Goal: Task Accomplishment & Management: Use online tool/utility

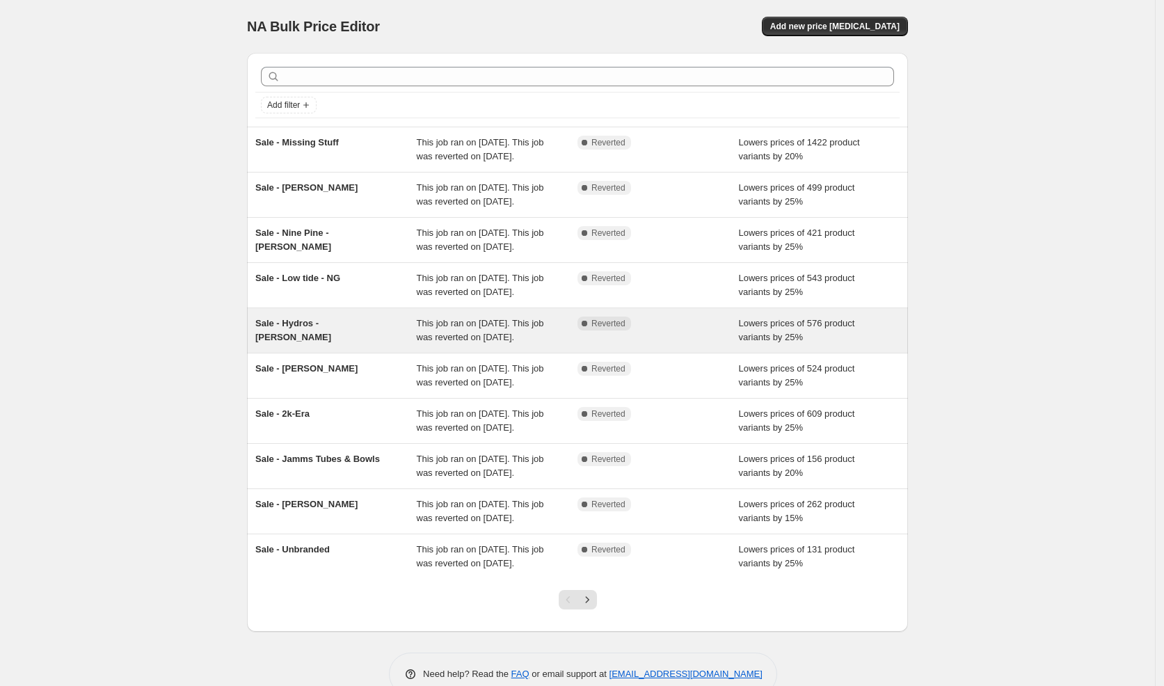
scroll to position [165, 0]
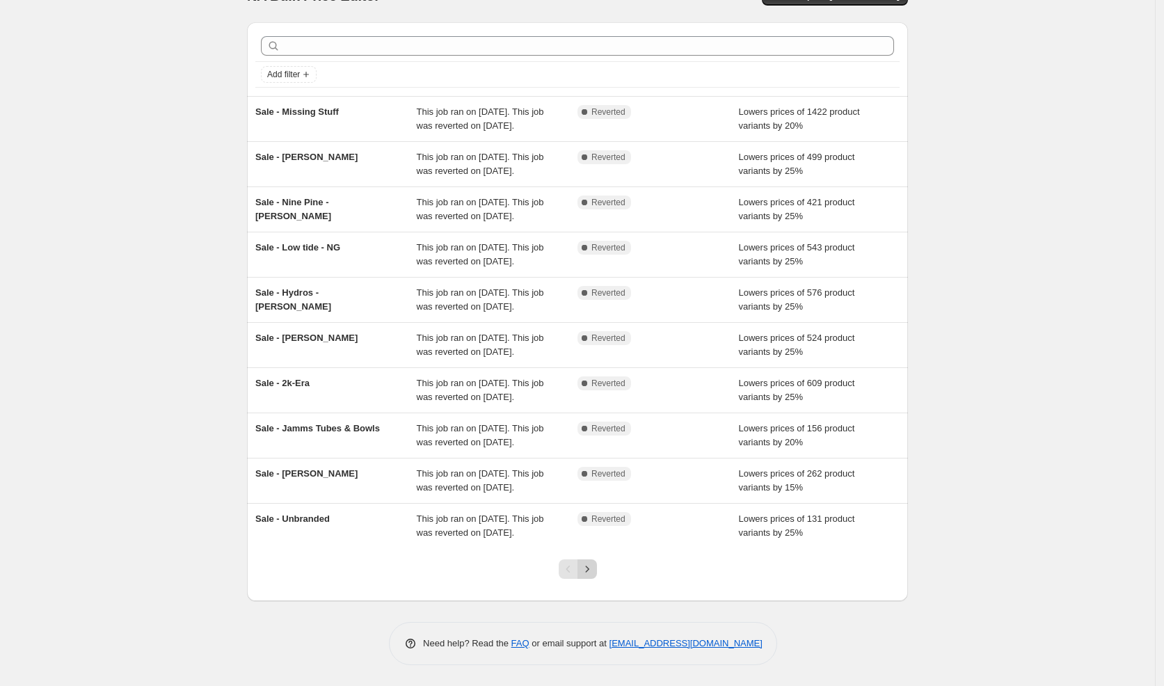
click at [594, 572] on icon "Next" at bounding box center [587, 569] width 14 height 14
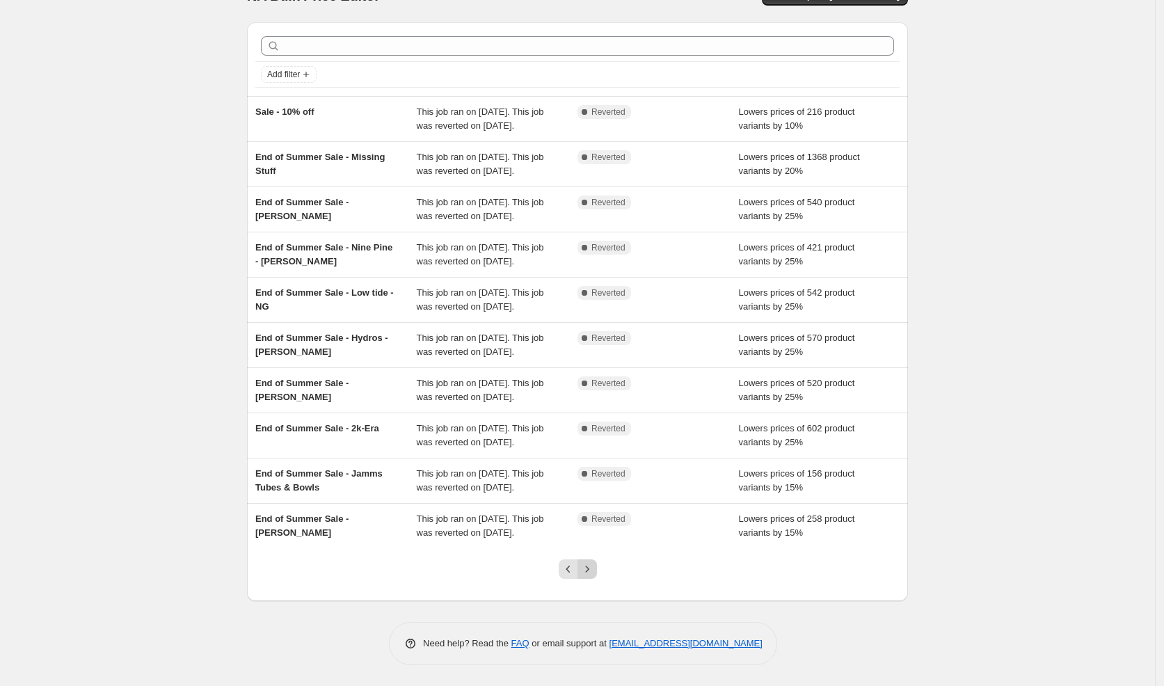
click at [594, 571] on icon "Next" at bounding box center [587, 569] width 14 height 14
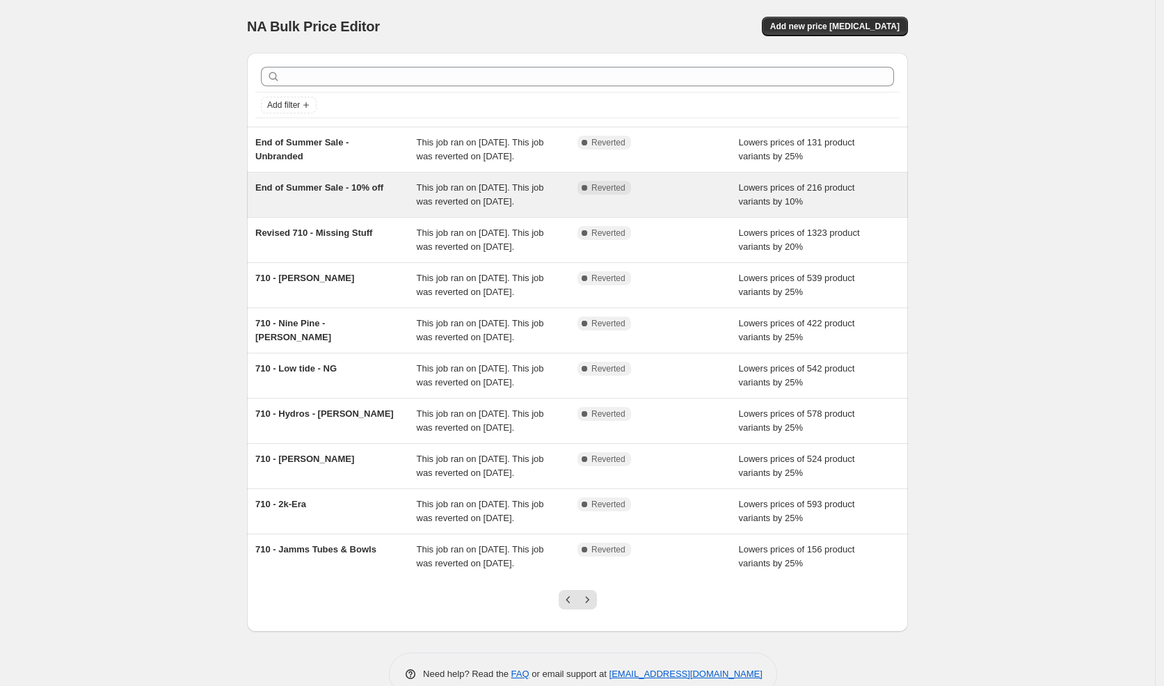
click at [515, 209] on div "This job ran on [DATE]. This job was reverted on [DATE]." at bounding box center [497, 195] width 161 height 28
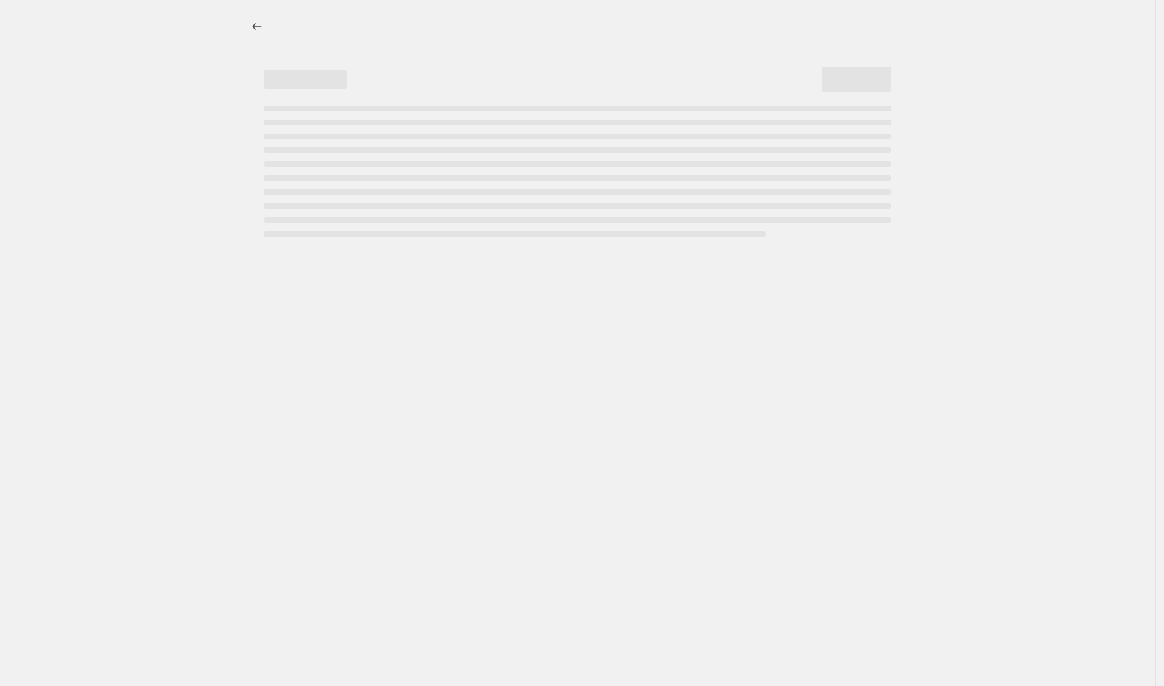
select select "percentage"
select select "vendor"
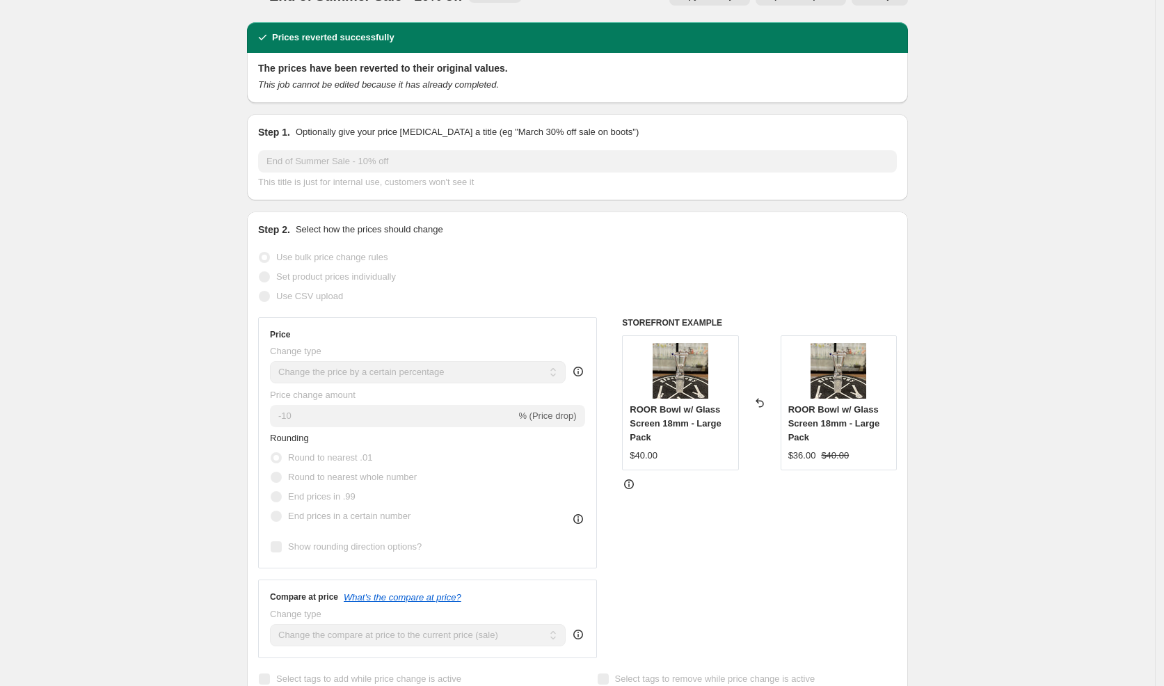
scroll to position [29, 0]
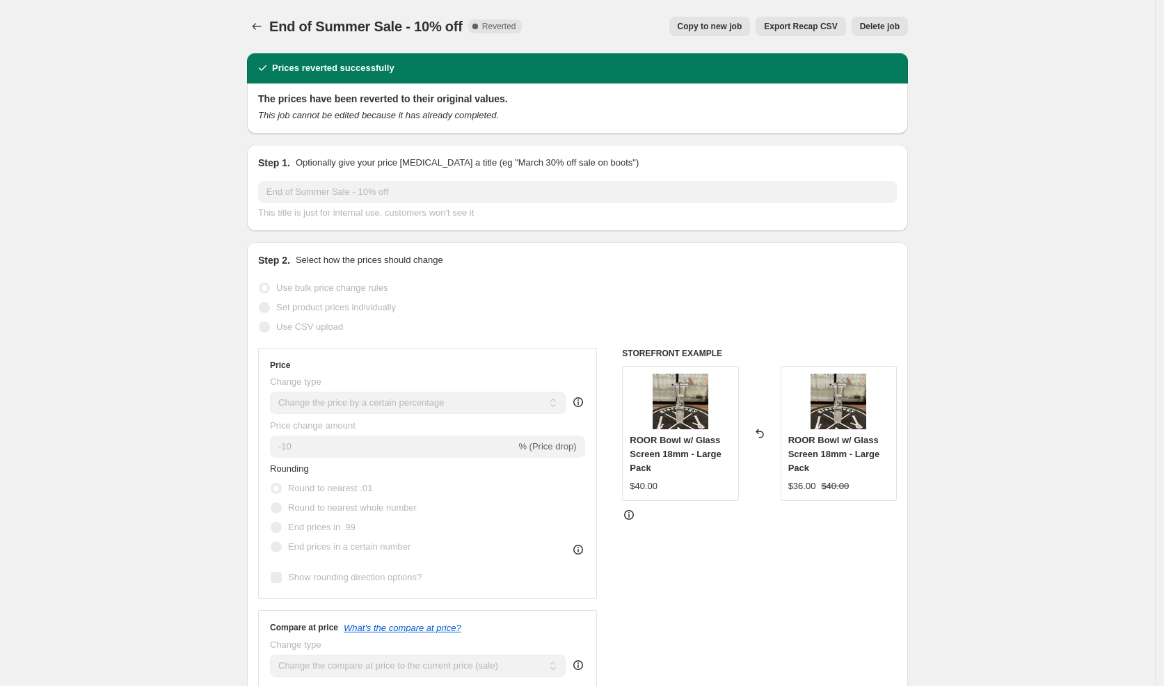
select select "percentage"
select select "vendor"
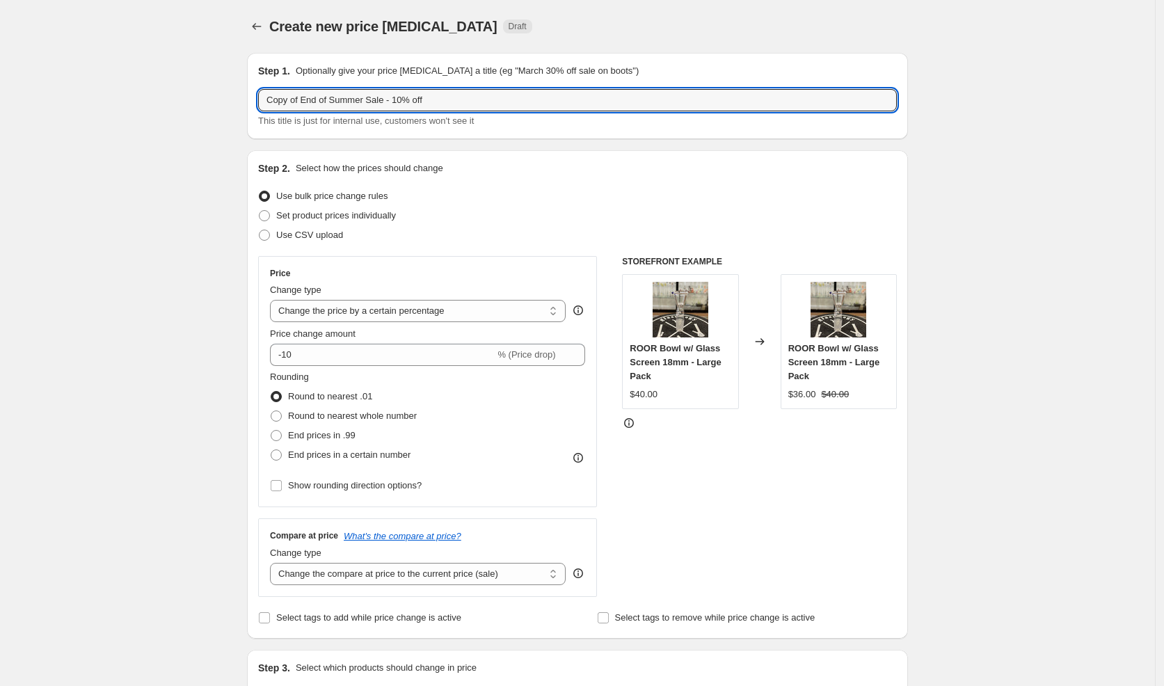
drag, startPoint x: 372, startPoint y: 102, endPoint x: 235, endPoint y: 86, distance: 138.6
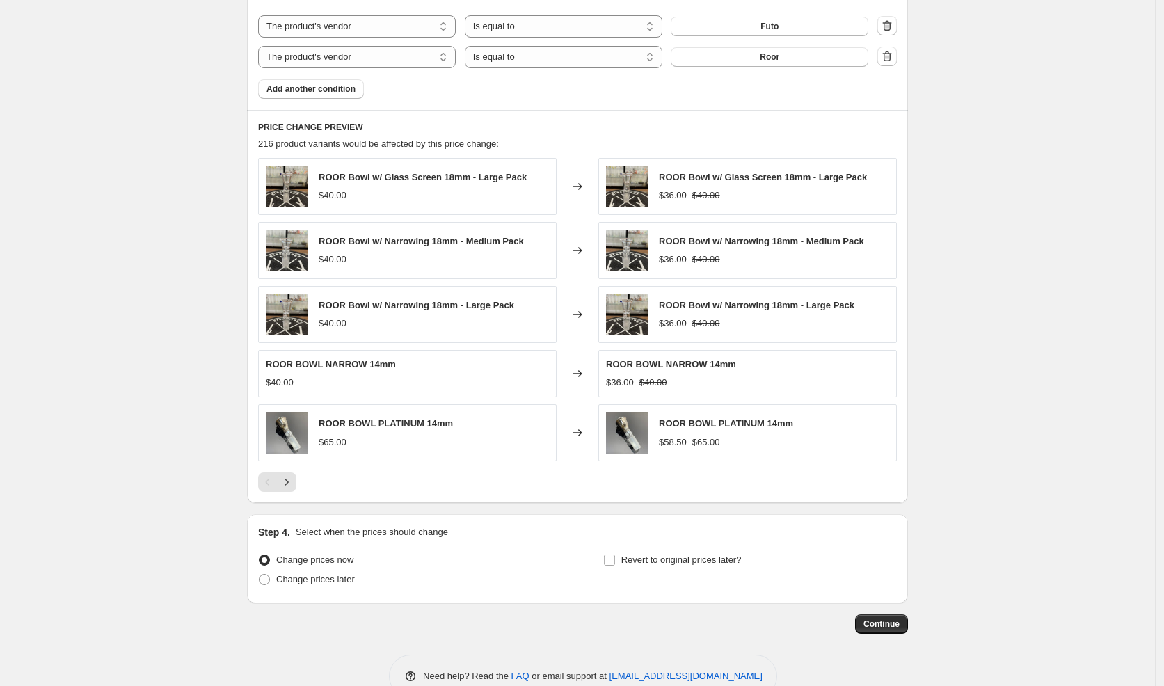
scroll to position [876, 0]
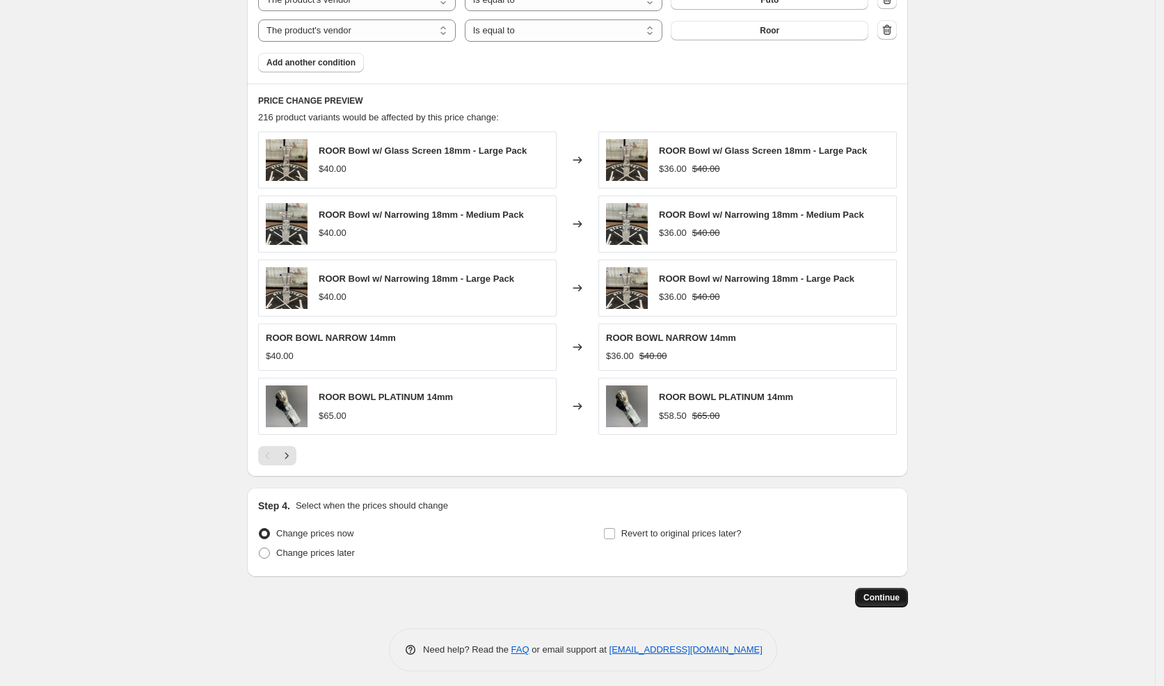
type input "thanks Sale - 10% off"
click at [883, 594] on span "Continue" at bounding box center [882, 597] width 36 height 11
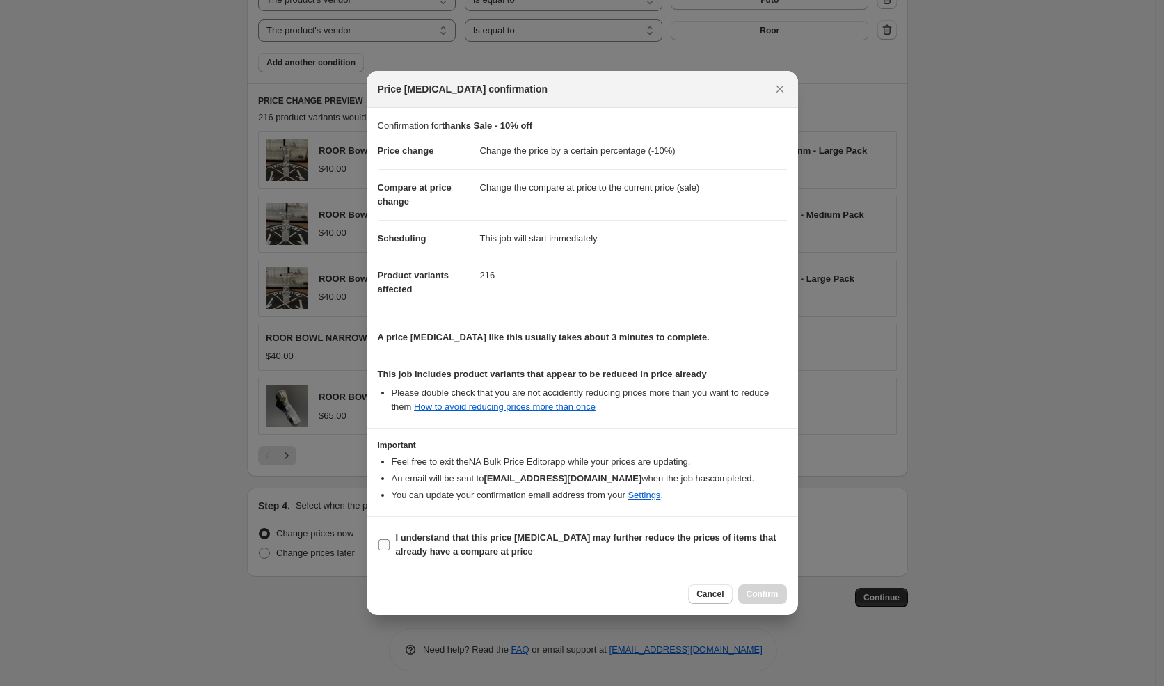
click at [480, 538] on b "I understand that this price [MEDICAL_DATA] may further reduce the prices of it…" at bounding box center [586, 544] width 381 height 24
click at [390, 539] on input "I understand that this price [MEDICAL_DATA] may further reduce the prices of it…" at bounding box center [384, 544] width 11 height 11
checkbox input "true"
click at [751, 594] on span "Confirm" at bounding box center [763, 594] width 32 height 11
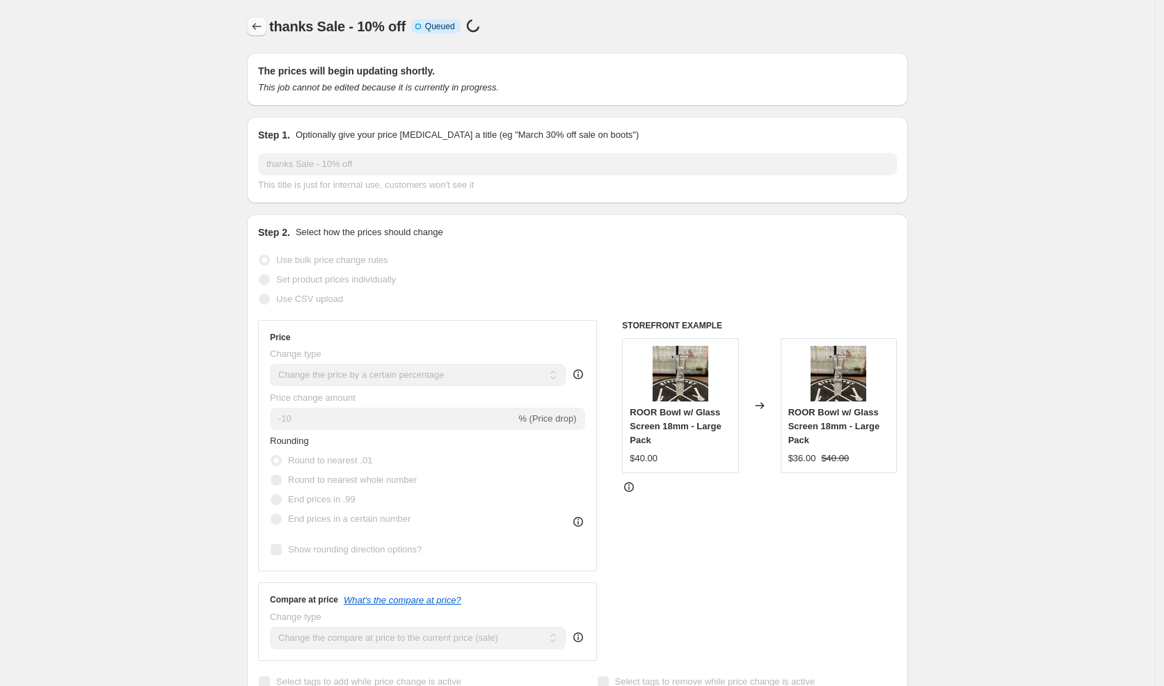
click at [262, 28] on icon "Price change jobs" at bounding box center [257, 26] width 14 height 14
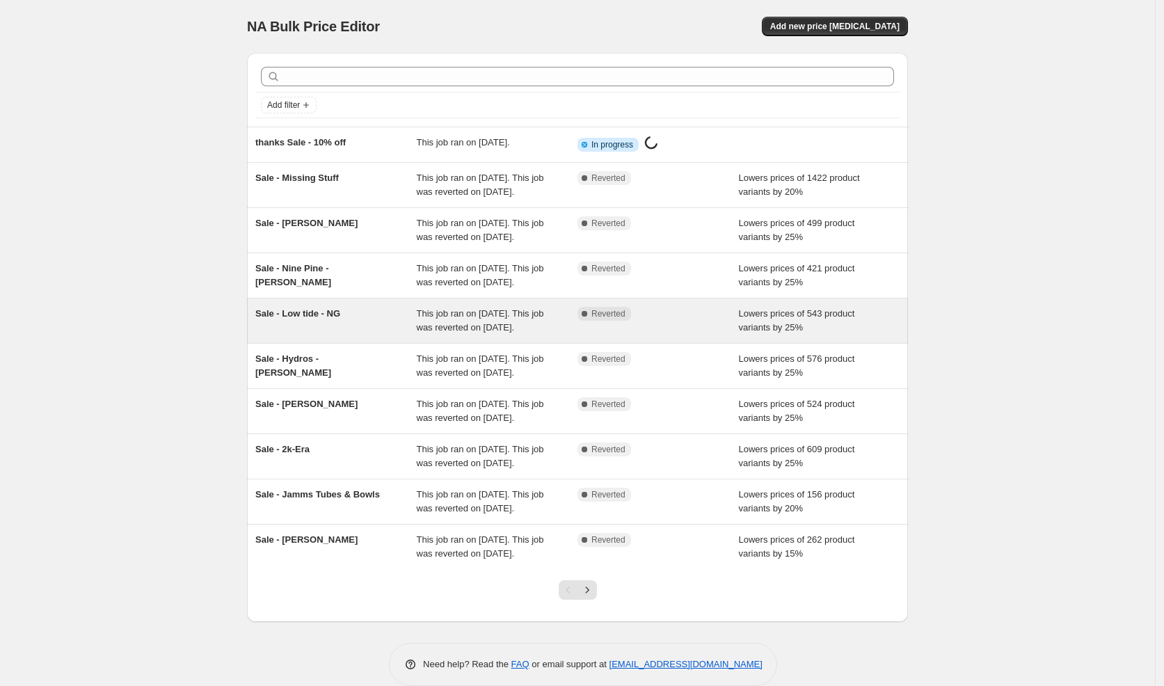
scroll to position [151, 0]
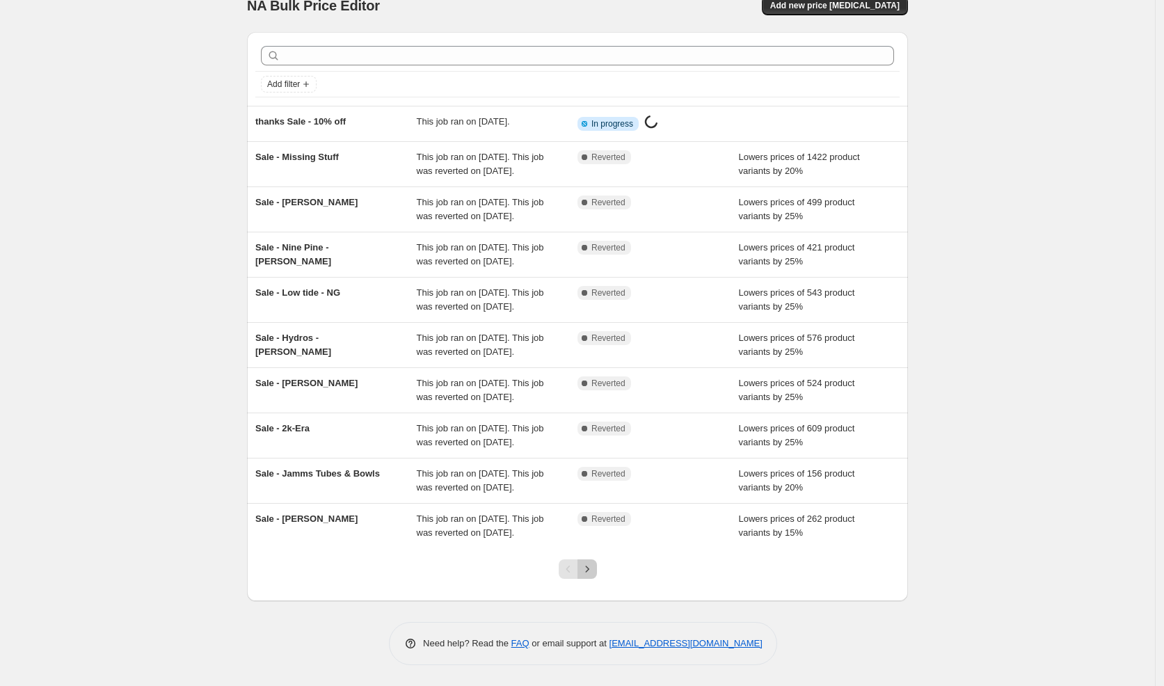
click at [597, 573] on button "Next" at bounding box center [587, 568] width 19 height 19
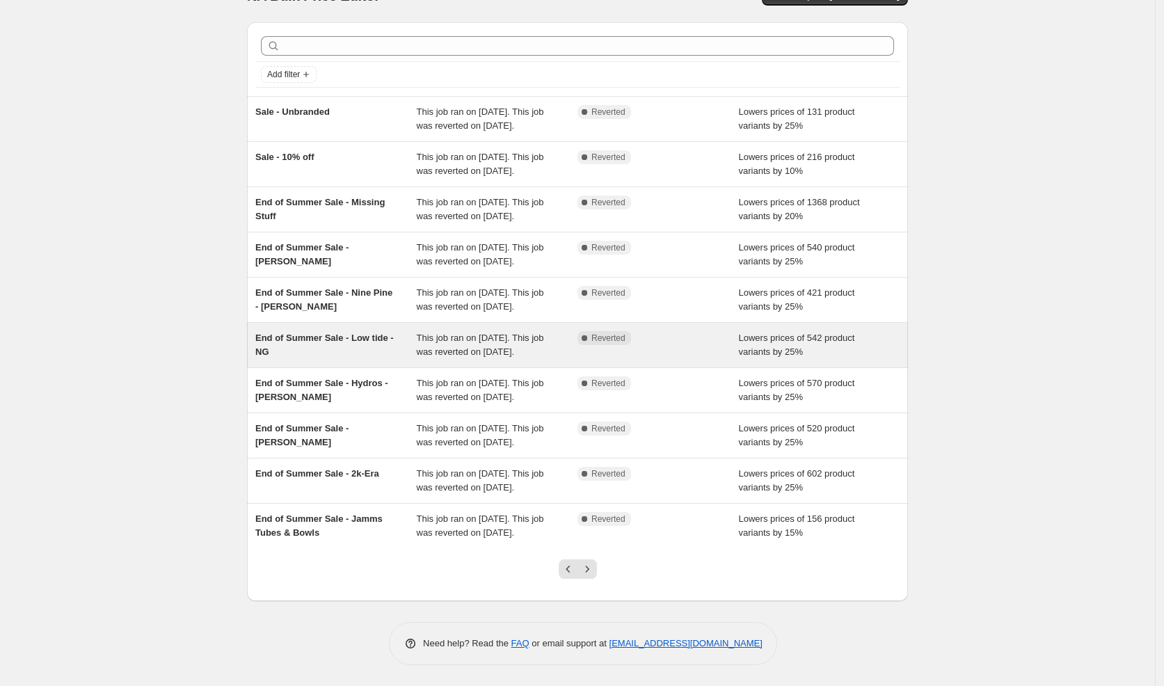
scroll to position [165, 0]
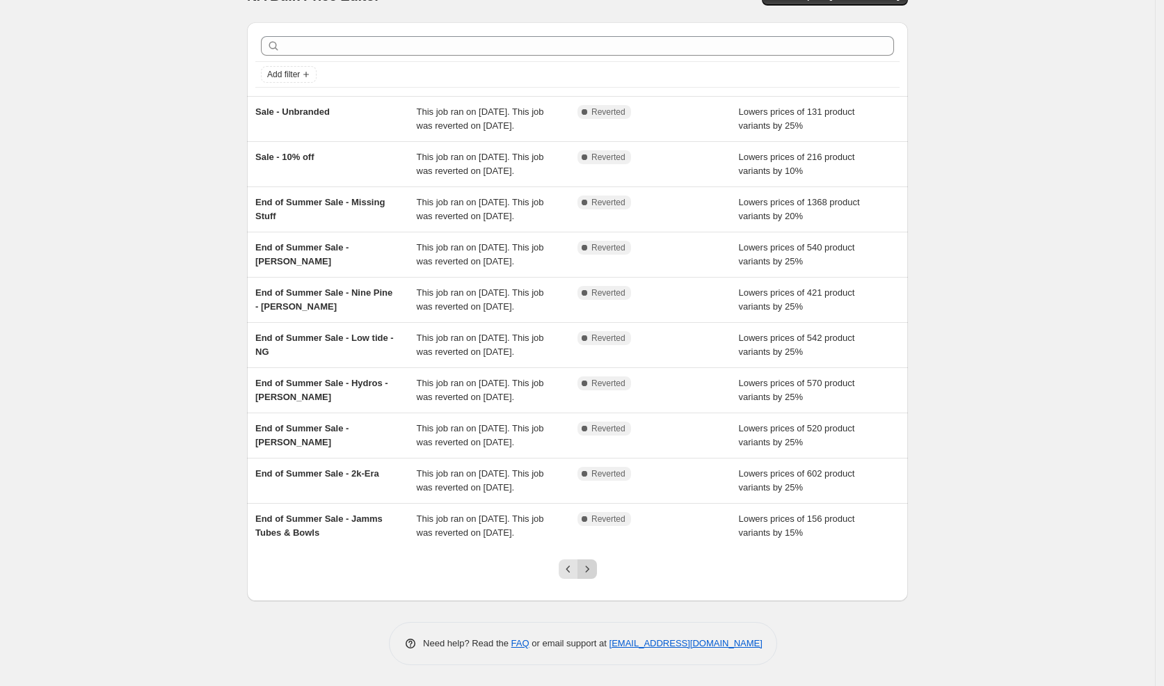
click at [594, 569] on icon "Next" at bounding box center [587, 569] width 14 height 14
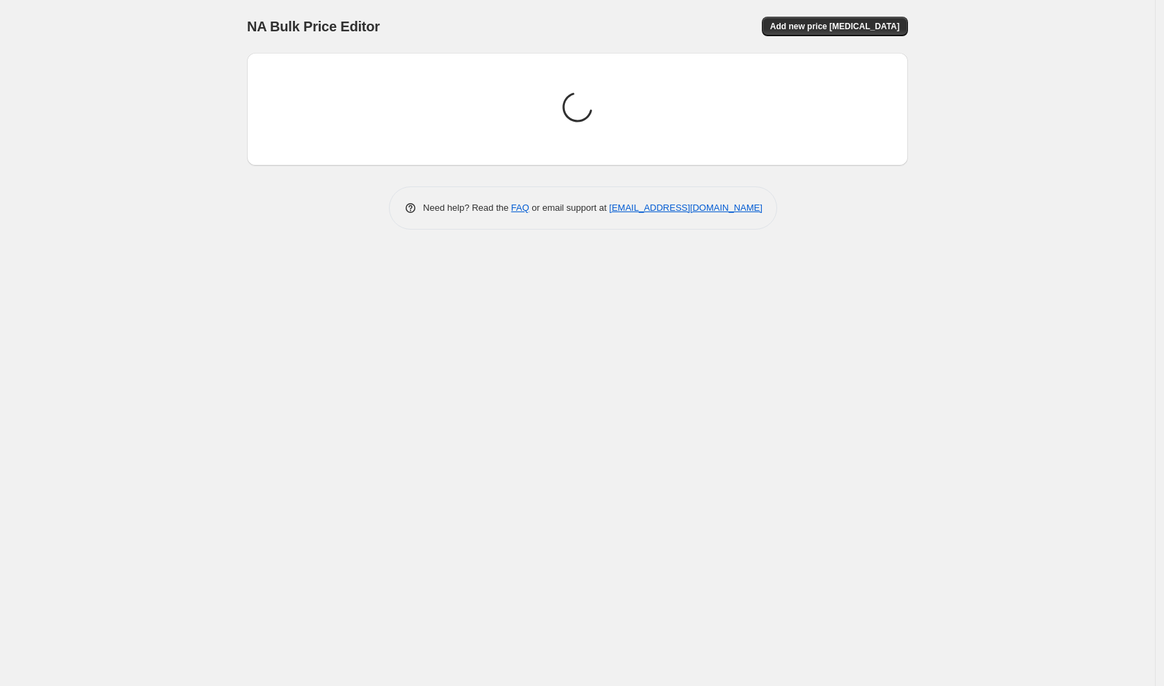
scroll to position [0, 0]
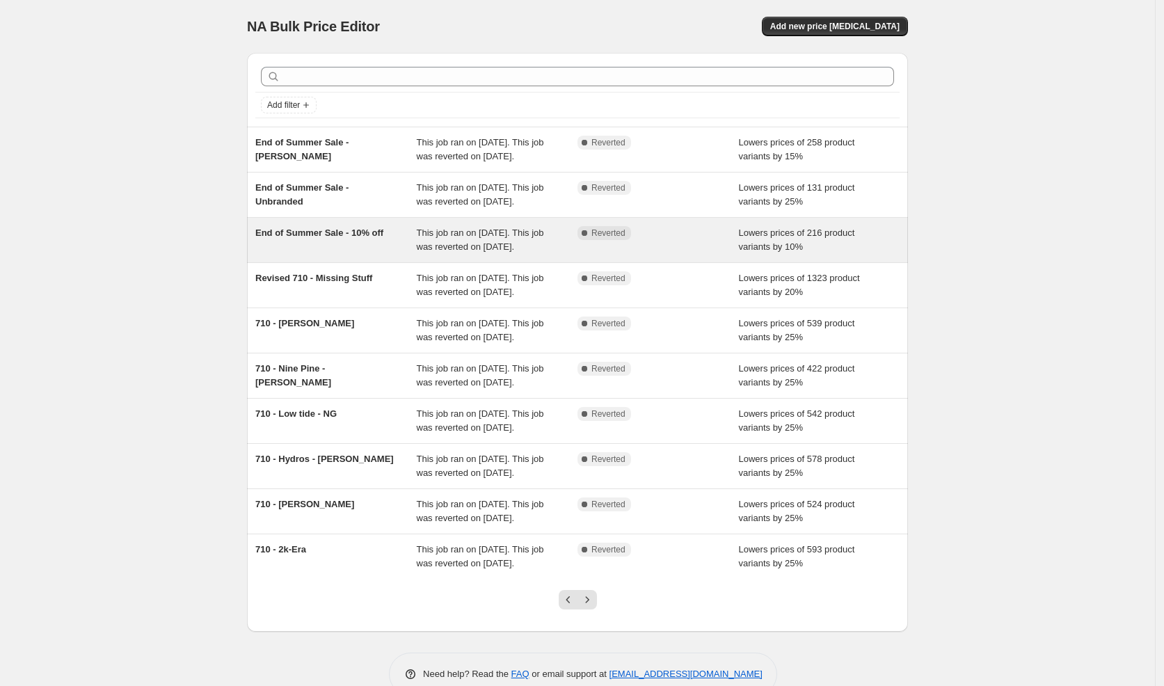
click at [349, 254] on div "End of Summer Sale - 10% off" at bounding box center [335, 240] width 161 height 28
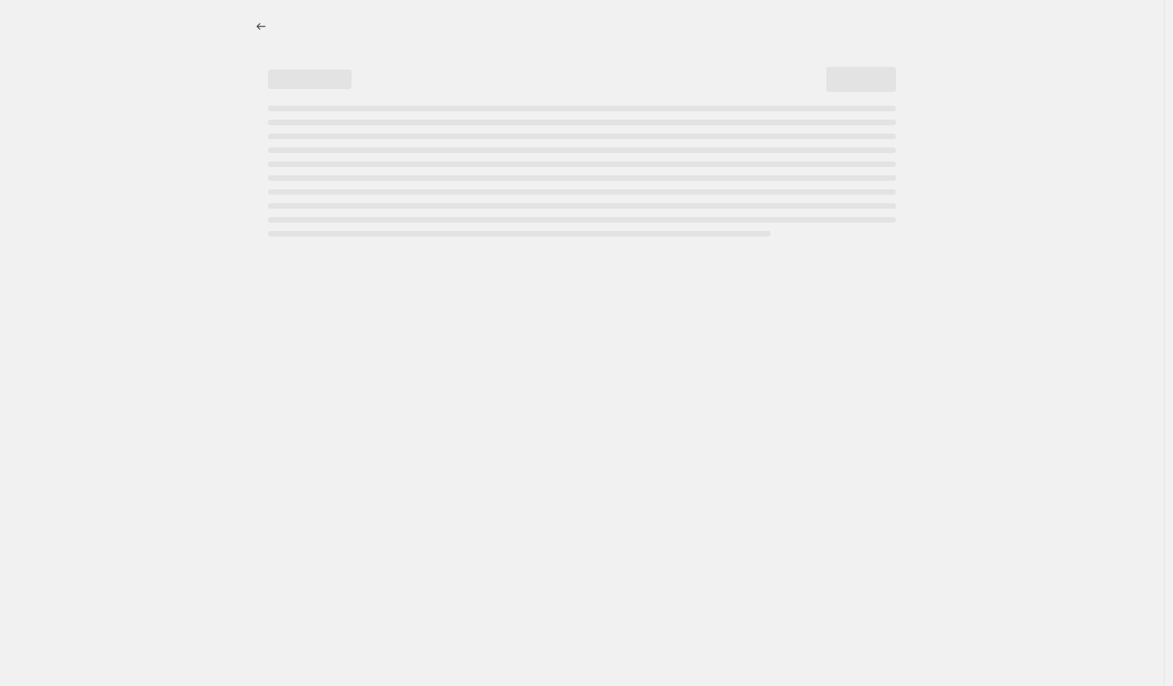
select select "percentage"
select select "vendor"
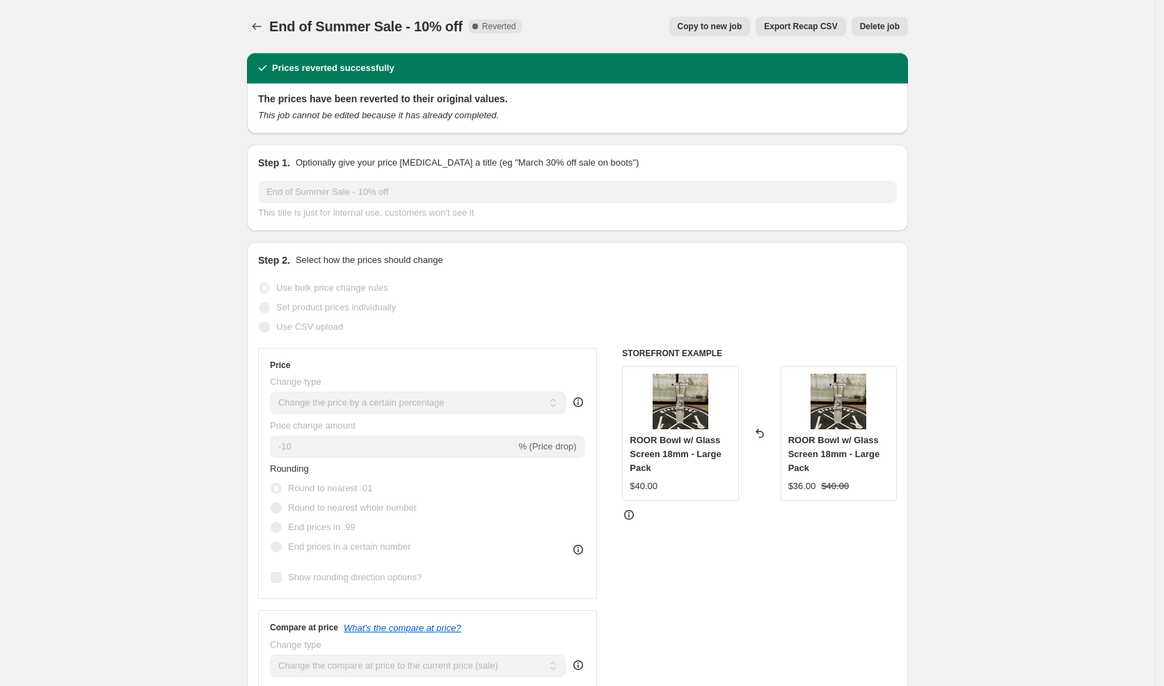
click at [720, 28] on span "Copy to new job" at bounding box center [710, 26] width 65 height 11
select select "percentage"
select select "vendor"
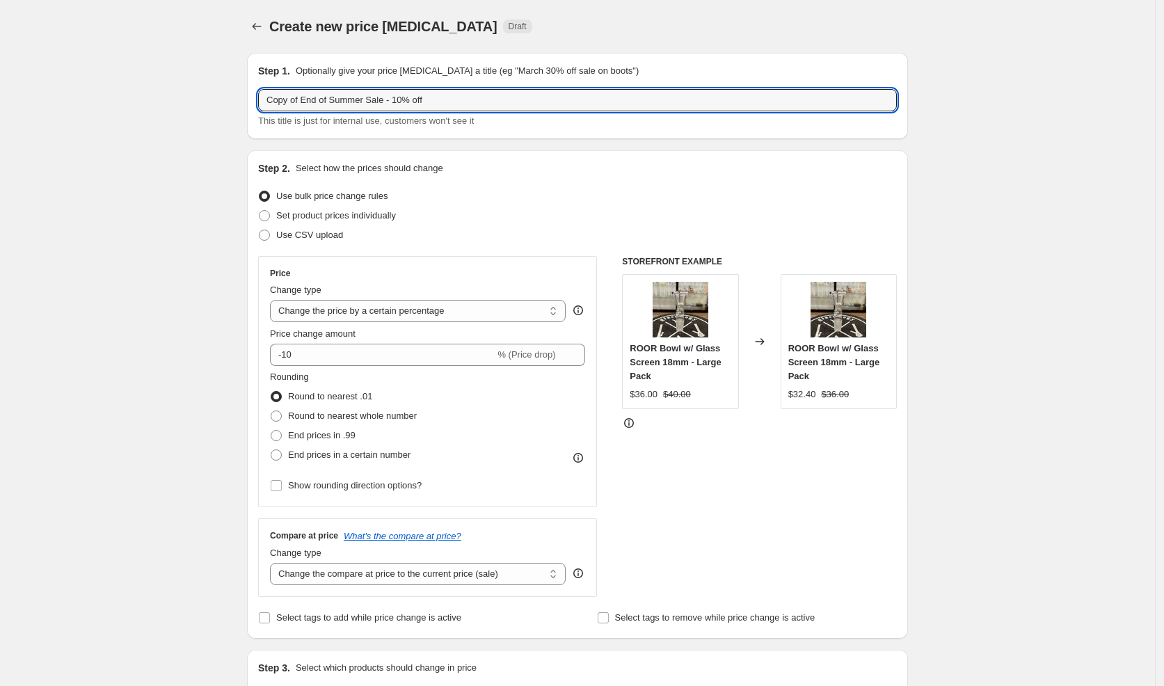
drag, startPoint x: 315, startPoint y: 100, endPoint x: 230, endPoint y: 92, distance: 85.9
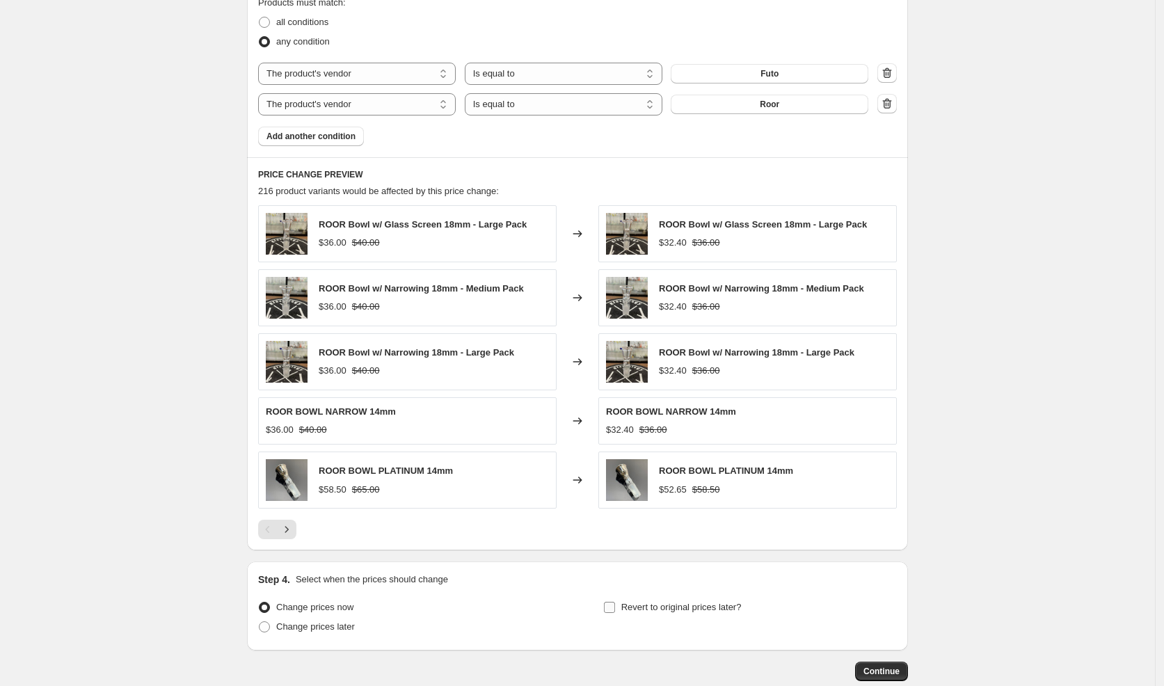
scroll to position [876, 0]
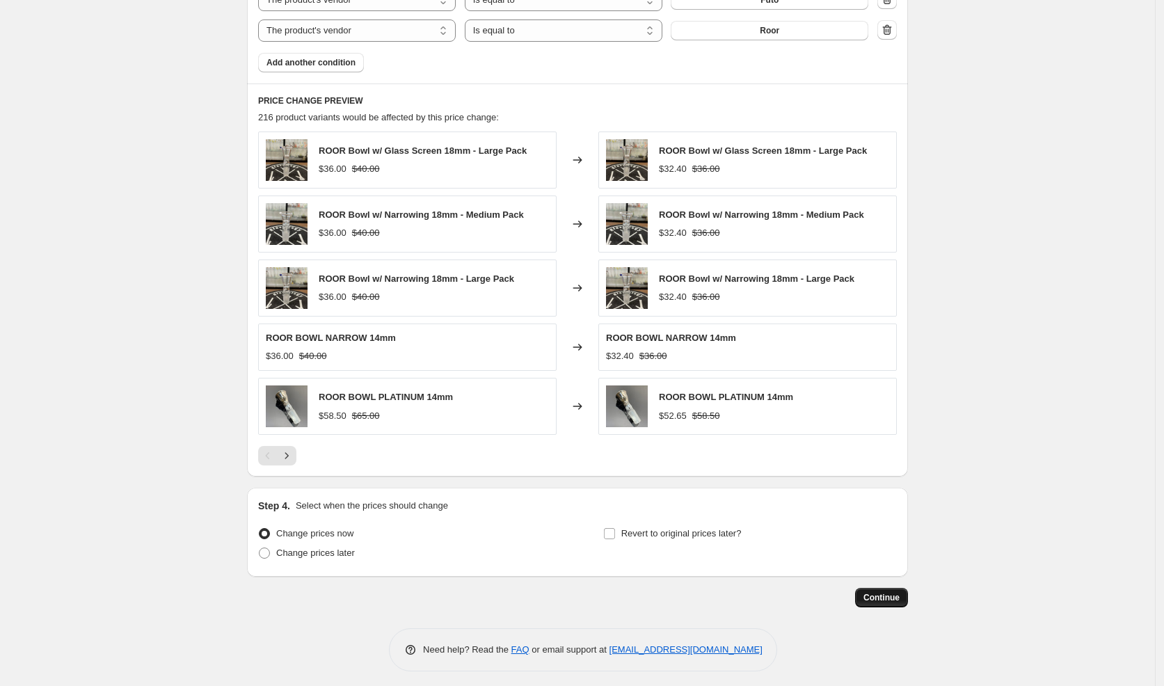
type input "thanks Sale - 10% off"
click at [871, 594] on span "Continue" at bounding box center [882, 597] width 36 height 11
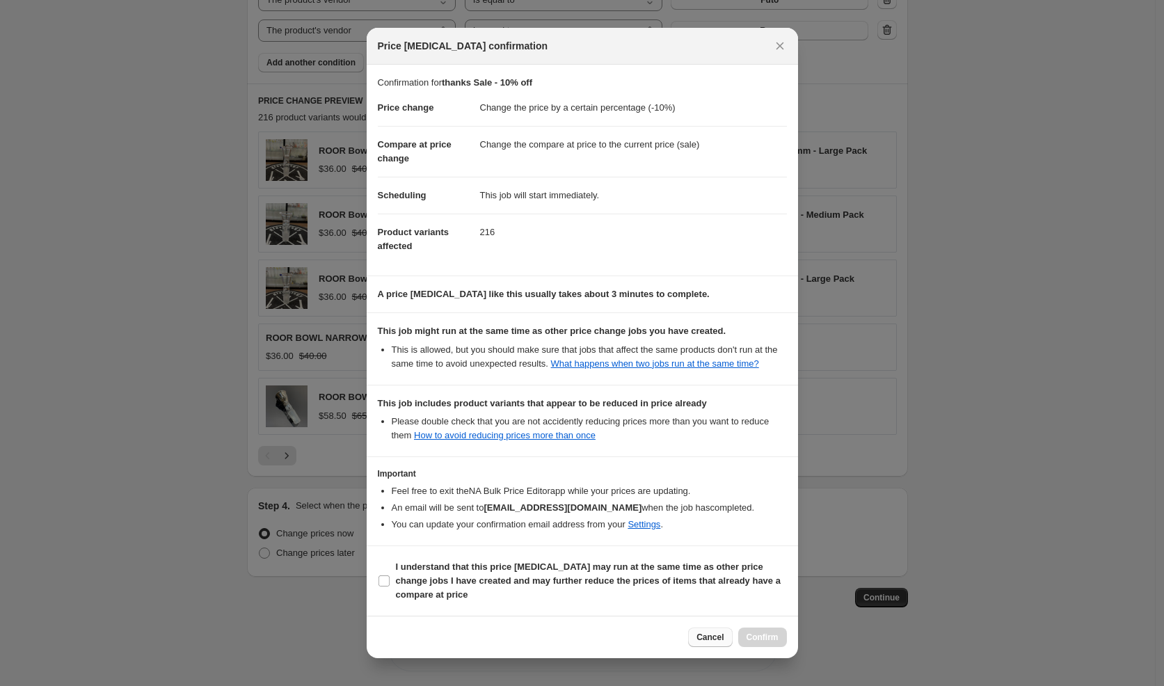
click at [706, 639] on span "Cancel" at bounding box center [710, 637] width 27 height 11
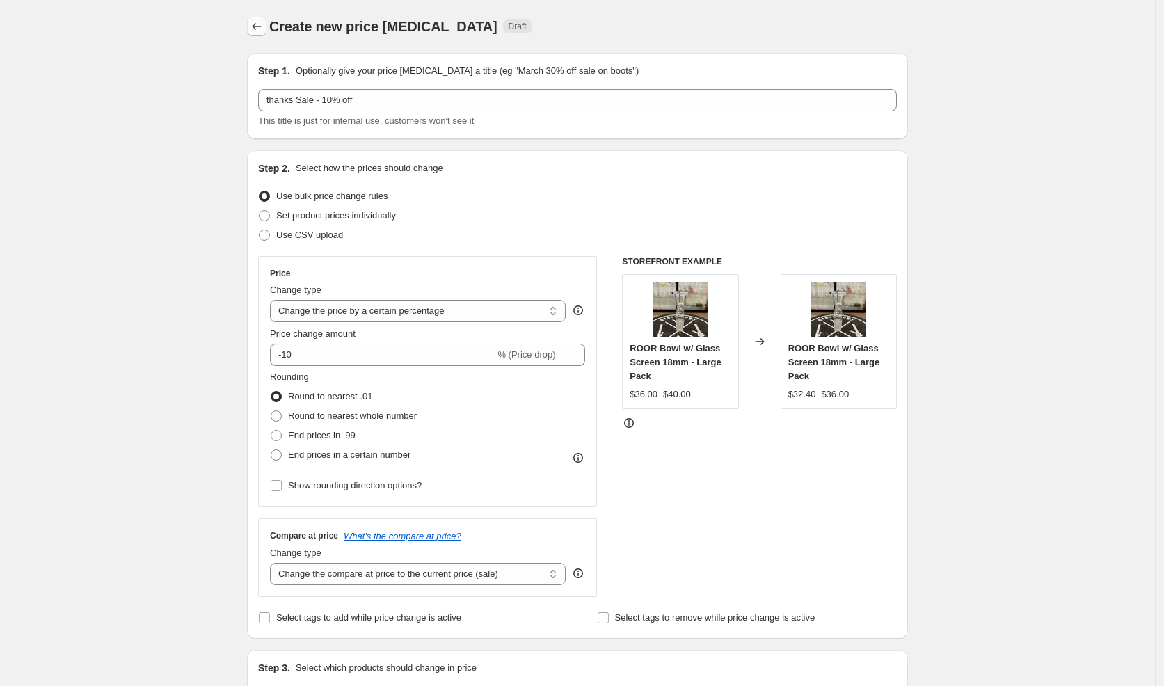
click at [253, 25] on button "Price change jobs" at bounding box center [256, 26] width 19 height 19
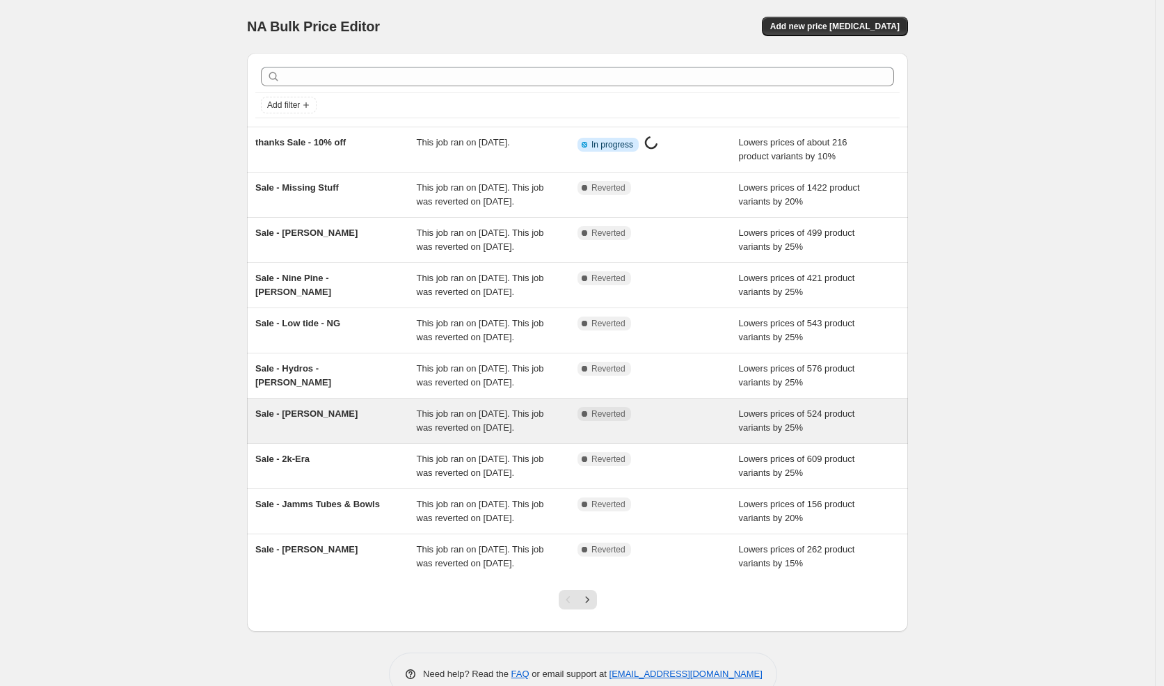
scroll to position [151, 0]
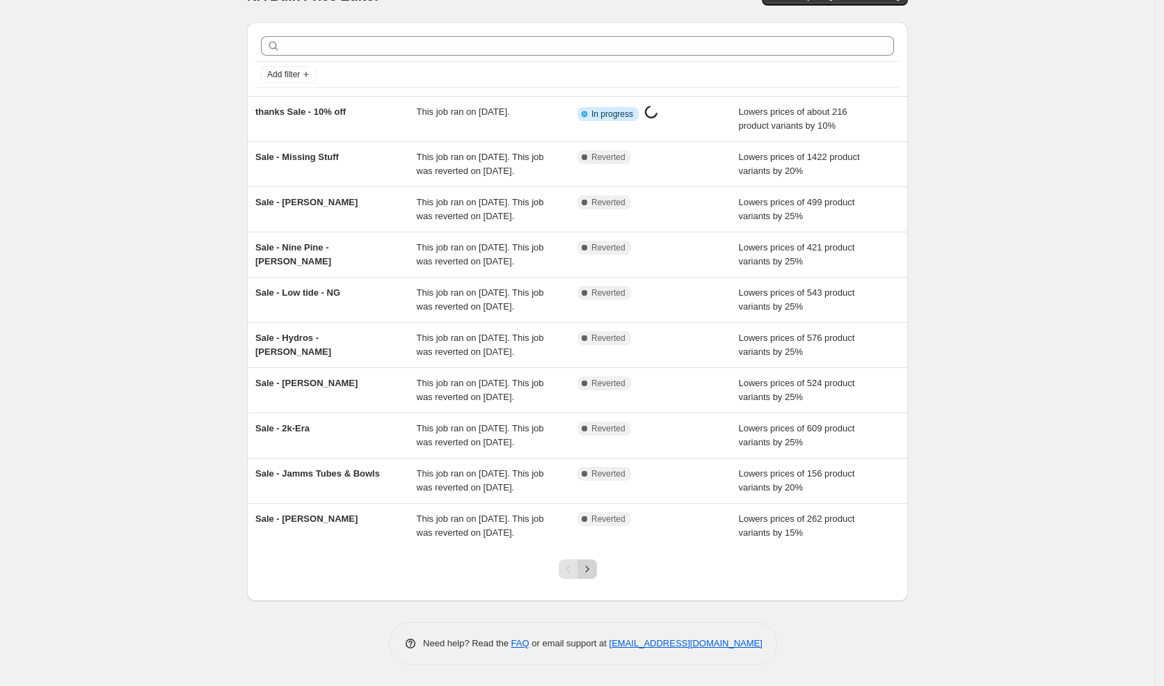
click at [589, 574] on icon "Next" at bounding box center [587, 569] width 14 height 14
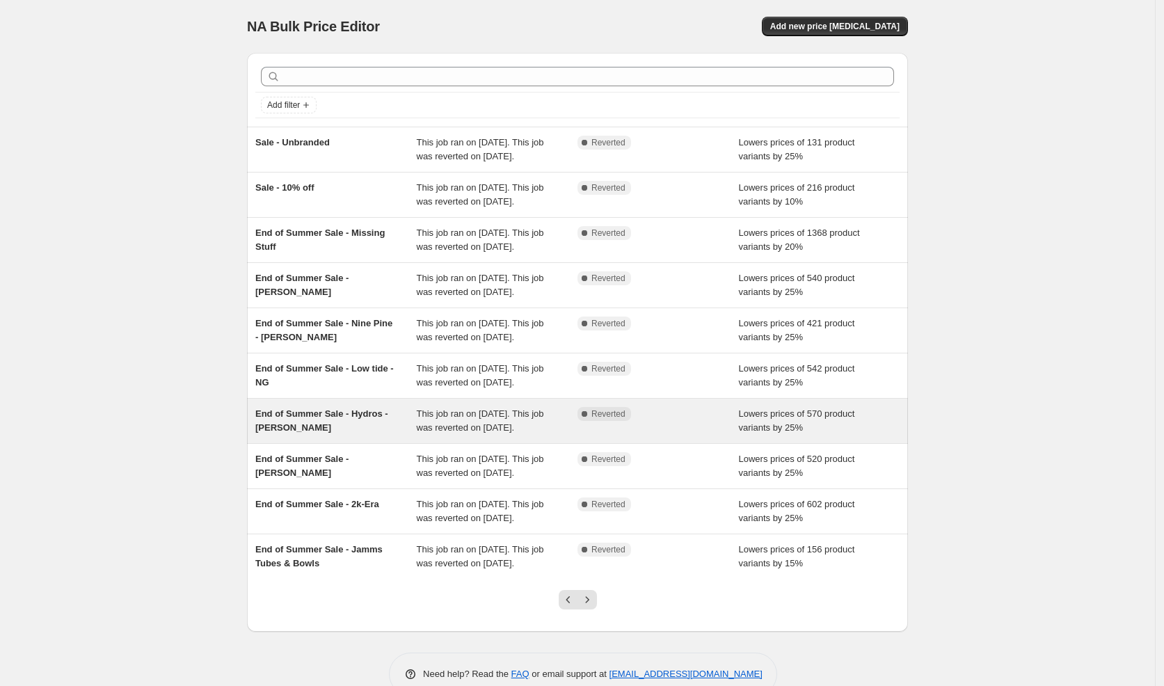
scroll to position [165, 0]
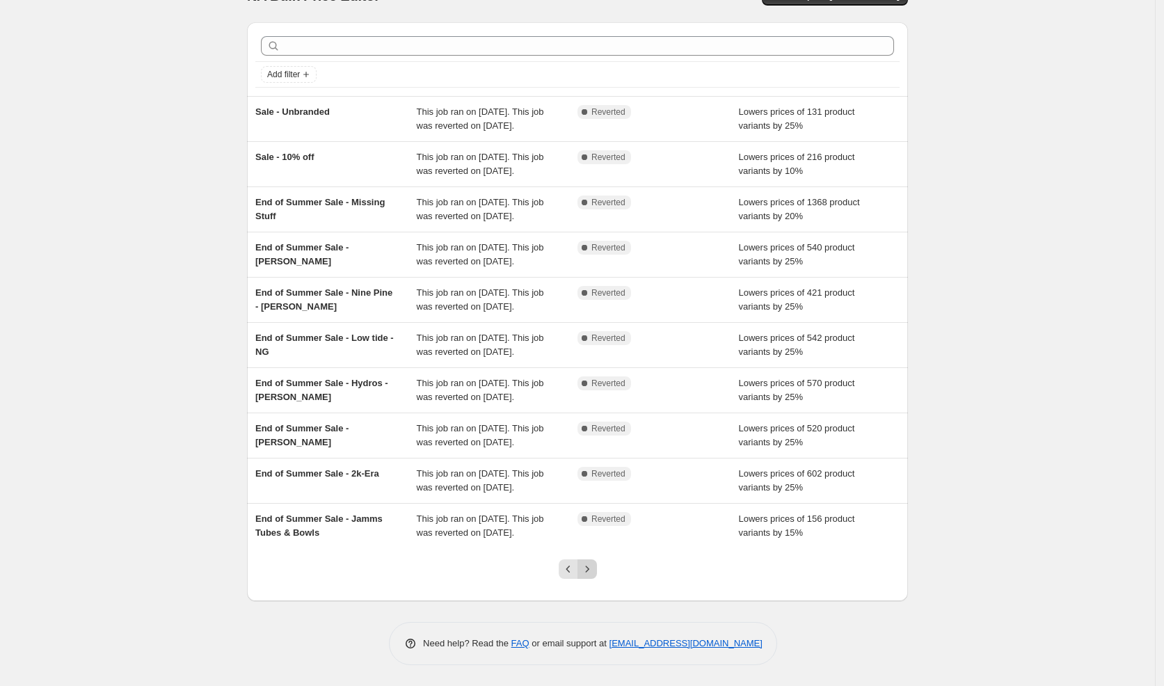
click at [594, 571] on icon "Next" at bounding box center [587, 569] width 14 height 14
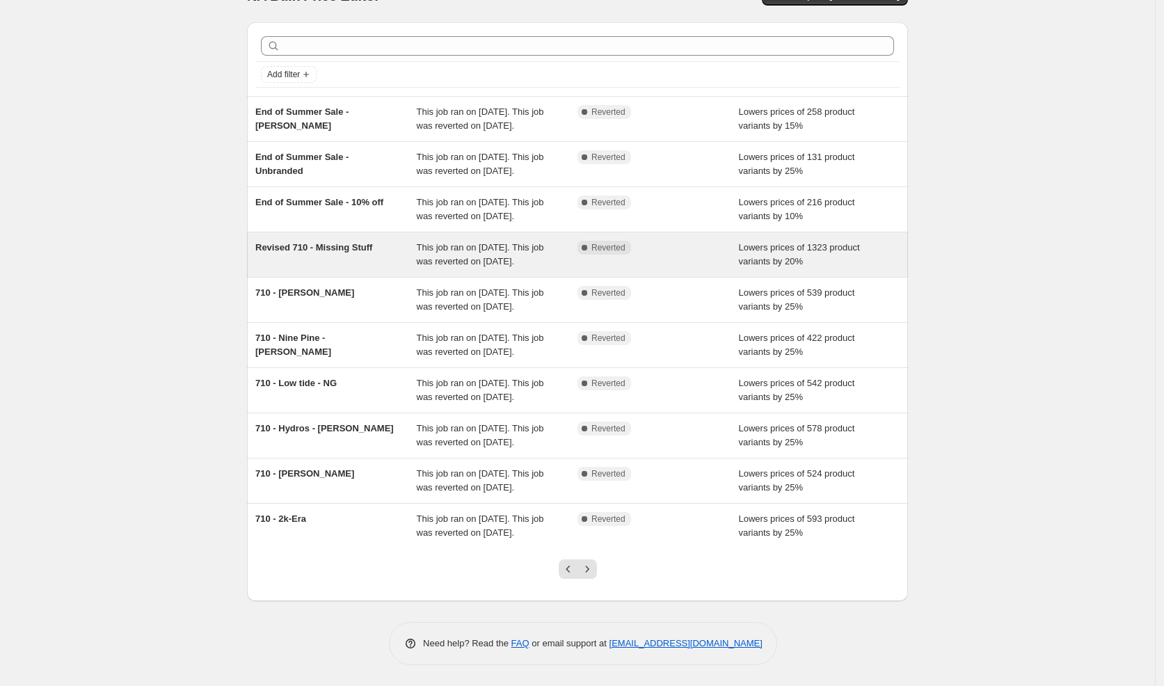
scroll to position [0, 0]
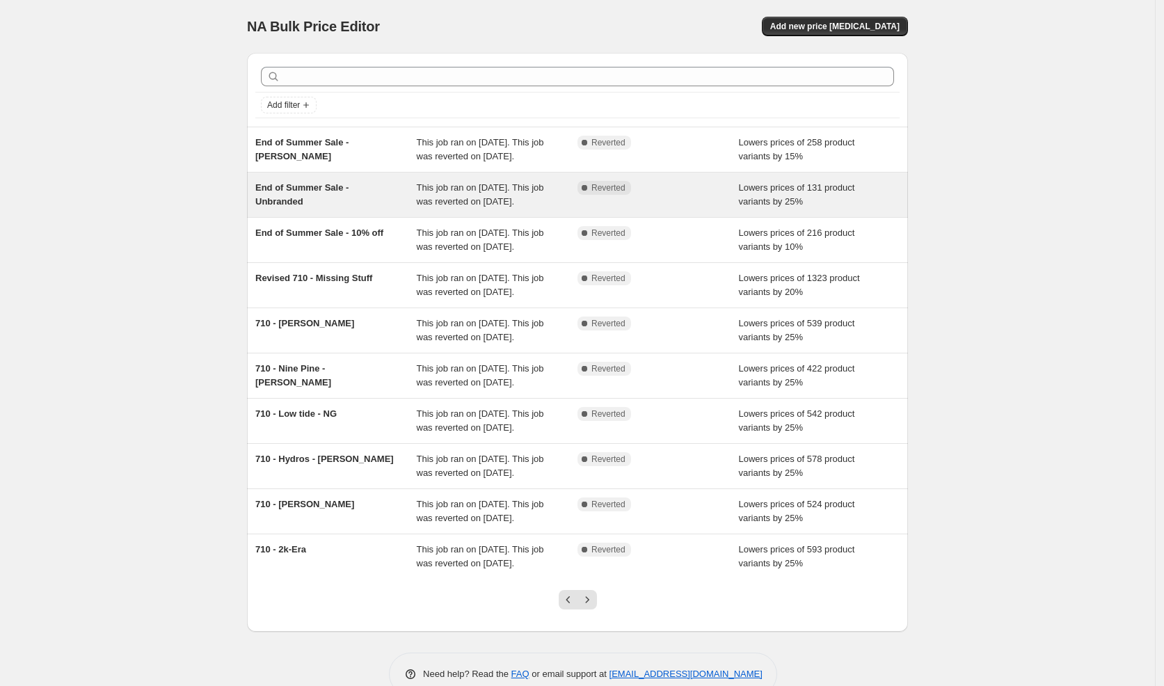
click at [337, 209] on div "End of Summer Sale - Unbranded" at bounding box center [335, 195] width 161 height 28
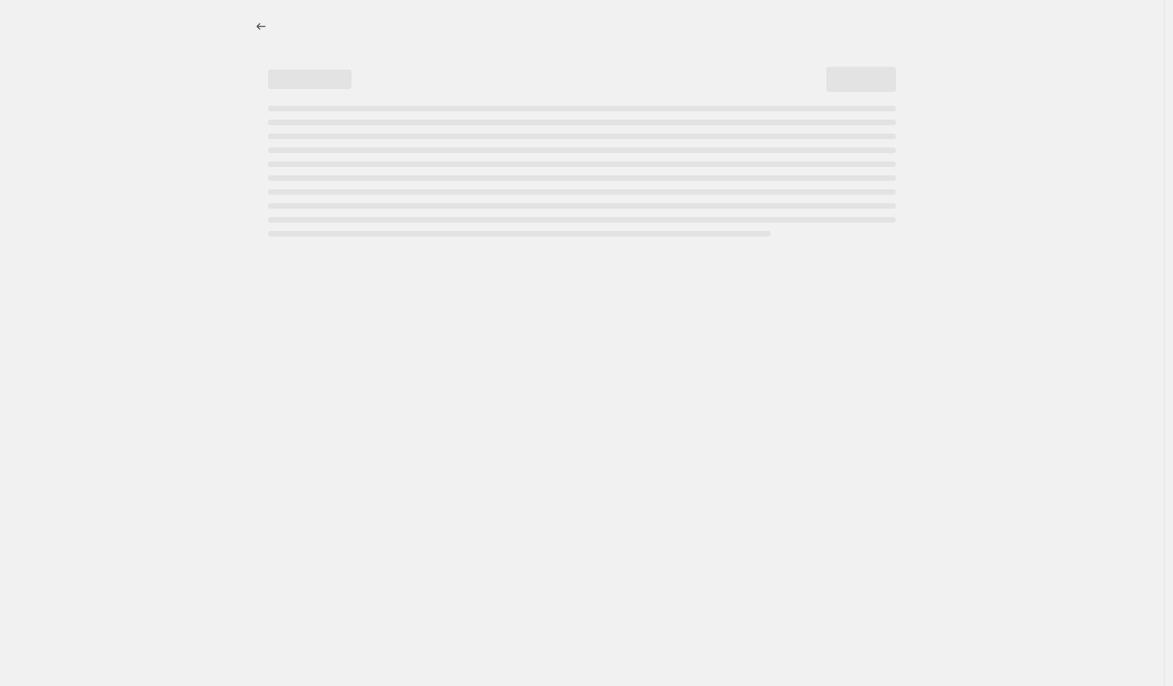
select select "percentage"
select select "vendor"
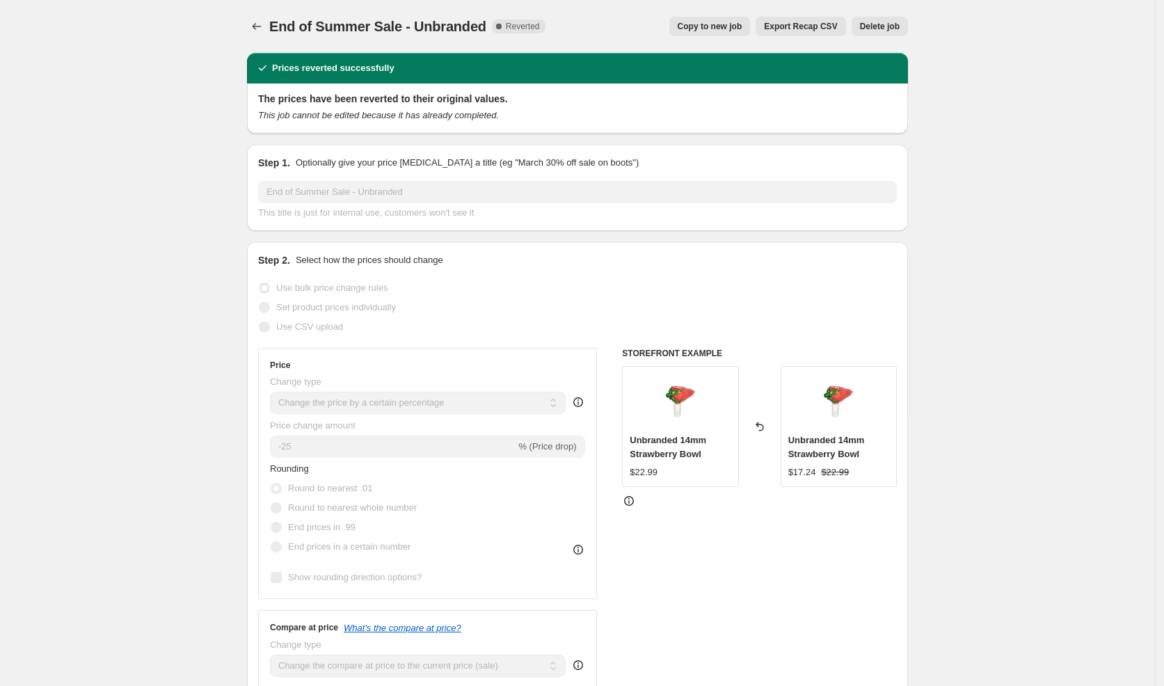
click at [691, 32] on button "Copy to new job" at bounding box center [709, 26] width 81 height 19
select select "percentage"
select select "vendor"
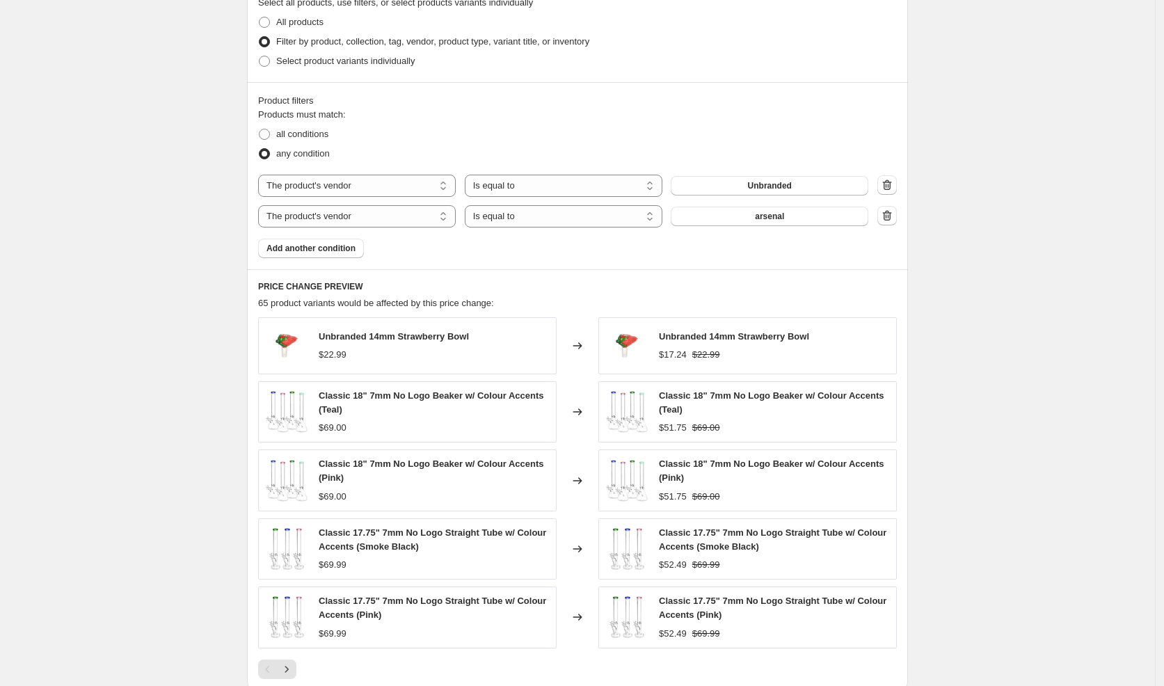
scroll to position [903, 0]
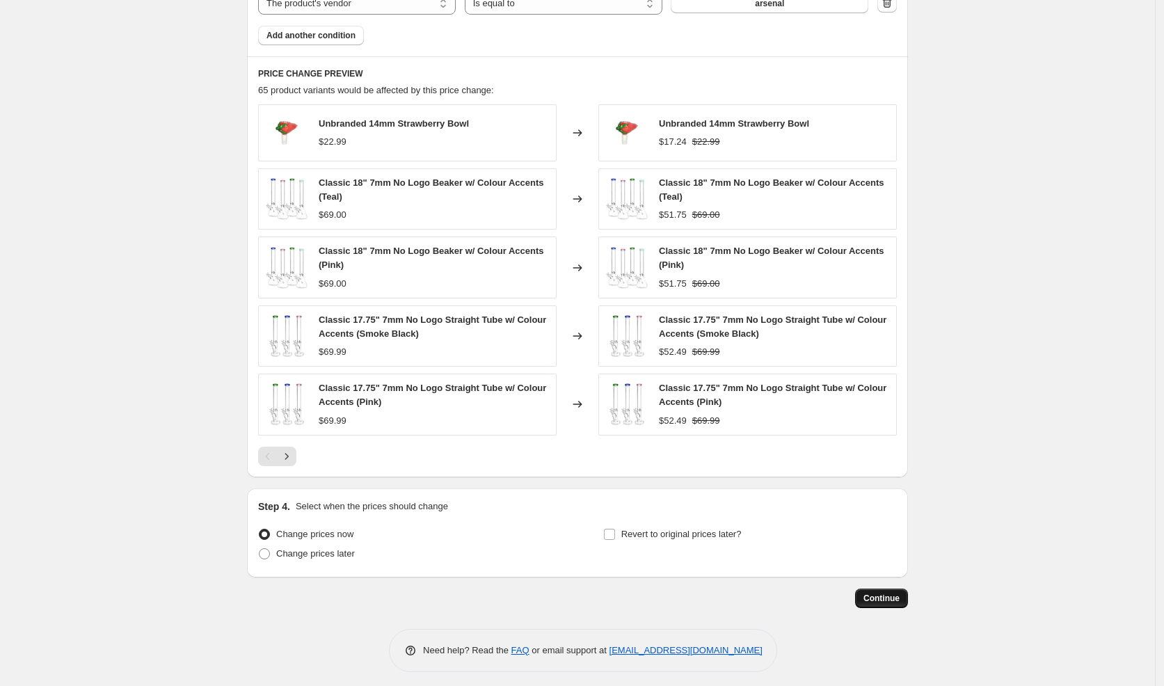
click at [861, 591] on button "Continue" at bounding box center [881, 598] width 53 height 19
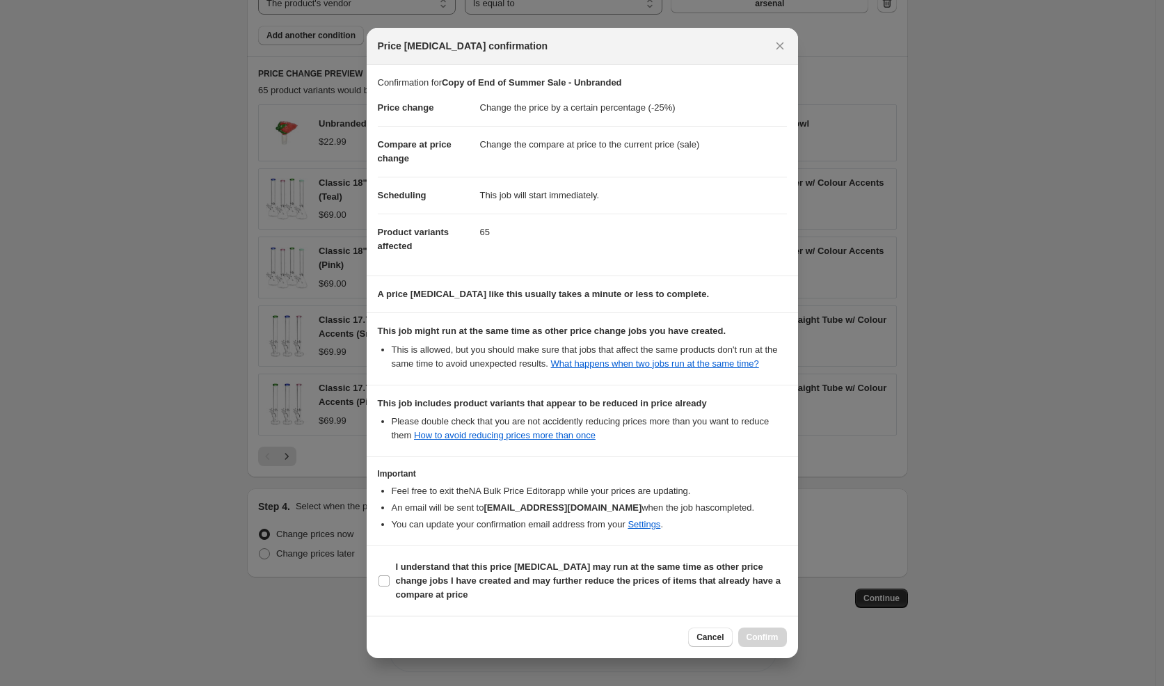
drag, startPoint x: 569, startPoint y: 578, endPoint x: 654, endPoint y: 611, distance: 91.9
click at [571, 578] on span "I understand that this price [MEDICAL_DATA] may run at the same time as other p…" at bounding box center [591, 581] width 391 height 42
click at [489, 600] on span "I understand that this price [MEDICAL_DATA] may run at the same time as other p…" at bounding box center [591, 581] width 391 height 42
click at [390, 587] on input "I understand that this price [MEDICAL_DATA] may run at the same time as other p…" at bounding box center [384, 580] width 11 height 11
checkbox input "true"
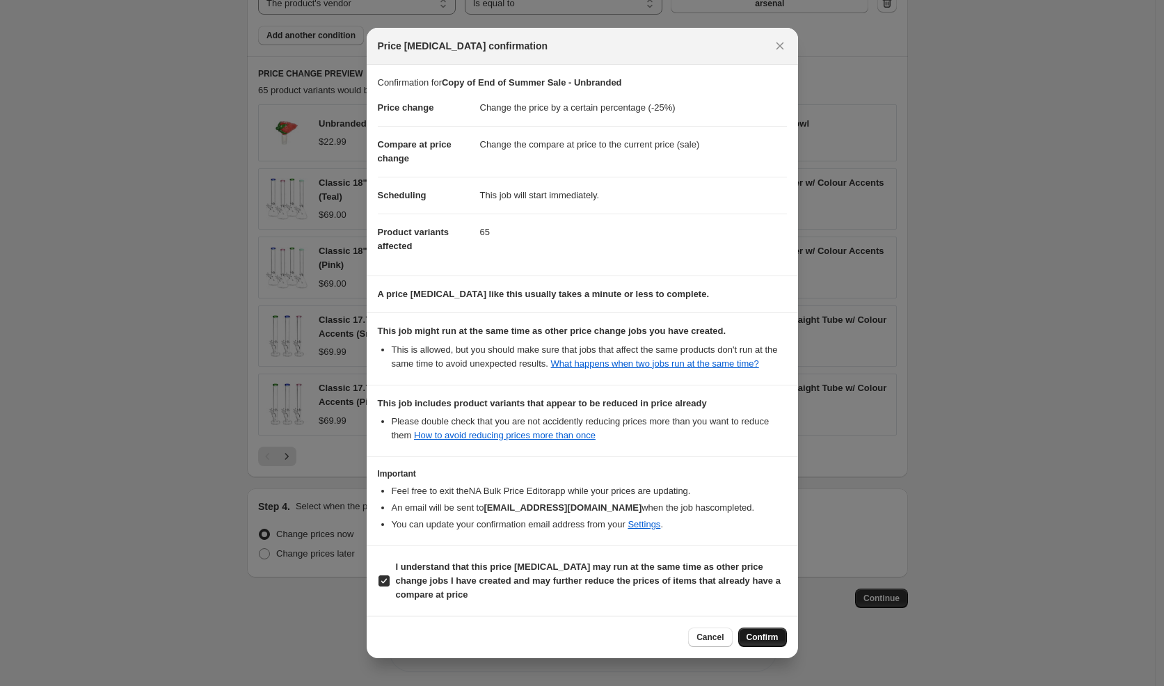
click at [774, 643] on span "Confirm" at bounding box center [763, 637] width 32 height 11
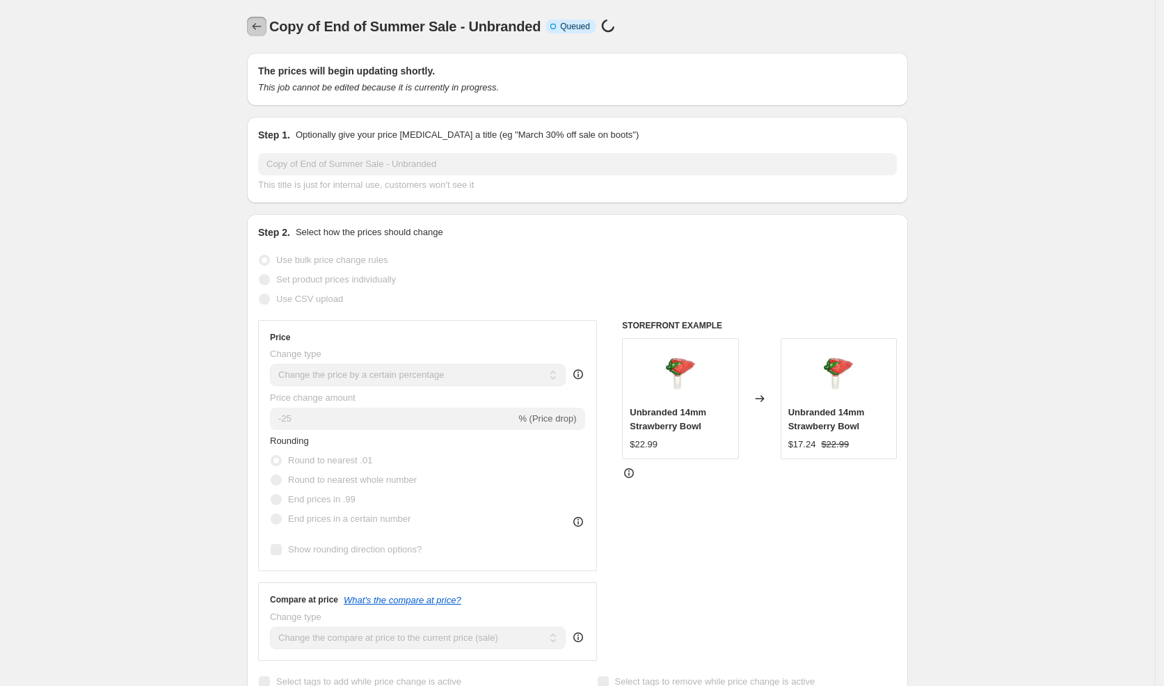
click at [255, 24] on icon "Price change jobs" at bounding box center [257, 26] width 14 height 14
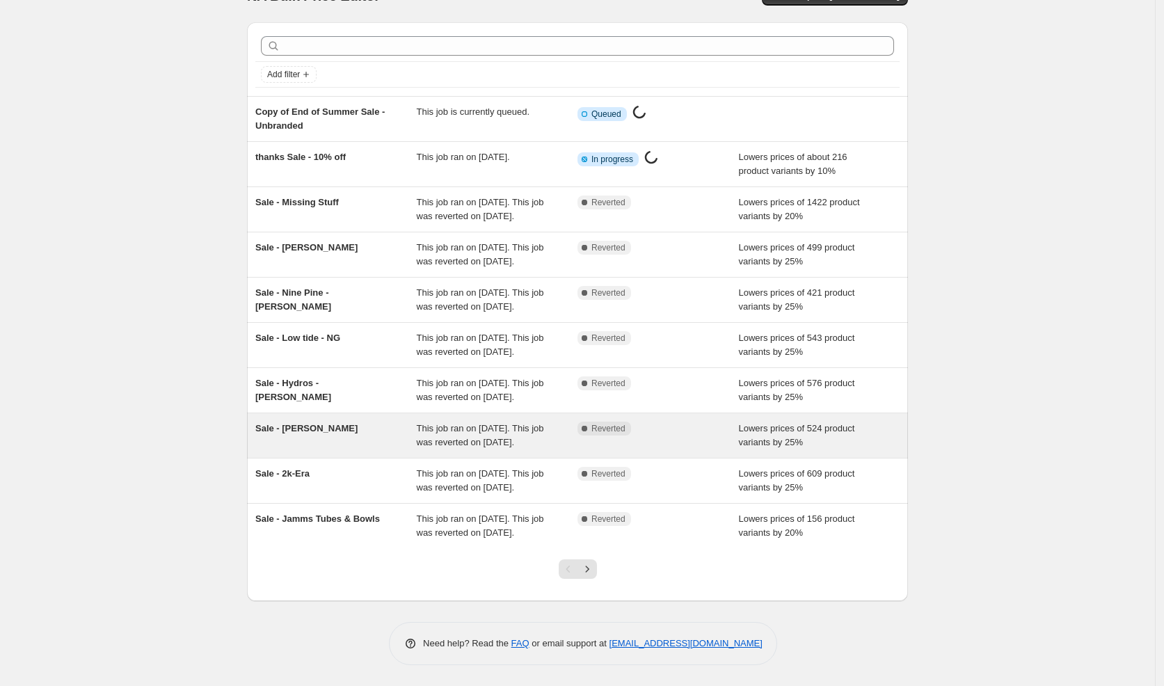
scroll to position [137, 0]
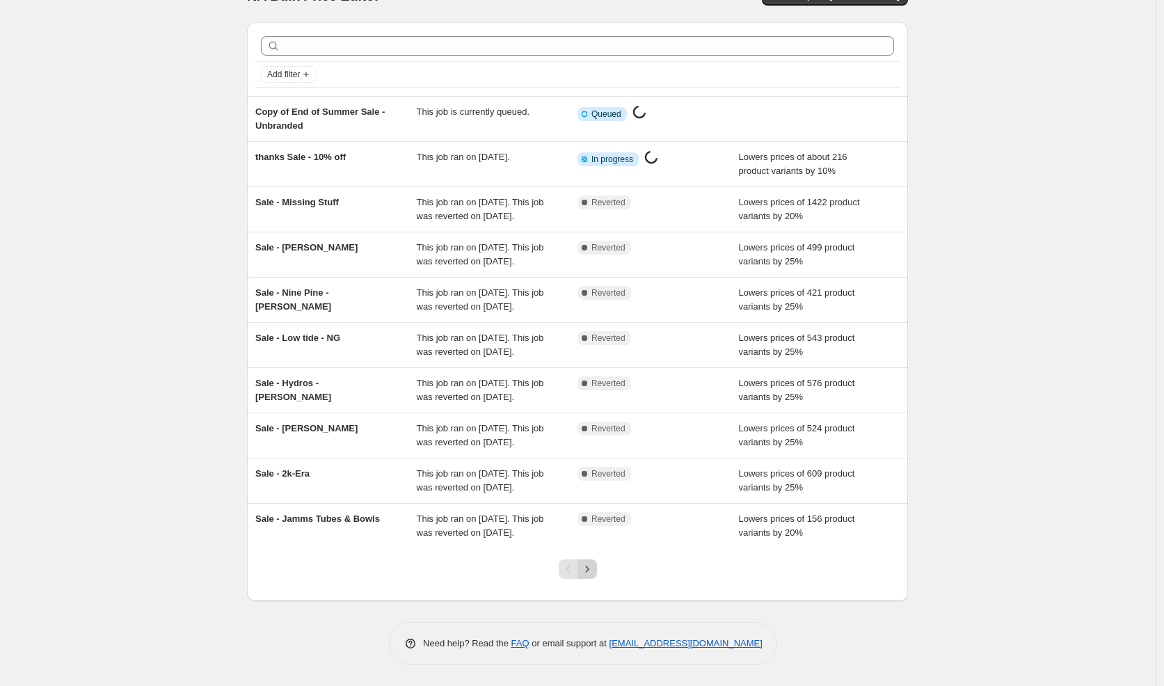
click at [587, 574] on icon "Next" at bounding box center [587, 569] width 14 height 14
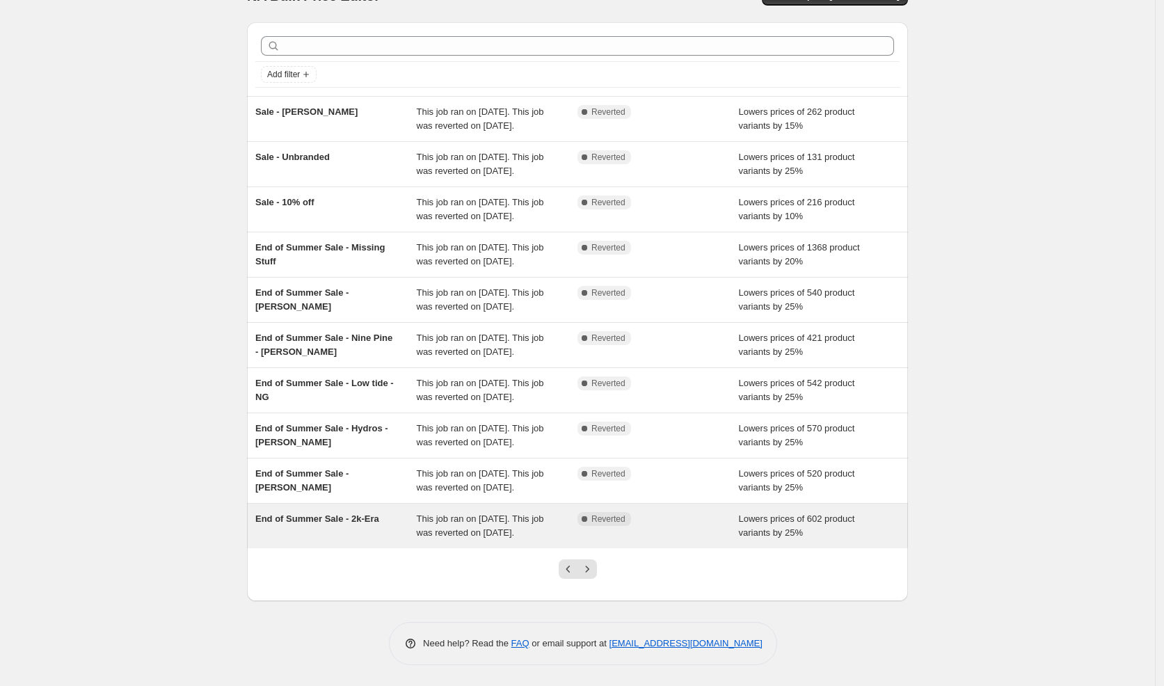
scroll to position [165, 0]
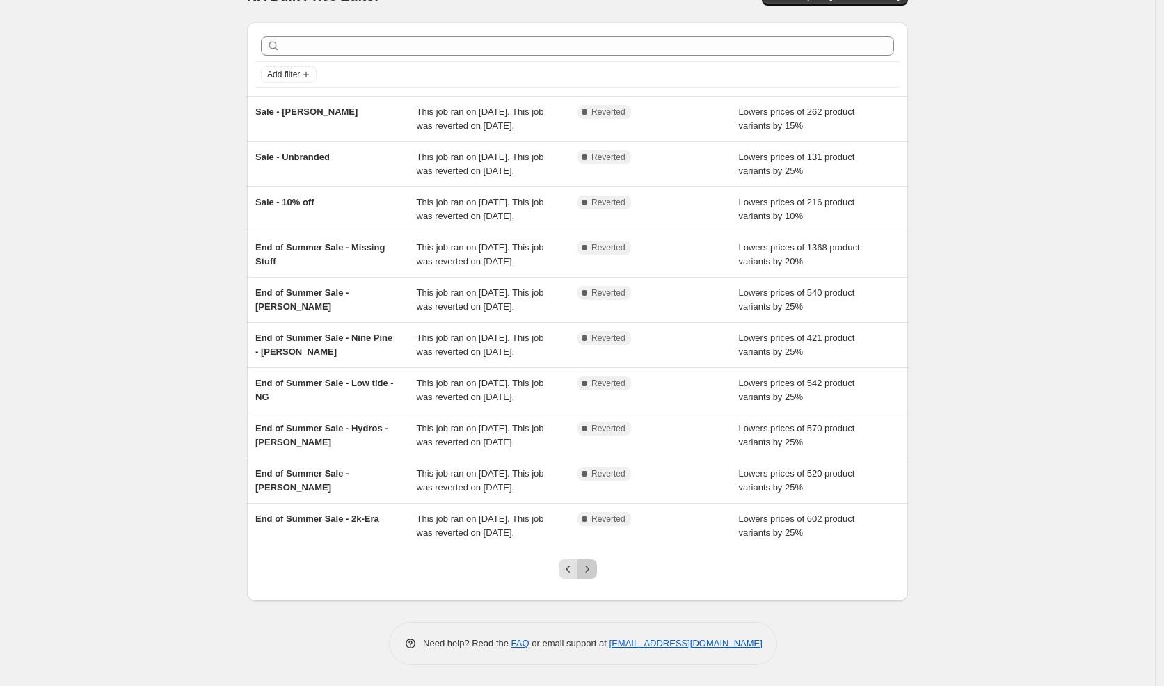
drag, startPoint x: 596, startPoint y: 574, endPoint x: 592, endPoint y: 561, distance: 13.7
click at [594, 574] on icon "Next" at bounding box center [587, 569] width 14 height 14
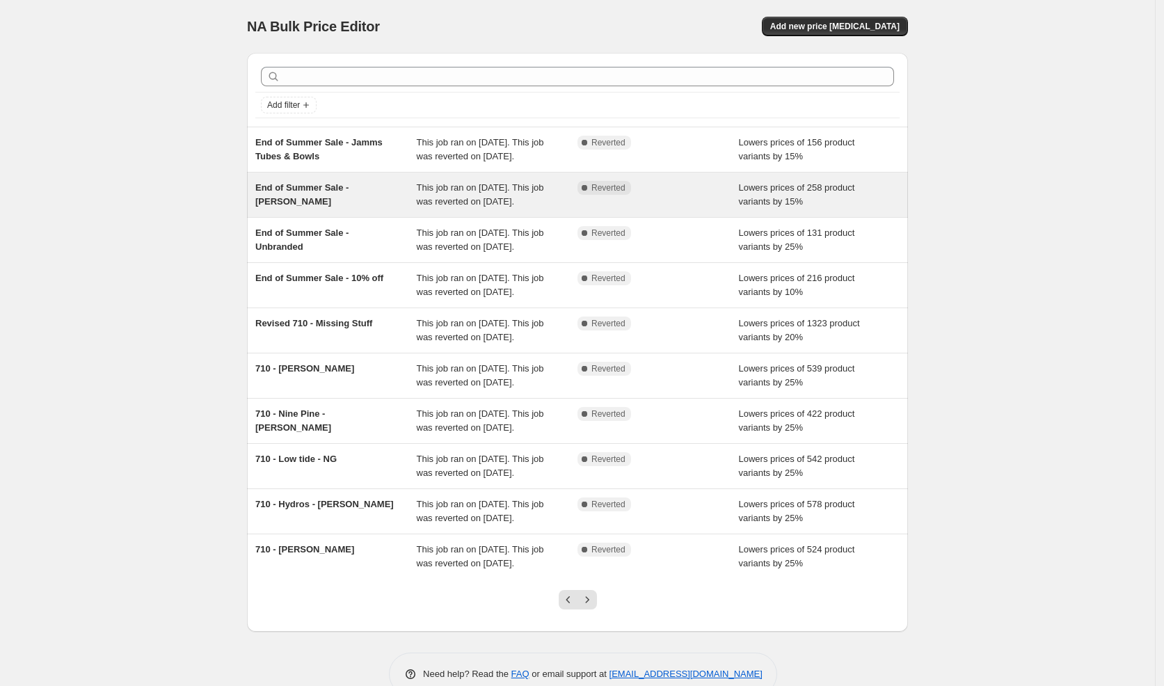
click at [344, 207] on div "End of Summer Sale - [PERSON_NAME]" at bounding box center [335, 195] width 161 height 28
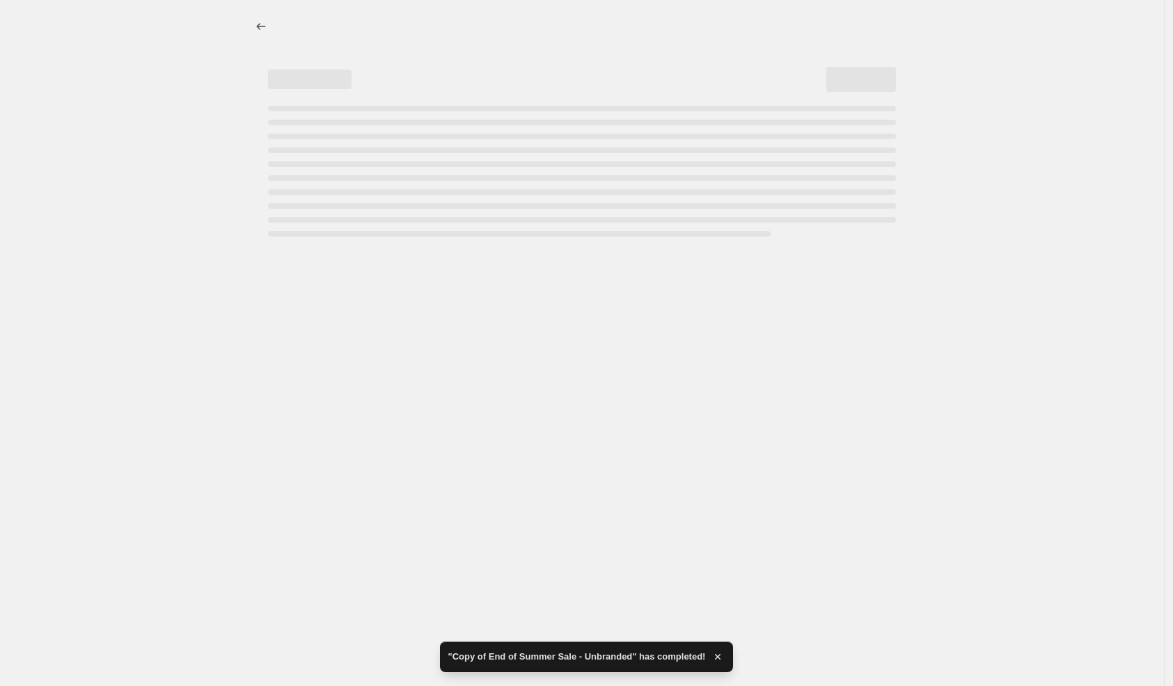
select select "percentage"
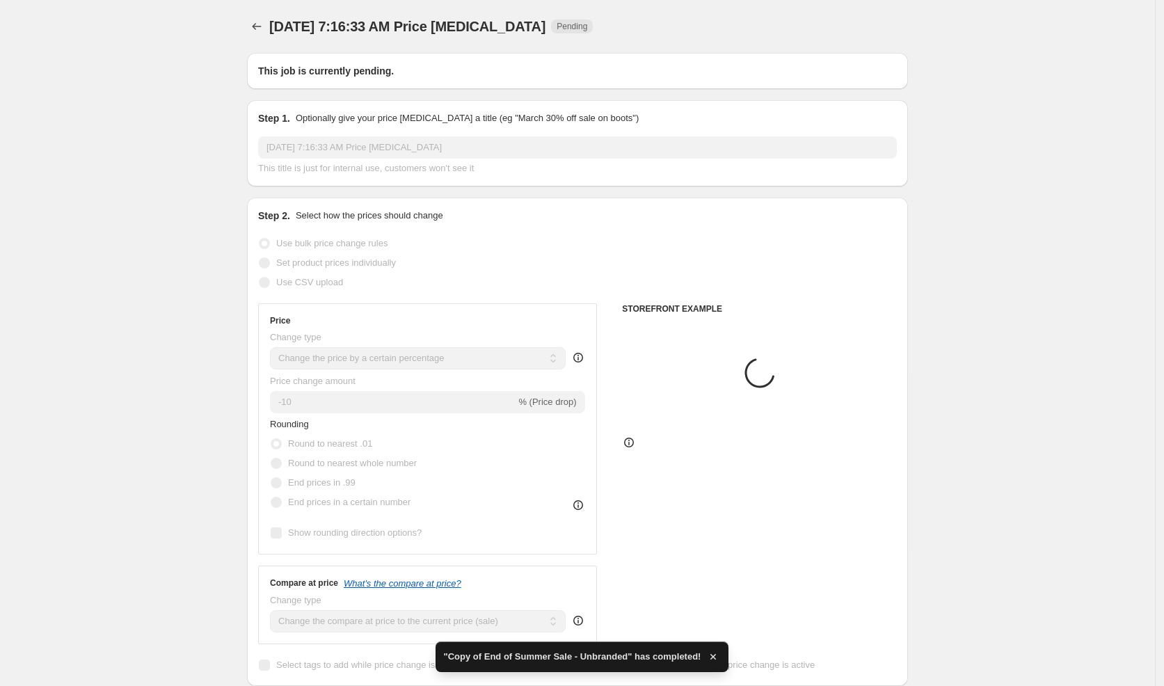
type input "End of Summer Sale - [PERSON_NAME]"
radio input "false"
radio input "true"
radio input "false"
radio input "true"
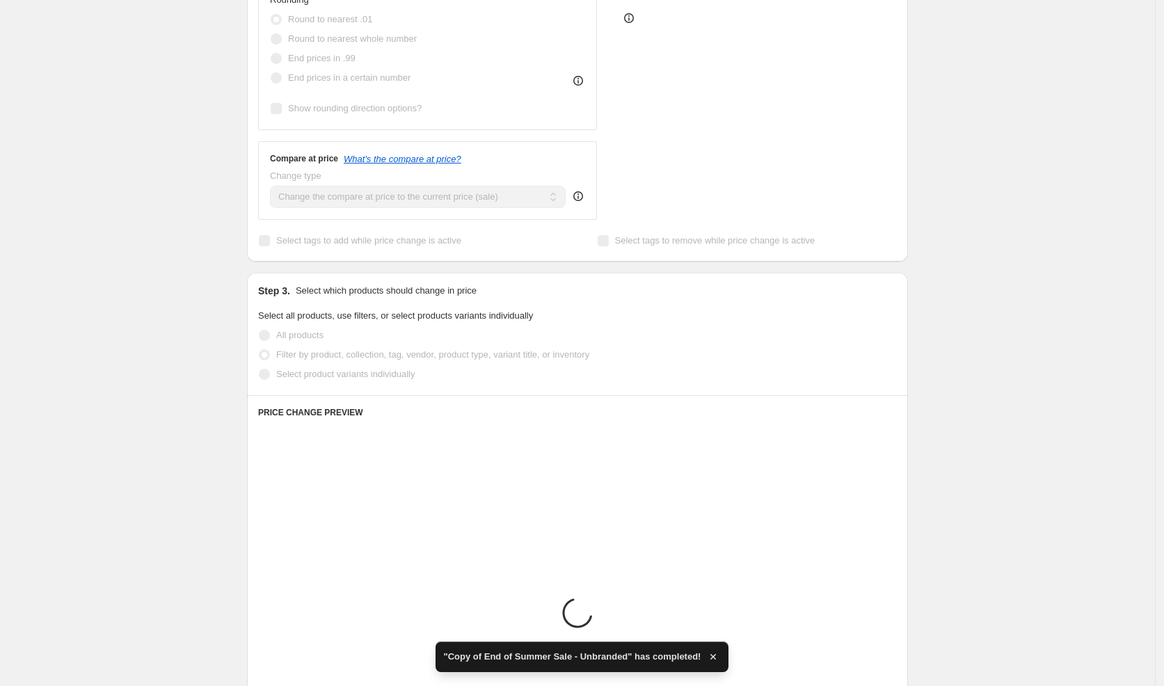
select select "vendor"
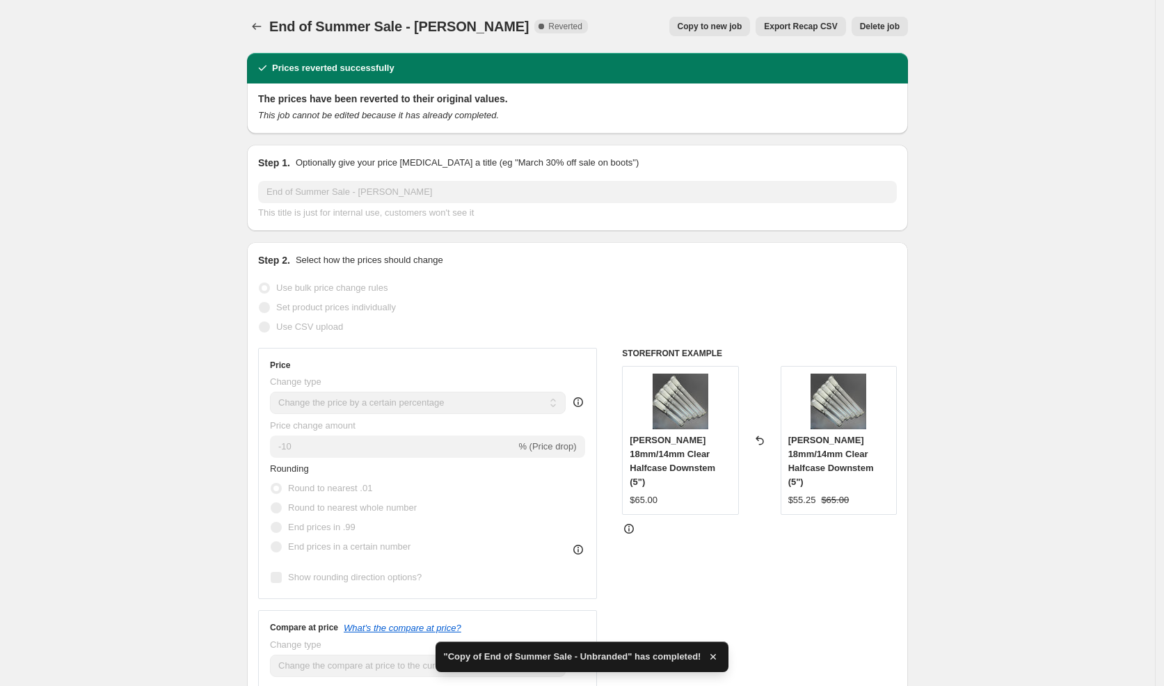
click at [725, 33] on button "Copy to new job" at bounding box center [709, 26] width 81 height 19
select select "percentage"
select select "vendor"
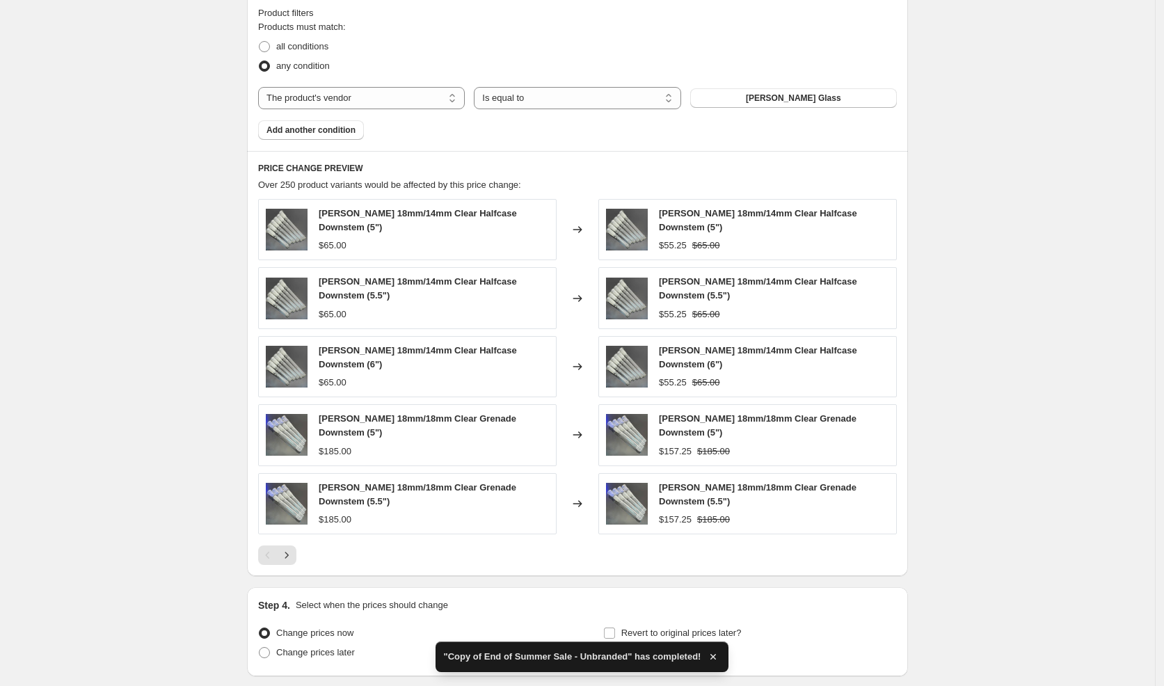
scroll to position [855, 0]
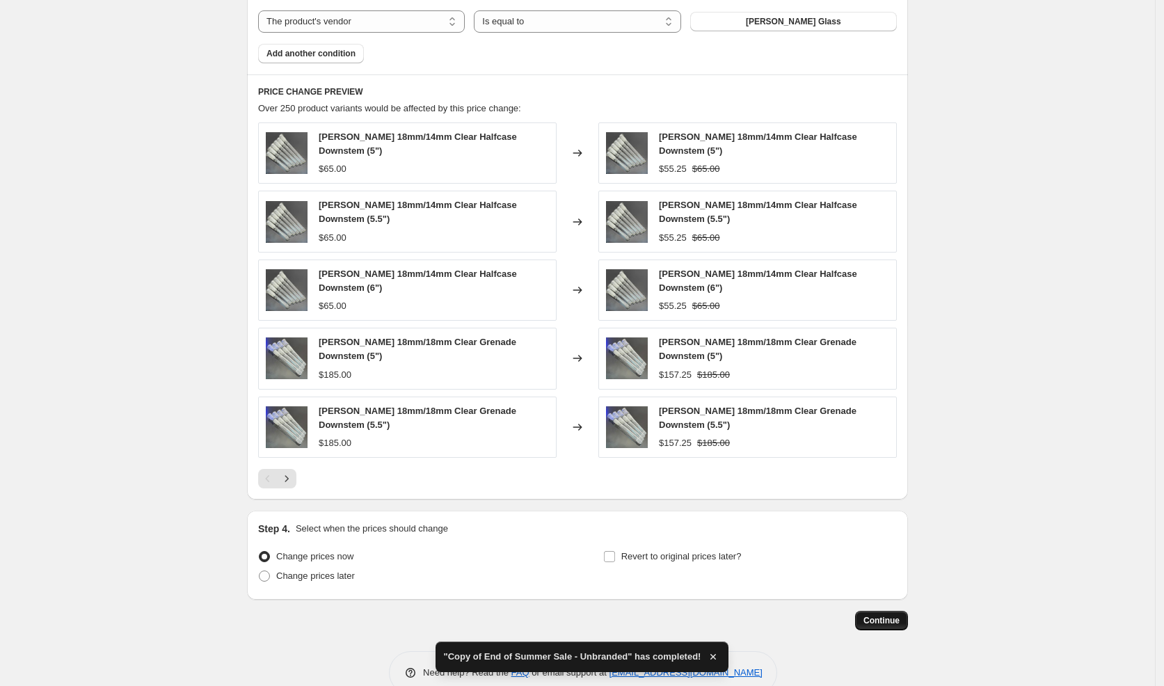
click at [883, 615] on span "Continue" at bounding box center [882, 620] width 36 height 11
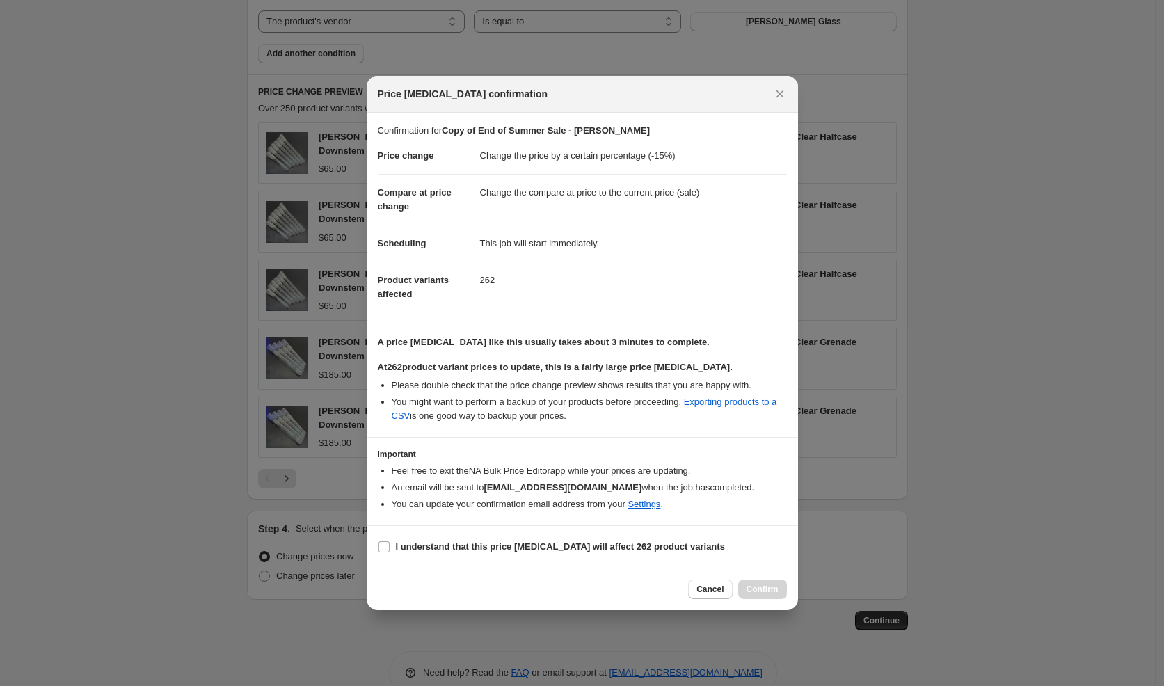
drag, startPoint x: 630, startPoint y: 551, endPoint x: 687, endPoint y: 573, distance: 61.0
click at [630, 551] on b "I understand that this price [MEDICAL_DATA] will affect 262 product variants" at bounding box center [560, 546] width 329 height 10
click at [390, 551] on input "I understand that this price [MEDICAL_DATA] will affect 262 product variants" at bounding box center [384, 546] width 11 height 11
checkbox input "true"
click at [768, 587] on span "Confirm" at bounding box center [763, 589] width 32 height 11
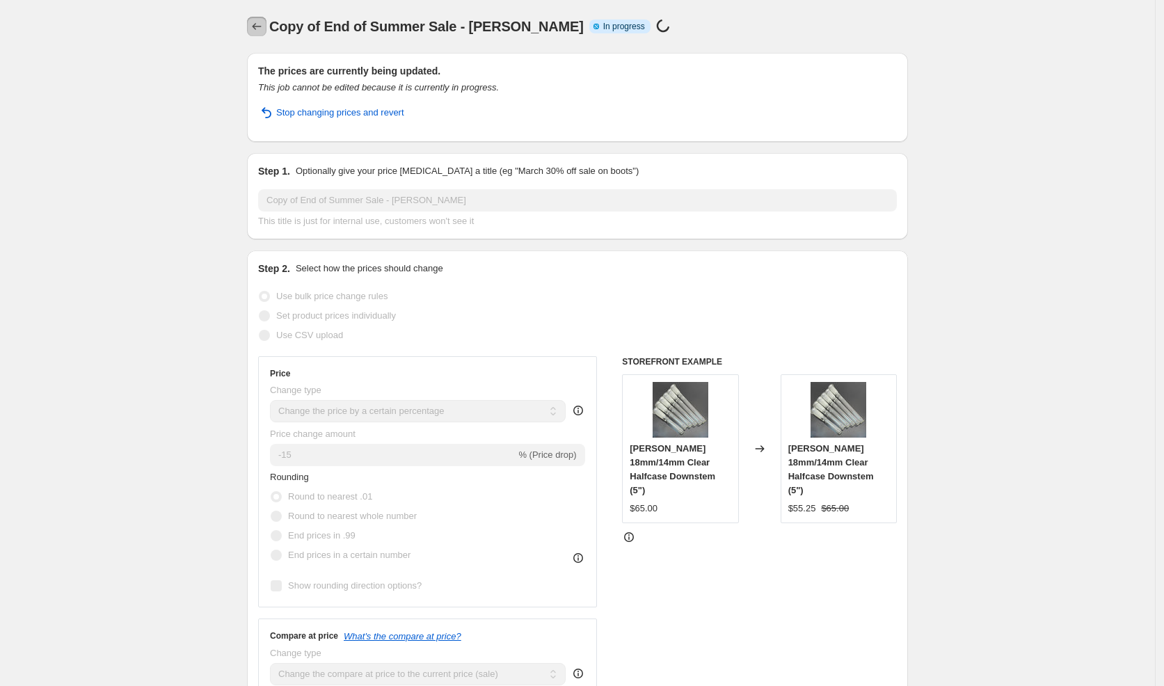
click at [264, 28] on icon "Price change jobs" at bounding box center [257, 26] width 14 height 14
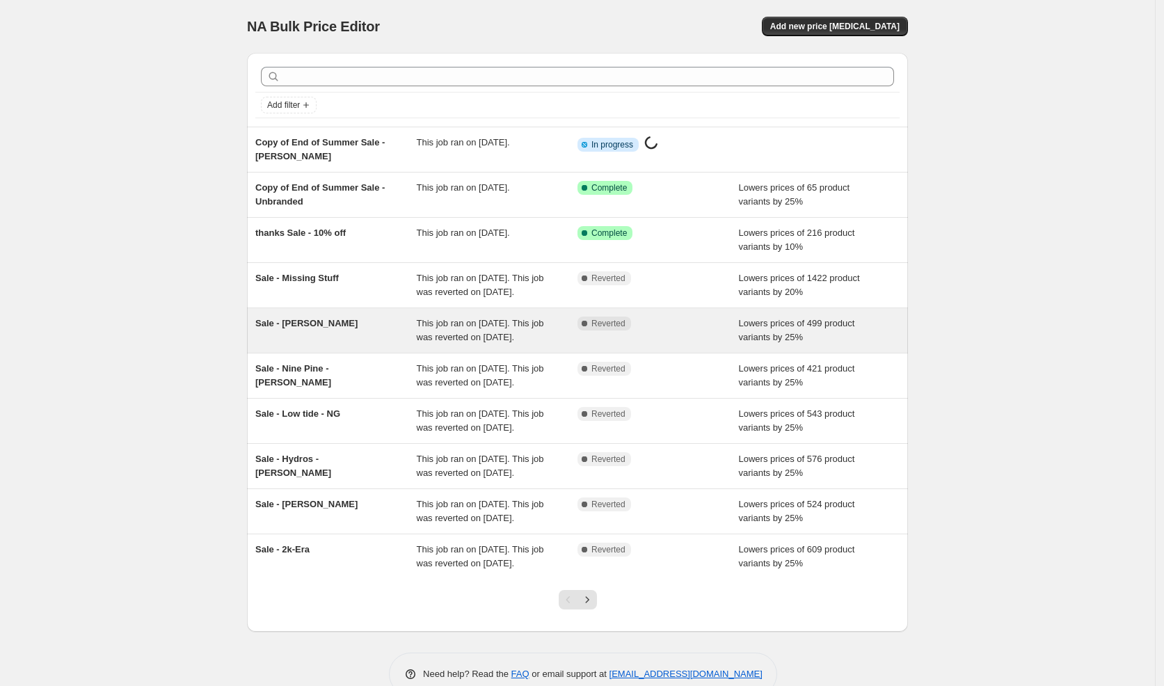
scroll to position [123, 0]
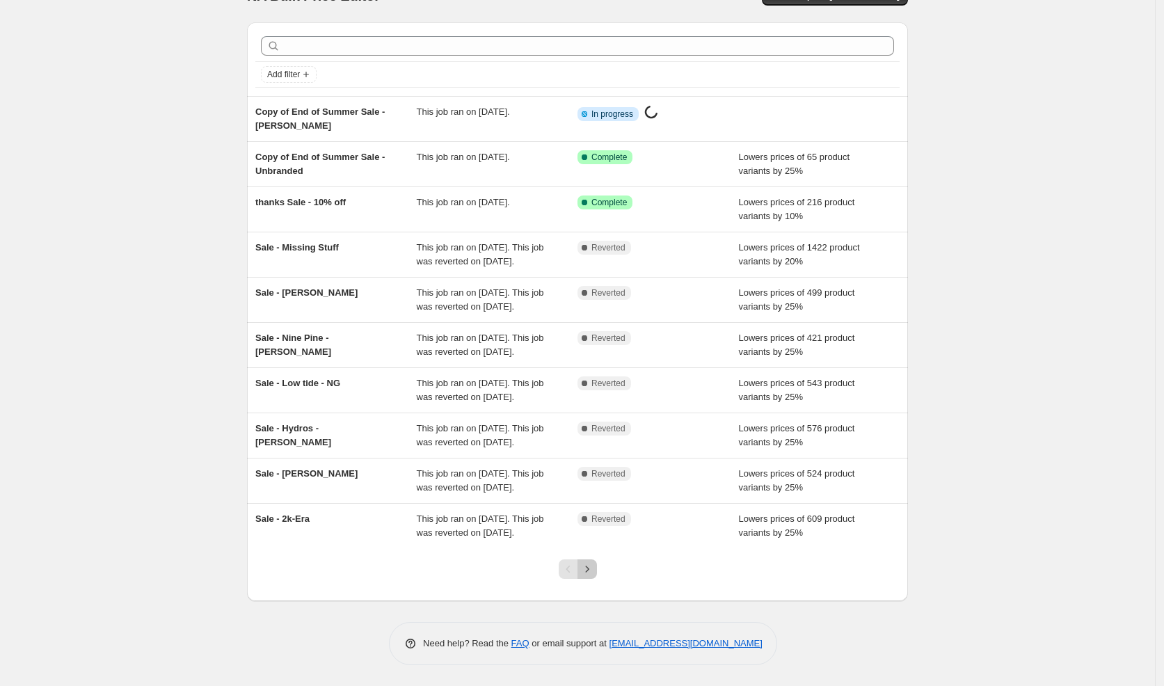
click at [594, 569] on icon "Next" at bounding box center [587, 569] width 14 height 14
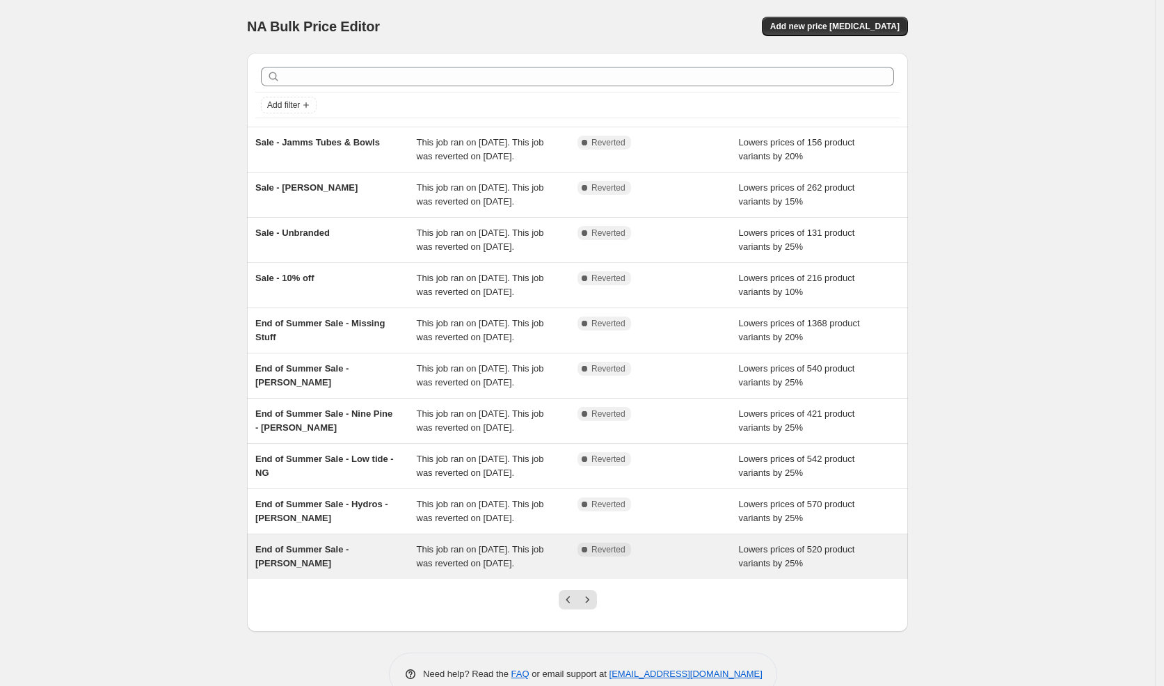
scroll to position [165, 0]
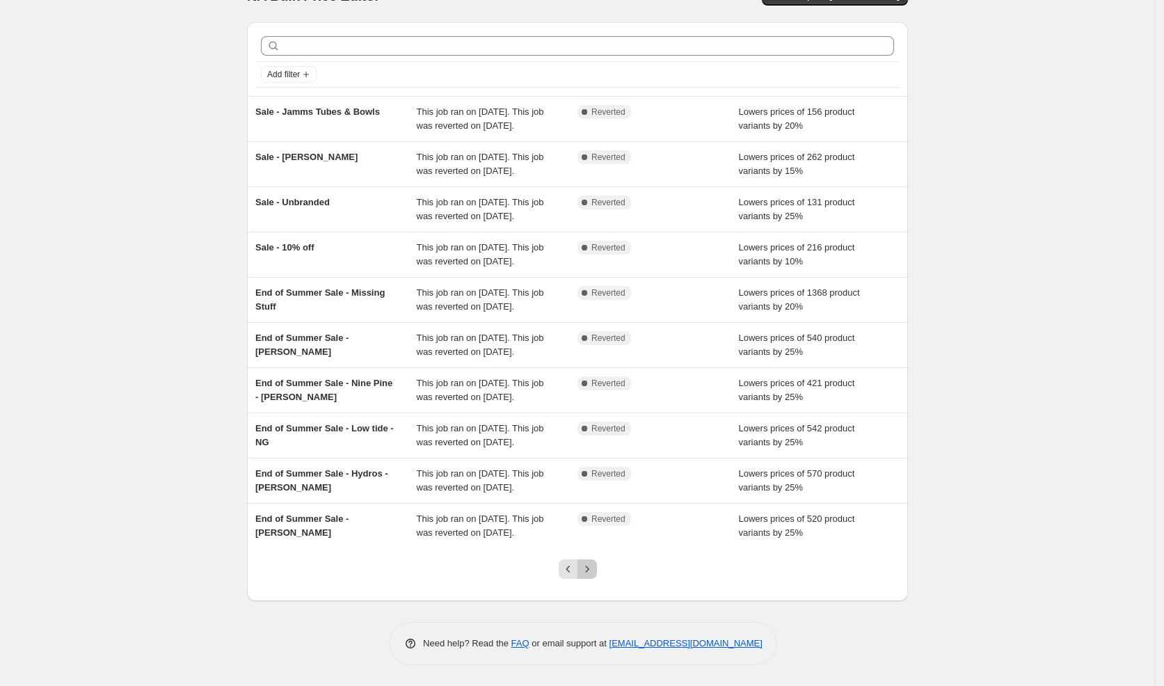
drag, startPoint x: 596, startPoint y: 566, endPoint x: 596, endPoint y: 558, distance: 8.4
click at [594, 566] on icon "Next" at bounding box center [587, 569] width 14 height 14
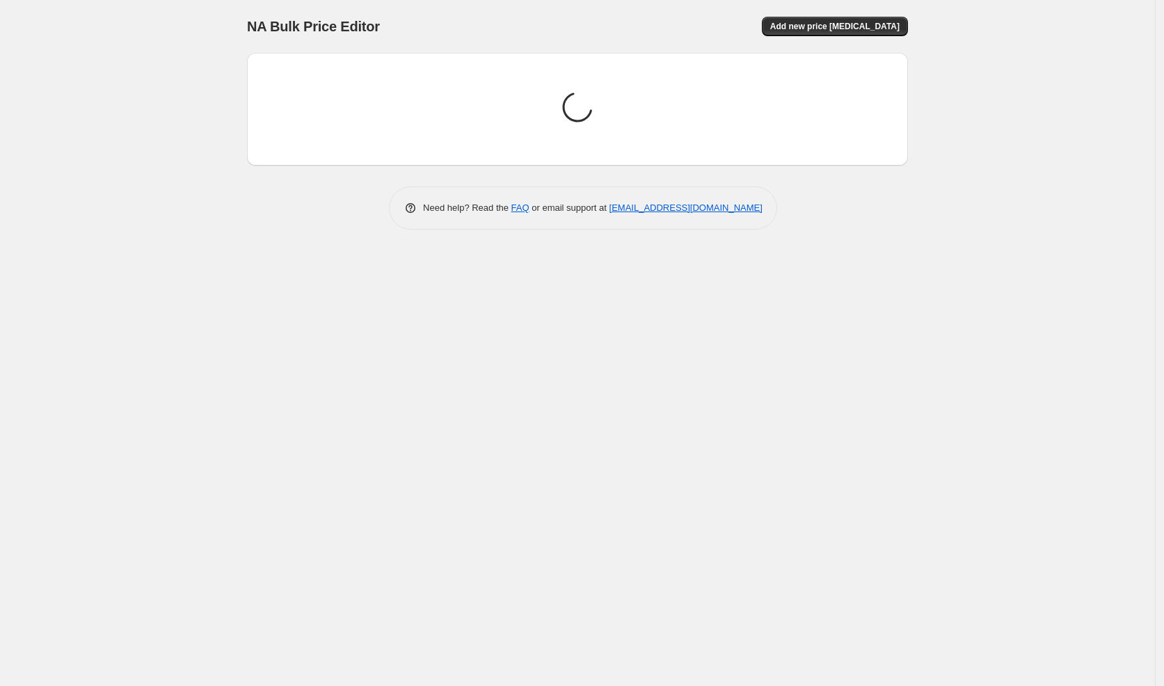
scroll to position [0, 0]
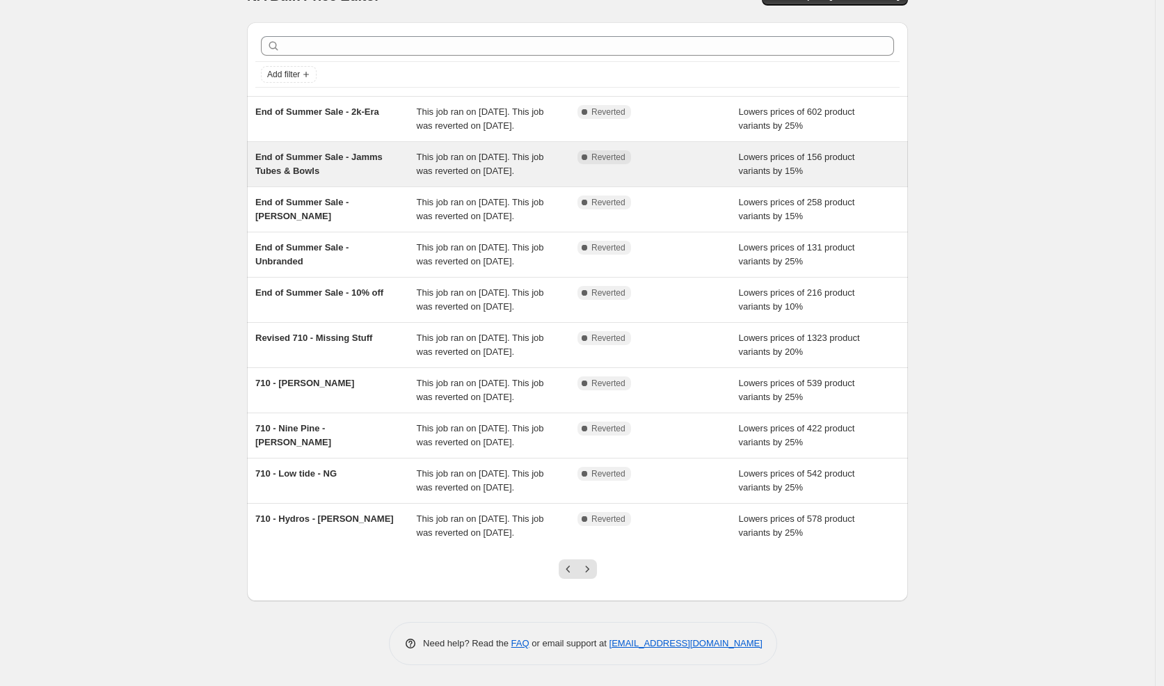
click at [360, 166] on div "End of Summer Sale - Jamms Tubes & Bowls" at bounding box center [335, 164] width 161 height 28
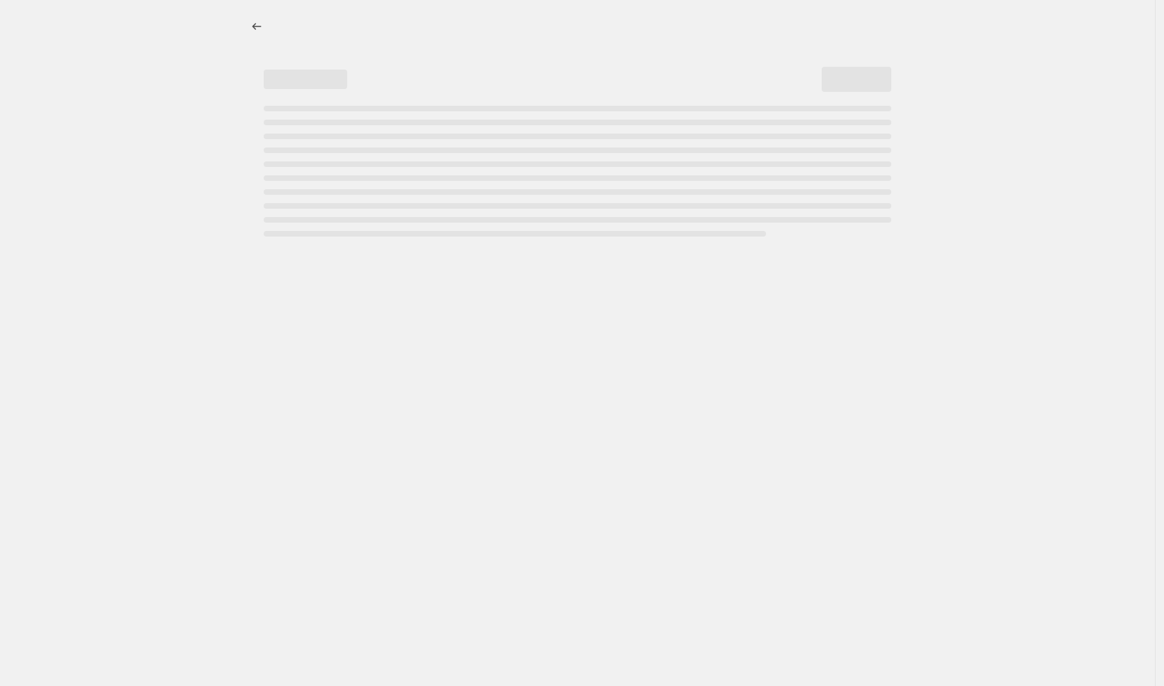
select select "percentage"
select select "vendor"
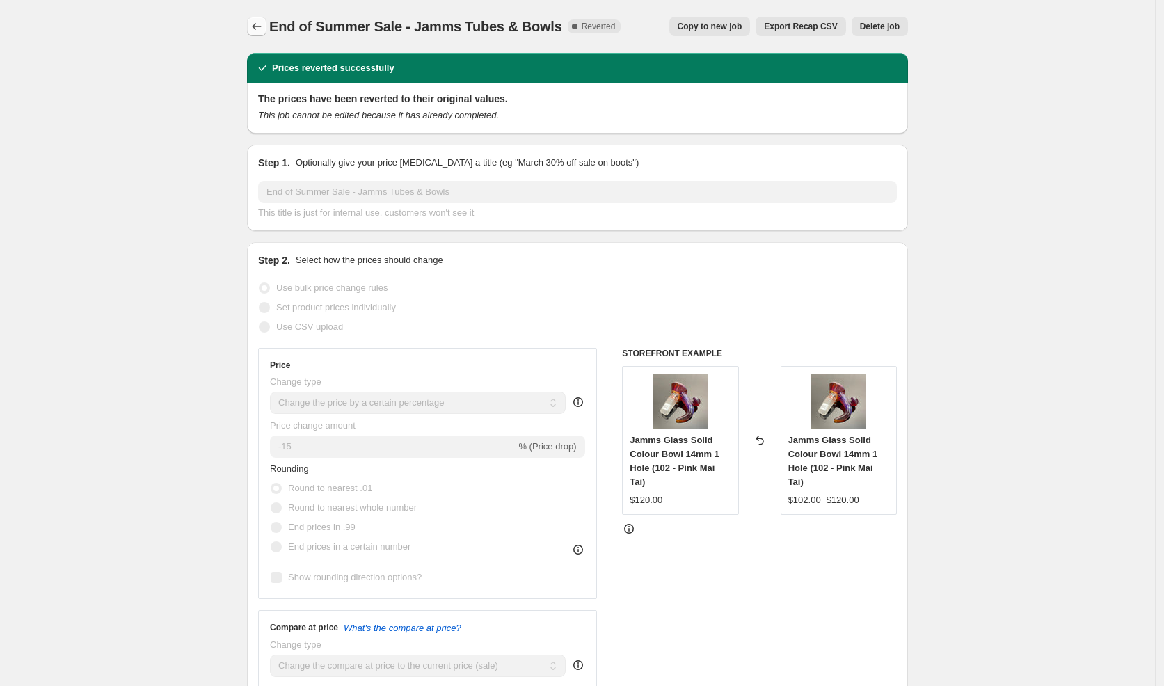
click at [264, 29] on icon "Price change jobs" at bounding box center [257, 26] width 14 height 14
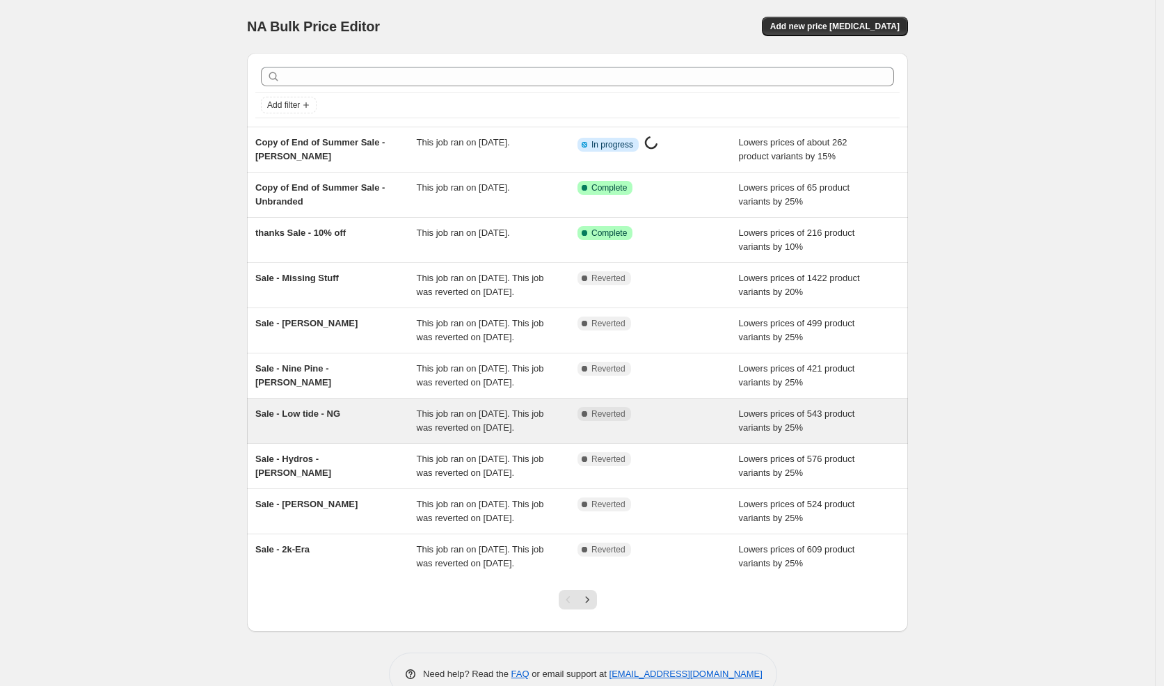
scroll to position [123, 0]
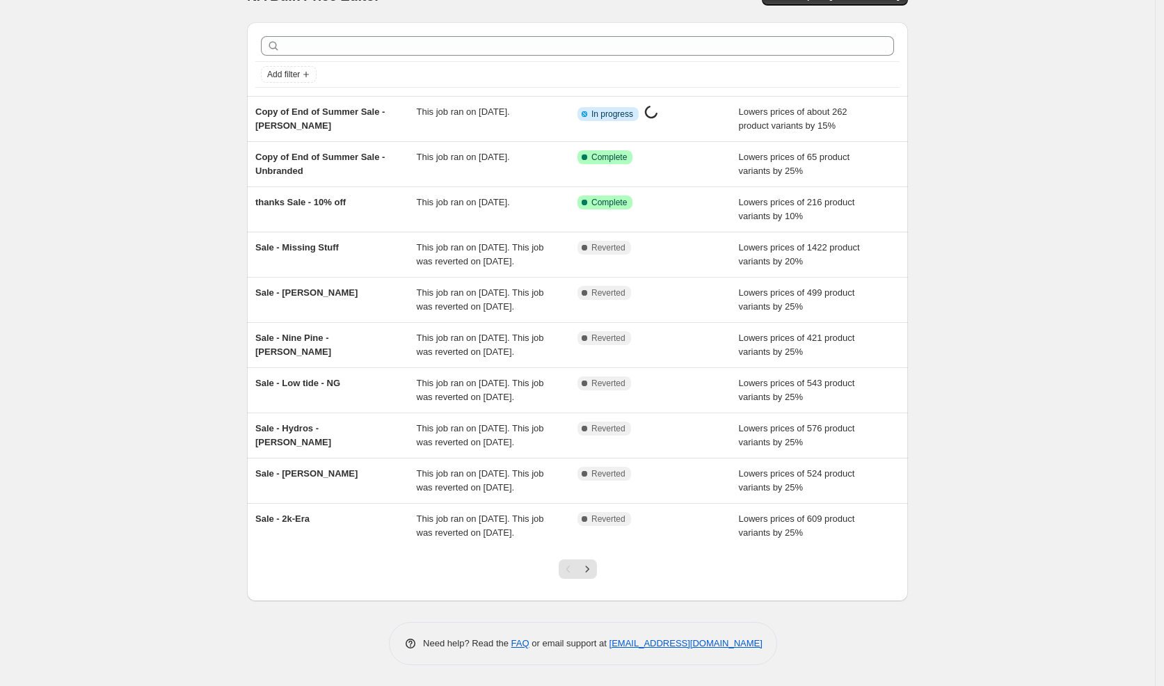
click at [594, 571] on icon "Next" at bounding box center [587, 569] width 14 height 14
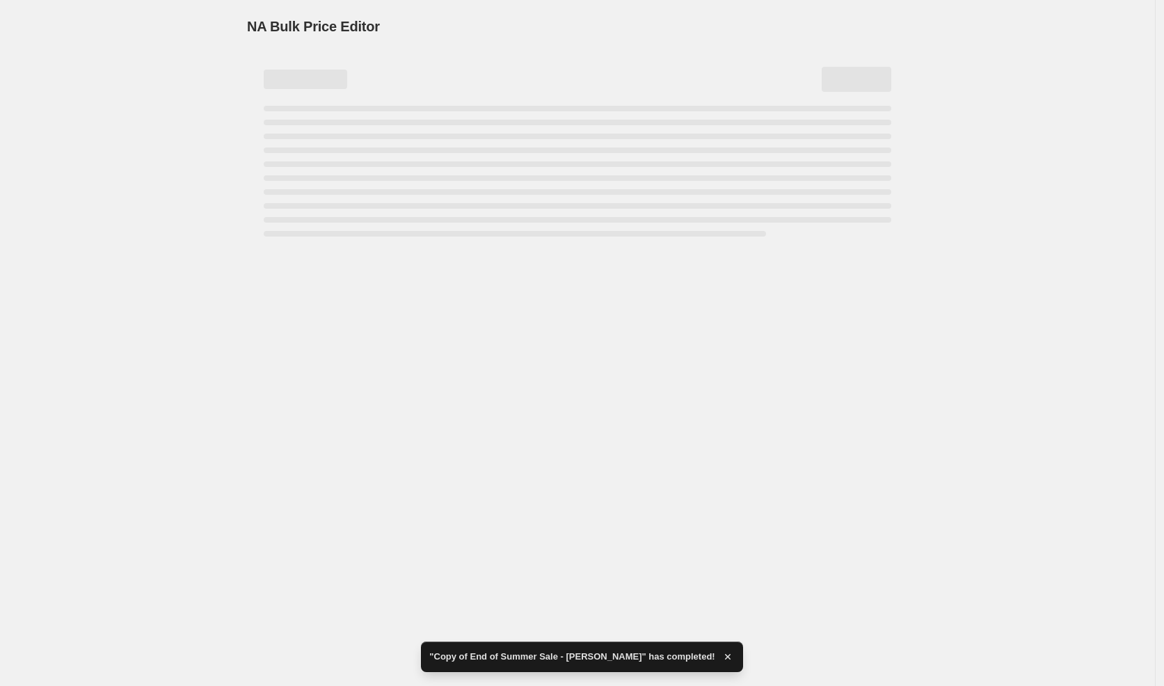
scroll to position [0, 0]
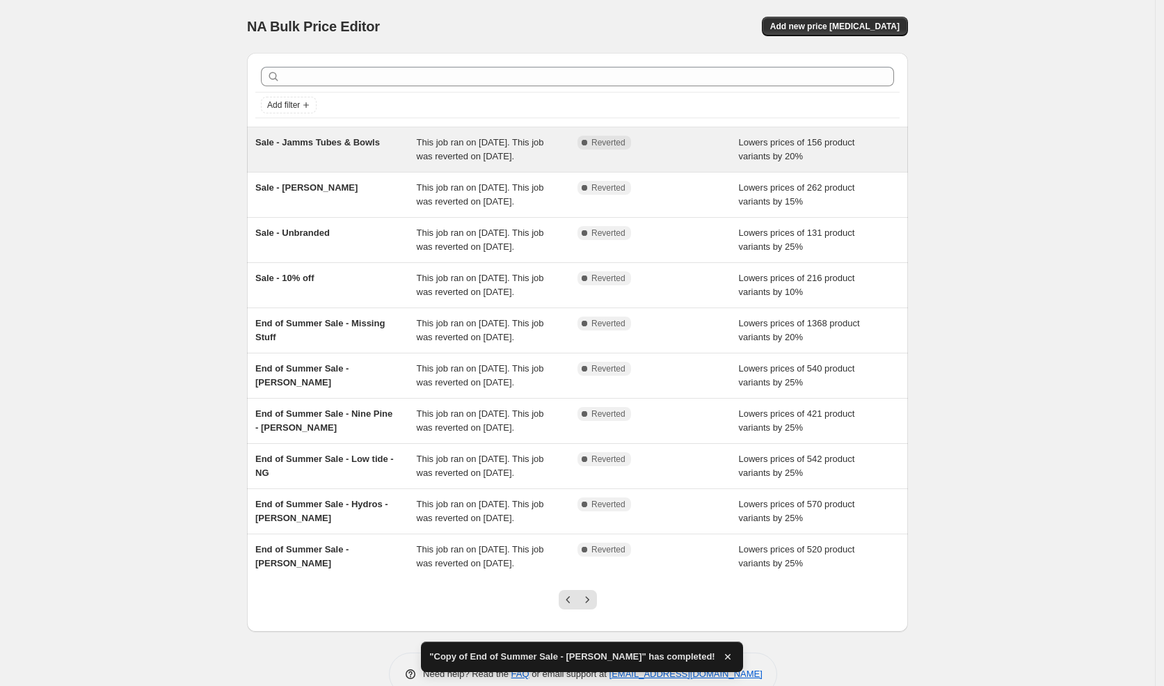
click at [402, 148] on div "Sale - Jamms Tubes & Bowls" at bounding box center [335, 150] width 161 height 28
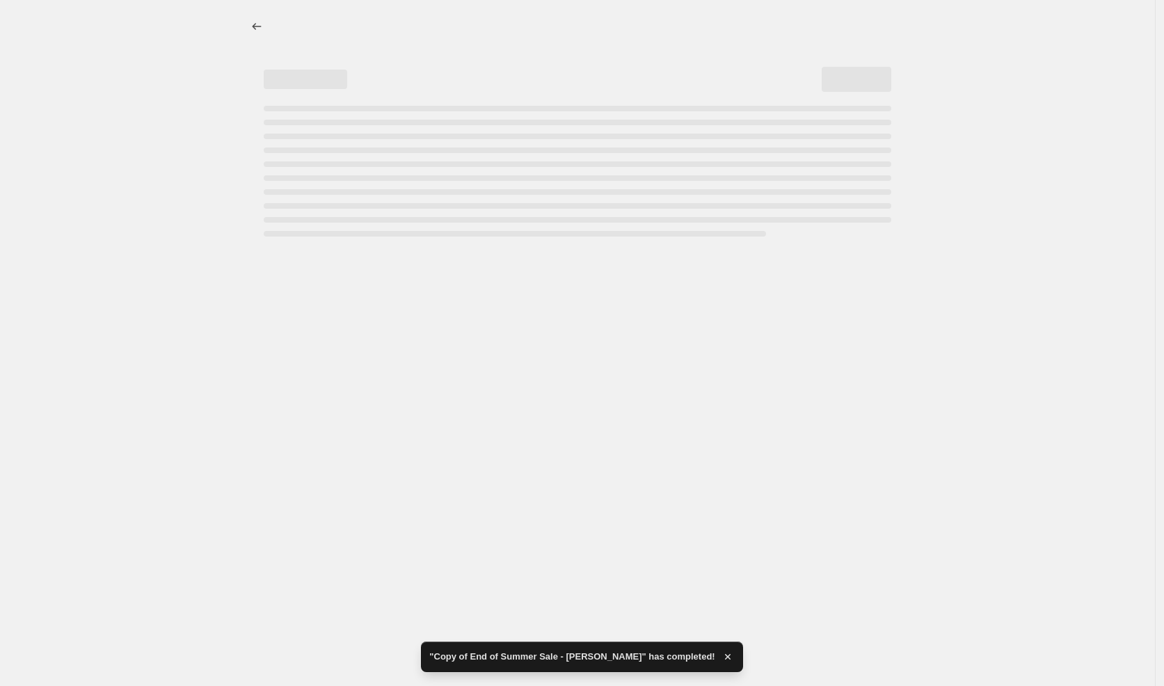
select select "percentage"
select select "vendor"
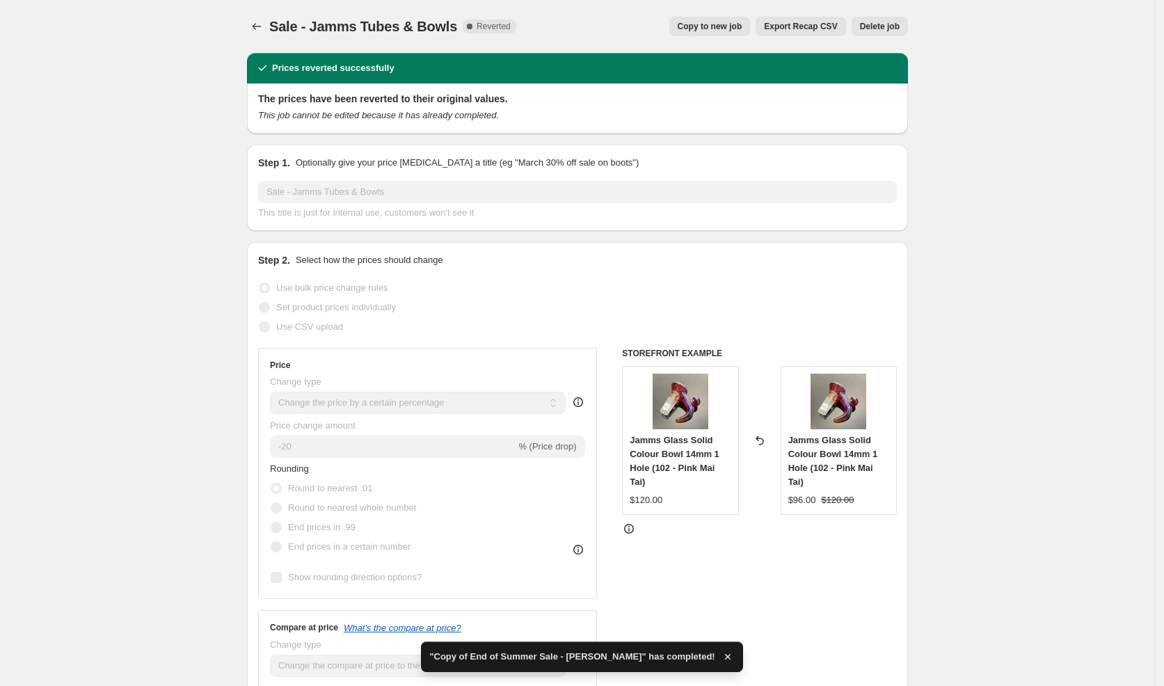
click at [726, 22] on span "Copy to new job" at bounding box center [710, 26] width 65 height 11
select select "percentage"
select select "vendor"
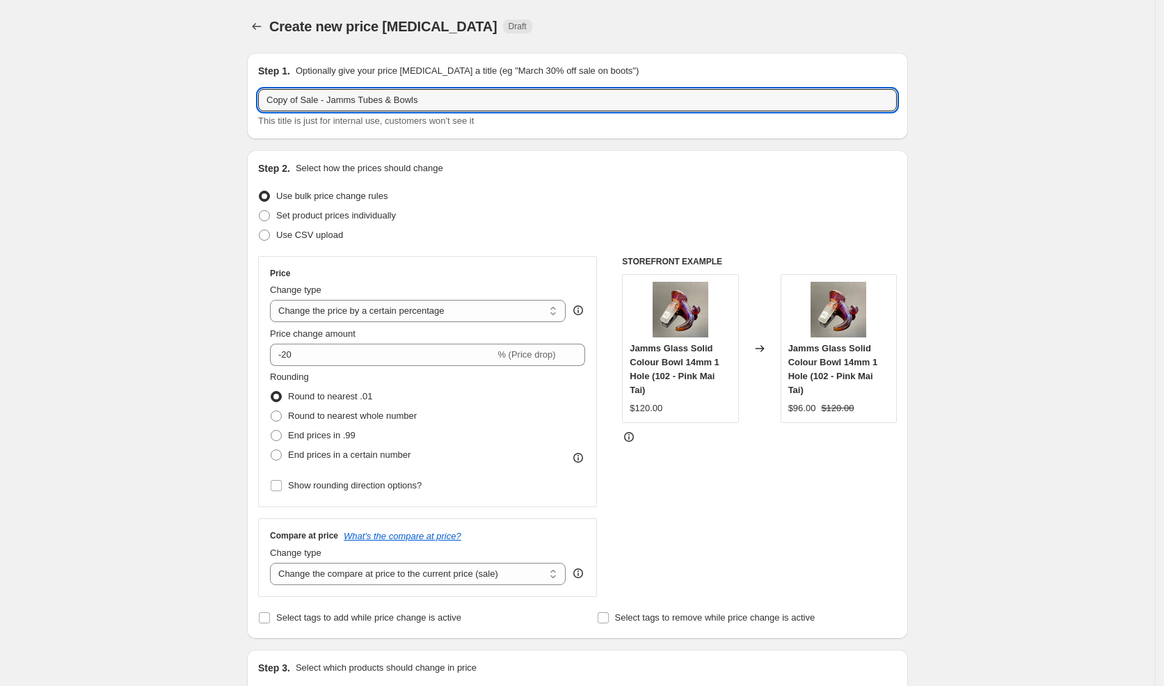
drag, startPoint x: 363, startPoint y: 100, endPoint x: 207, endPoint y: 87, distance: 156.4
click at [301, 102] on input "thanks - Jamms Tubes & Bowls" at bounding box center [577, 100] width 639 height 22
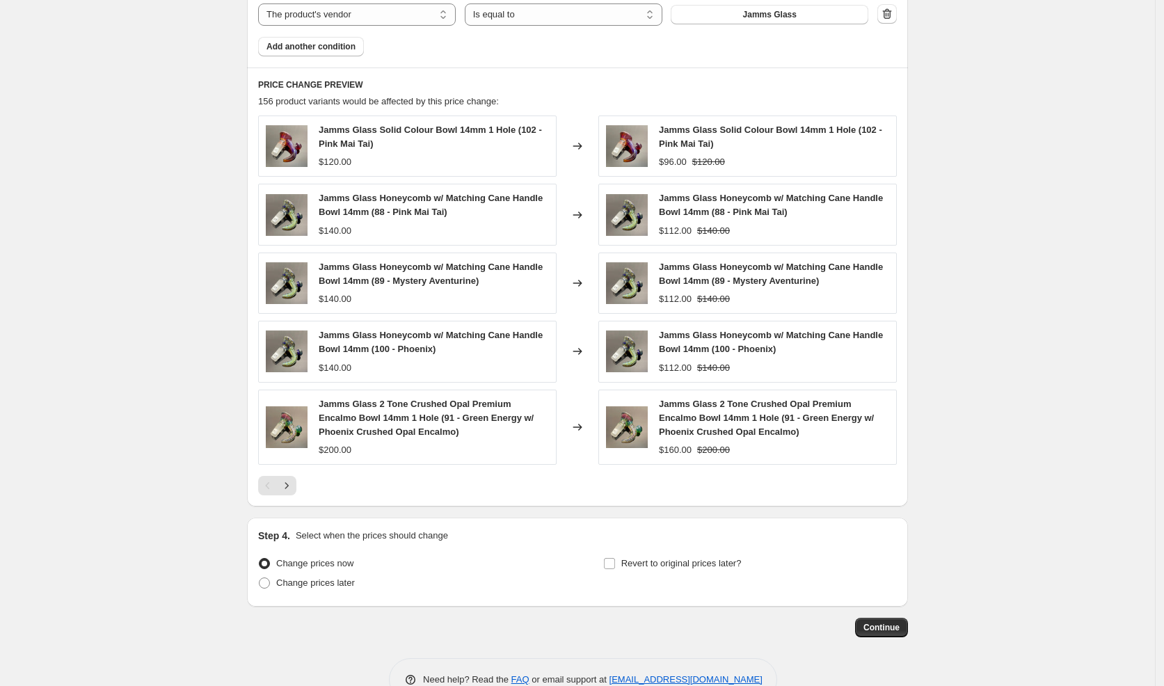
scroll to position [922, 0]
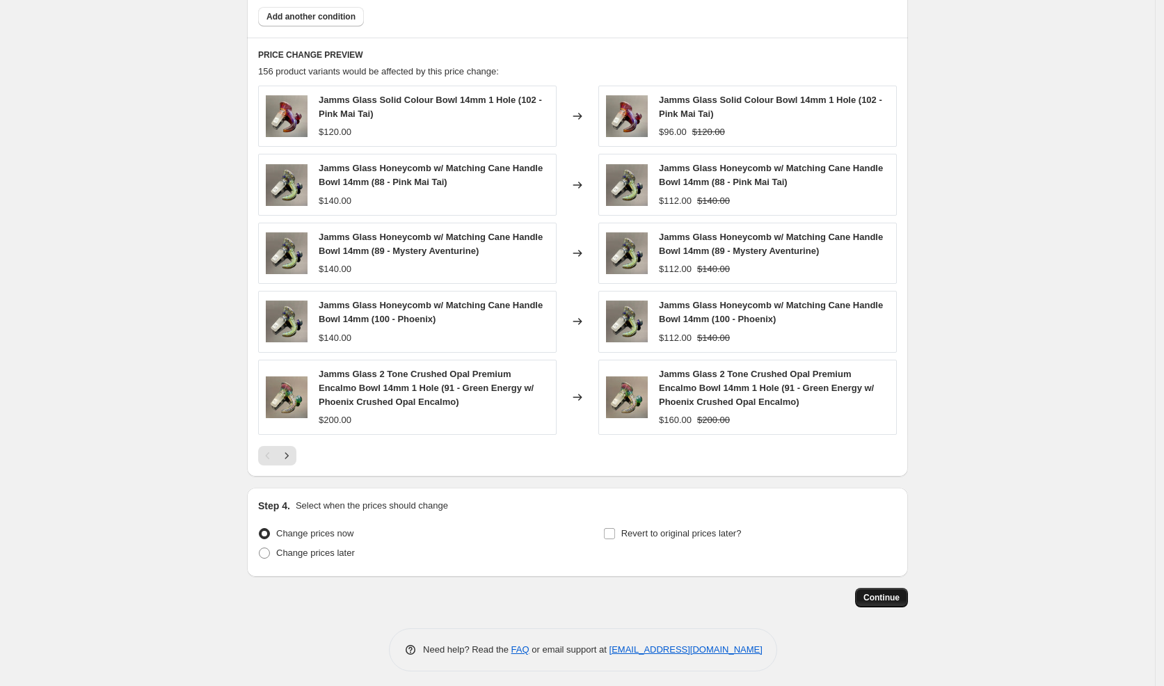
type input "thanks Sale - Jamms Tubes & Bowls"
click at [863, 588] on button "Continue" at bounding box center [881, 597] width 53 height 19
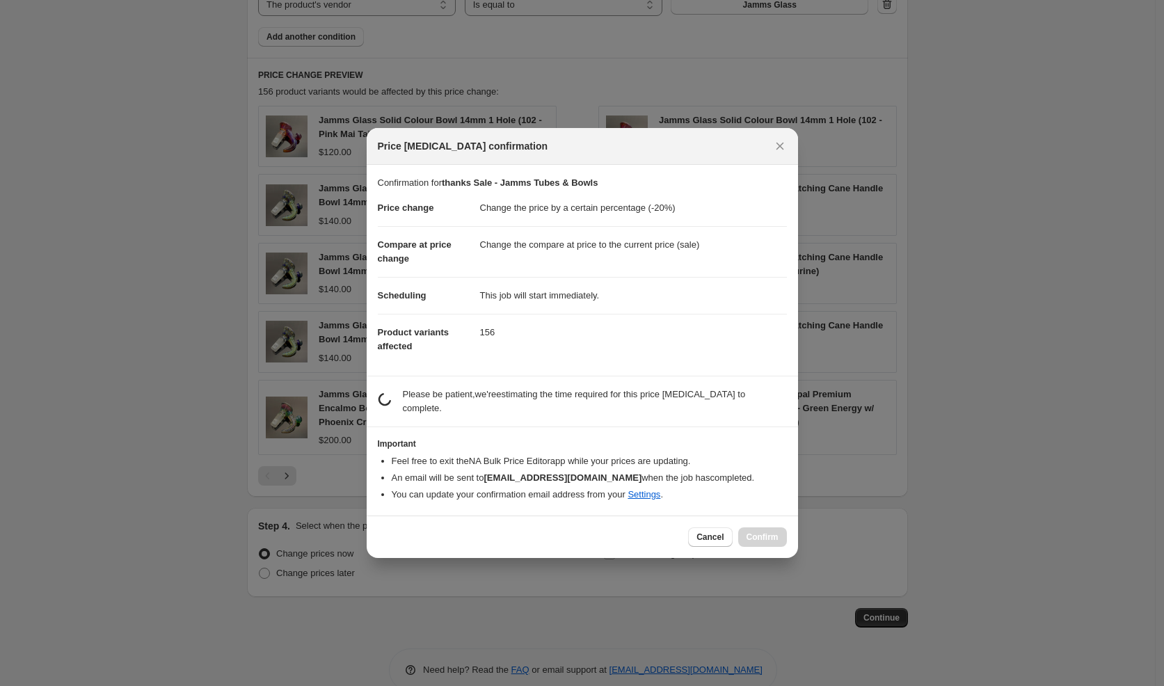
scroll to position [0, 0]
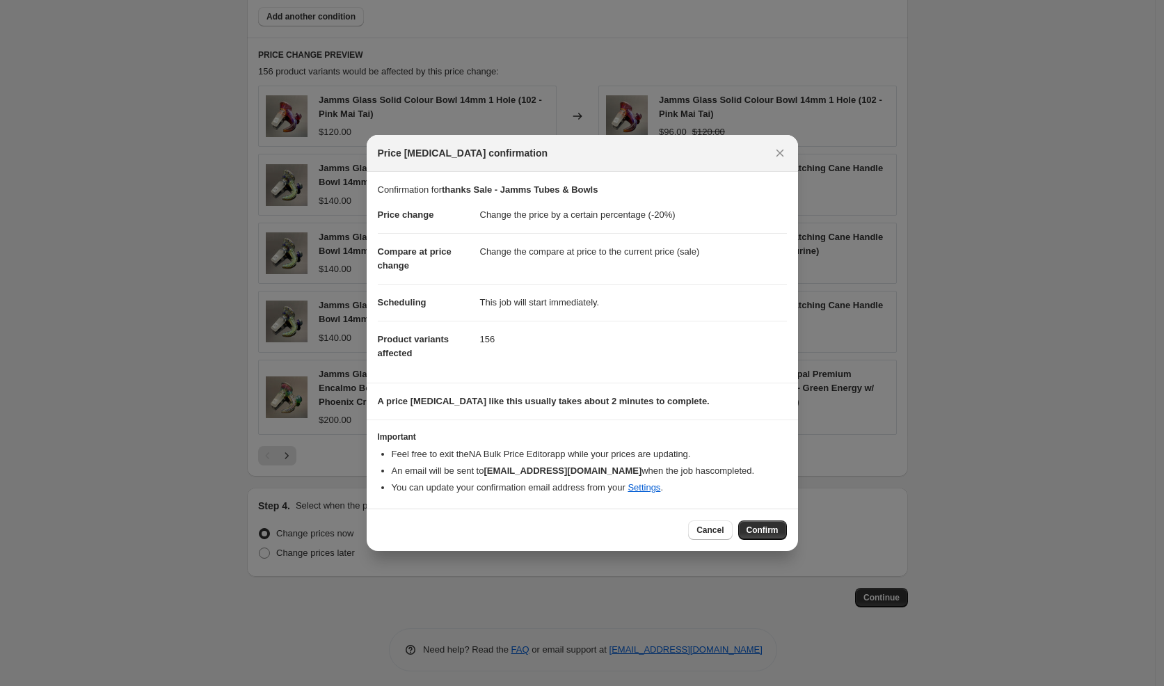
drag, startPoint x: 757, startPoint y: 530, endPoint x: 698, endPoint y: 475, distance: 80.7
click at [757, 530] on span "Confirm" at bounding box center [763, 530] width 32 height 11
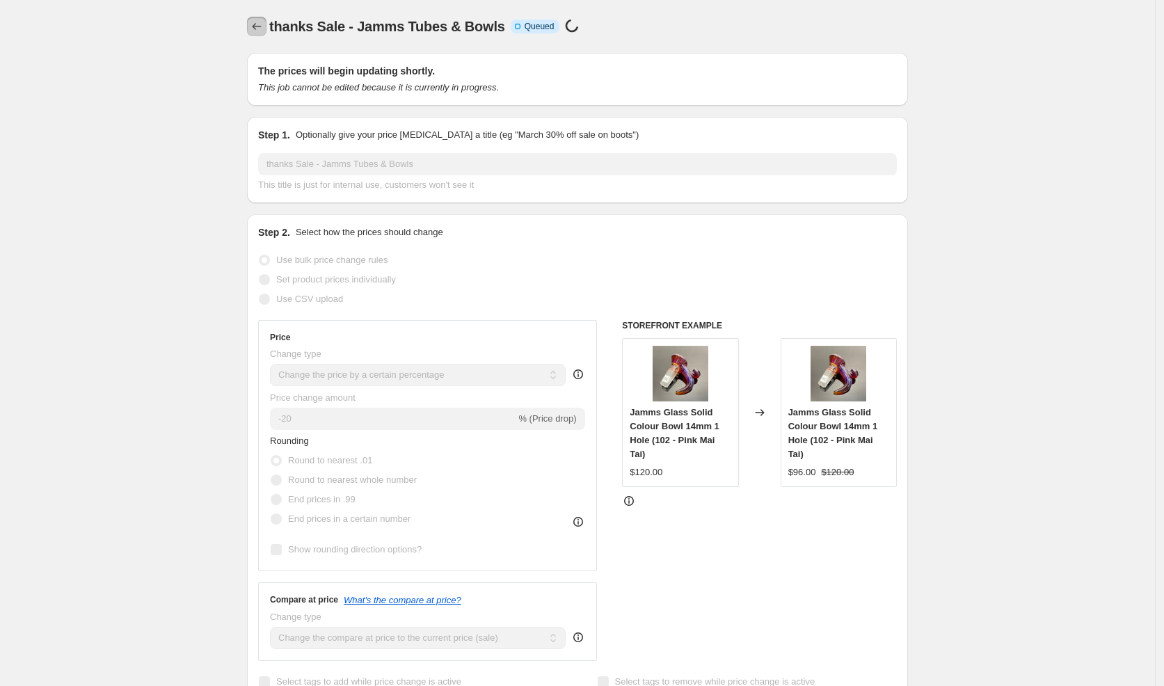
click at [255, 23] on icon "Price change jobs" at bounding box center [257, 26] width 14 height 14
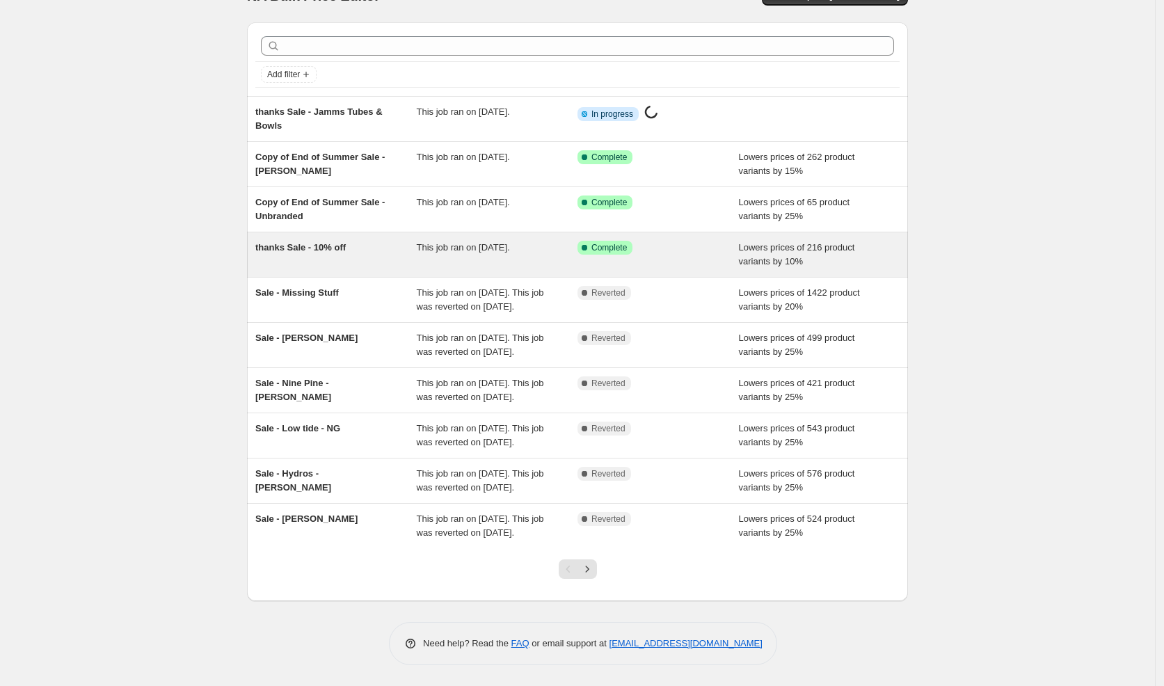
scroll to position [109, 0]
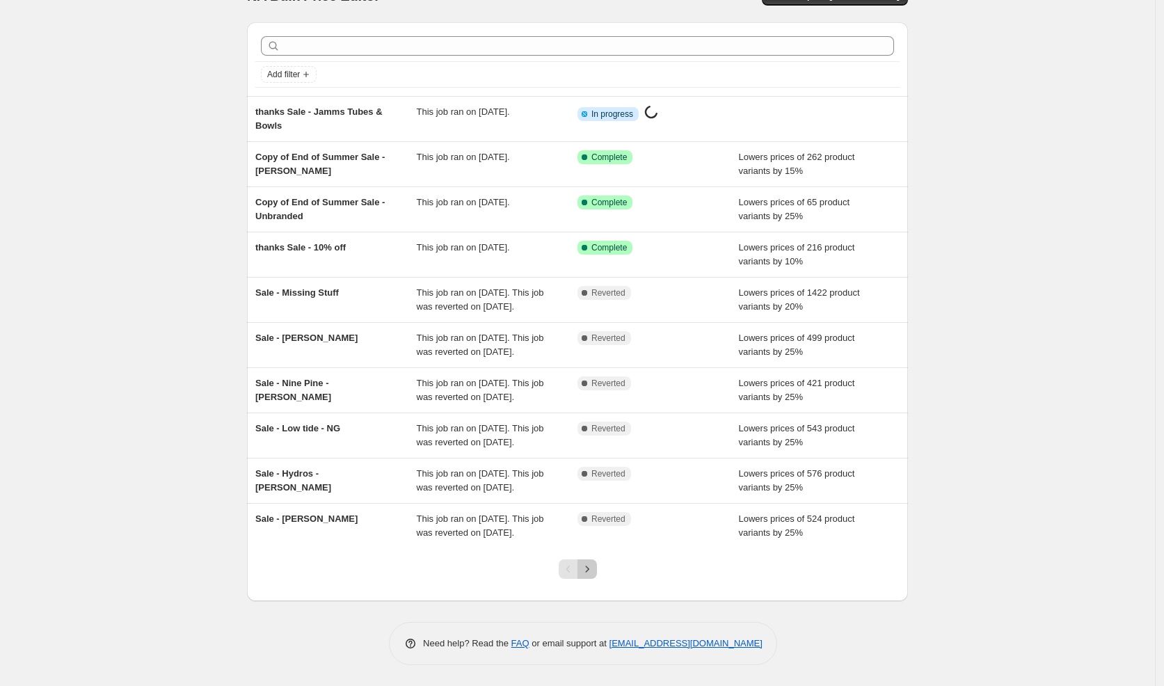
click at [594, 569] on icon "Next" at bounding box center [587, 569] width 14 height 14
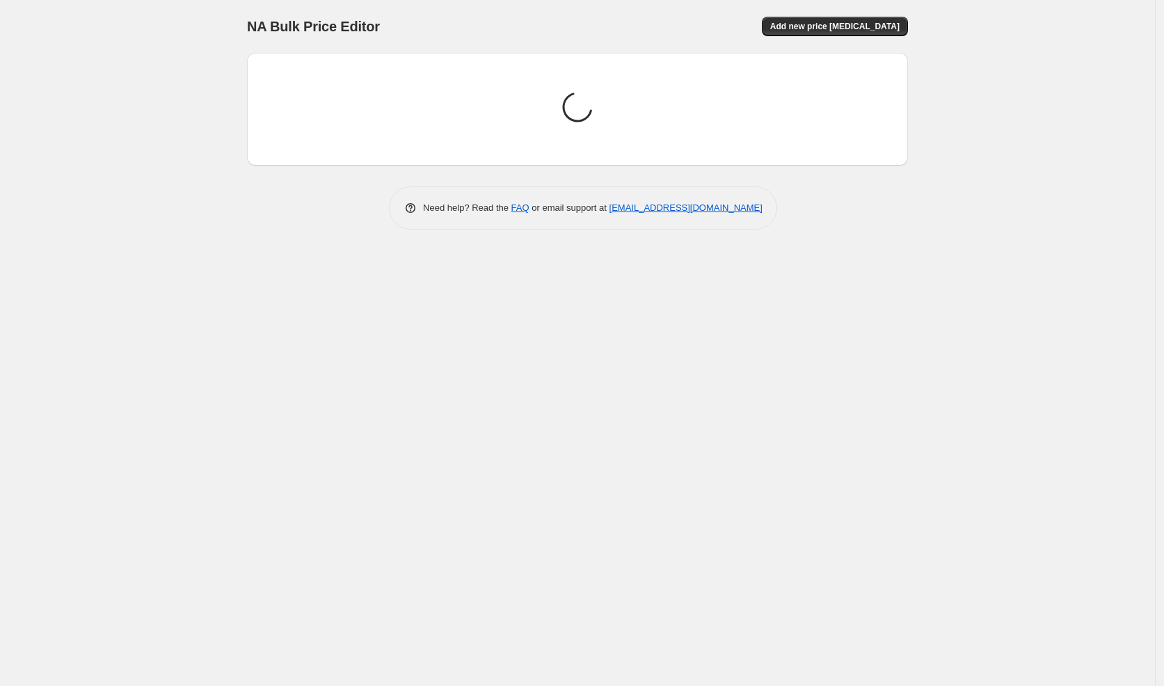
scroll to position [0, 0]
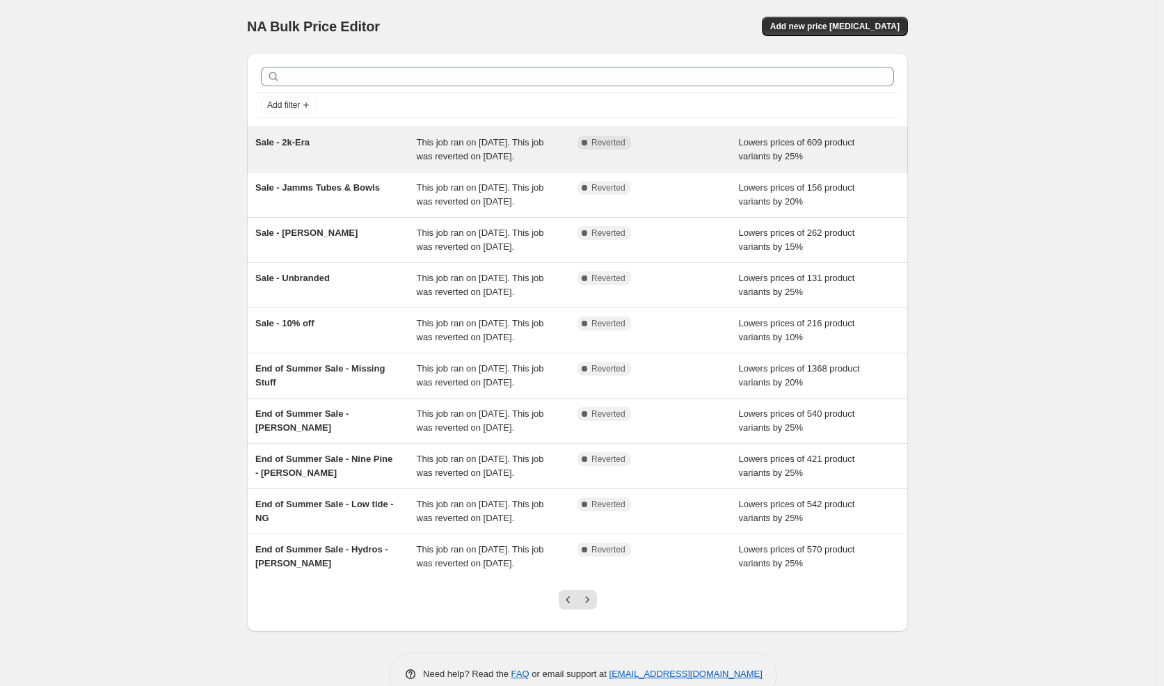
click at [364, 140] on div "Sale - 2k-Era" at bounding box center [335, 150] width 161 height 28
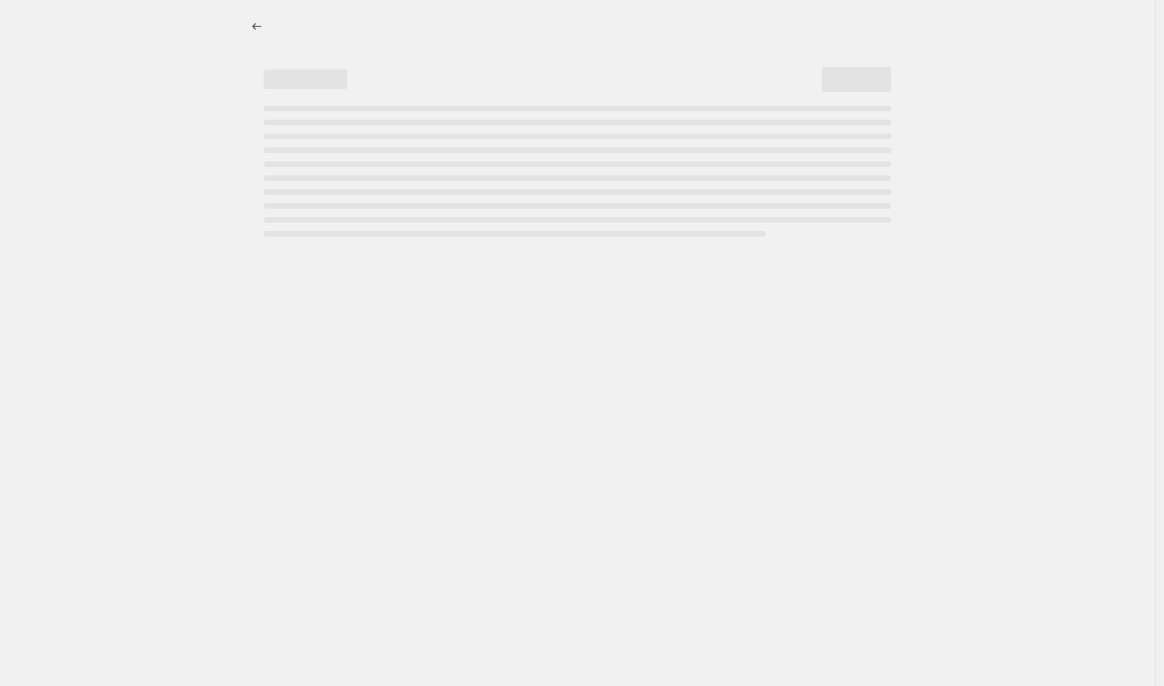
select select "percentage"
select select "vendor"
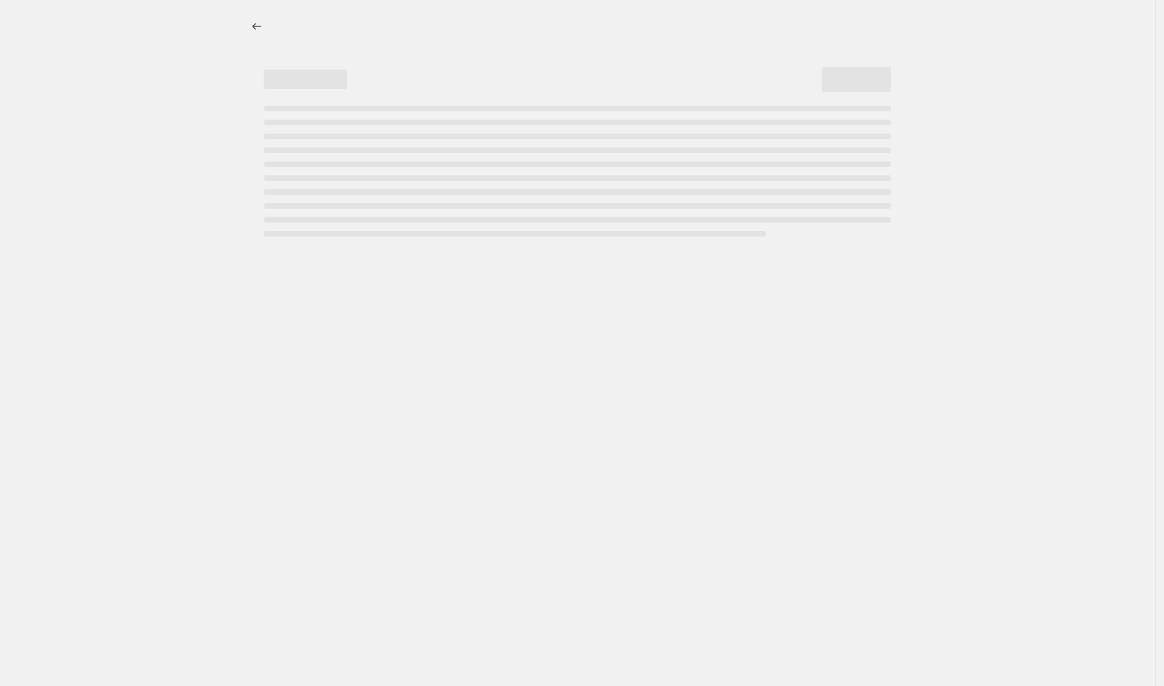
select select "vendor"
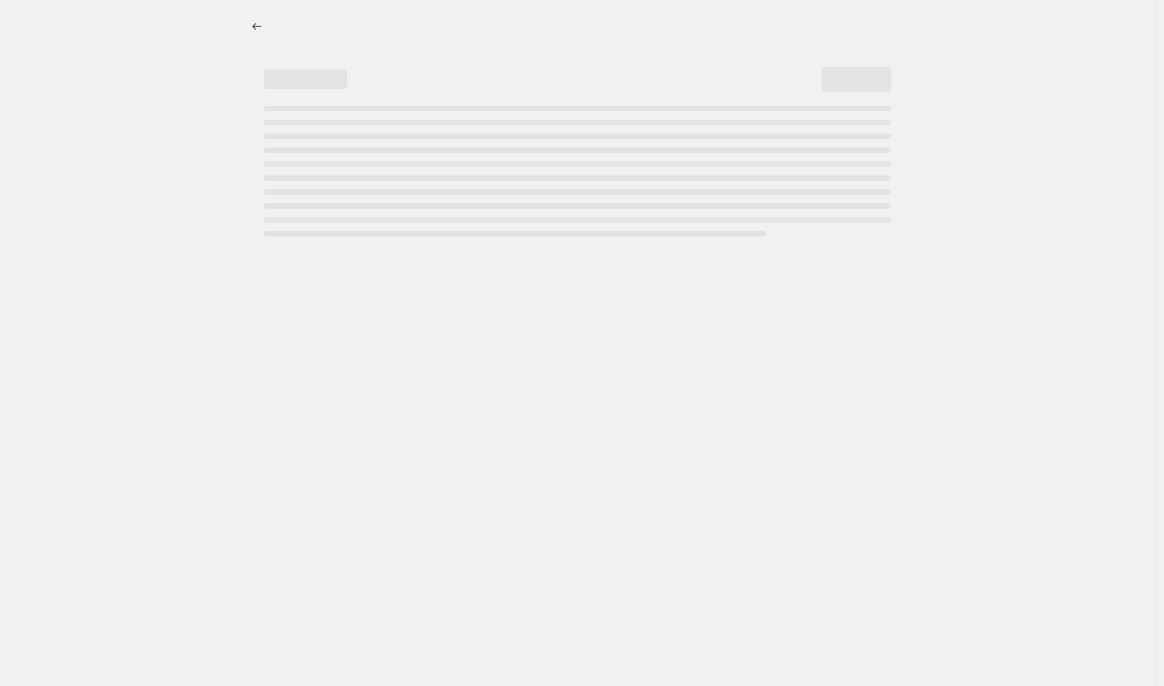
select select "vendor"
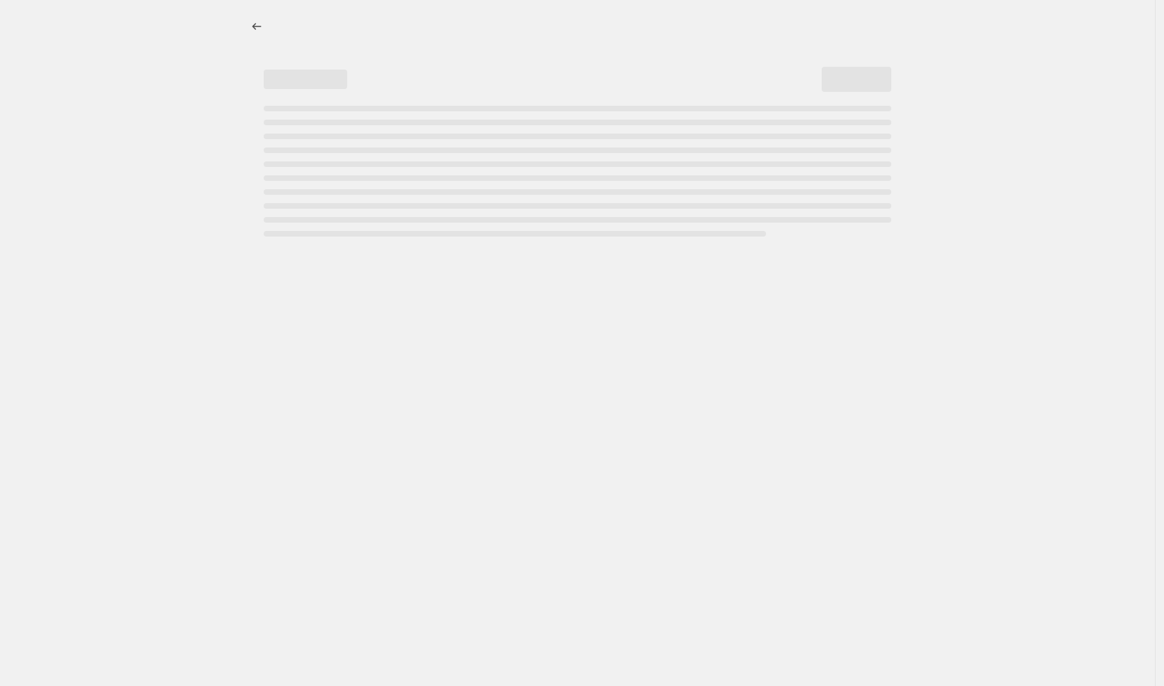
select select "vendor"
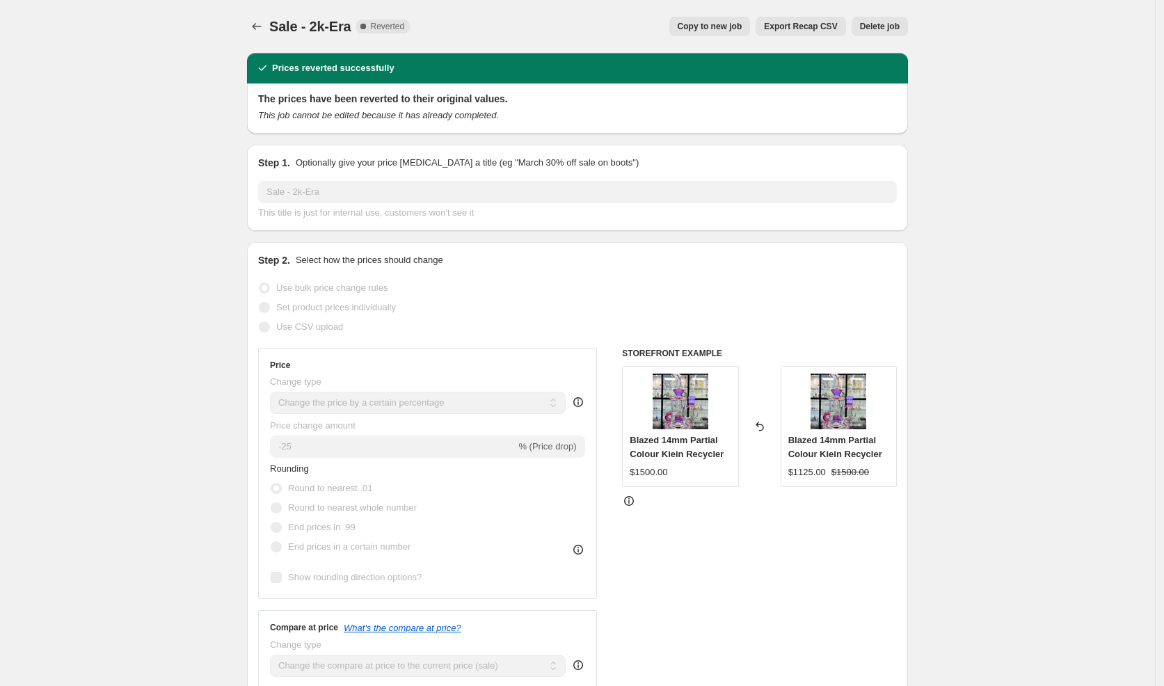
click at [730, 34] on button "Copy to new job" at bounding box center [709, 26] width 81 height 19
select select "percentage"
select select "vendor"
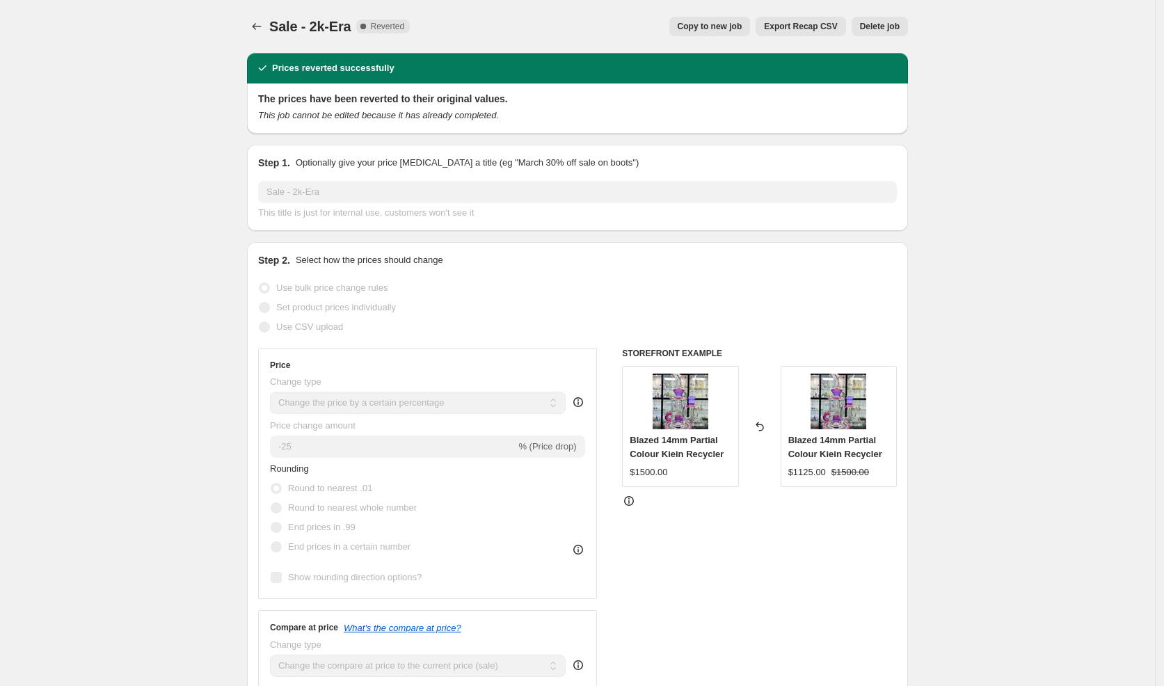
select select "vendor"
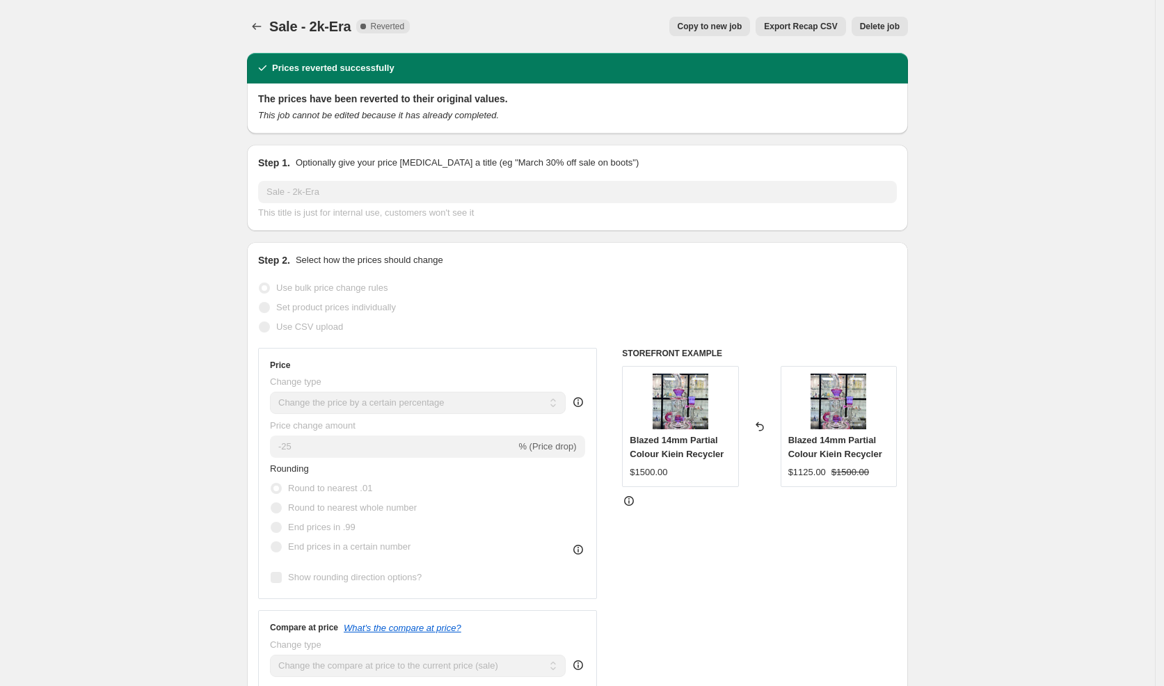
select select "vendor"
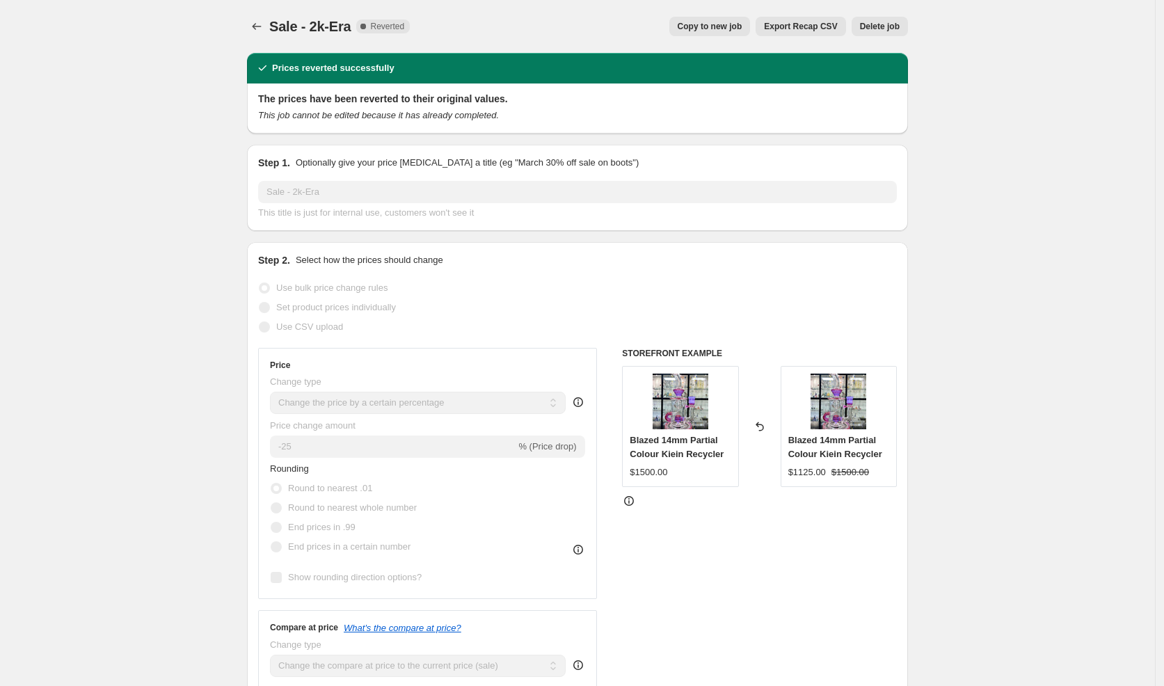
select select "vendor"
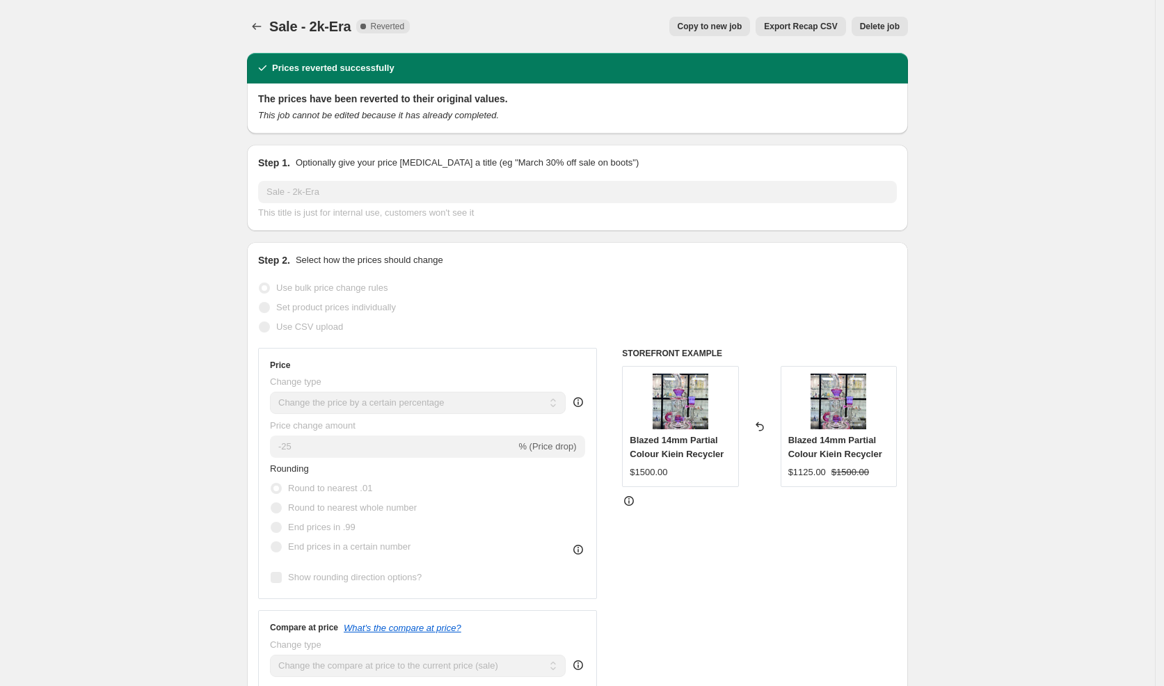
select select "vendor"
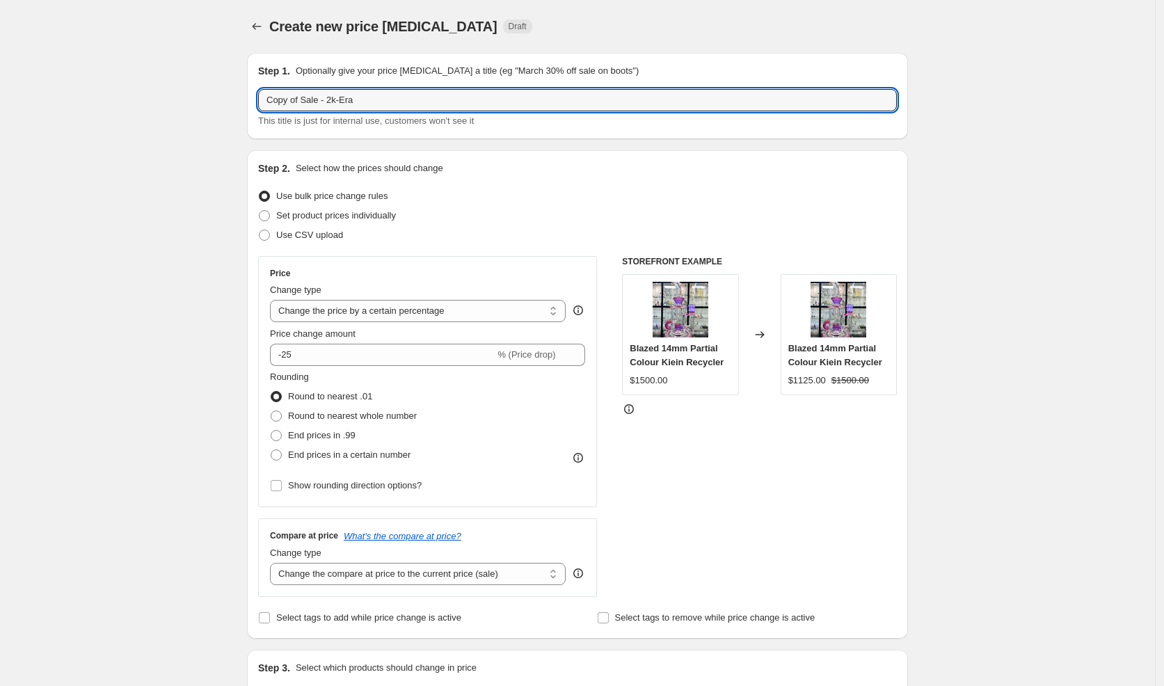
drag, startPoint x: 296, startPoint y: 100, endPoint x: 205, endPoint y: 89, distance: 92.4
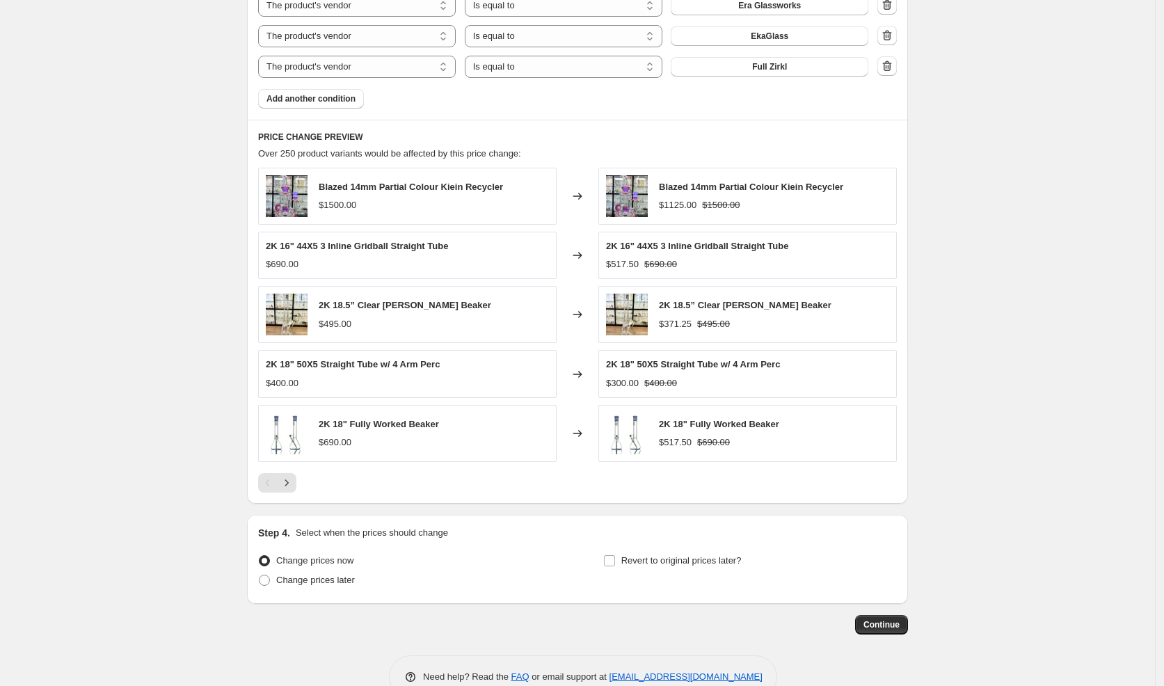
scroll to position [1387, 0]
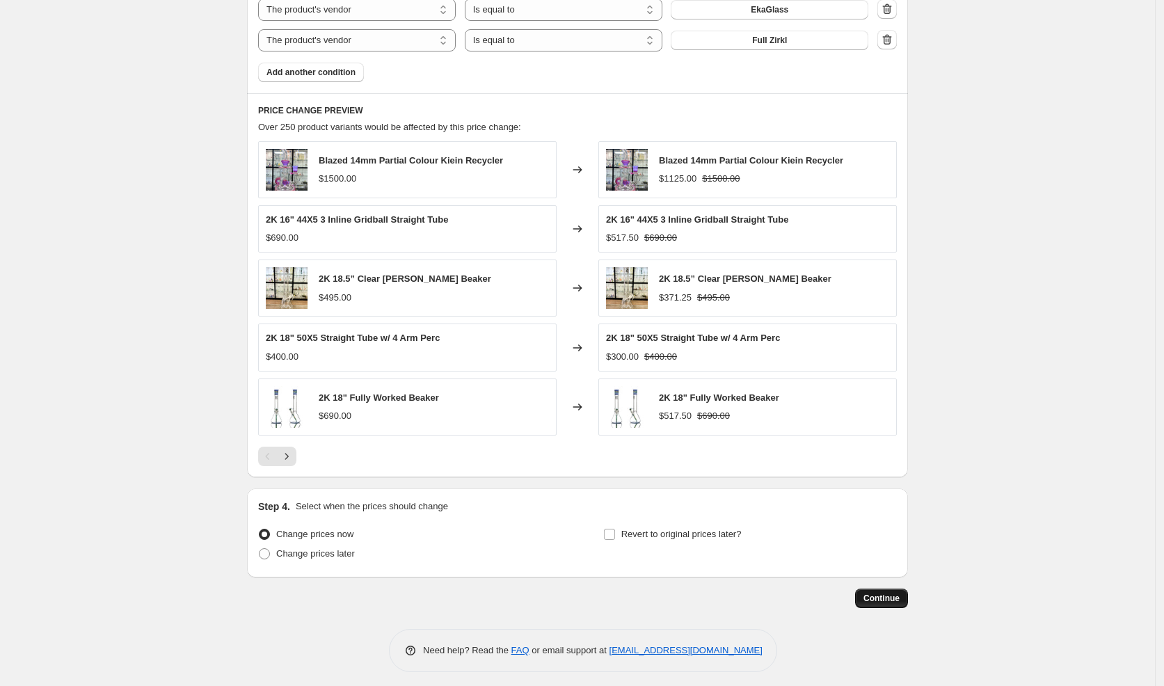
type input "thanks Sale - 2k-Era"
click at [874, 595] on span "Continue" at bounding box center [882, 598] width 36 height 11
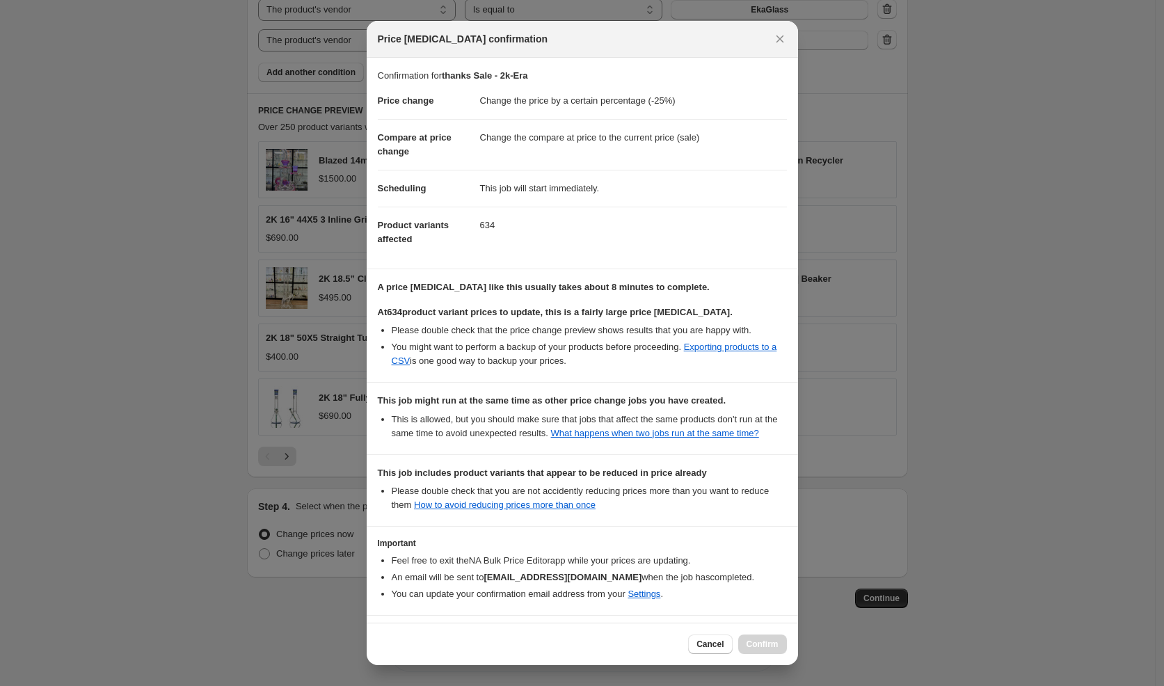
scroll to position [72, 0]
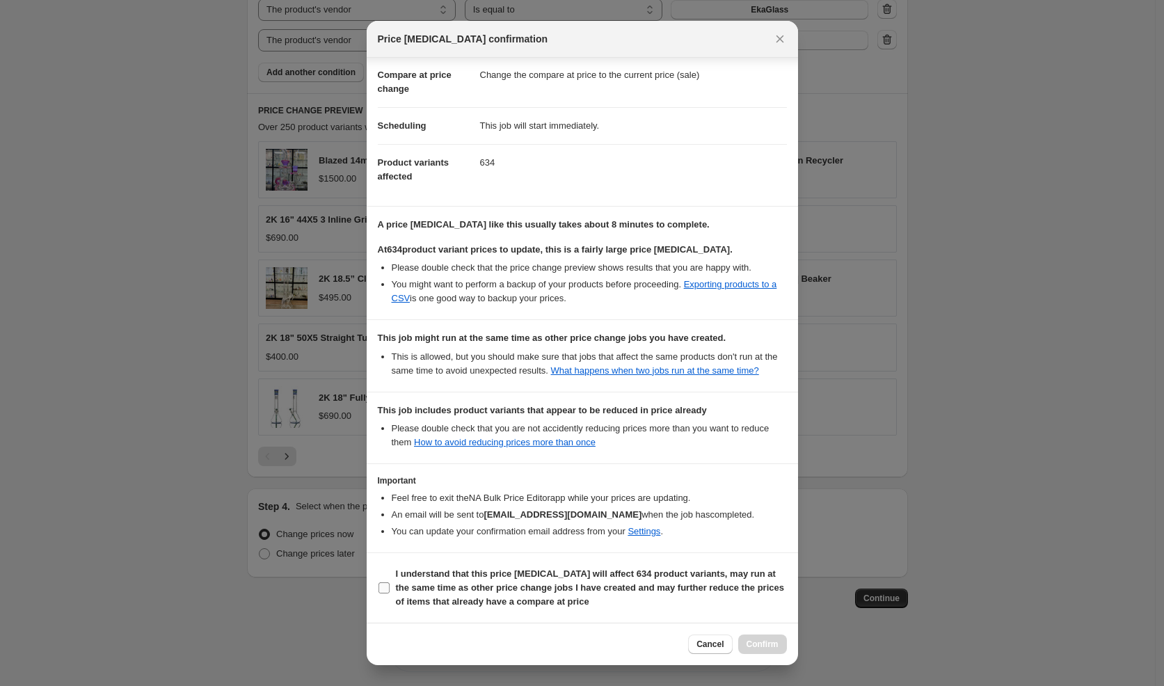
click at [524, 580] on b "I understand that this price [MEDICAL_DATA] will affect 634 product variants, m…" at bounding box center [590, 588] width 388 height 38
click at [390, 582] on input "I understand that this price [MEDICAL_DATA] will affect 634 product variants, m…" at bounding box center [384, 587] width 11 height 11
checkbox input "true"
click at [763, 643] on span "Confirm" at bounding box center [763, 644] width 32 height 11
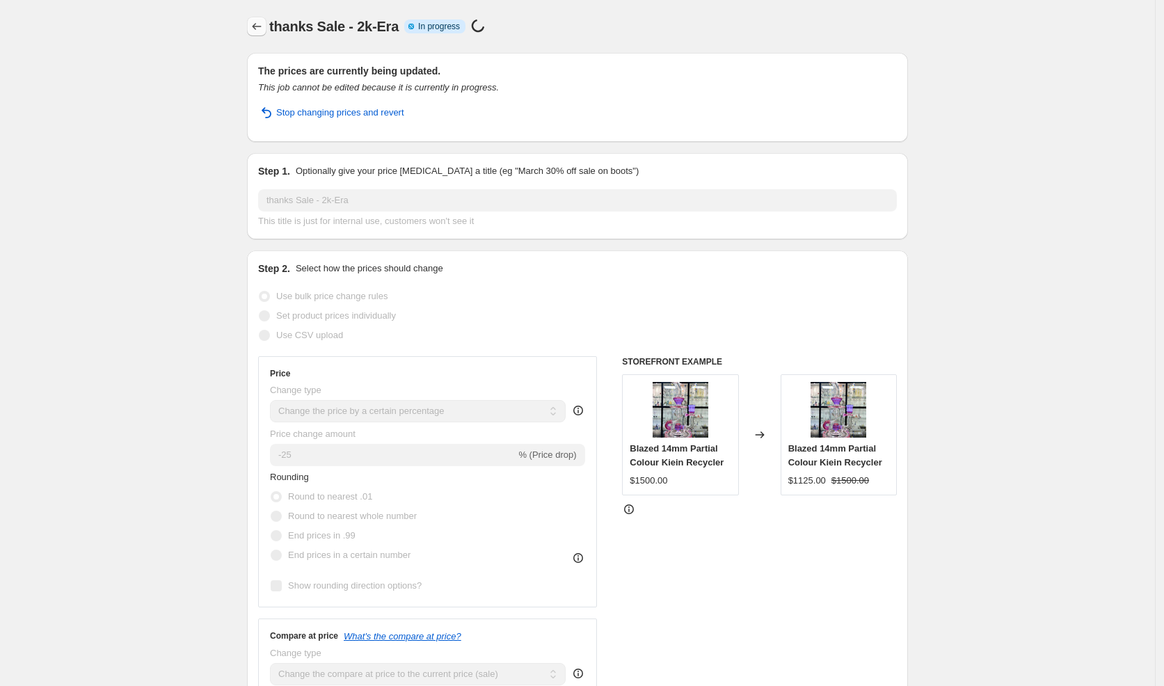
click at [264, 26] on icon "Price change jobs" at bounding box center [257, 26] width 14 height 14
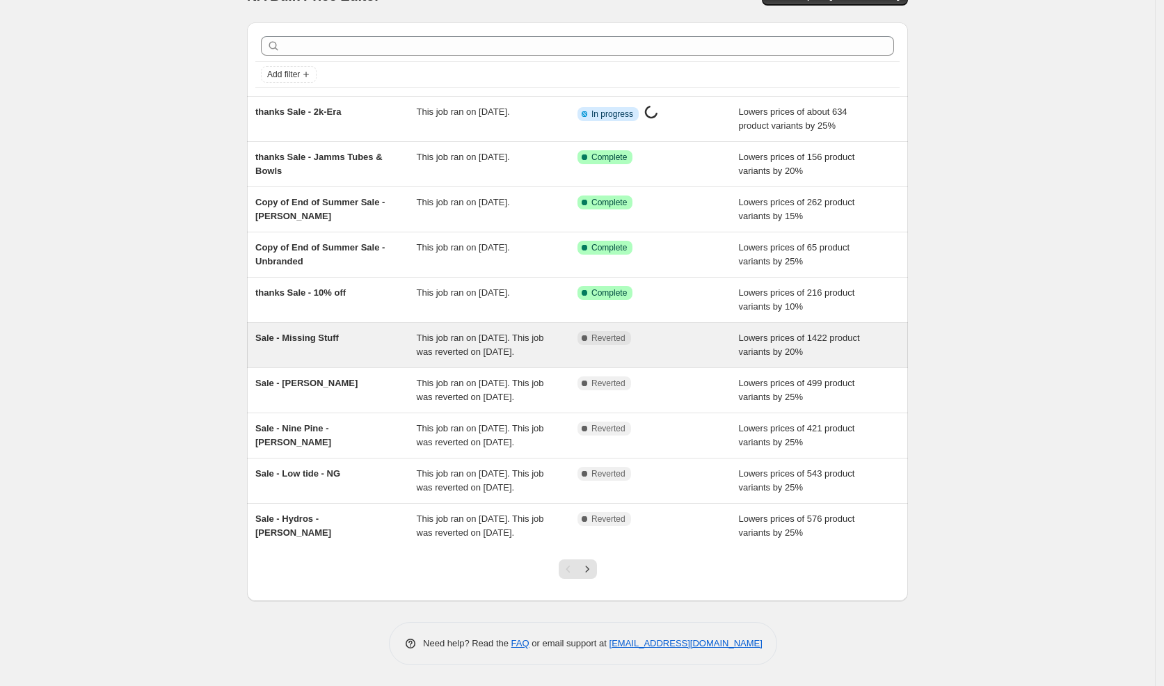
scroll to position [95, 0]
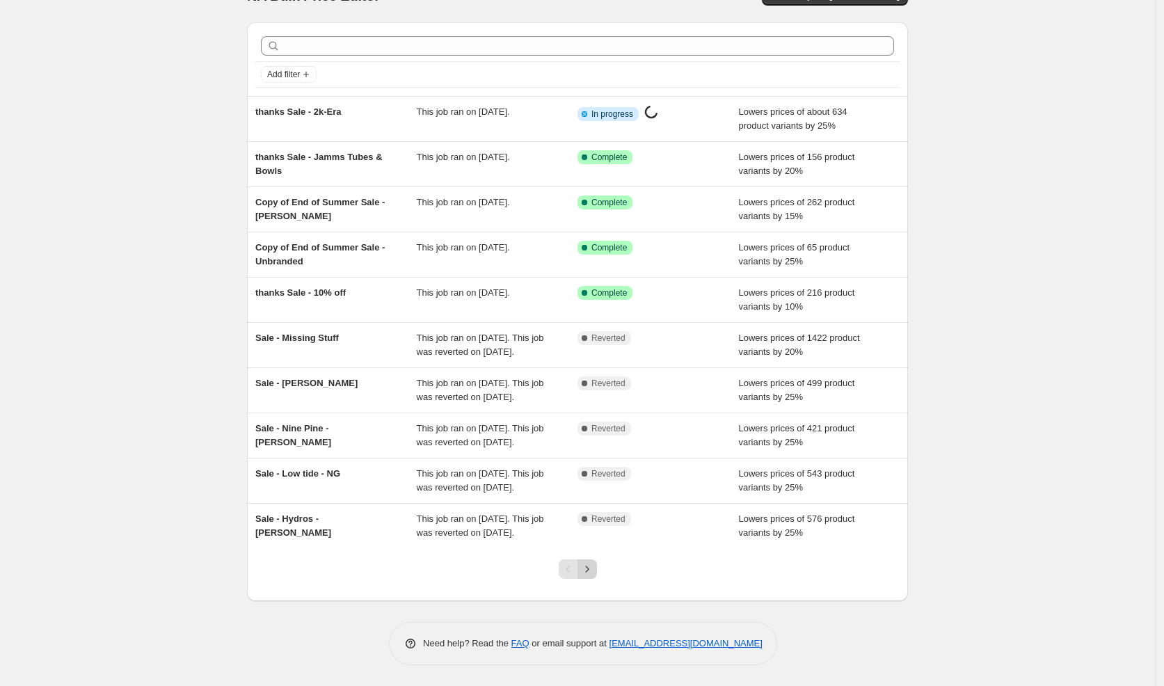
click at [592, 573] on icon "Next" at bounding box center [587, 569] width 14 height 14
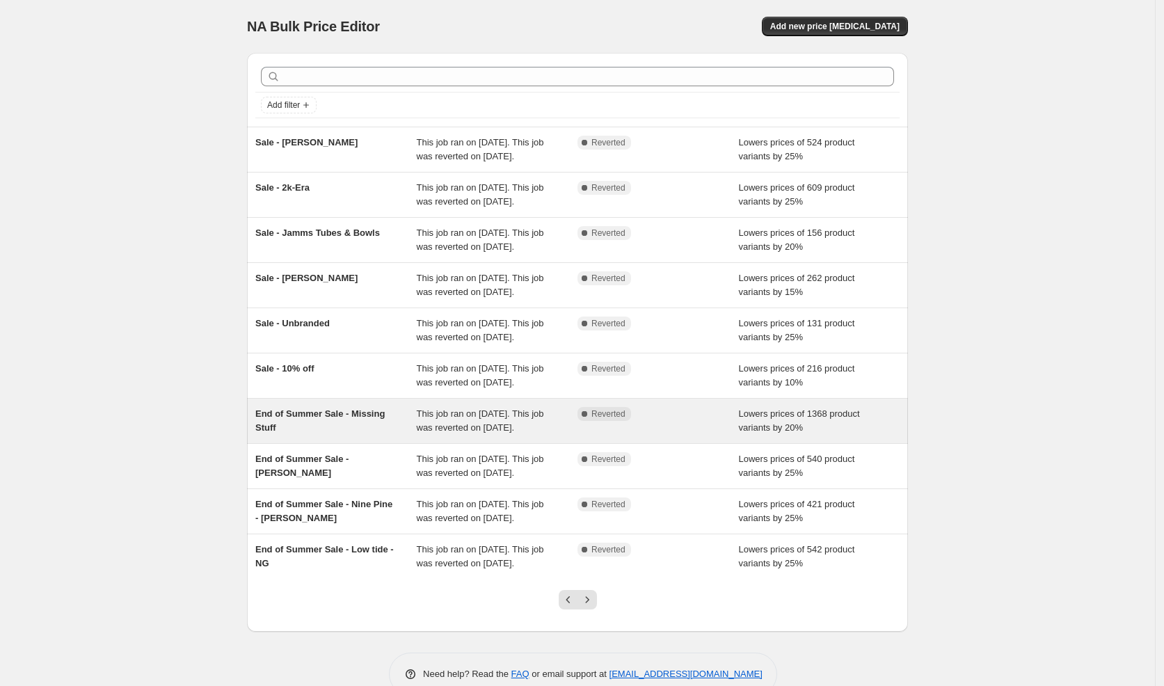
scroll to position [2, 0]
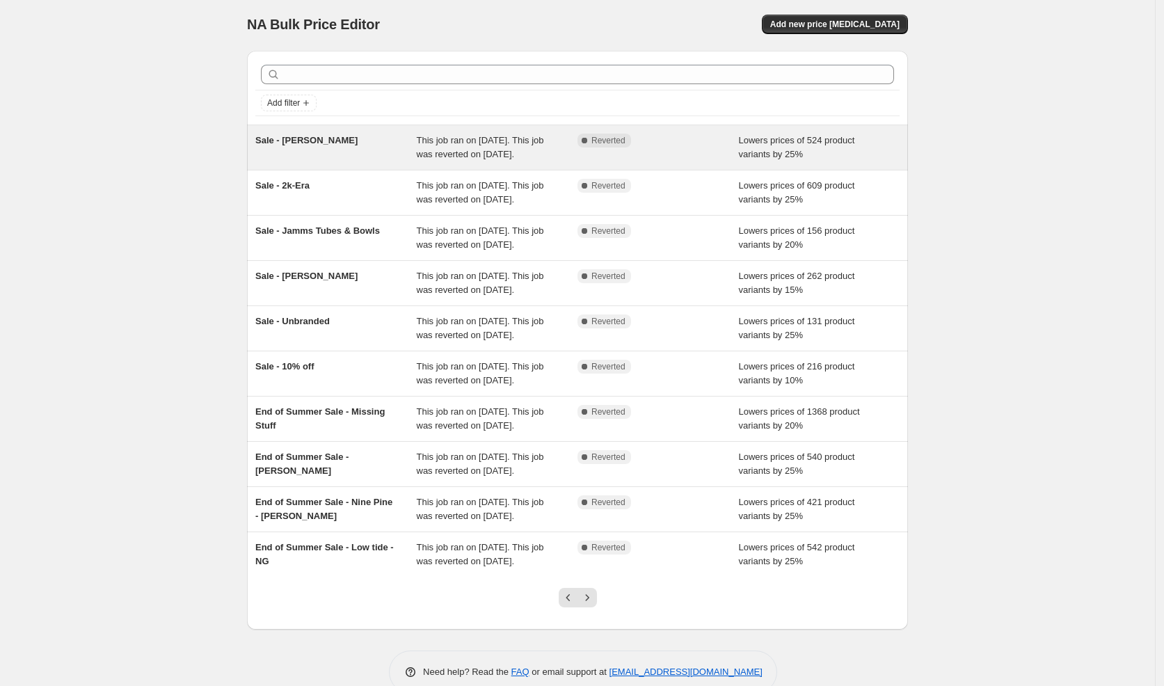
click at [342, 161] on div "Sale - [PERSON_NAME]" at bounding box center [335, 148] width 161 height 28
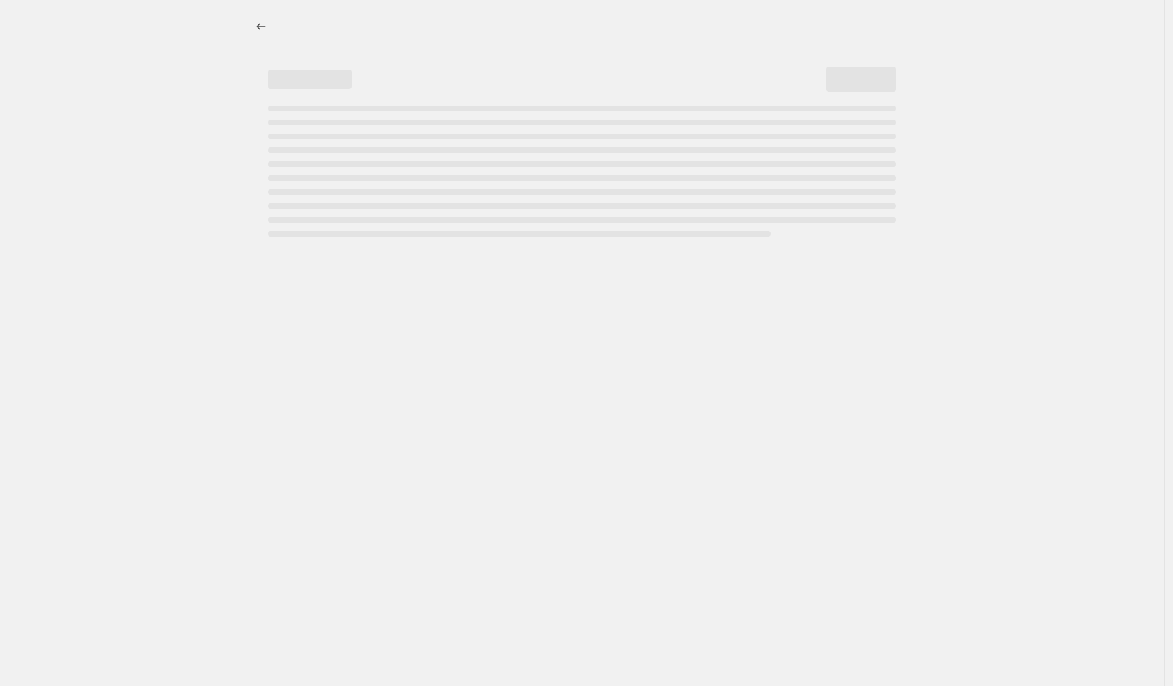
select select "percentage"
select select "vendor"
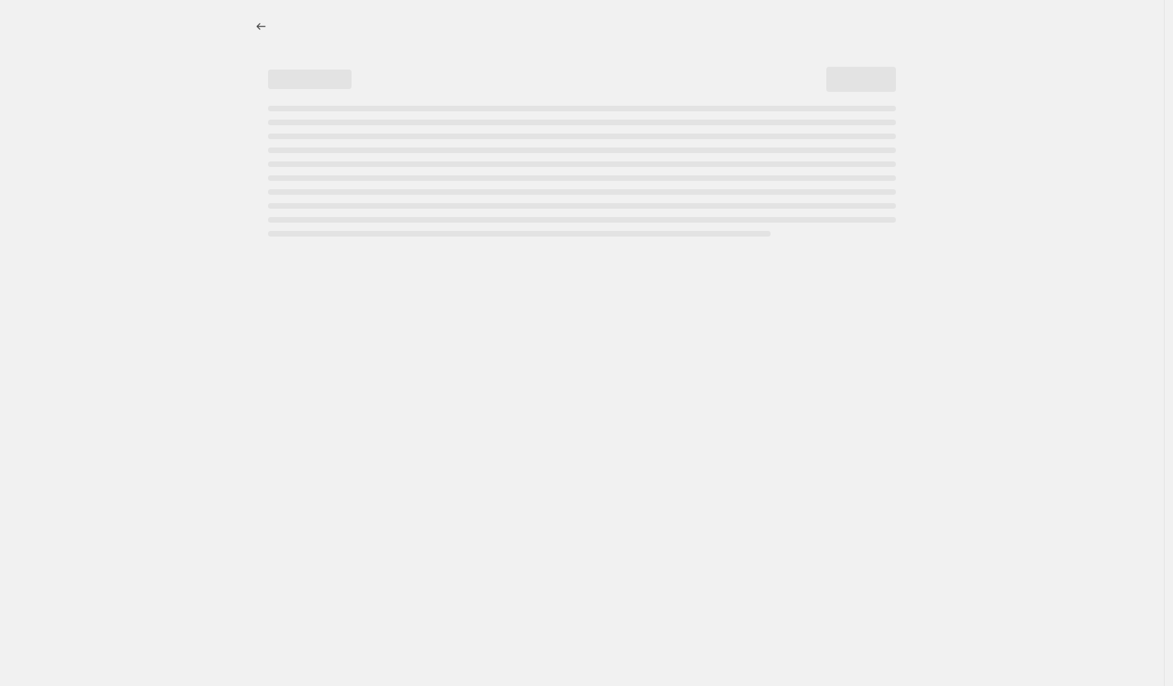
select select "vendor"
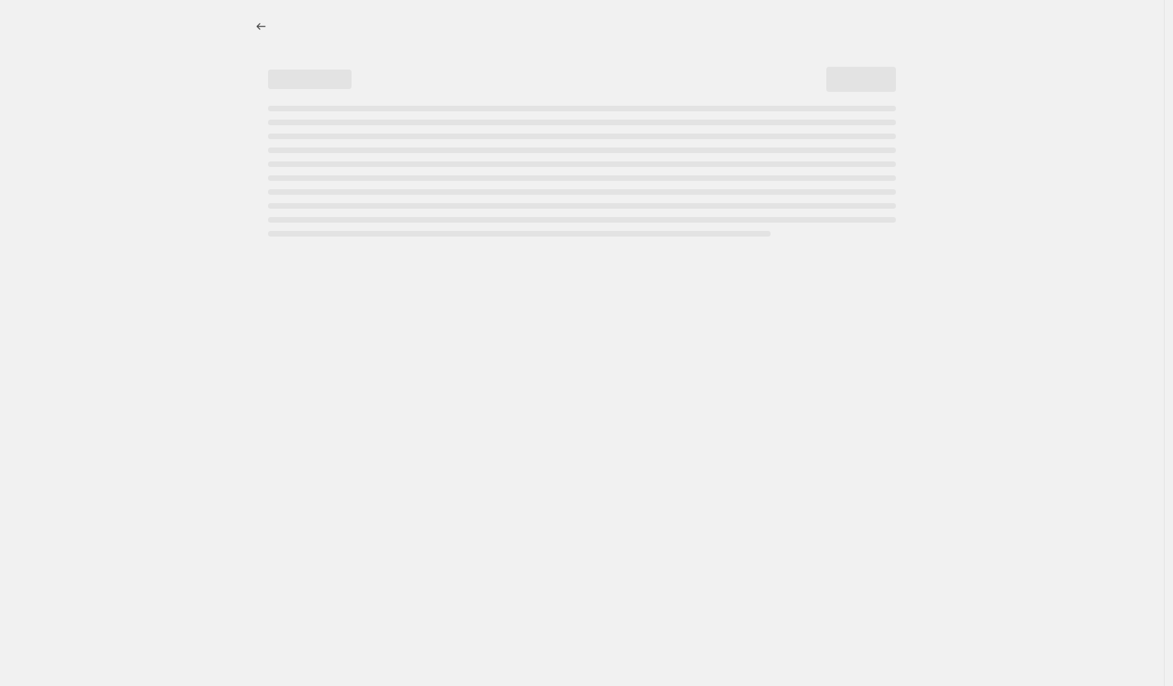
select select "vendor"
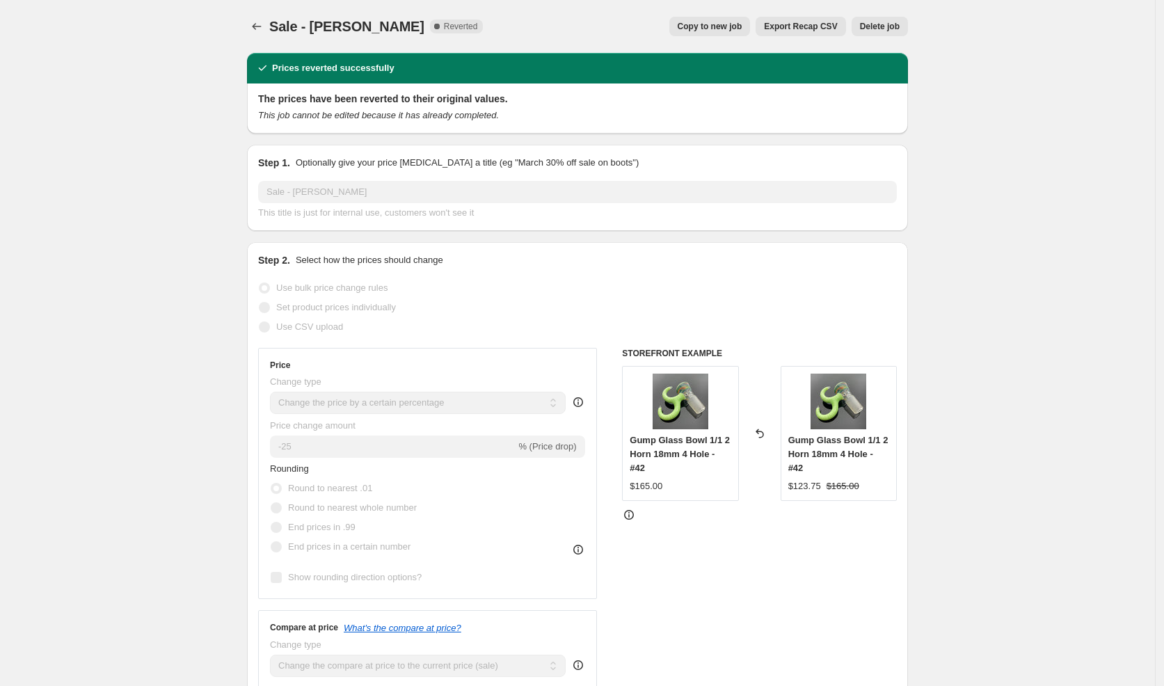
click at [697, 26] on span "Copy to new job" at bounding box center [710, 26] width 65 height 11
select select "percentage"
select select "vendor"
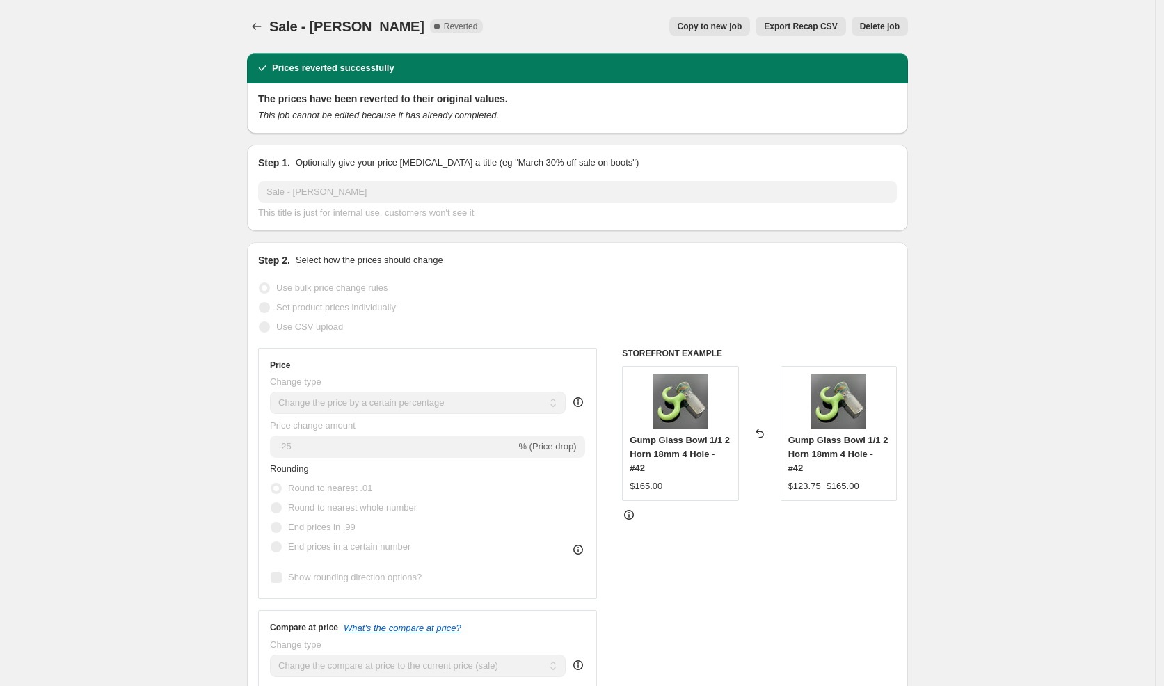
select select "vendor"
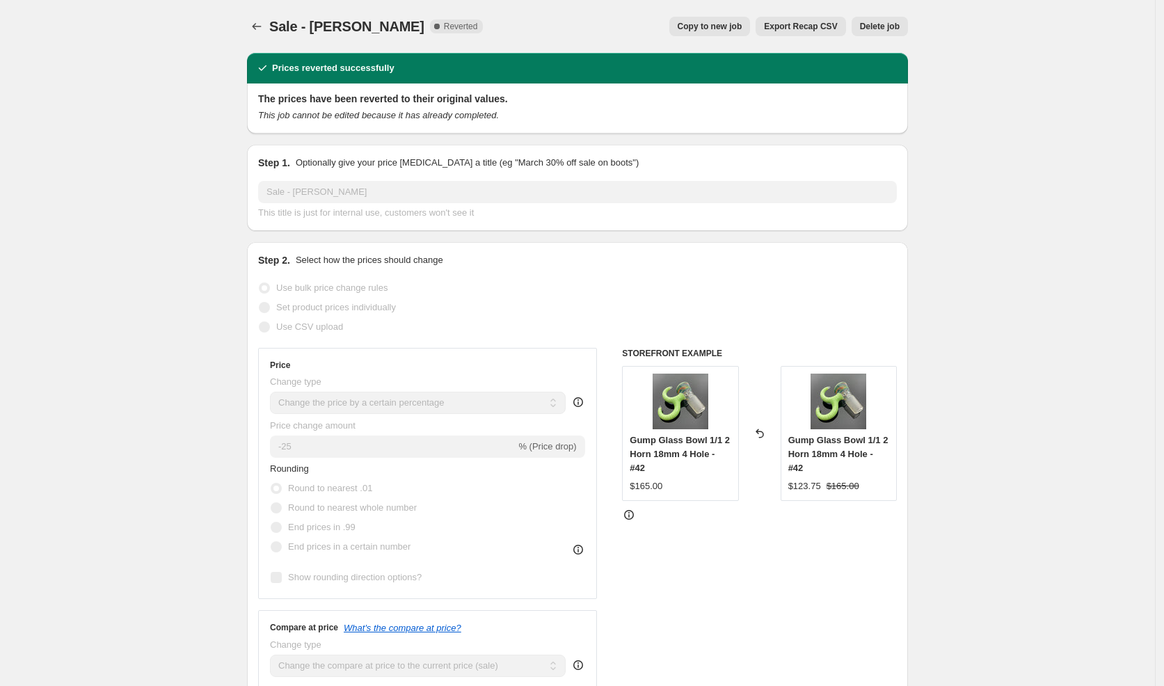
select select "vendor"
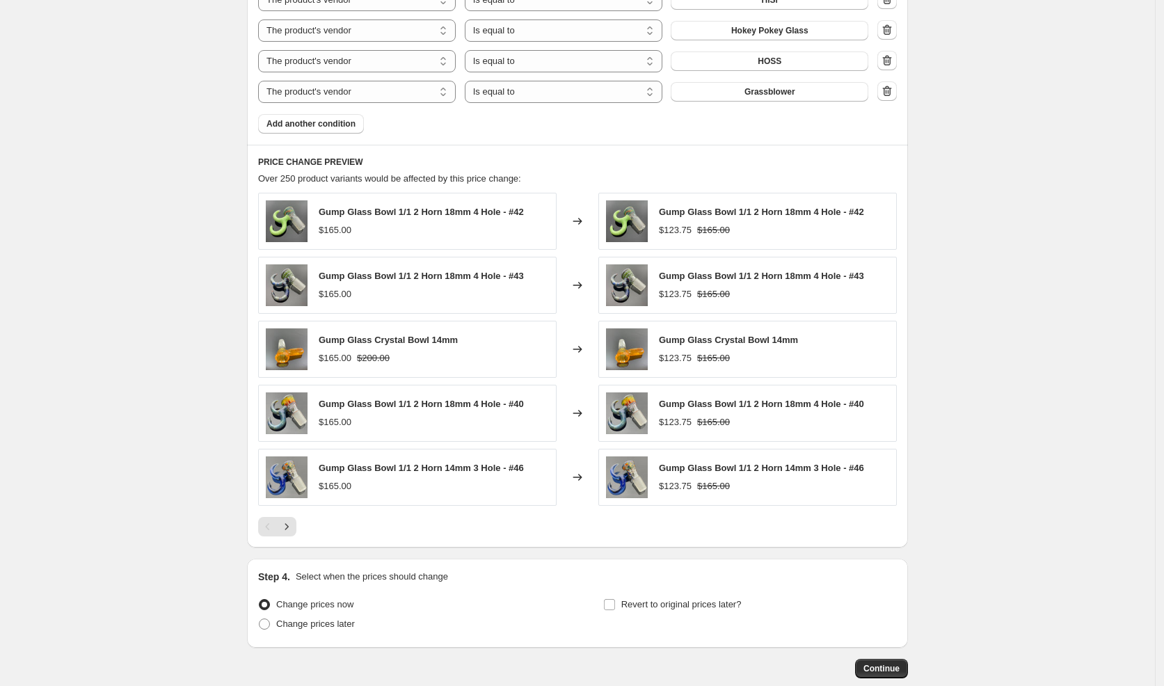
scroll to position [1191, 0]
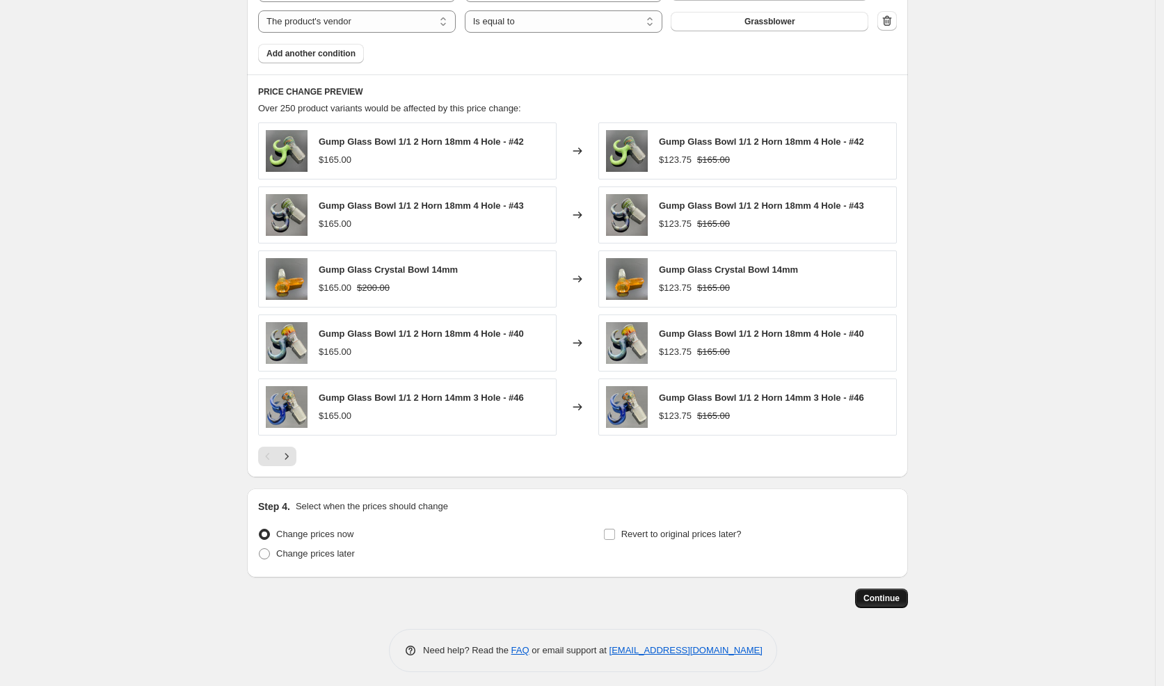
click at [873, 600] on button "Continue" at bounding box center [881, 598] width 53 height 19
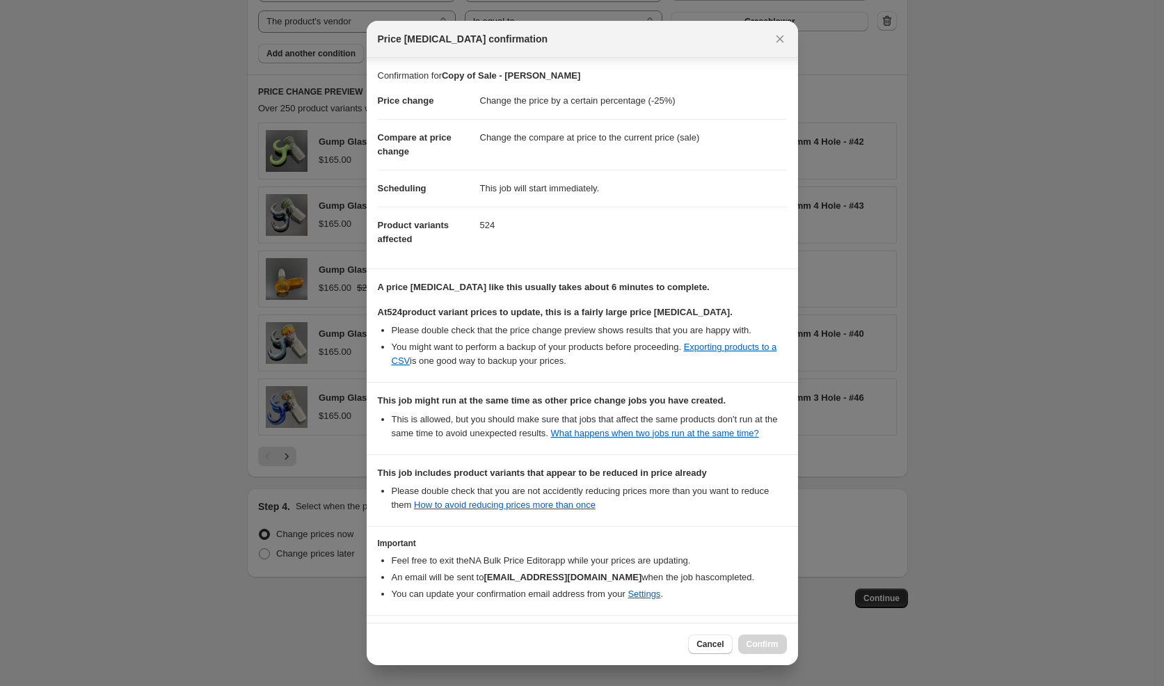
scroll to position [72, 0]
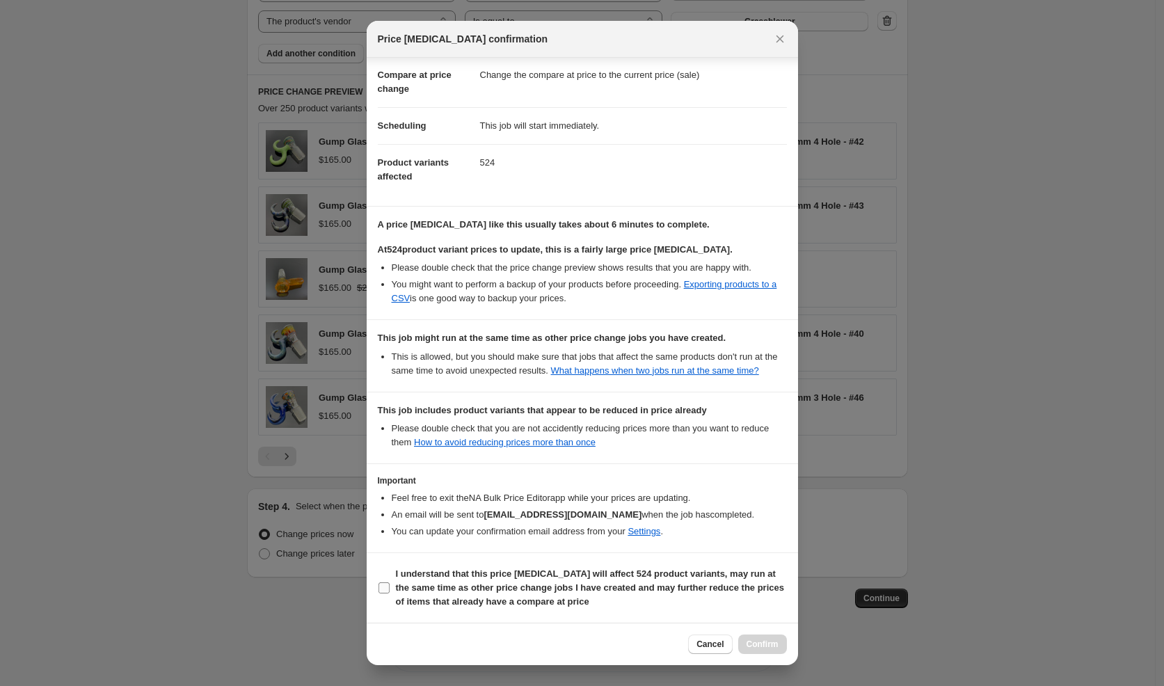
drag, startPoint x: 575, startPoint y: 572, endPoint x: 623, endPoint y: 582, distance: 49.1
click at [577, 573] on b "I understand that this price [MEDICAL_DATA] will affect 524 product variants, m…" at bounding box center [590, 588] width 388 height 38
click at [390, 582] on input "I understand that this price [MEDICAL_DATA] will affect 524 product variants, m…" at bounding box center [384, 587] width 11 height 11
checkbox input "true"
click at [771, 655] on div "Cancel Confirm" at bounding box center [582, 644] width 431 height 42
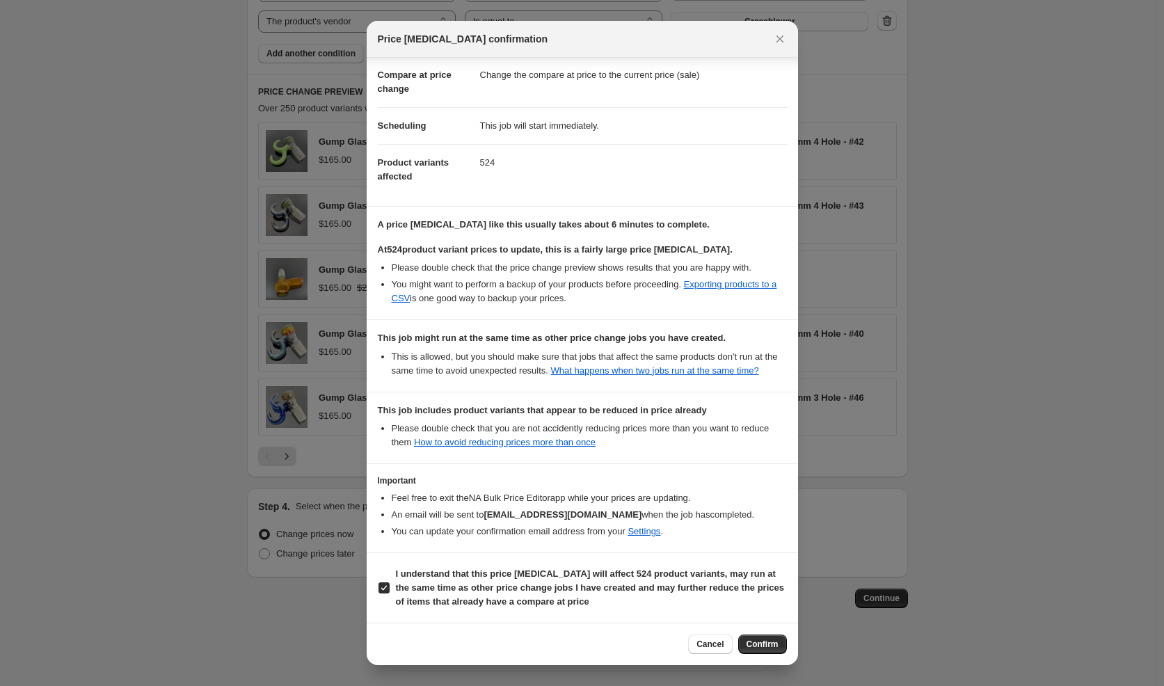
click at [768, 649] on span "Confirm" at bounding box center [763, 644] width 32 height 11
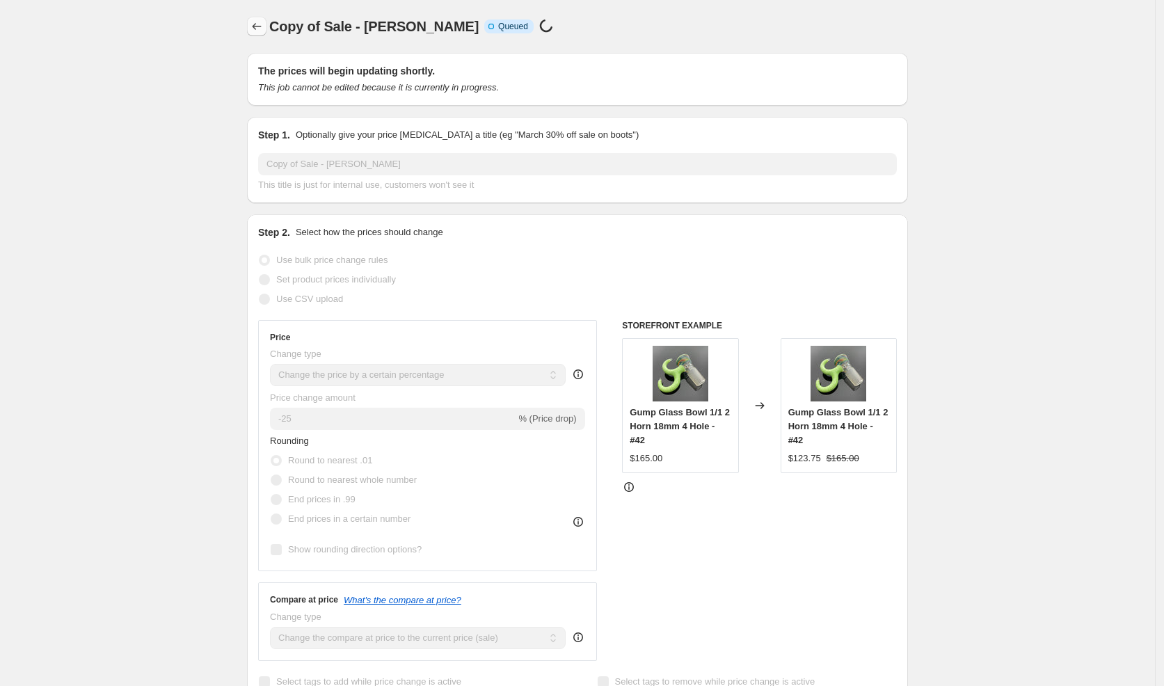
click at [260, 30] on icon "Price change jobs" at bounding box center [257, 26] width 14 height 14
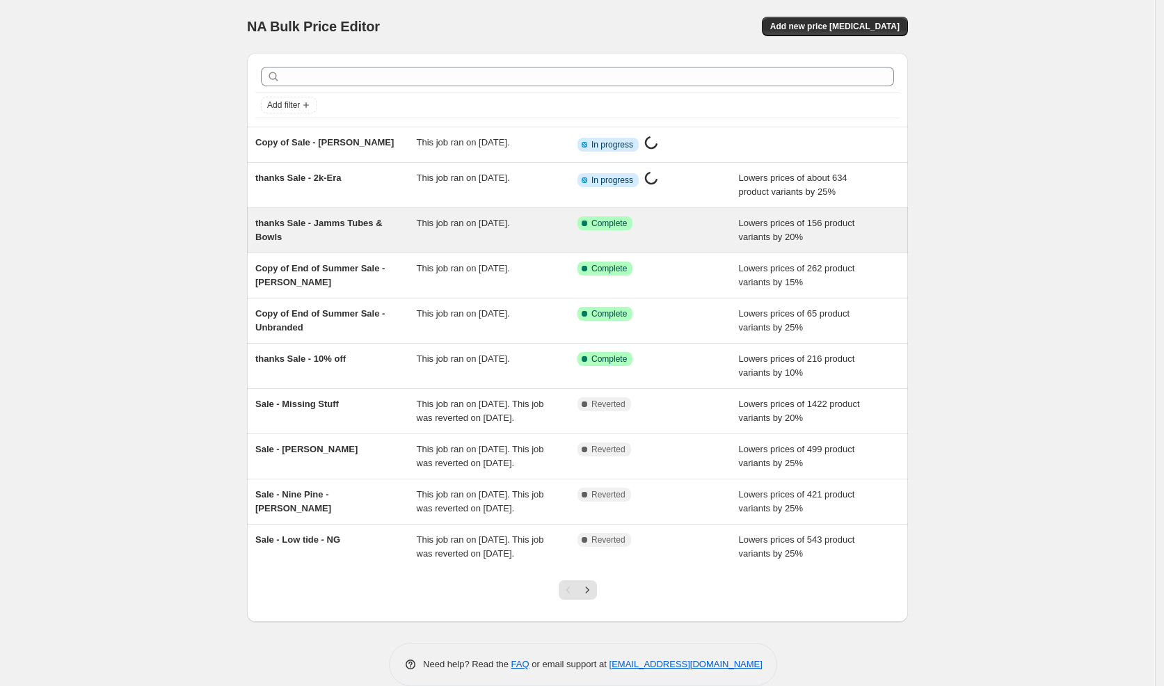
scroll to position [81, 0]
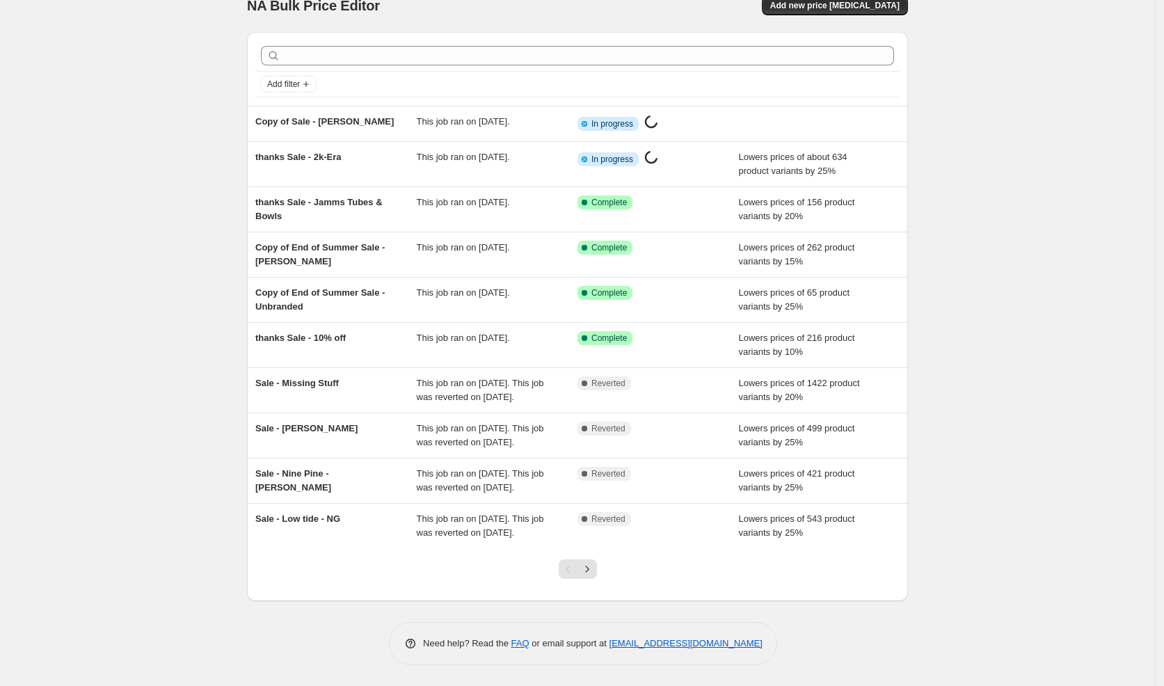
click at [593, 575] on icon "Next" at bounding box center [587, 569] width 14 height 14
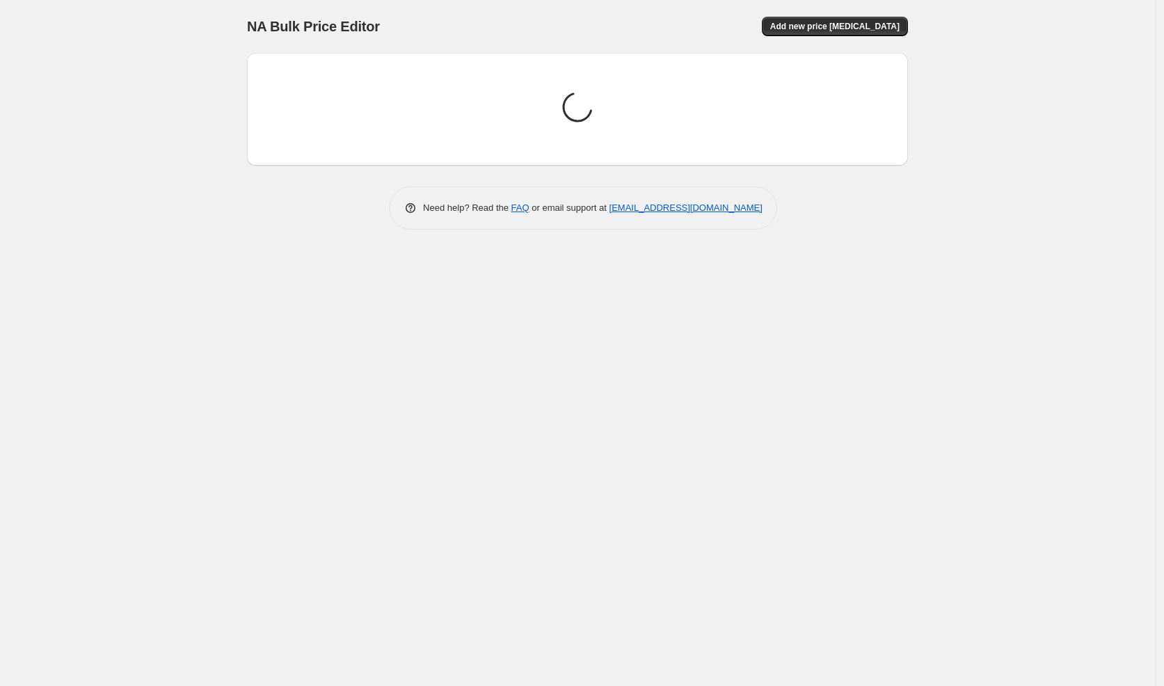
scroll to position [0, 0]
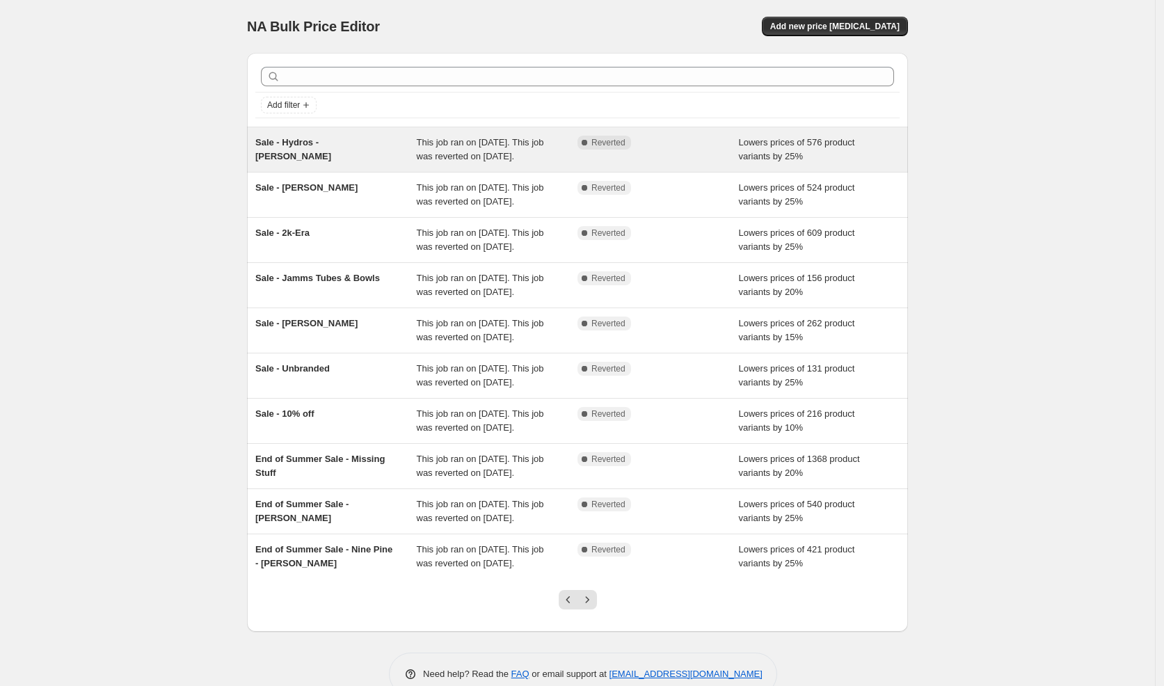
click at [381, 160] on div "Sale - Hydros - [PERSON_NAME]" at bounding box center [335, 150] width 161 height 28
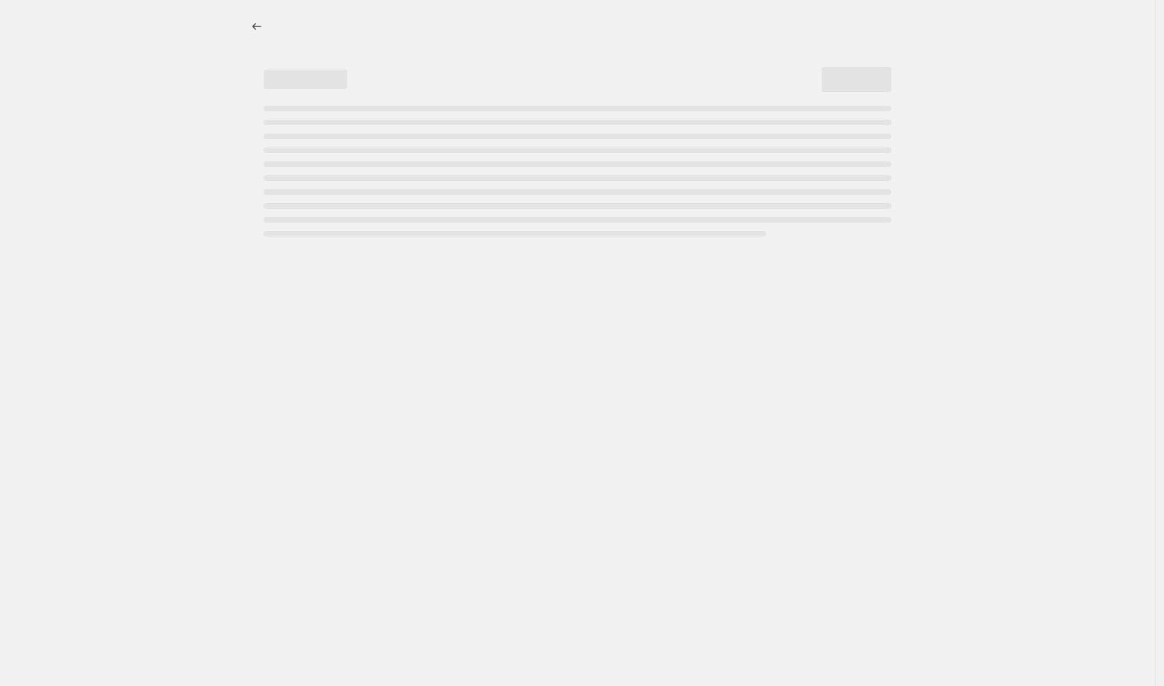
select select "percentage"
select select "vendor"
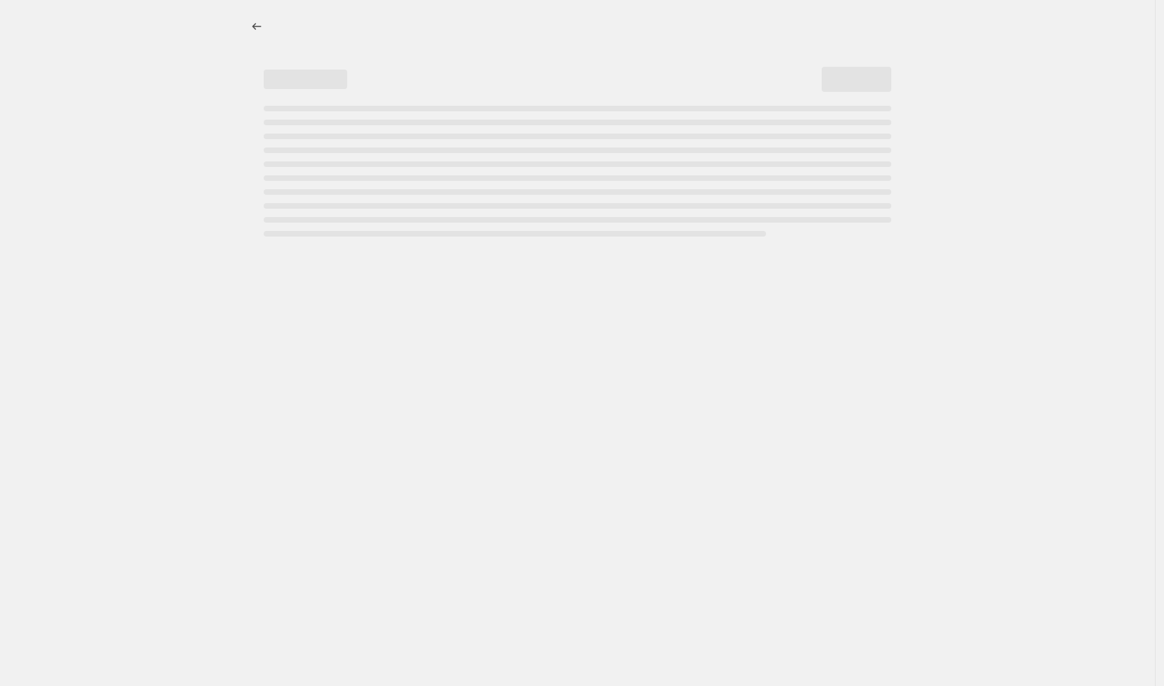
select select "vendor"
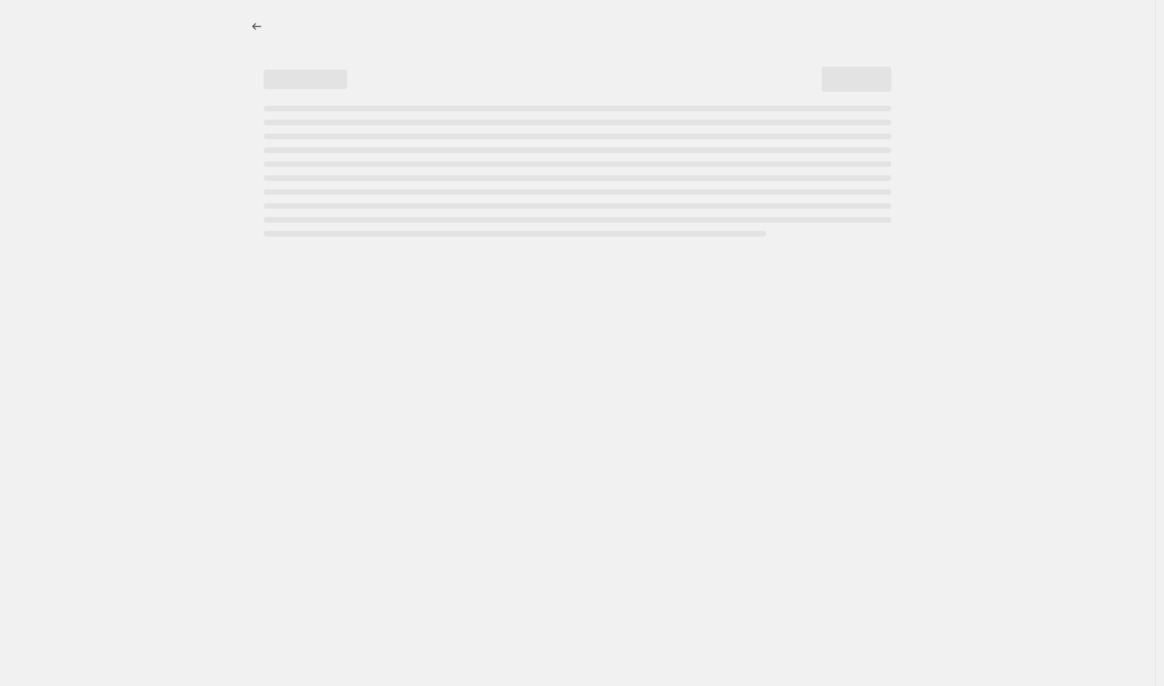
select select "vendor"
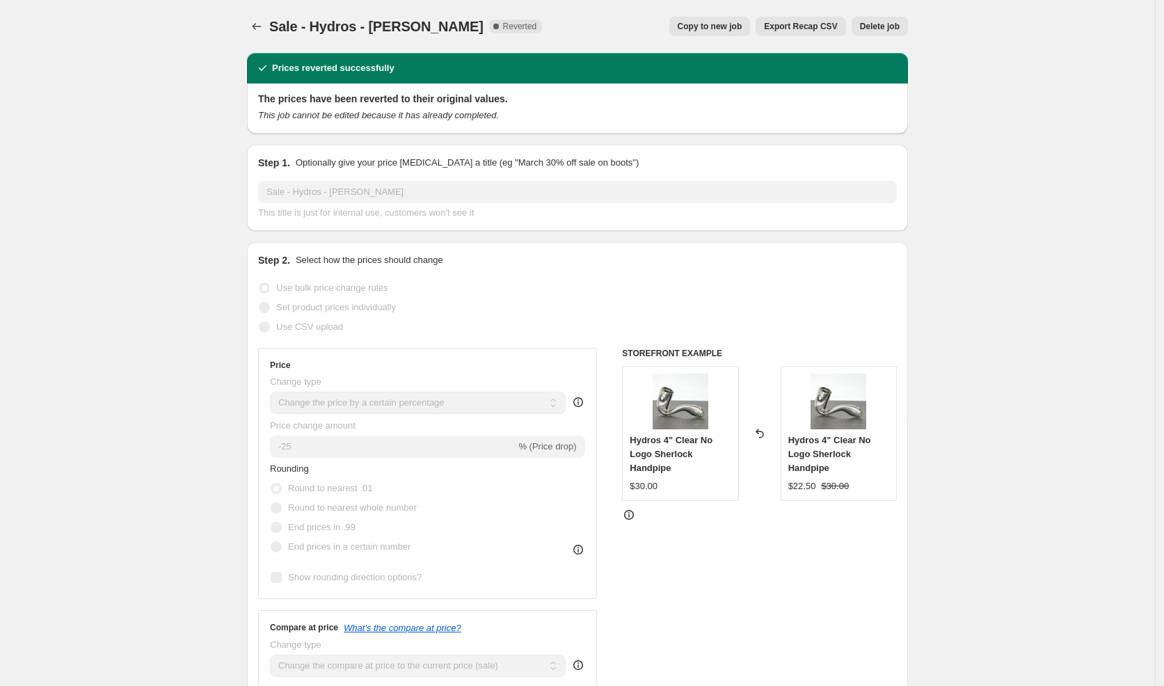
click at [724, 26] on span "Copy to new job" at bounding box center [710, 26] width 65 height 11
select select "percentage"
select select "vendor"
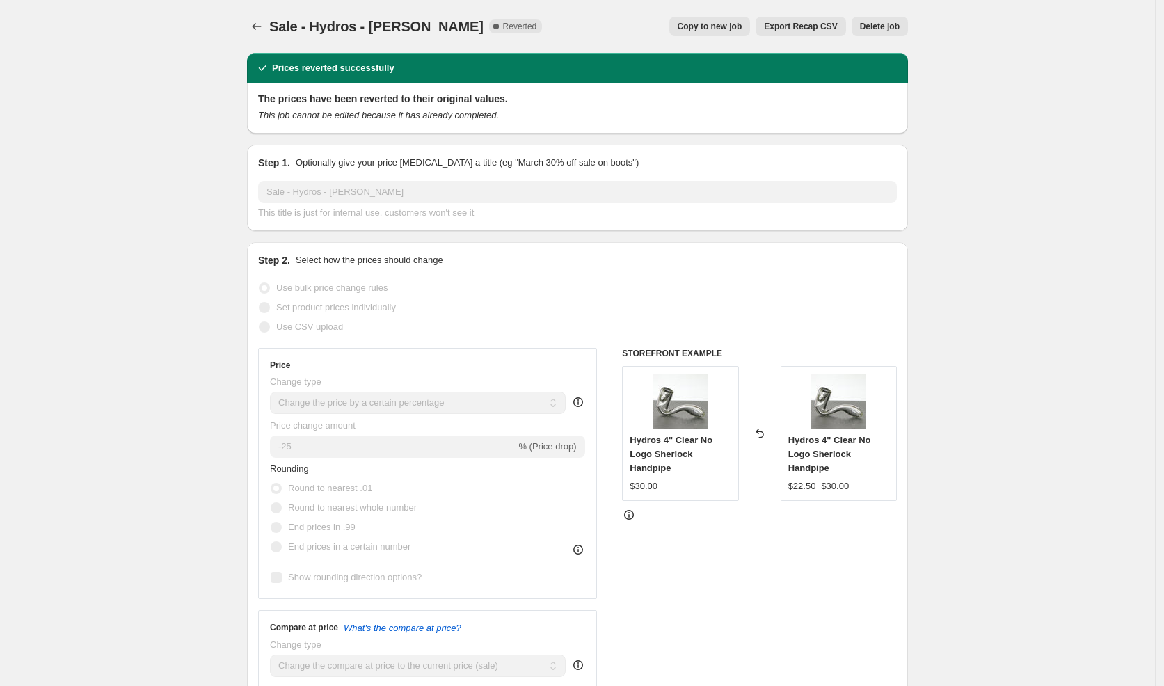
select select "vendor"
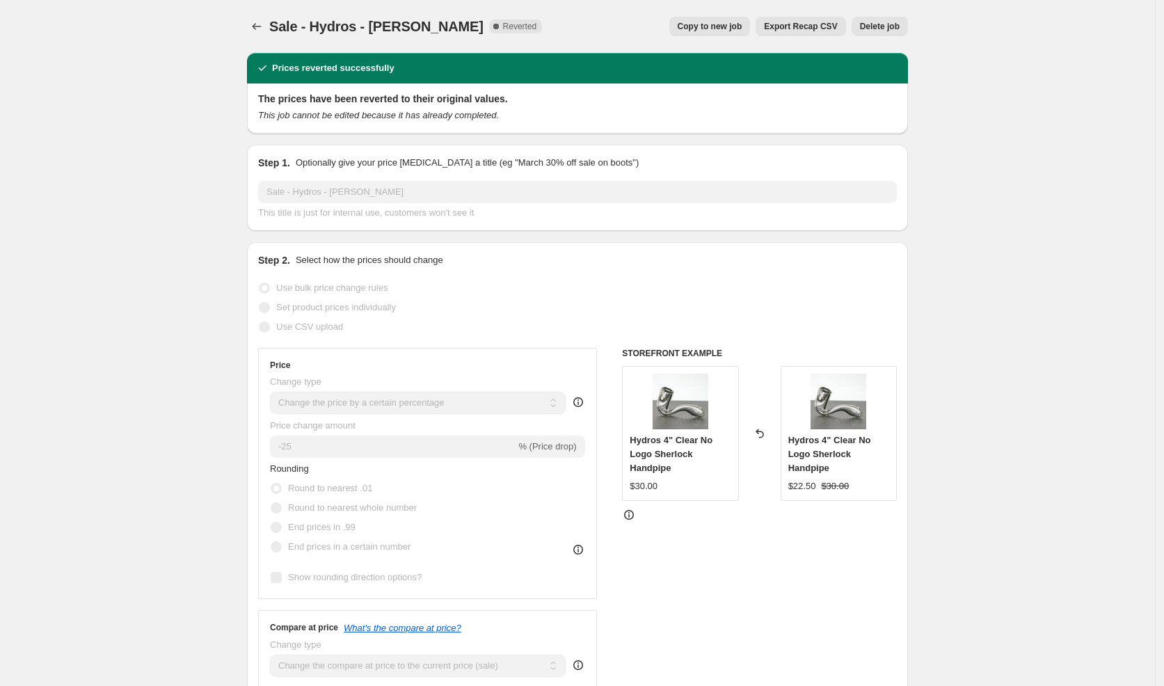
select select "vendor"
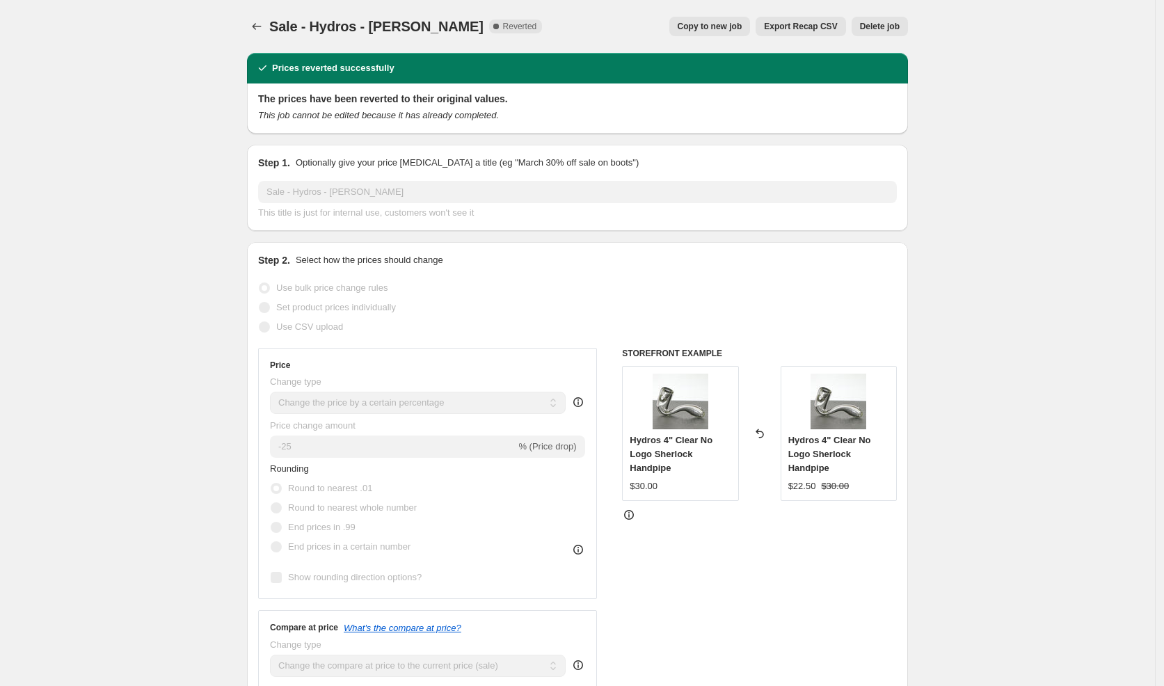
select select "vendor"
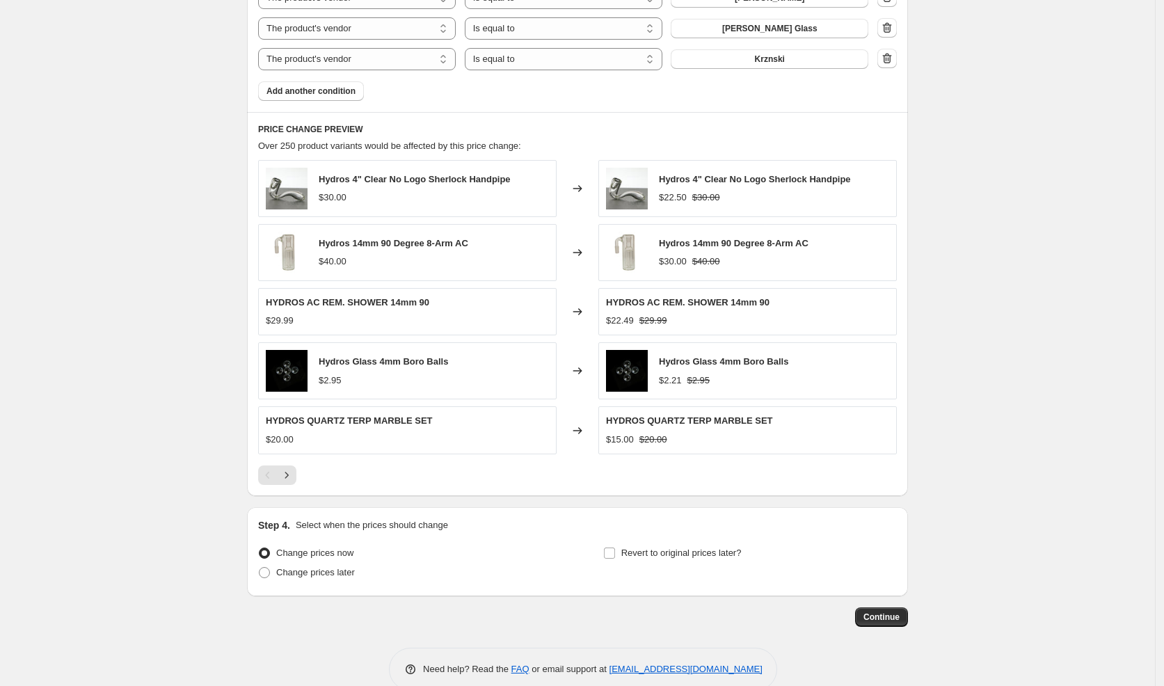
scroll to position [1234, 0]
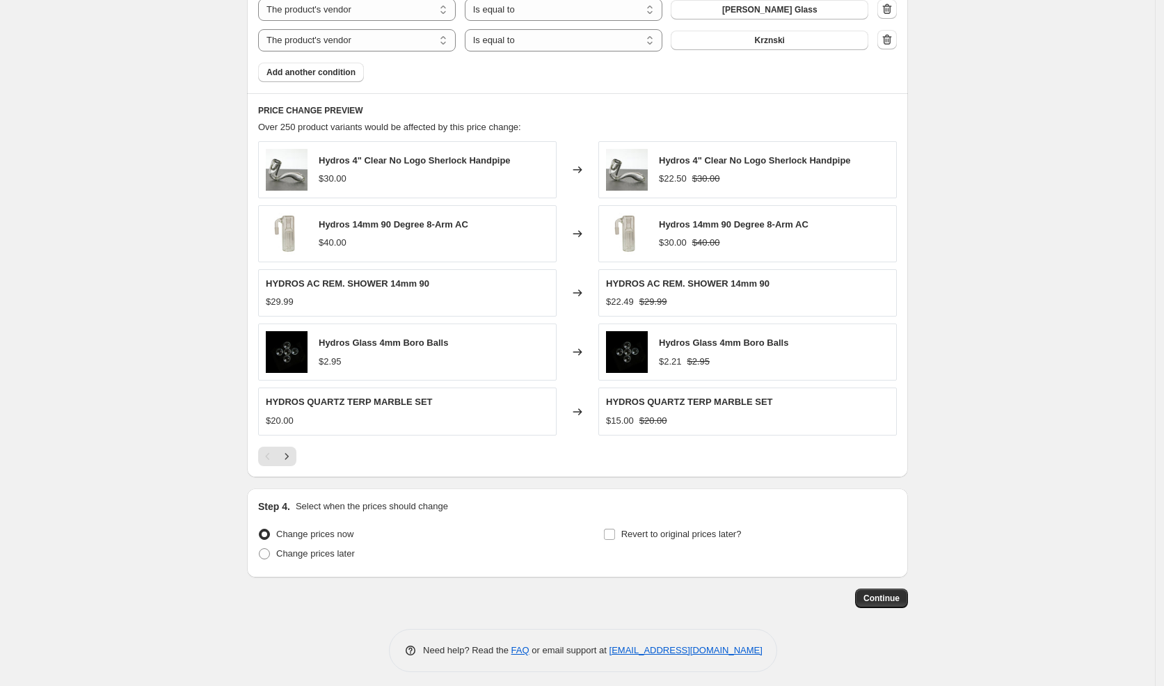
drag, startPoint x: 344, startPoint y: 549, endPoint x: 613, endPoint y: 578, distance: 270.8
click at [348, 548] on span "Change prices later" at bounding box center [315, 553] width 79 height 10
click at [355, 550] on span "Change prices later" at bounding box center [315, 553] width 79 height 10
click at [260, 549] on input "Change prices later" at bounding box center [259, 548] width 1 height 1
radio input "true"
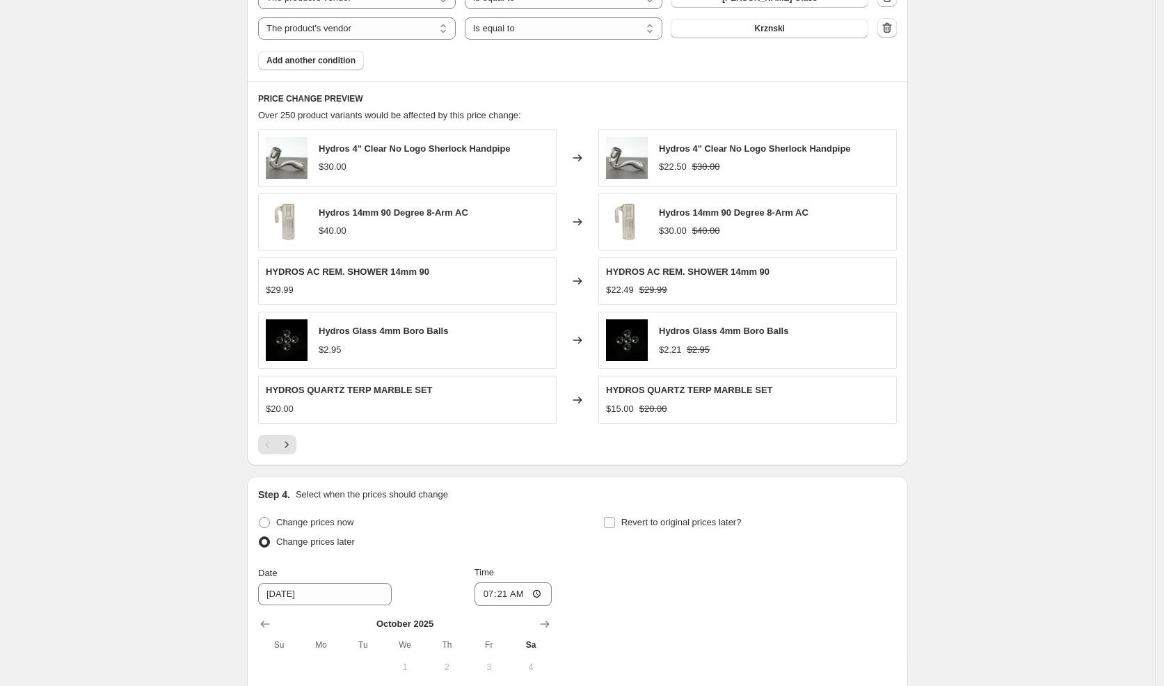
scroll to position [1472, 0]
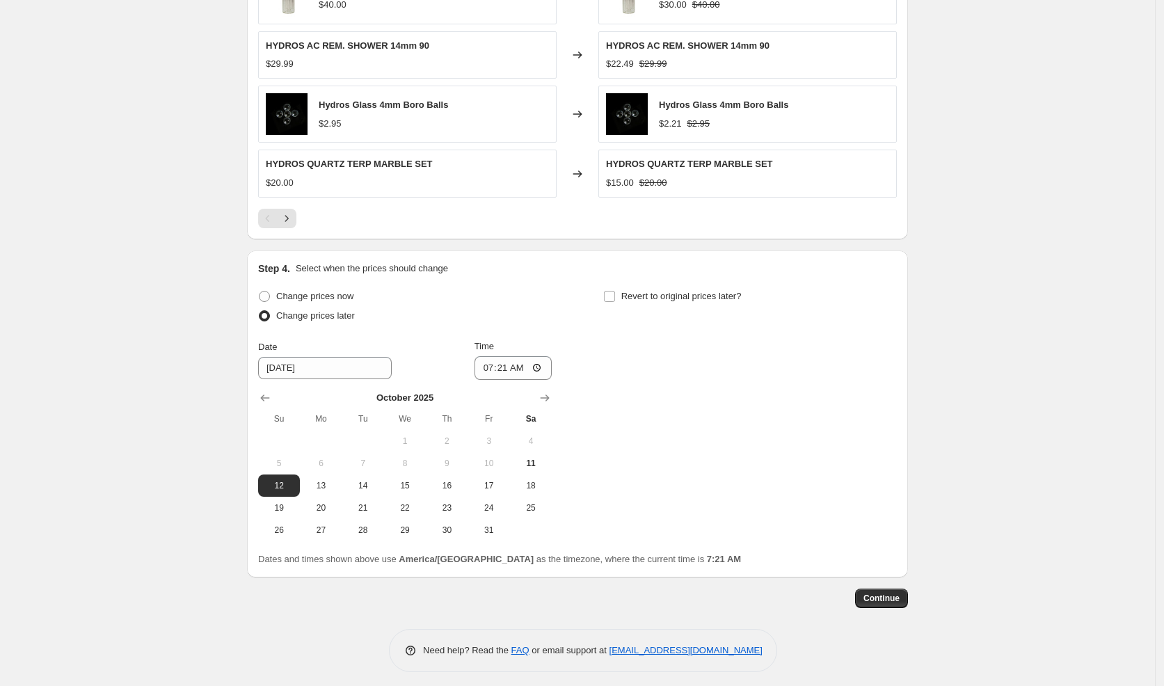
drag, startPoint x: 352, startPoint y: 289, endPoint x: 359, endPoint y: 291, distance: 7.3
click at [352, 291] on span "Change prices now" at bounding box center [314, 296] width 77 height 10
click at [260, 291] on input "Change prices now" at bounding box center [259, 291] width 1 height 1
radio input "true"
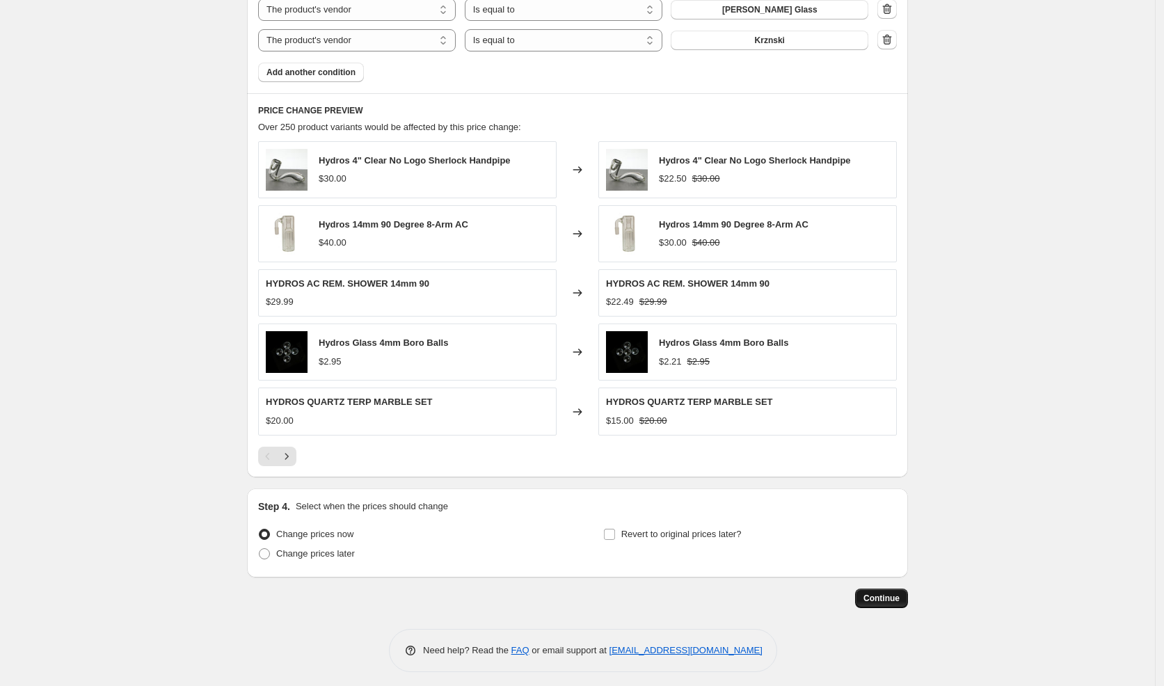
click at [900, 593] on span "Continue" at bounding box center [882, 598] width 36 height 11
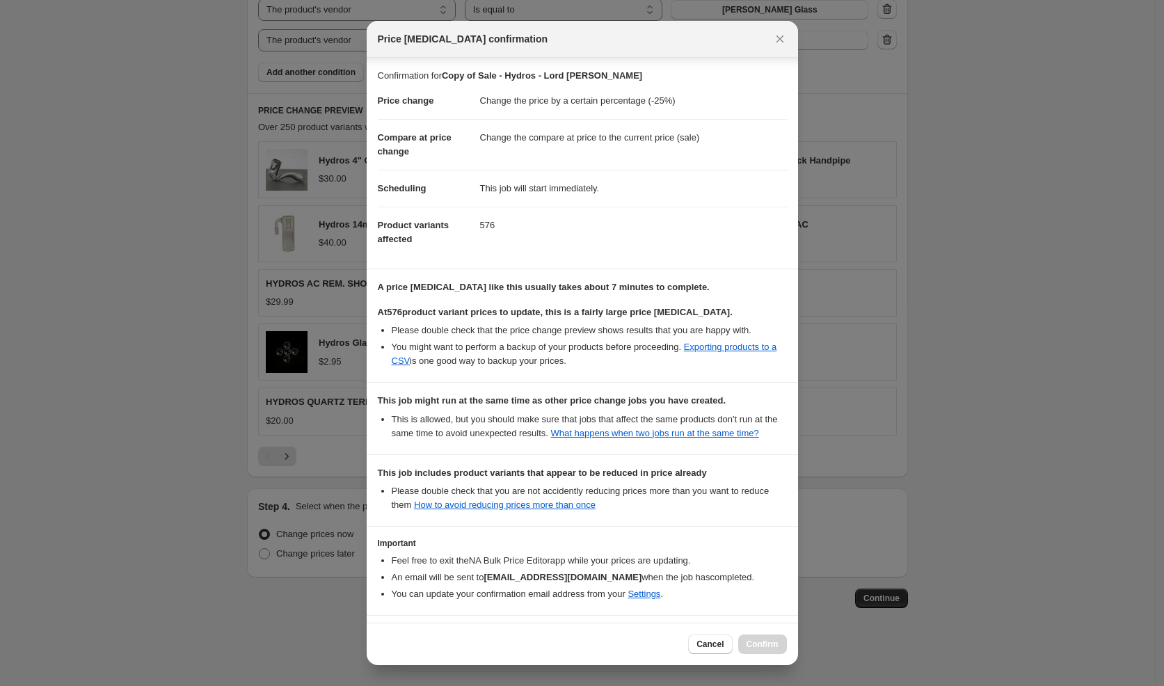
scroll to position [72, 0]
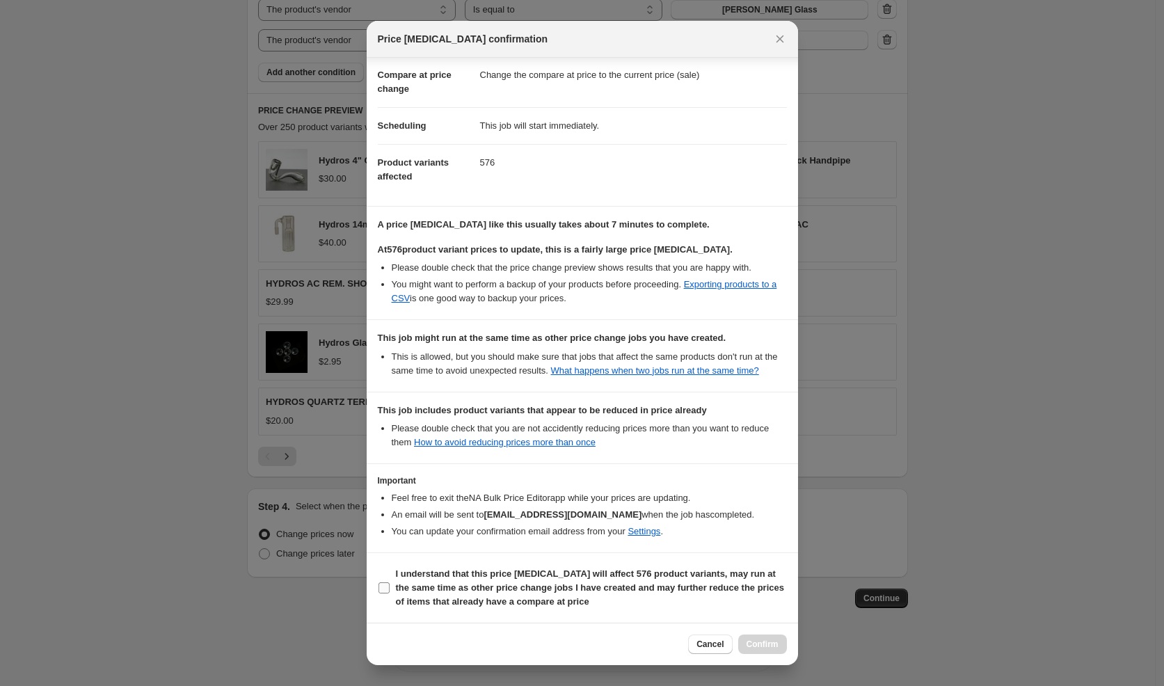
click at [584, 572] on b "I understand that this price [MEDICAL_DATA] will affect 576 product variants, m…" at bounding box center [590, 588] width 388 height 38
drag, startPoint x: 549, startPoint y: 595, endPoint x: 625, endPoint y: 625, distance: 81.5
click at [550, 596] on span "I understand that this price [MEDICAL_DATA] will affect 576 product variants, m…" at bounding box center [591, 588] width 391 height 42
click at [459, 597] on b "I understand that this price [MEDICAL_DATA] will affect 576 product variants, m…" at bounding box center [590, 588] width 388 height 38
click at [390, 594] on input "I understand that this price [MEDICAL_DATA] will affect 576 product variants, m…" at bounding box center [384, 587] width 11 height 11
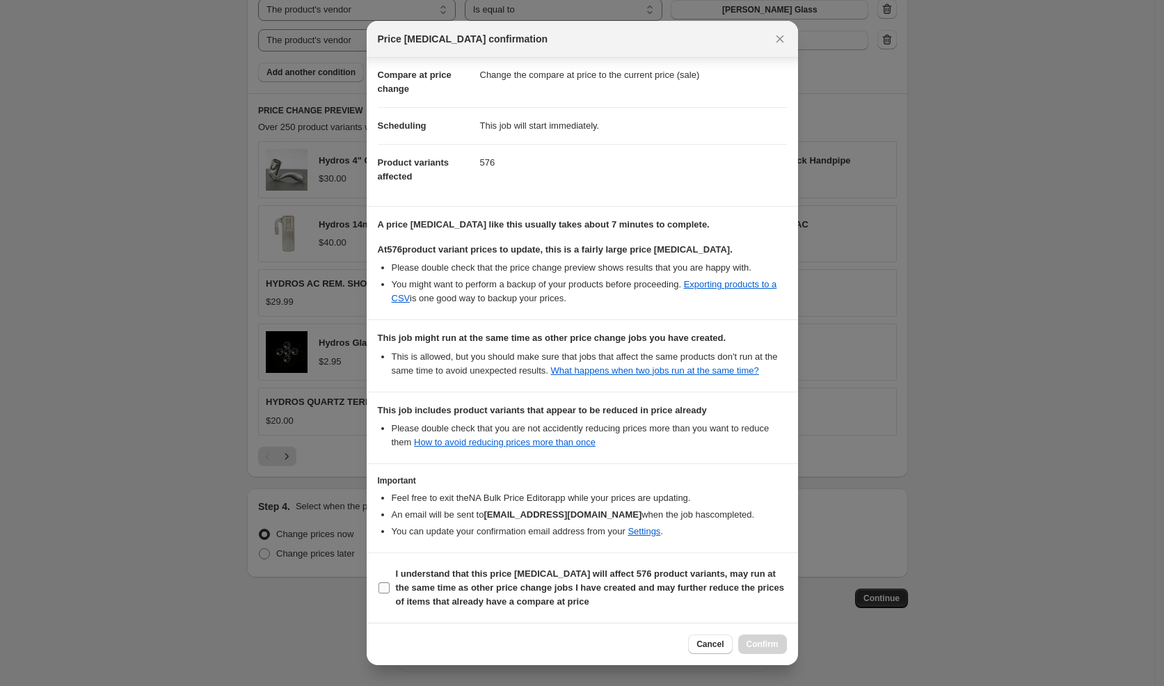
checkbox input "true"
click at [772, 640] on span "Confirm" at bounding box center [763, 644] width 32 height 11
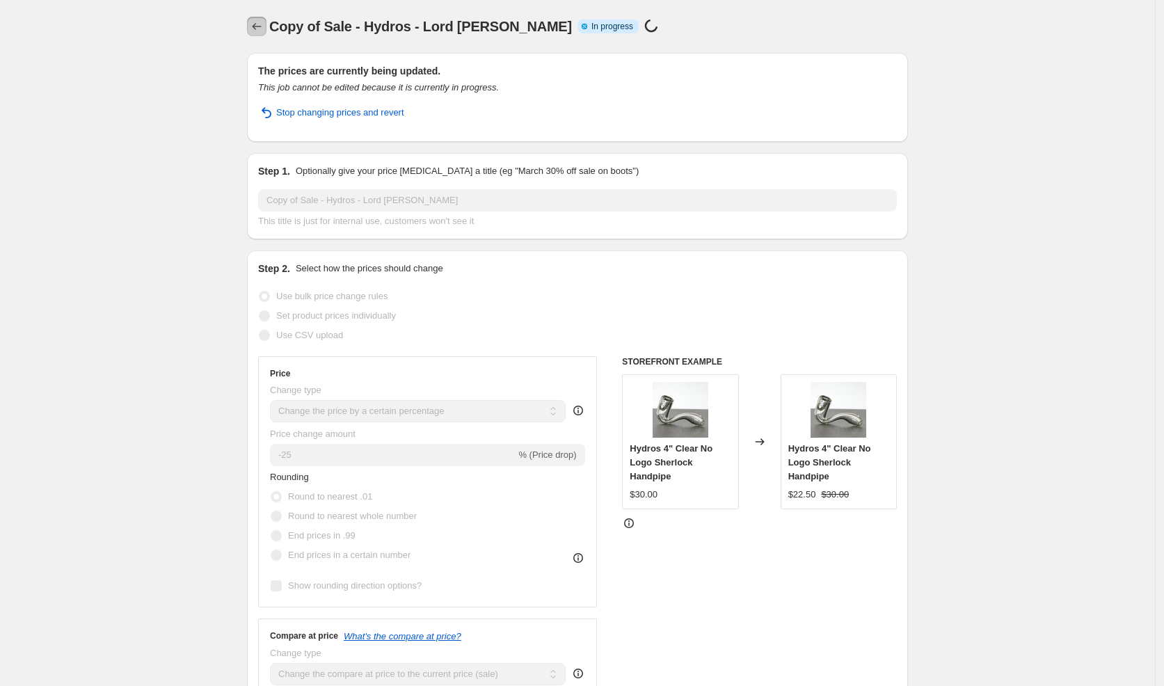
click at [259, 29] on icon "Price change jobs" at bounding box center [257, 26] width 14 height 14
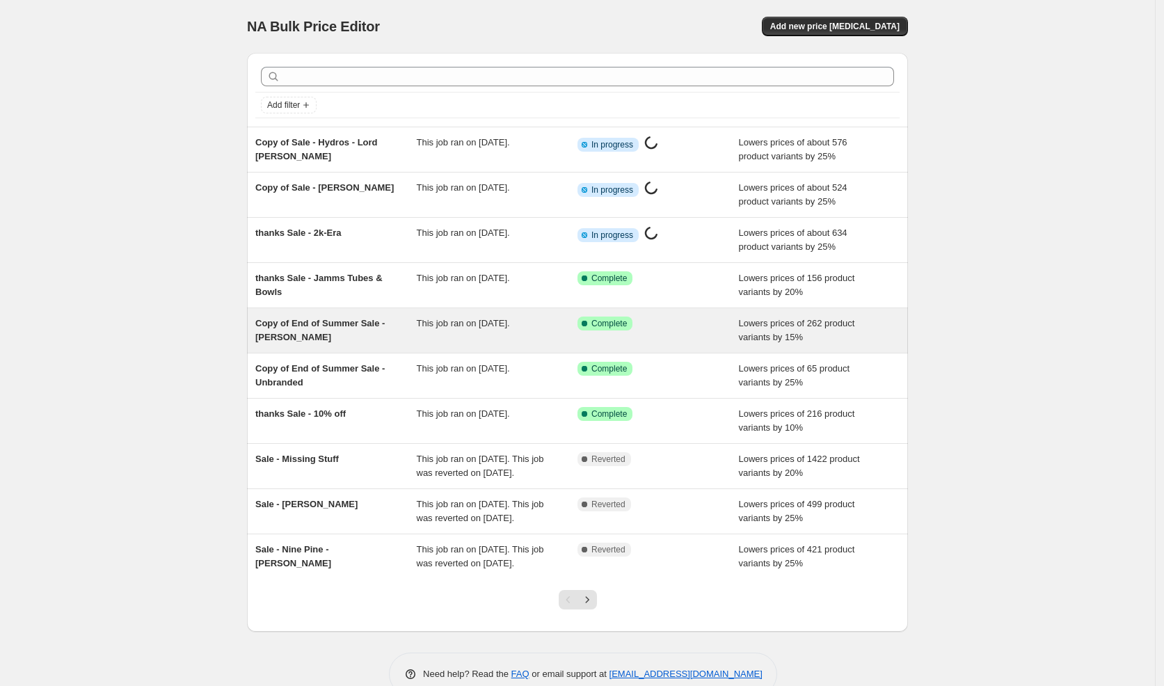
scroll to position [67, 0]
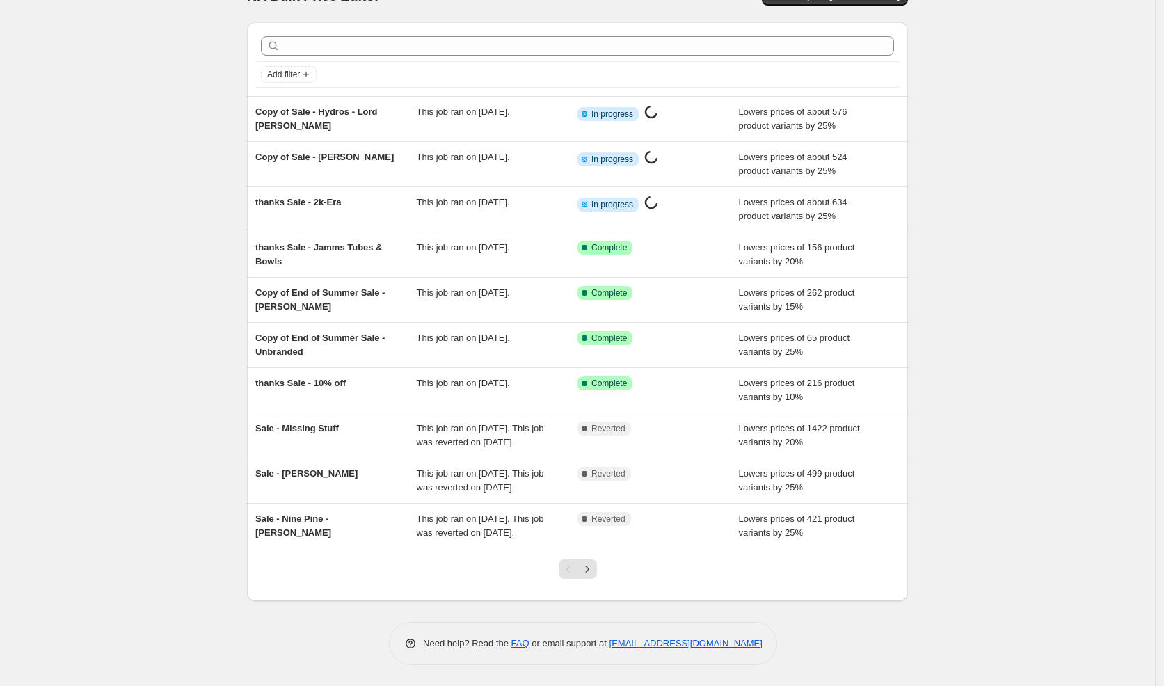
click at [594, 564] on icon "Next" at bounding box center [587, 569] width 14 height 14
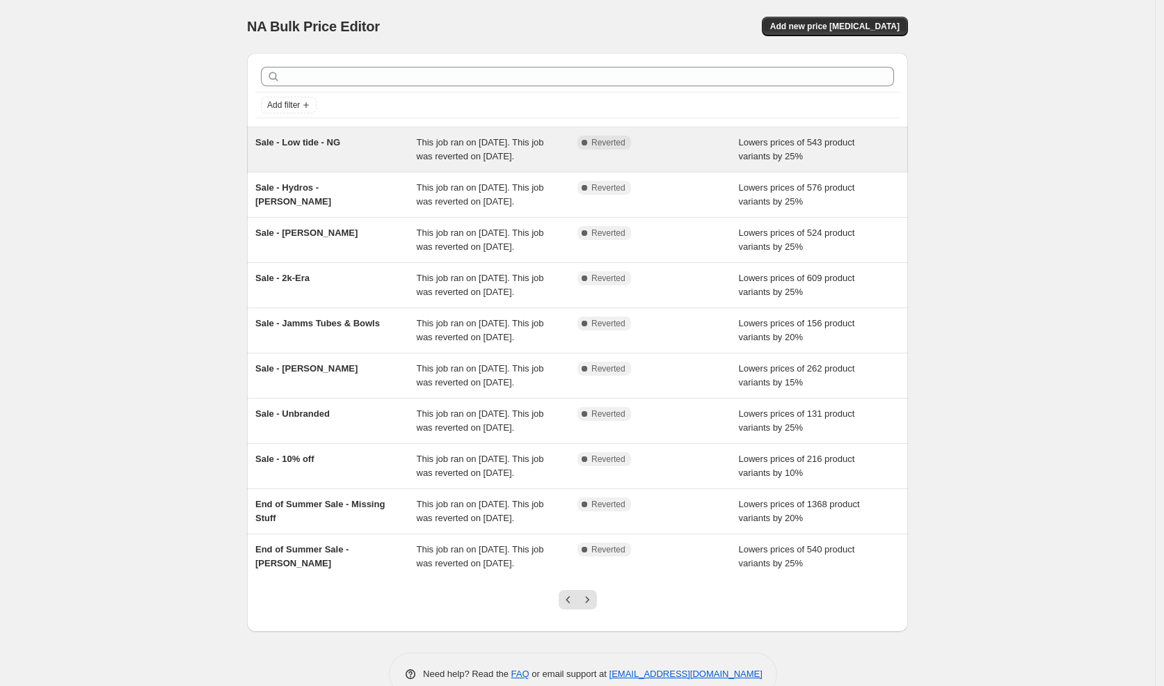
click at [366, 146] on div "Sale - Low tide - NG" at bounding box center [335, 150] width 161 height 28
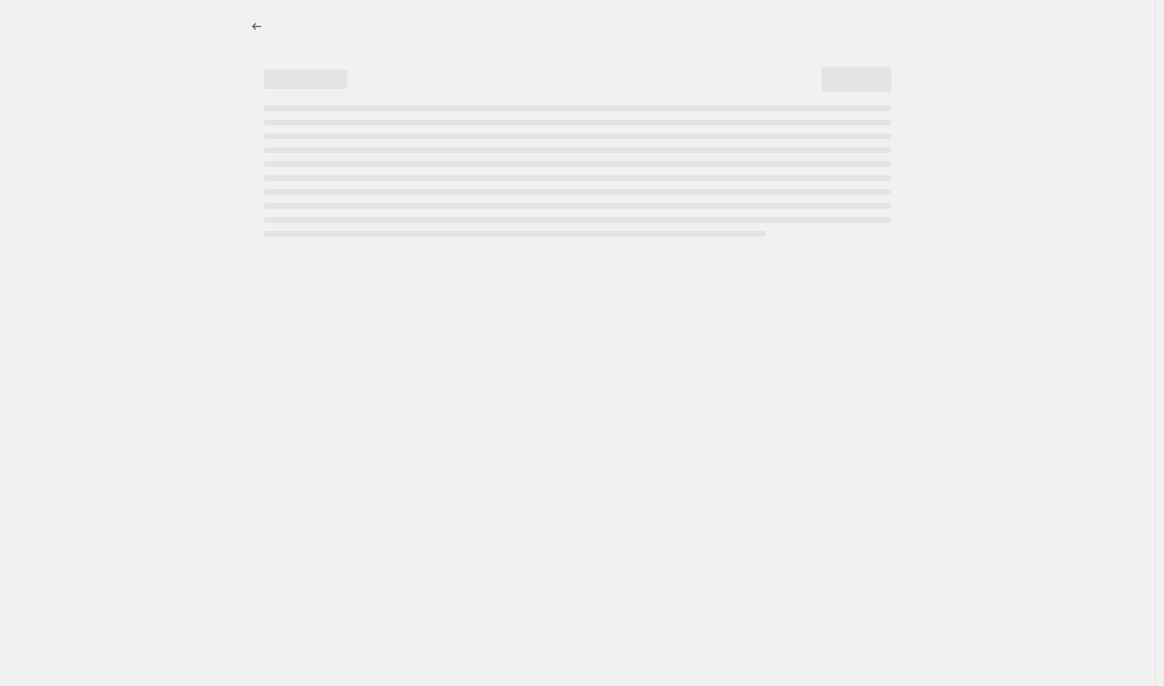
select select "percentage"
select select "vendor"
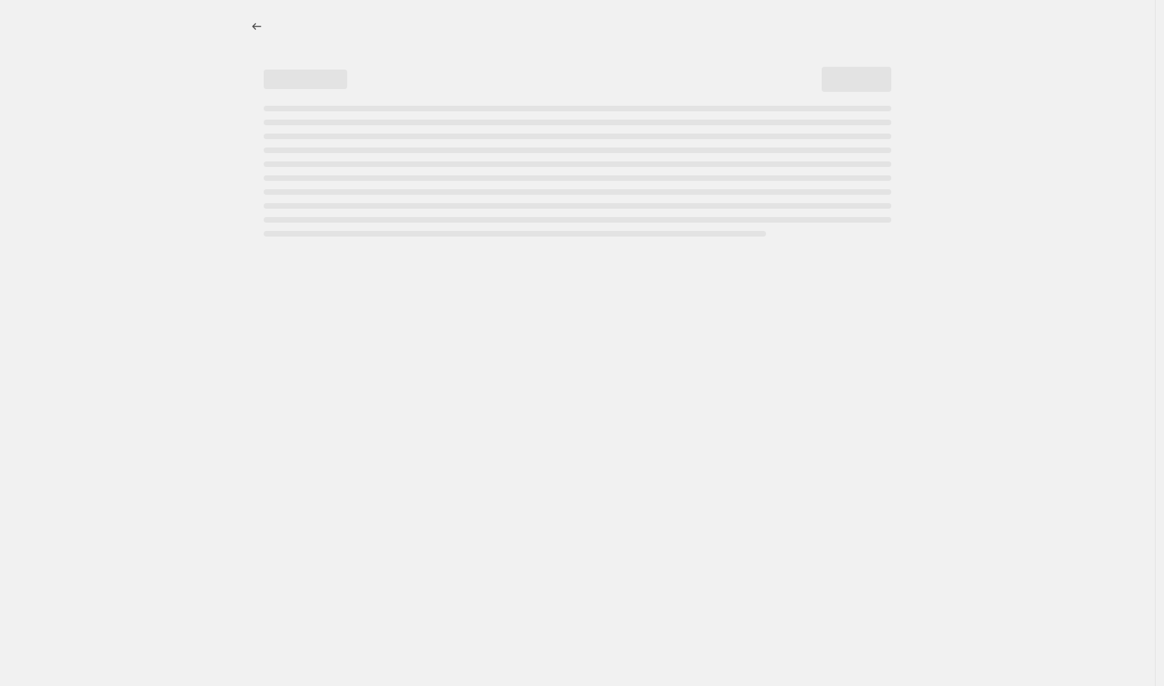
select select "vendor"
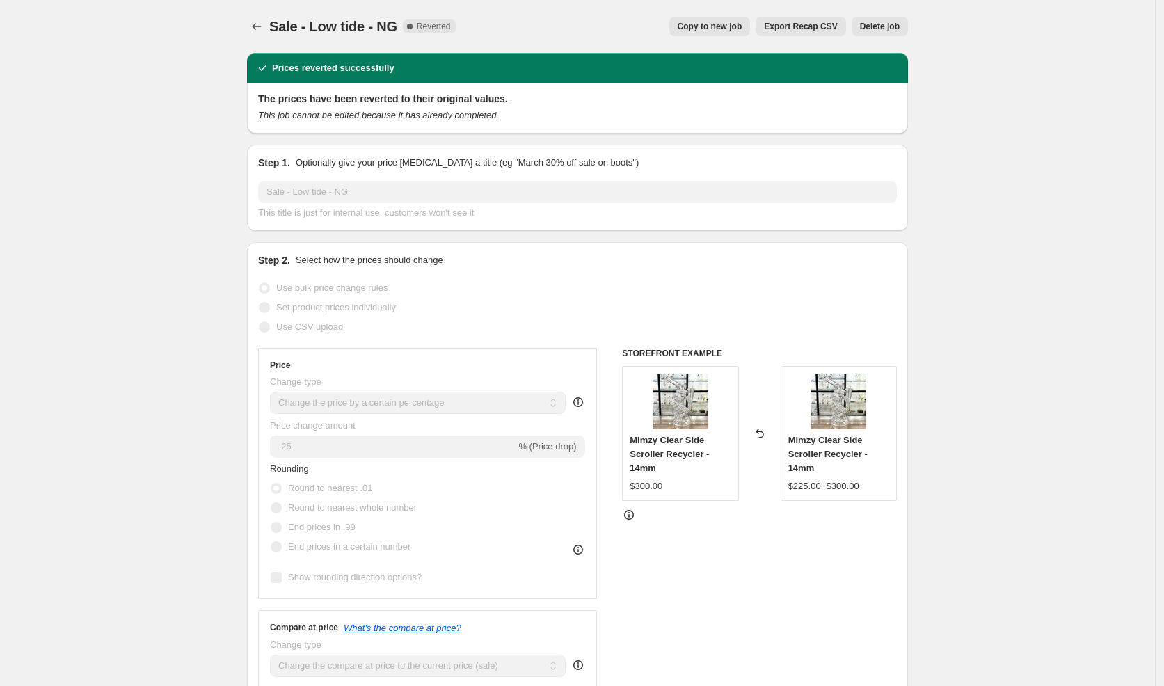
click at [731, 35] on button "Copy to new job" at bounding box center [709, 26] width 81 height 19
select select "percentage"
select select "vendor"
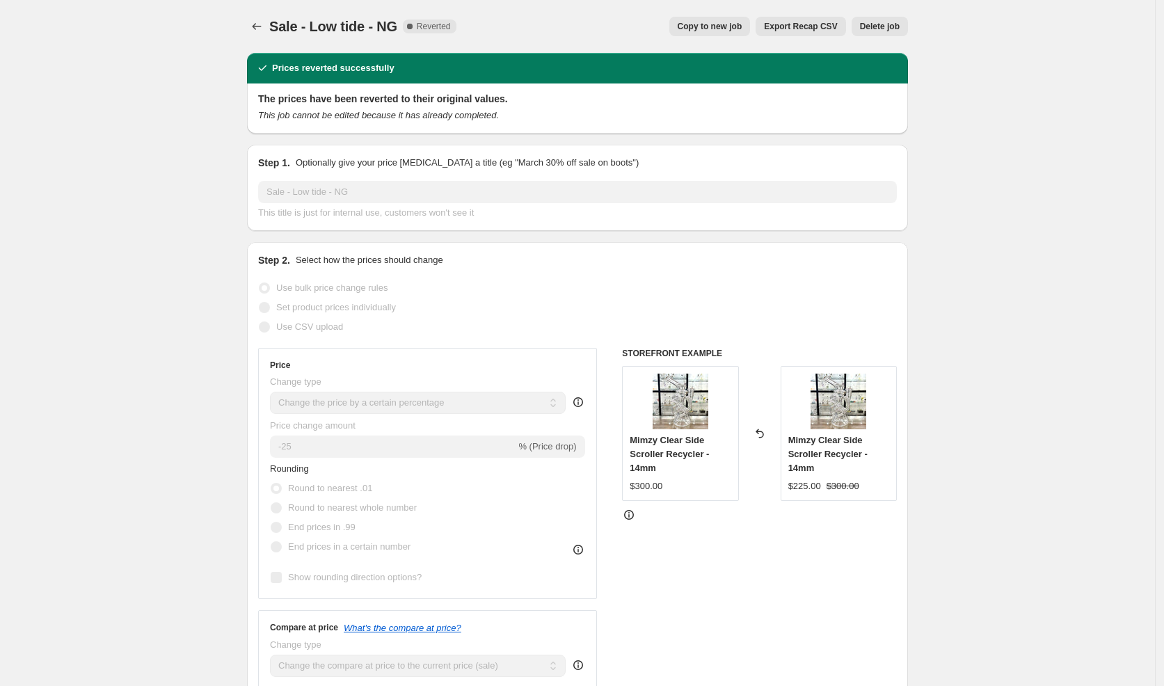
select select "vendor"
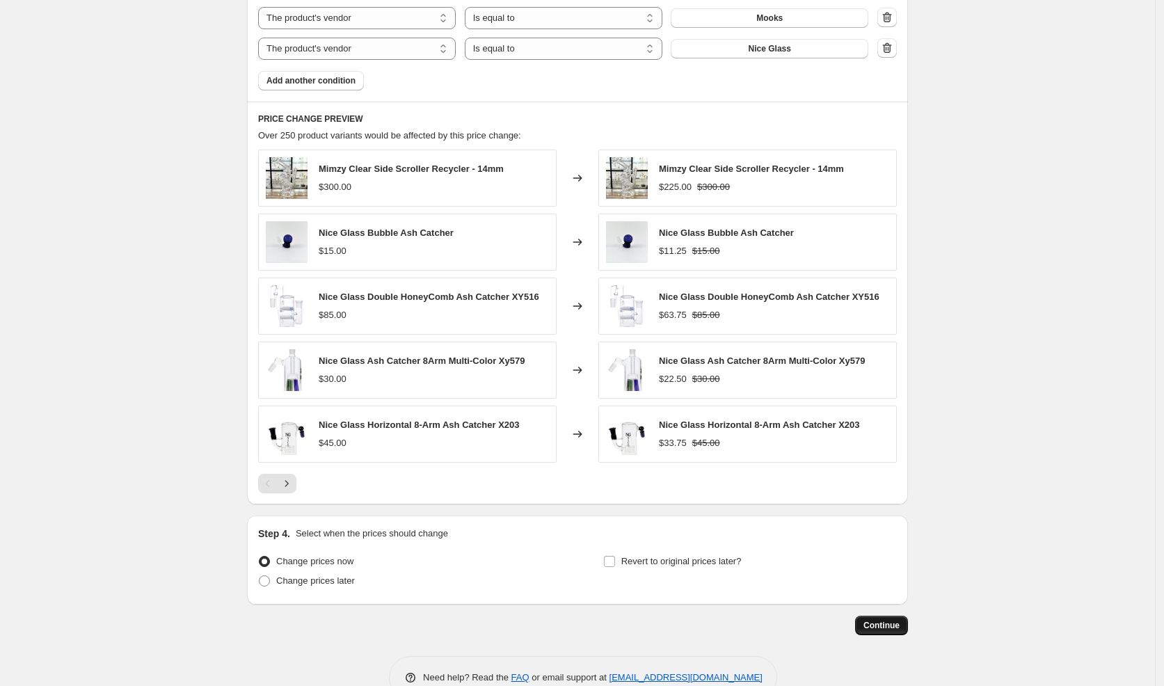
click at [907, 619] on button "Continue" at bounding box center [881, 625] width 53 height 19
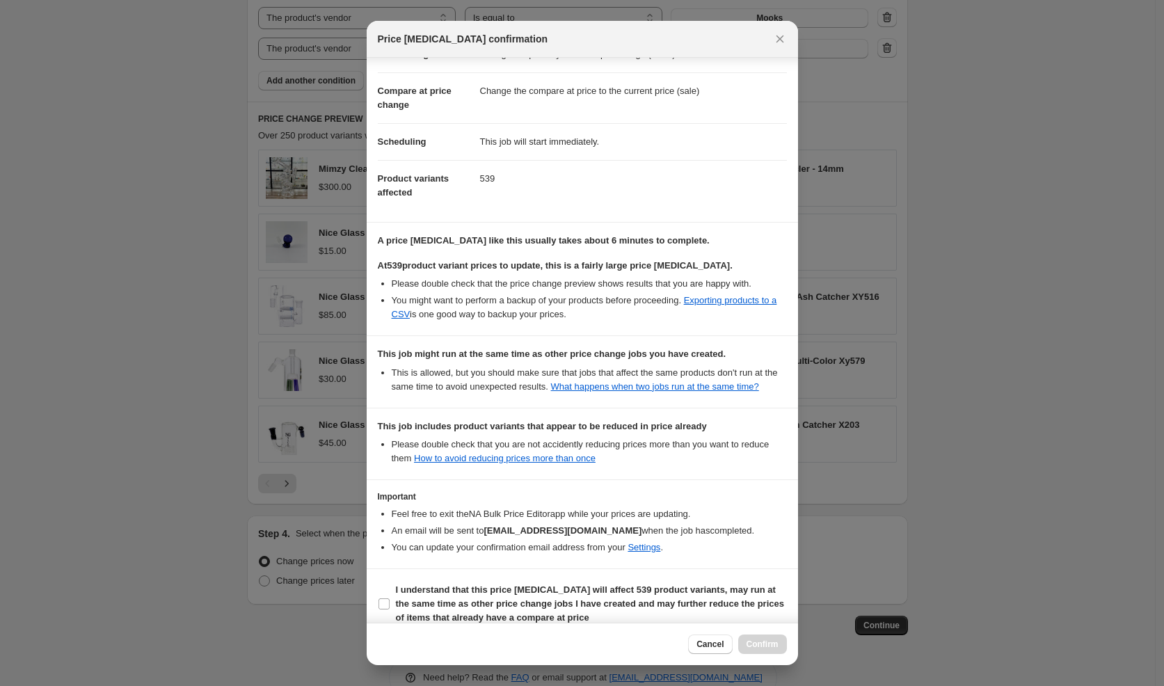
scroll to position [50, 0]
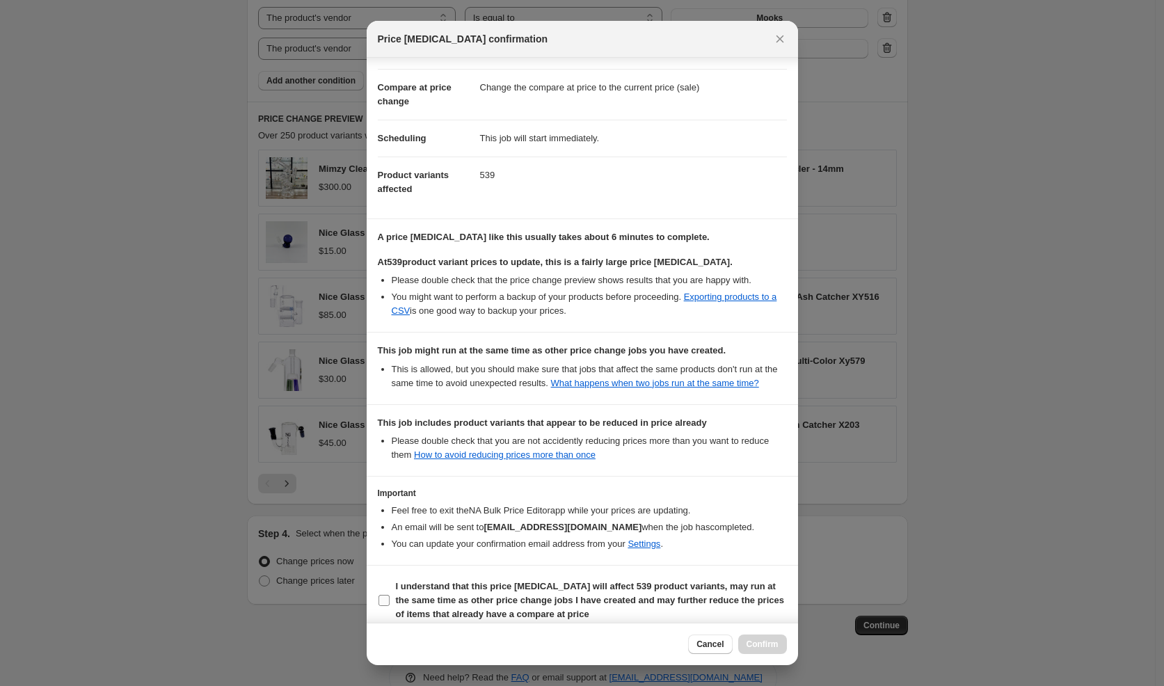
drag, startPoint x: 590, startPoint y: 590, endPoint x: 603, endPoint y: 601, distance: 16.8
click at [590, 589] on span "I understand that this price [MEDICAL_DATA] will affect 539 product variants, m…" at bounding box center [591, 601] width 391 height 42
click at [579, 614] on b "I understand that this price [MEDICAL_DATA] will affect 539 product variants, m…" at bounding box center [590, 600] width 388 height 38
click at [390, 606] on input "I understand that this price [MEDICAL_DATA] will affect 539 product variants, m…" at bounding box center [384, 600] width 11 height 11
checkbox input "true"
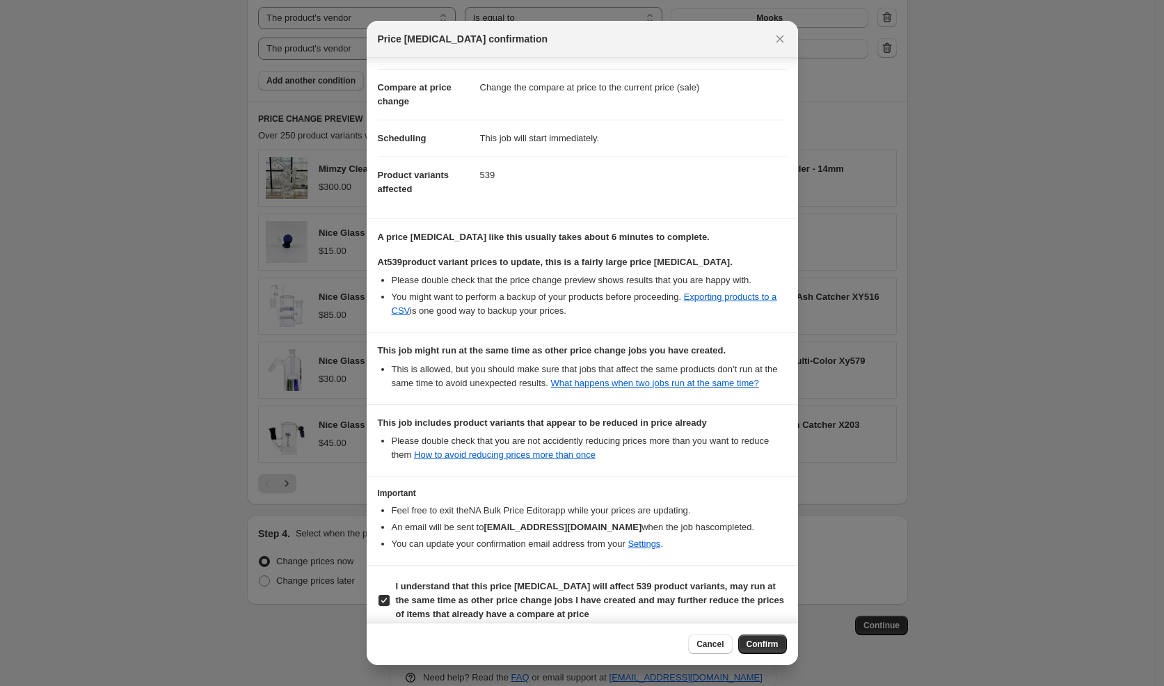
click at [761, 644] on span "Confirm" at bounding box center [763, 644] width 32 height 11
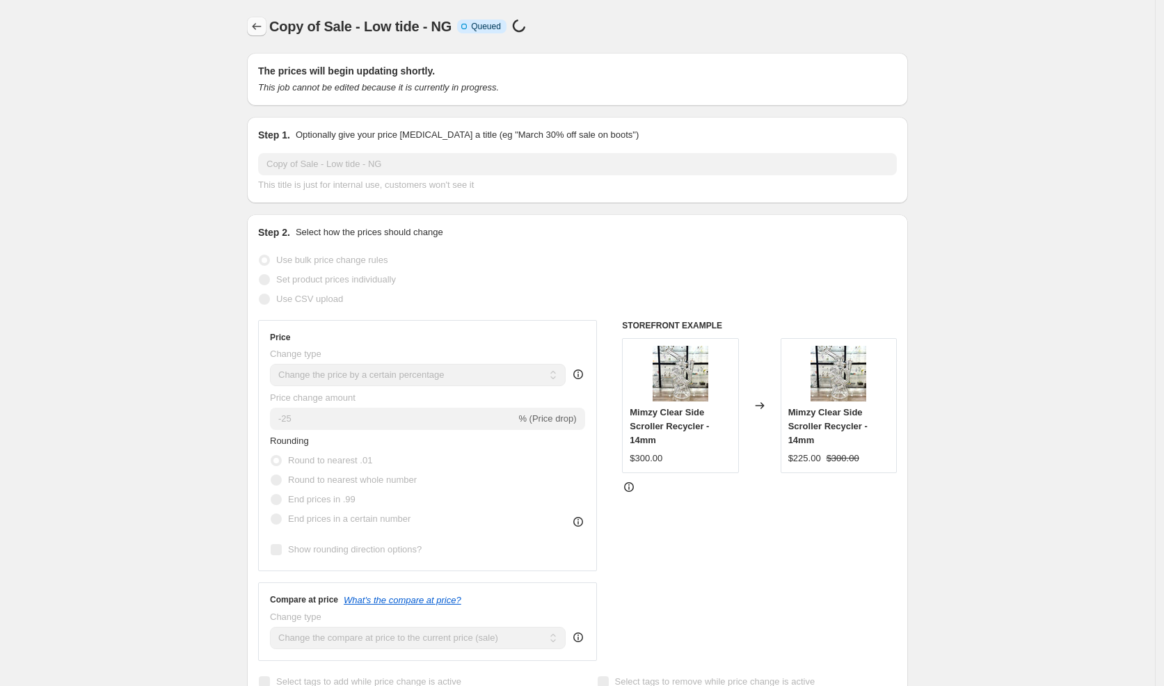
click at [262, 24] on icon "Price change jobs" at bounding box center [257, 26] width 14 height 14
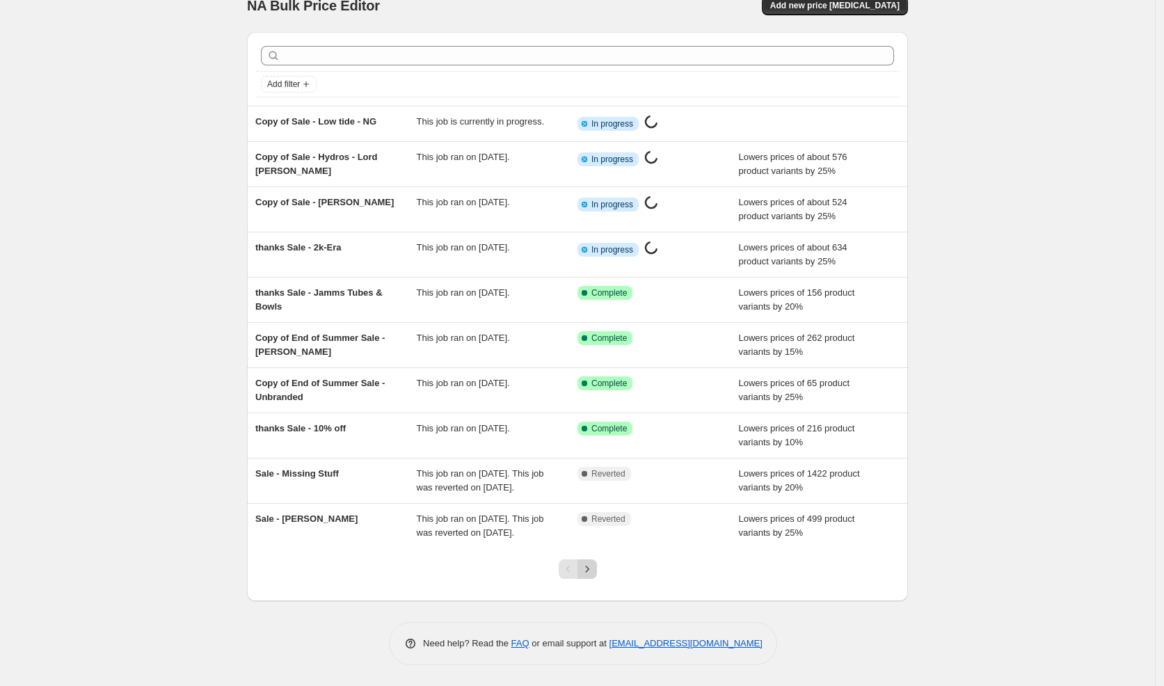
click at [589, 570] on icon "Next" at bounding box center [586, 569] width 3 height 6
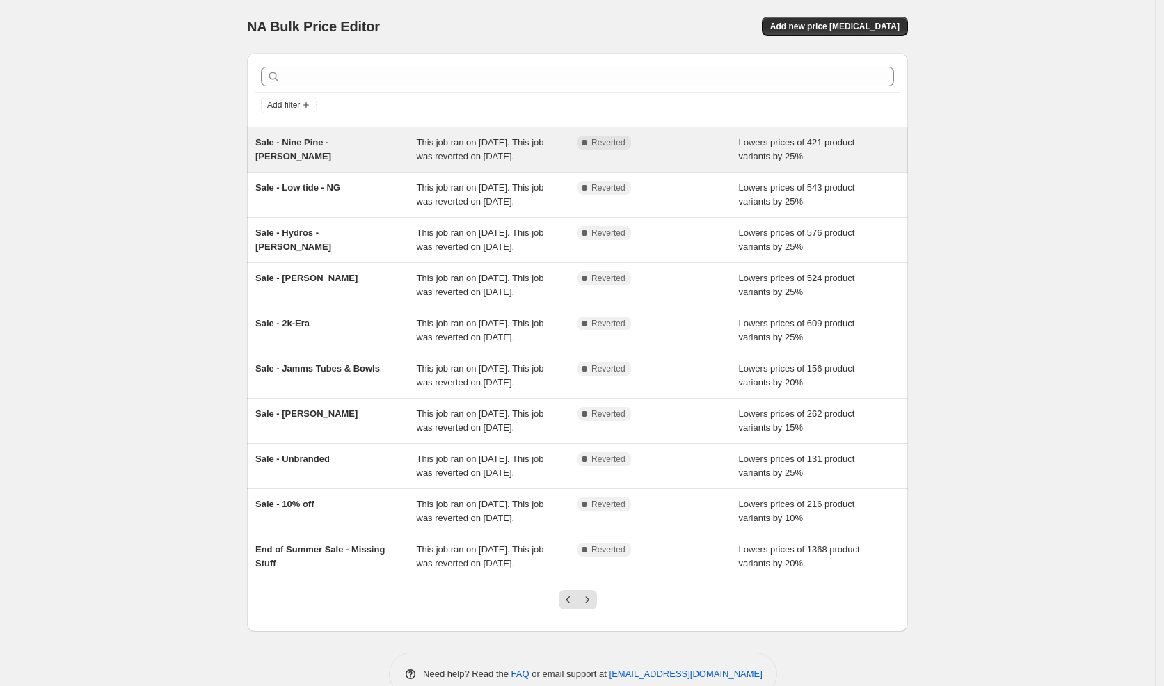
click at [376, 156] on div "Sale - Nine Pine - [PERSON_NAME]" at bounding box center [335, 150] width 161 height 28
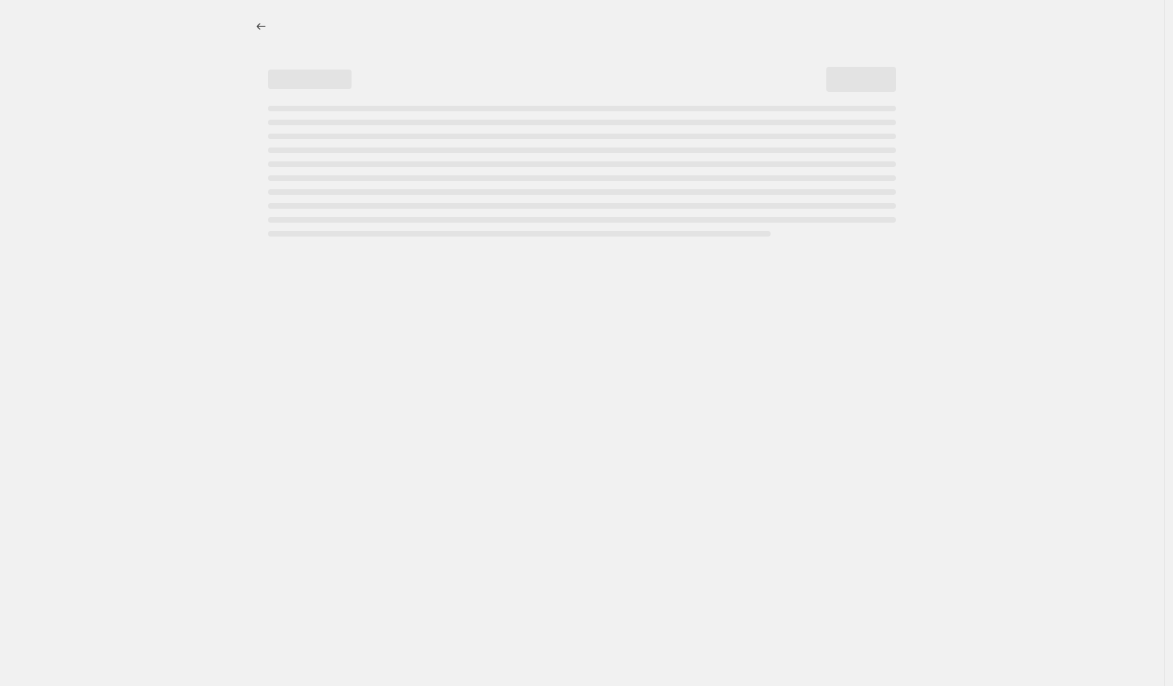
select select "percentage"
select select "vendor"
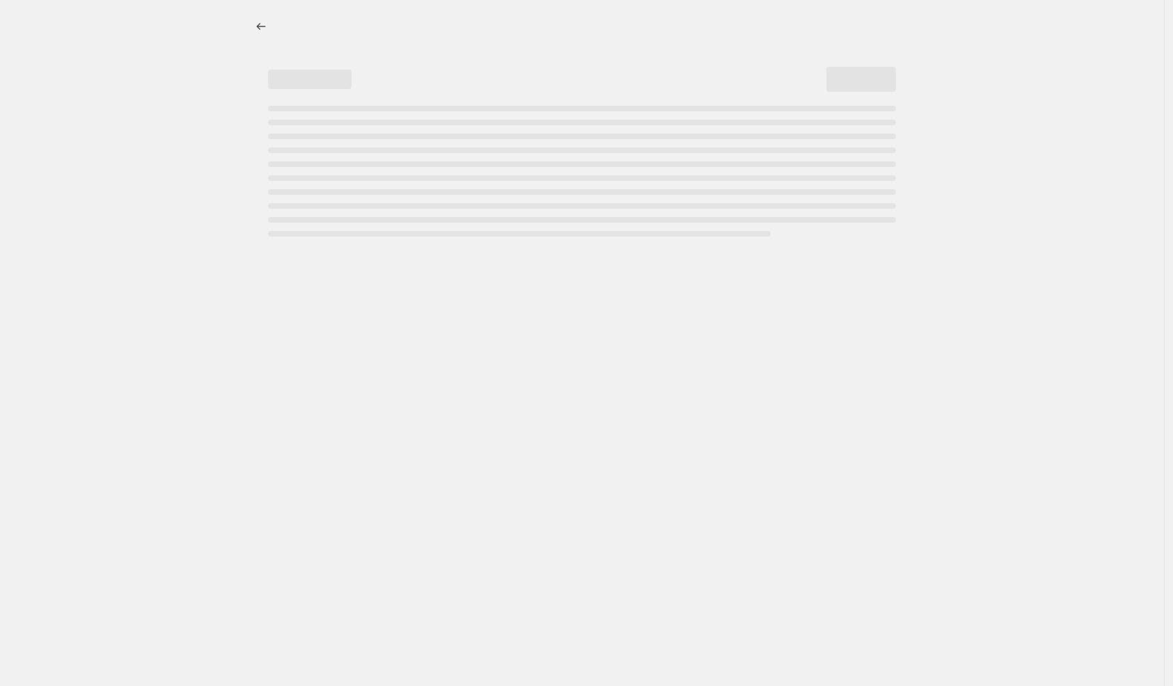
select select "vendor"
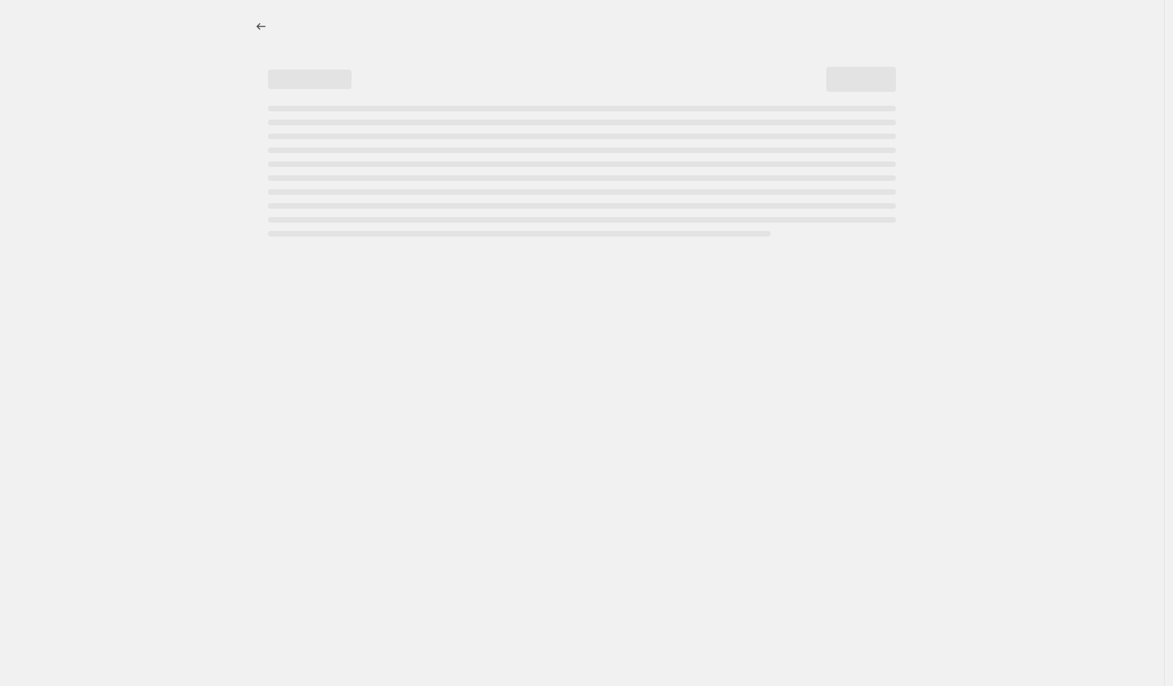
select select "vendor"
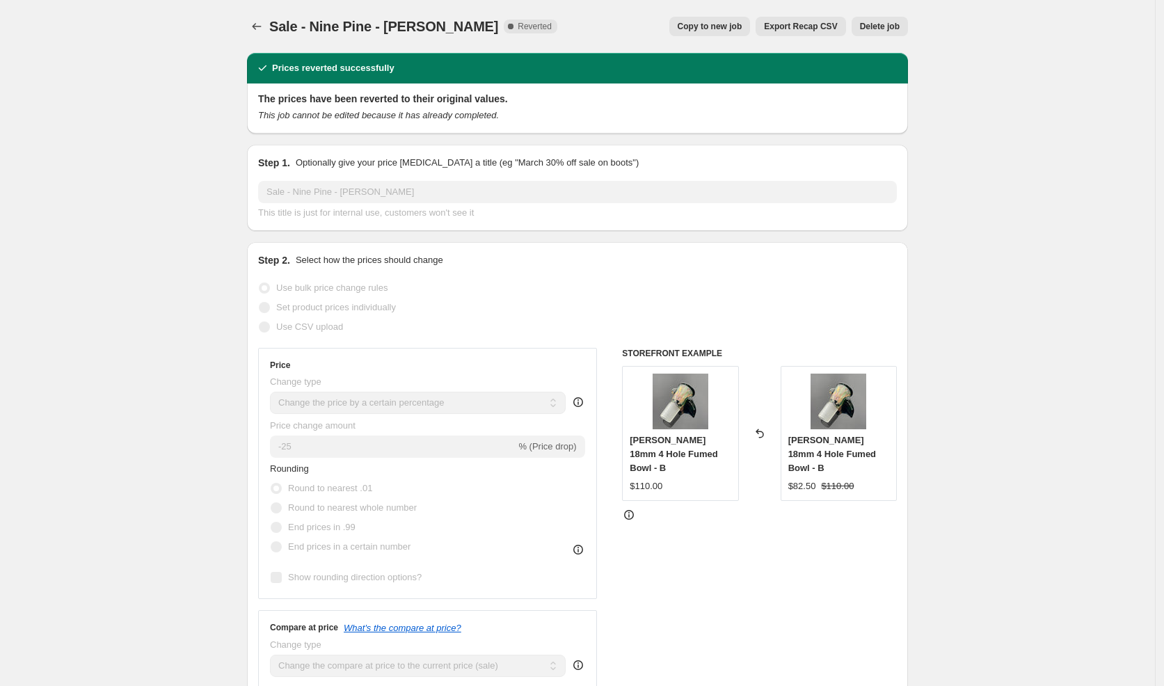
click at [694, 29] on span "Copy to new job" at bounding box center [710, 26] width 65 height 11
select select "percentage"
select select "vendor"
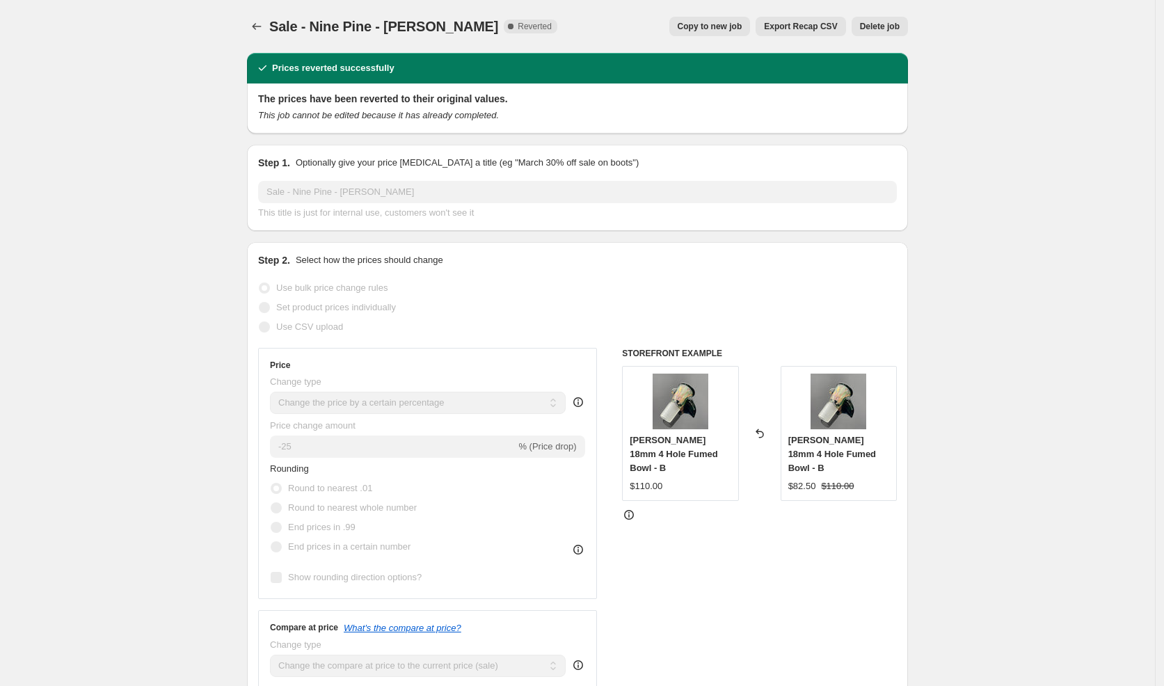
select select "vendor"
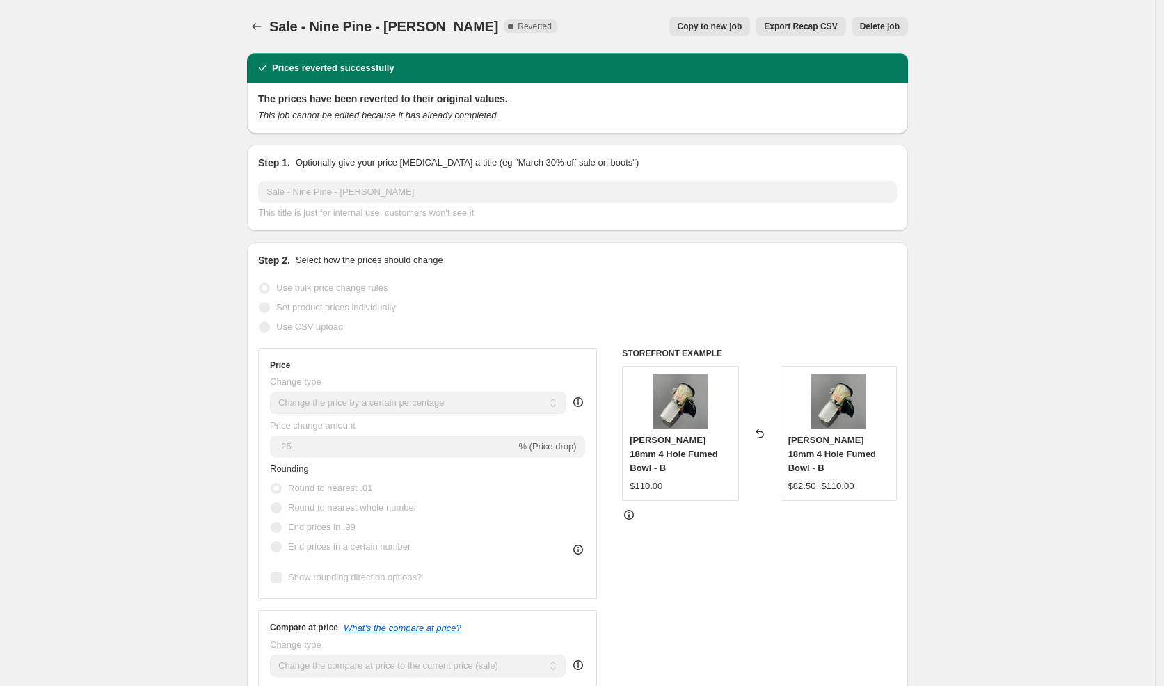
select select "vendor"
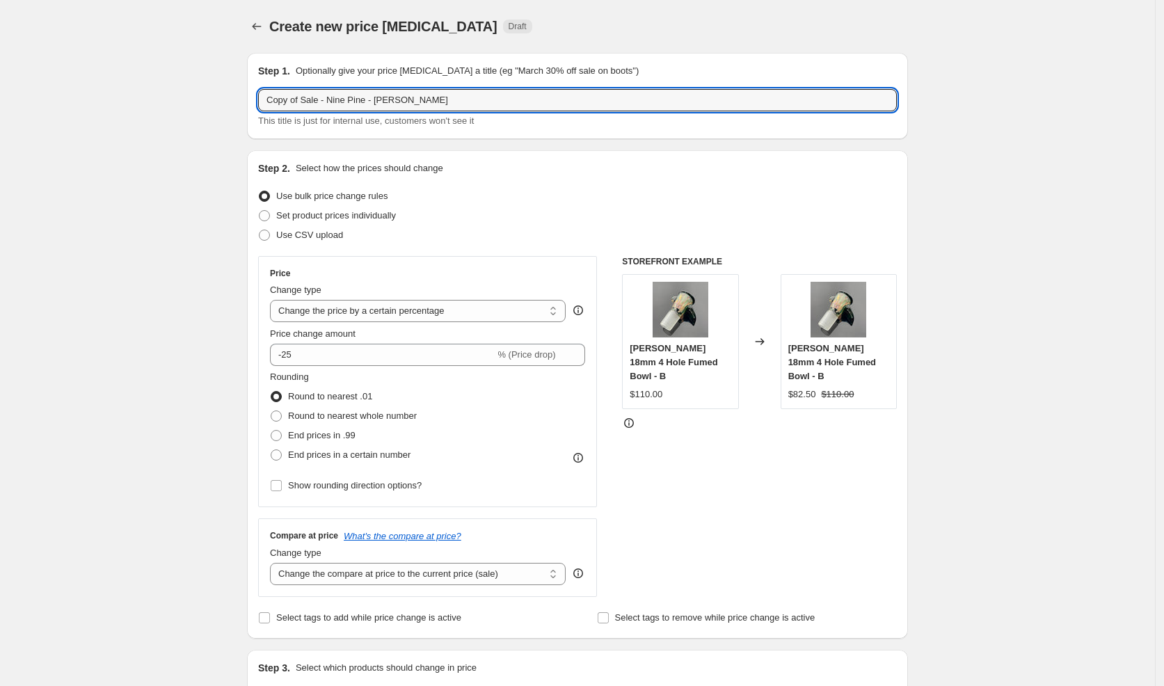
drag, startPoint x: 289, startPoint y: 99, endPoint x: 215, endPoint y: 87, distance: 74.7
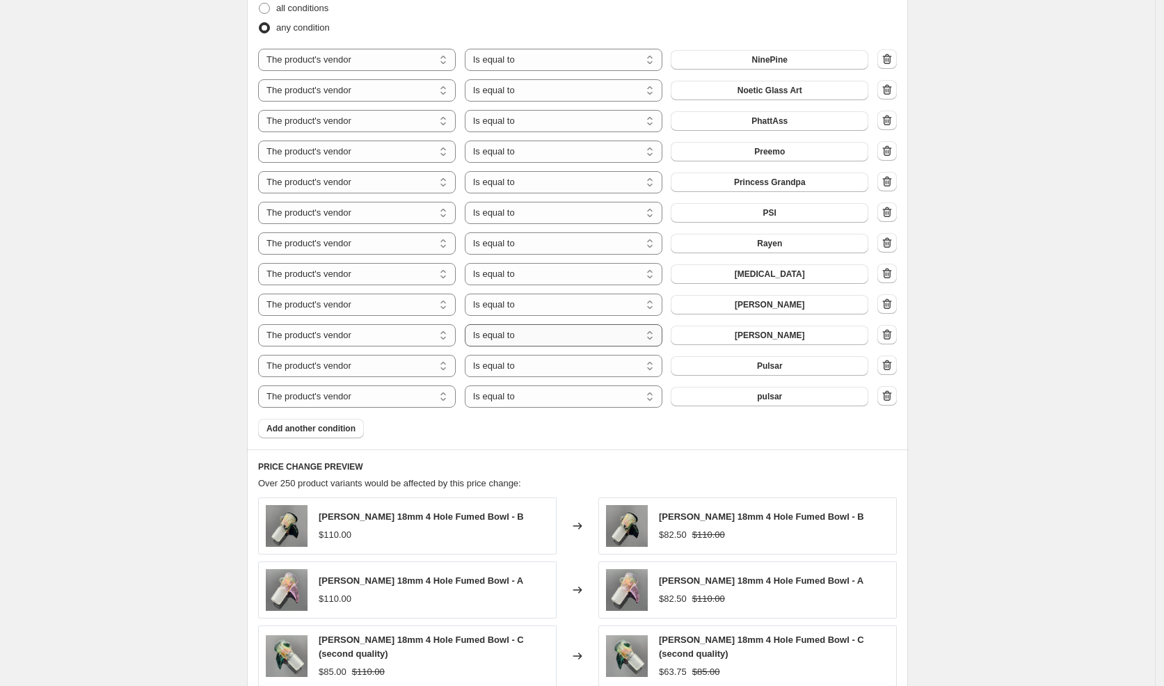
scroll to position [1196, 0]
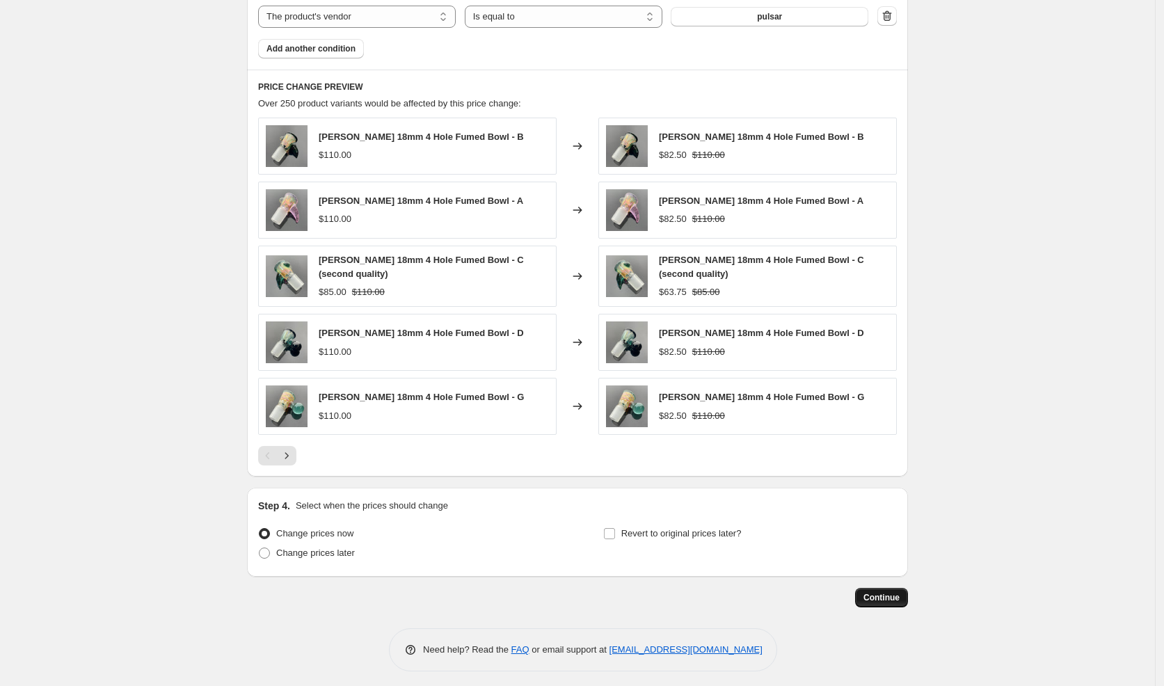
type input "thanks Sale - Nine Pine - [PERSON_NAME]"
click at [892, 592] on span "Continue" at bounding box center [882, 597] width 36 height 11
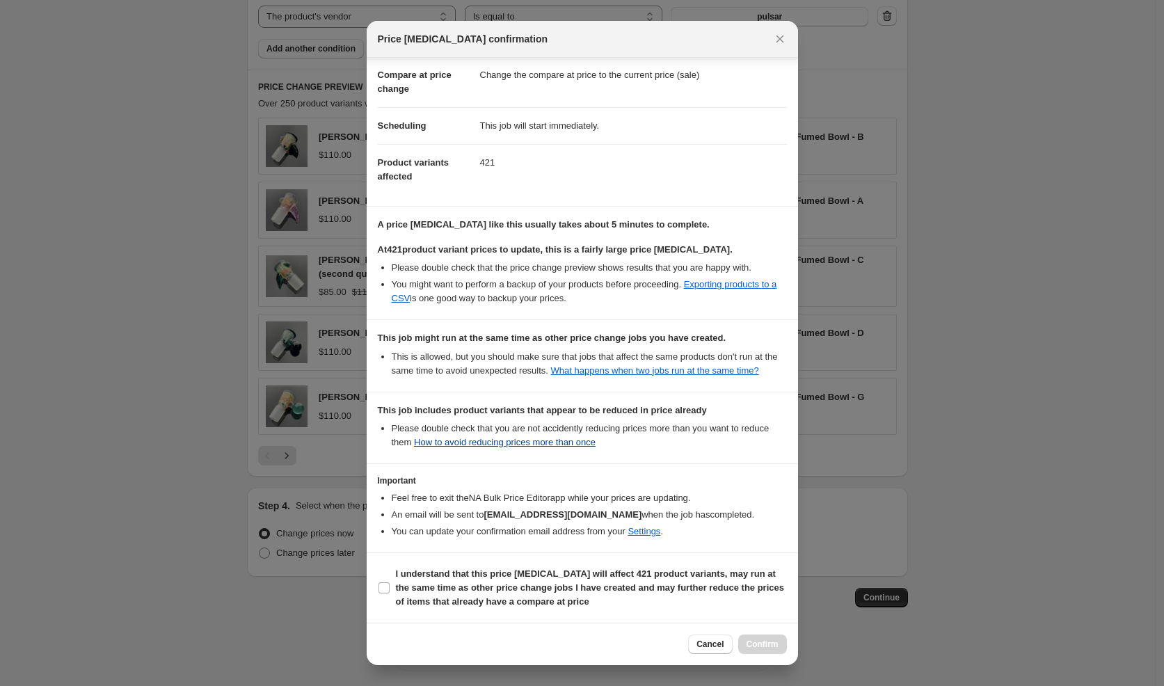
scroll to position [72, 0]
drag, startPoint x: 573, startPoint y: 576, endPoint x: 586, endPoint y: 582, distance: 14.0
click at [574, 577] on b "I understand that this price [MEDICAL_DATA] will affect 421 product variants, m…" at bounding box center [590, 588] width 388 height 38
click at [390, 582] on input "I understand that this price [MEDICAL_DATA] will affect 421 product variants, m…" at bounding box center [384, 587] width 11 height 11
checkbox input "true"
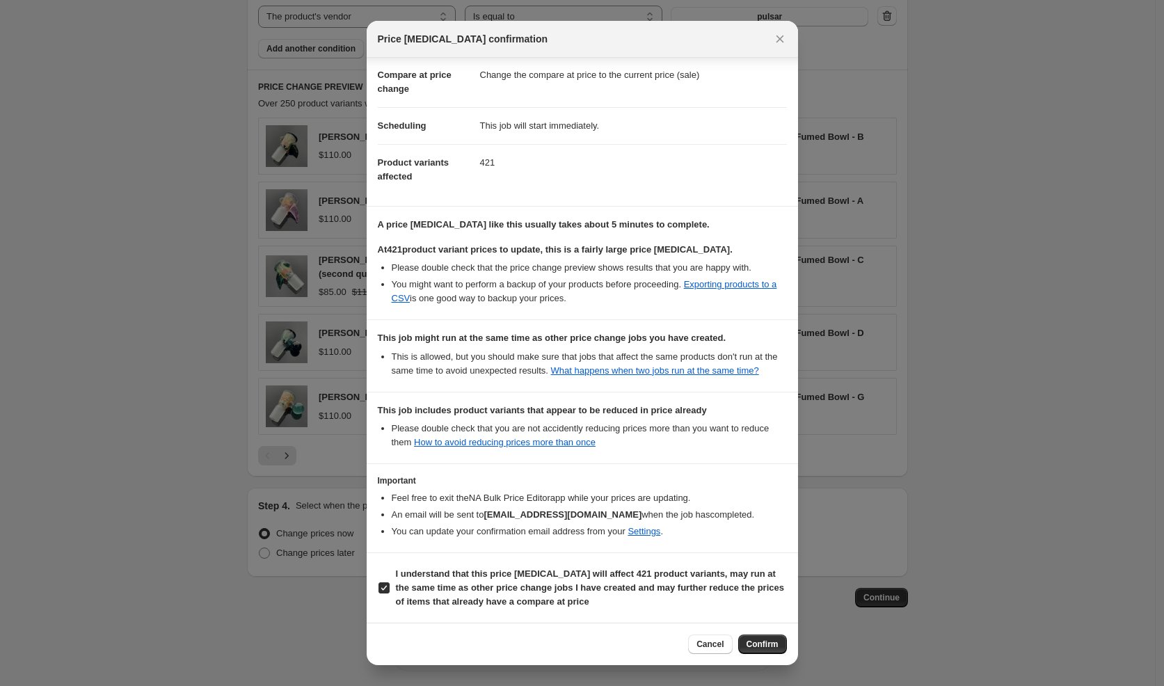
drag, startPoint x: 785, startPoint y: 644, endPoint x: 775, endPoint y: 636, distance: 12.8
click at [785, 644] on button "Confirm" at bounding box center [762, 644] width 49 height 19
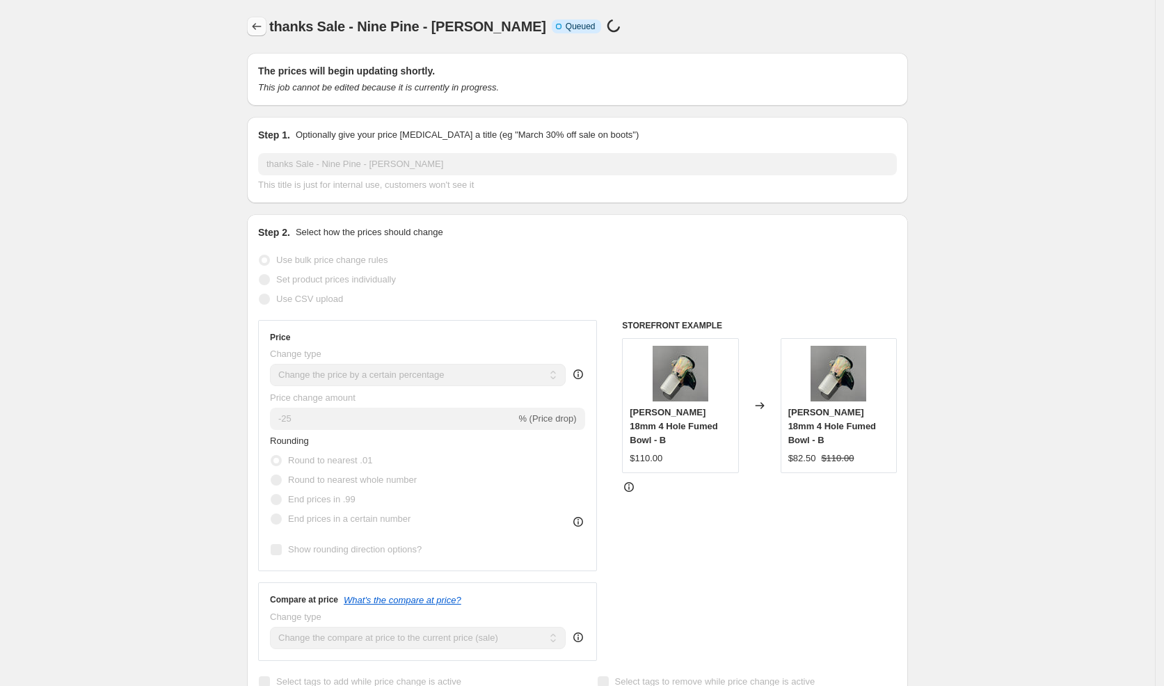
click at [255, 20] on icon "Price change jobs" at bounding box center [257, 26] width 14 height 14
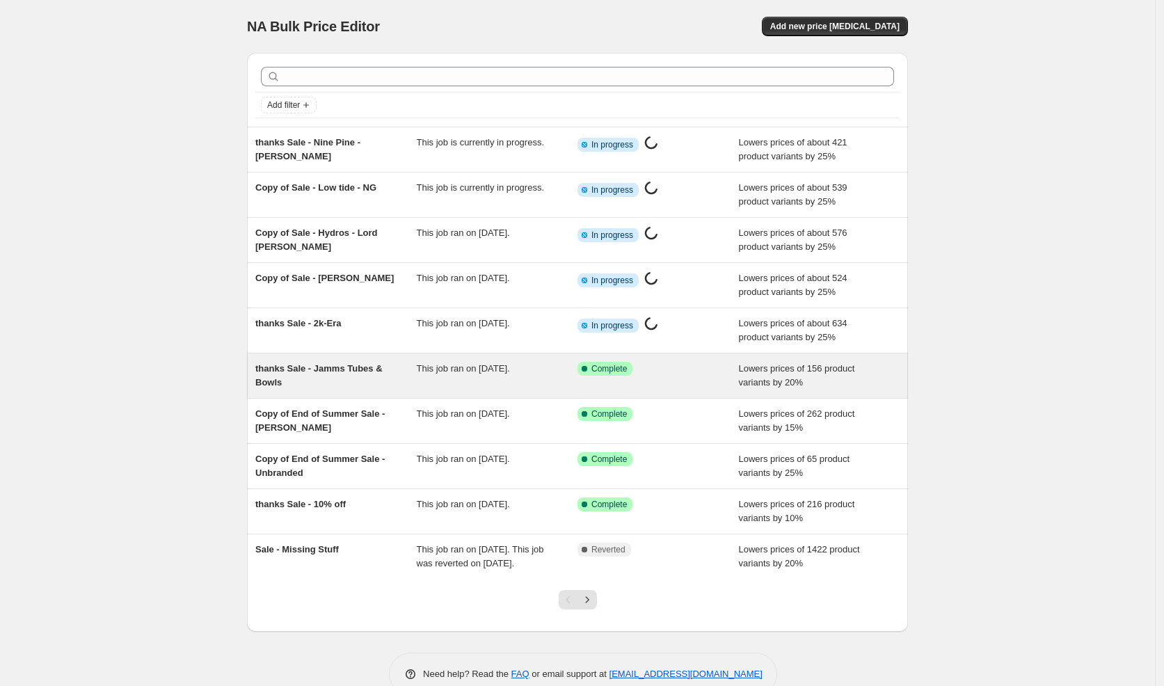
scroll to position [40, 0]
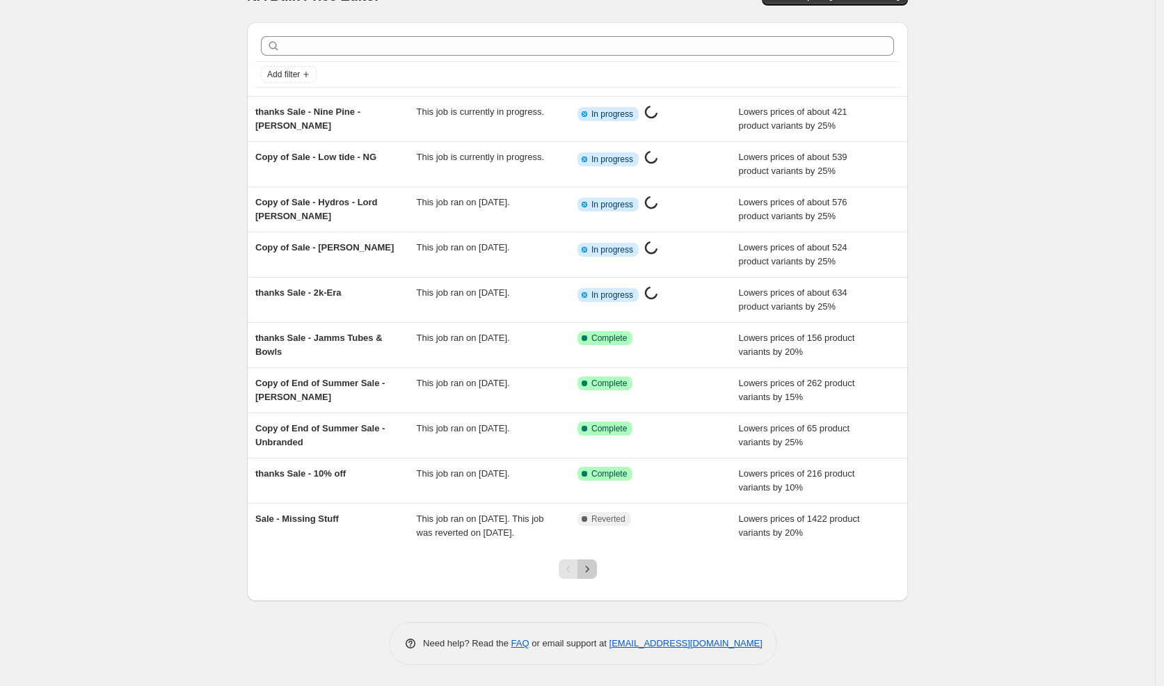
click at [592, 571] on icon "Next" at bounding box center [587, 569] width 14 height 14
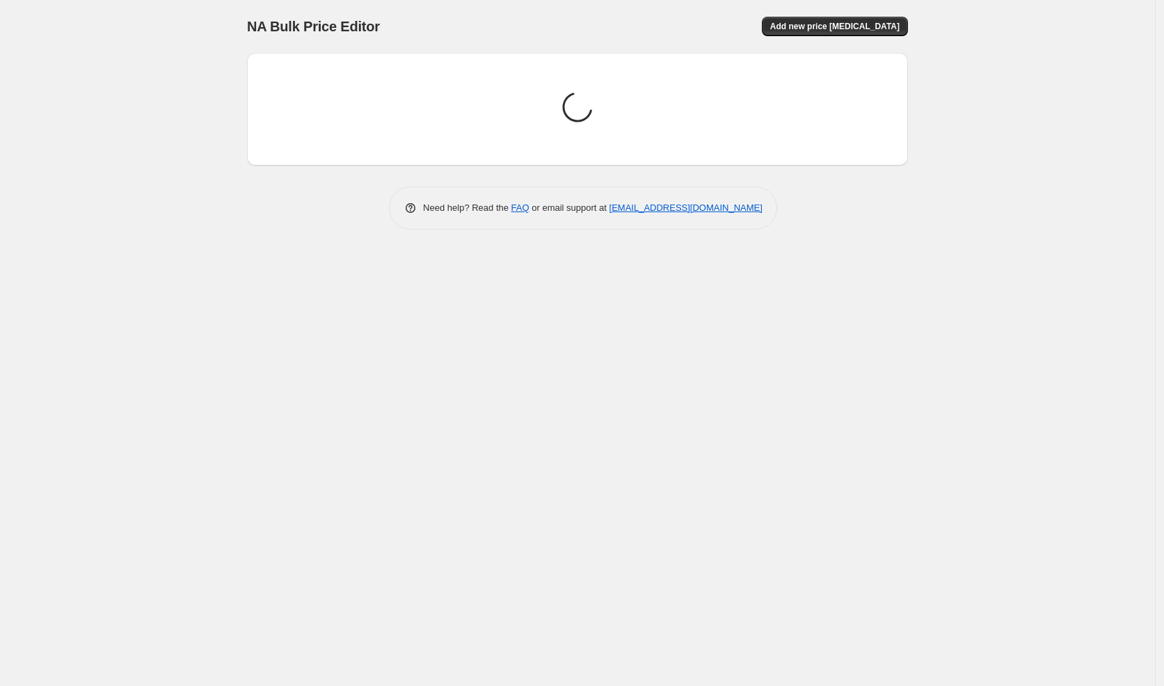
scroll to position [1, 0]
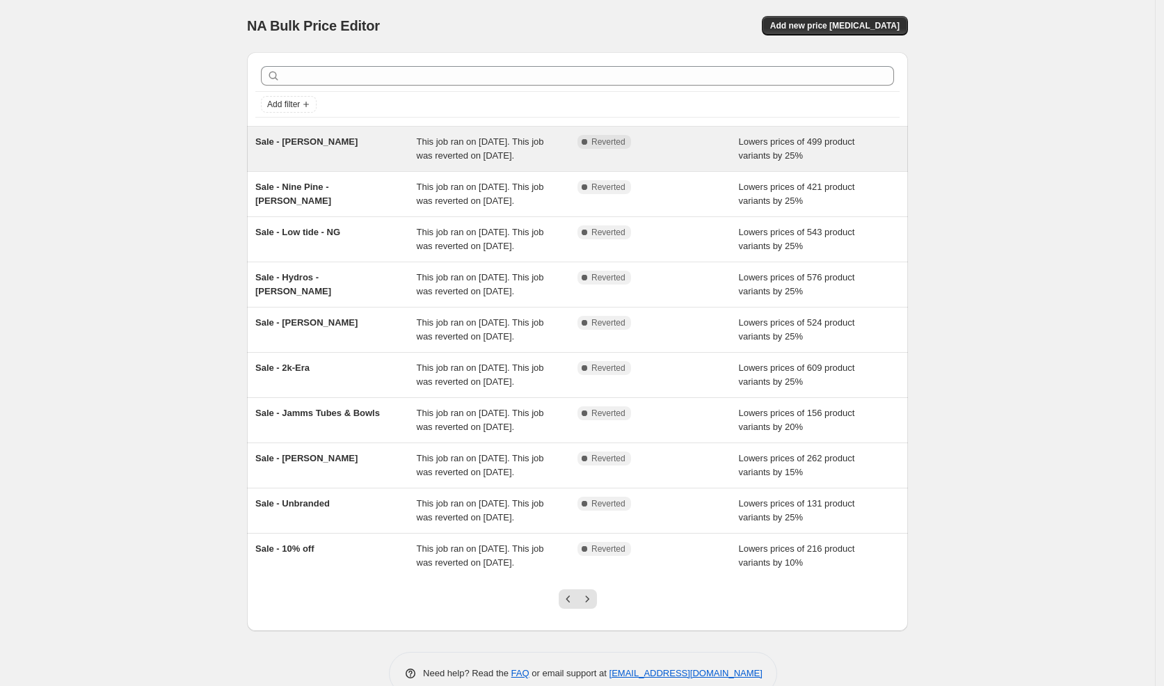
click at [337, 158] on div "Sale - [PERSON_NAME]" at bounding box center [335, 149] width 161 height 28
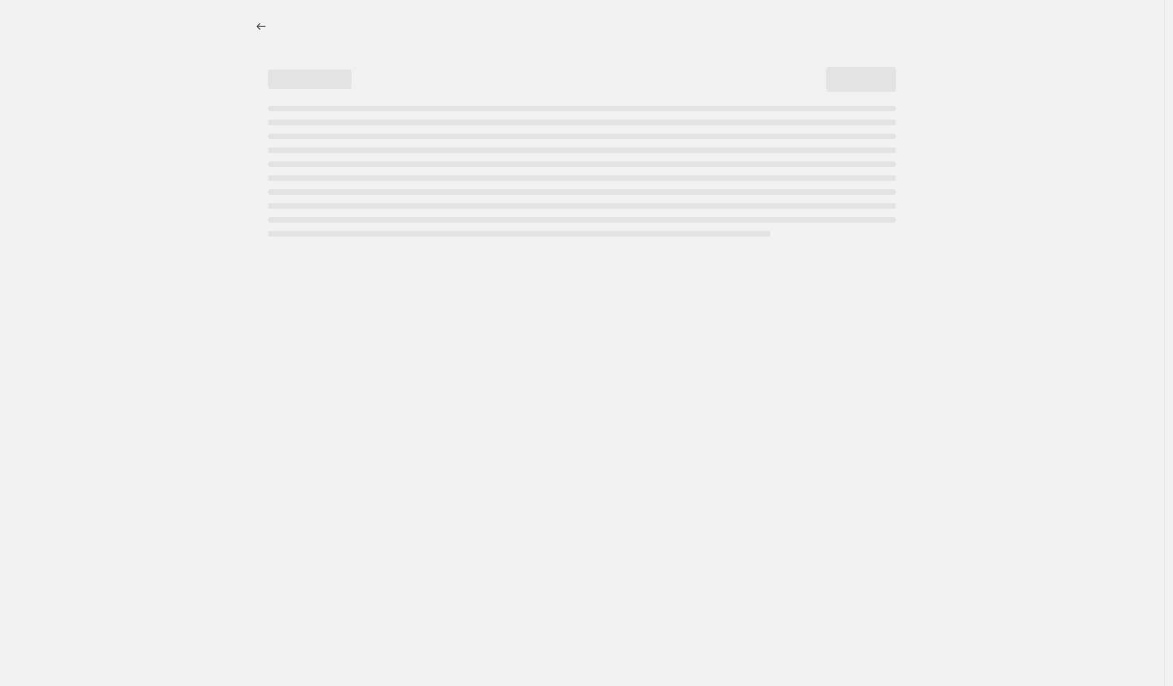
select select "percentage"
select select "vendor"
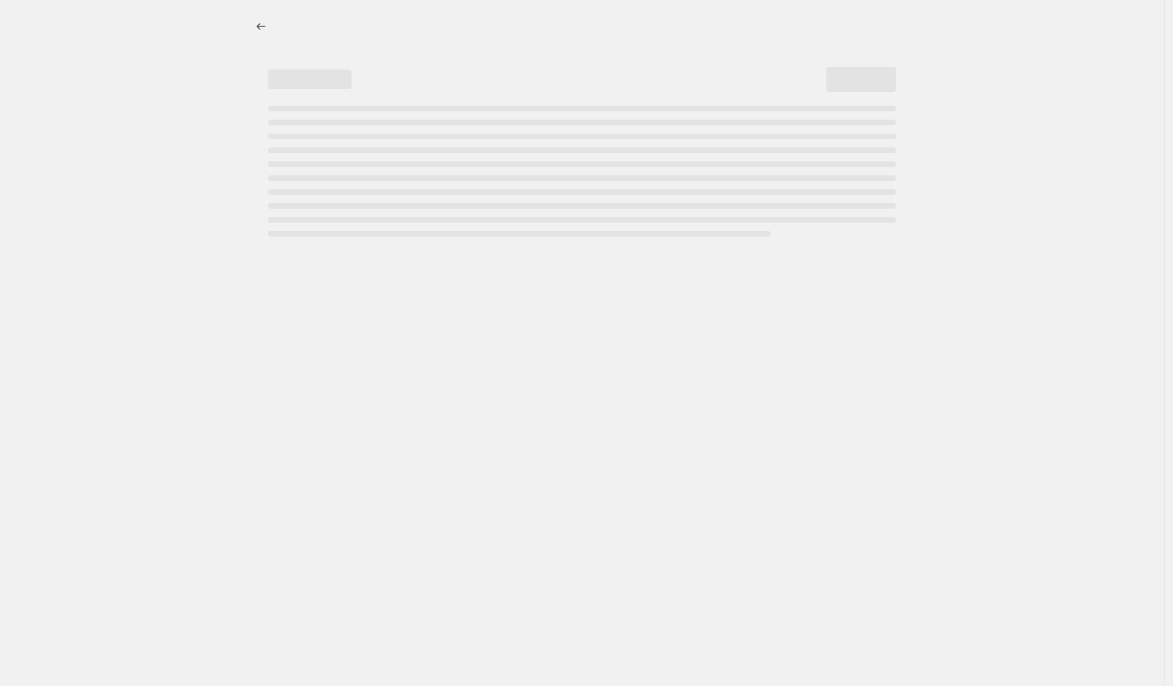
select select "vendor"
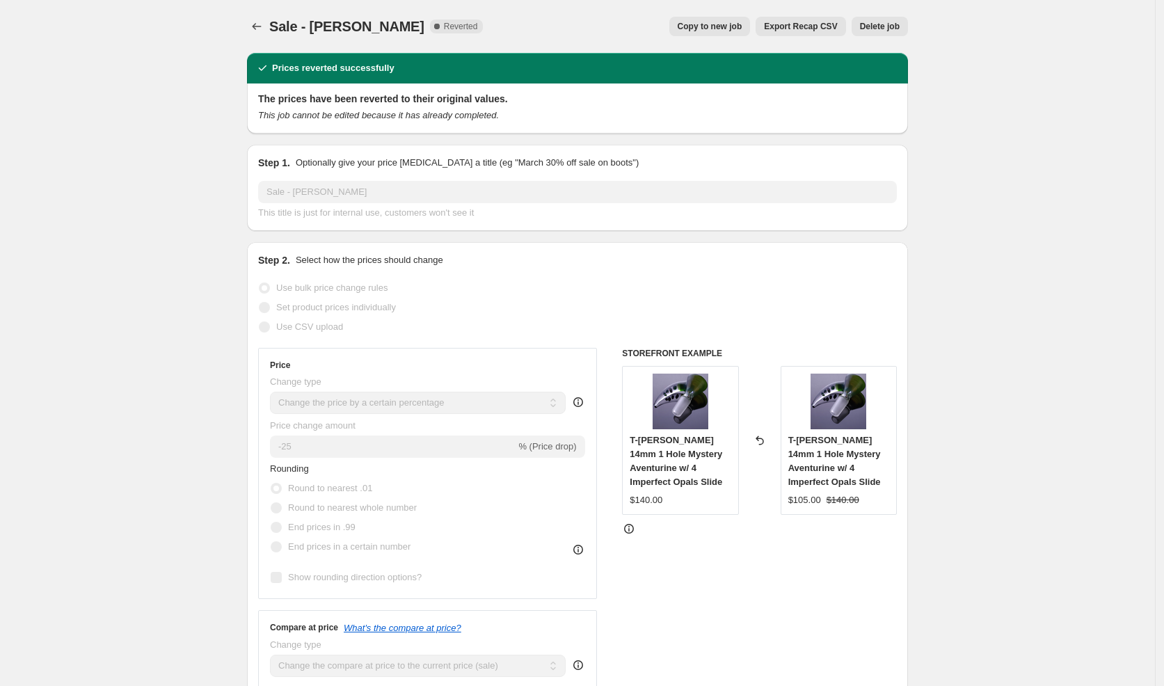
click at [717, 27] on span "Copy to new job" at bounding box center [710, 26] width 65 height 11
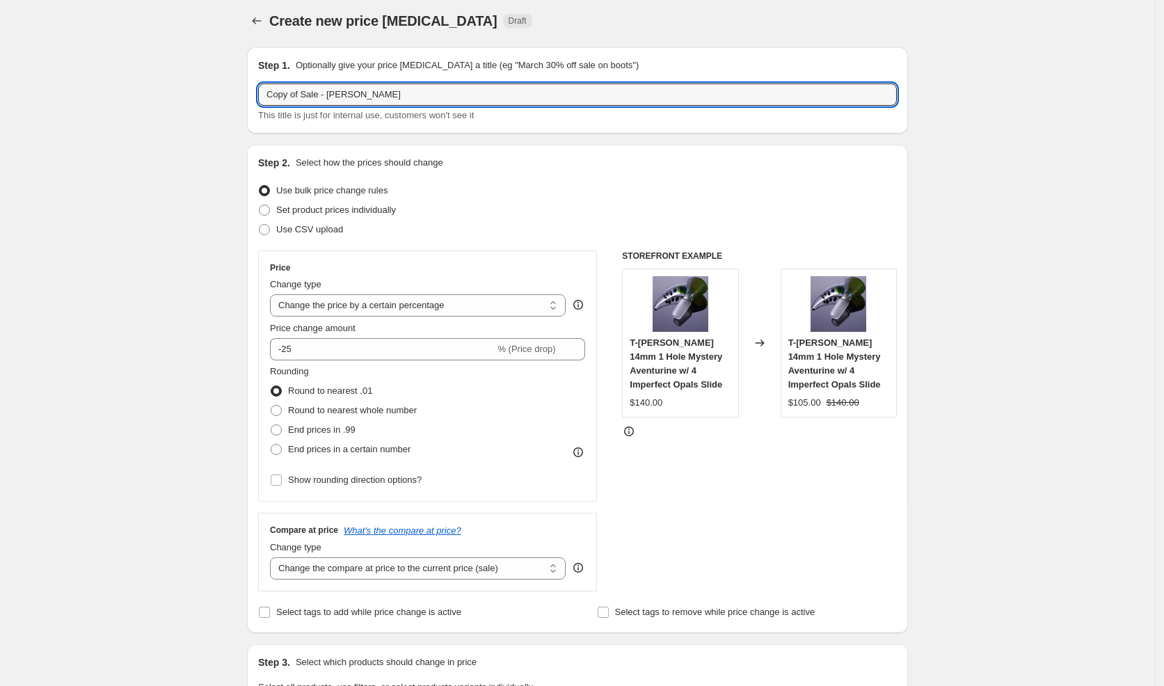
drag, startPoint x: 320, startPoint y: 95, endPoint x: 216, endPoint y: 93, distance: 103.7
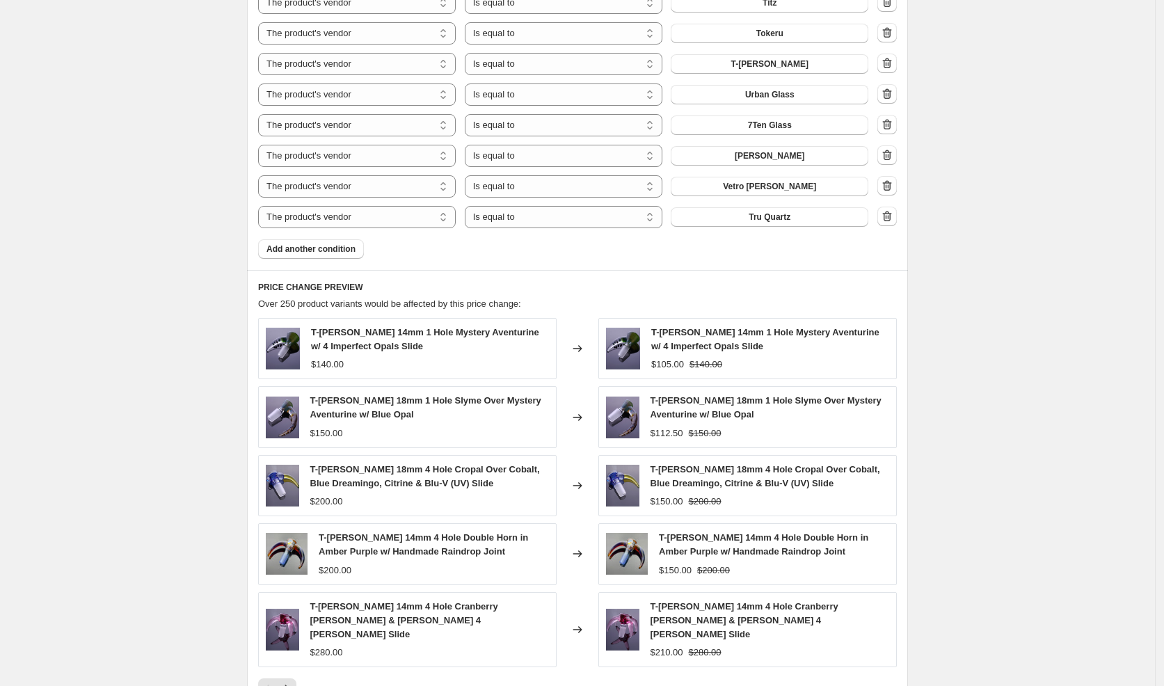
scroll to position [1367, 0]
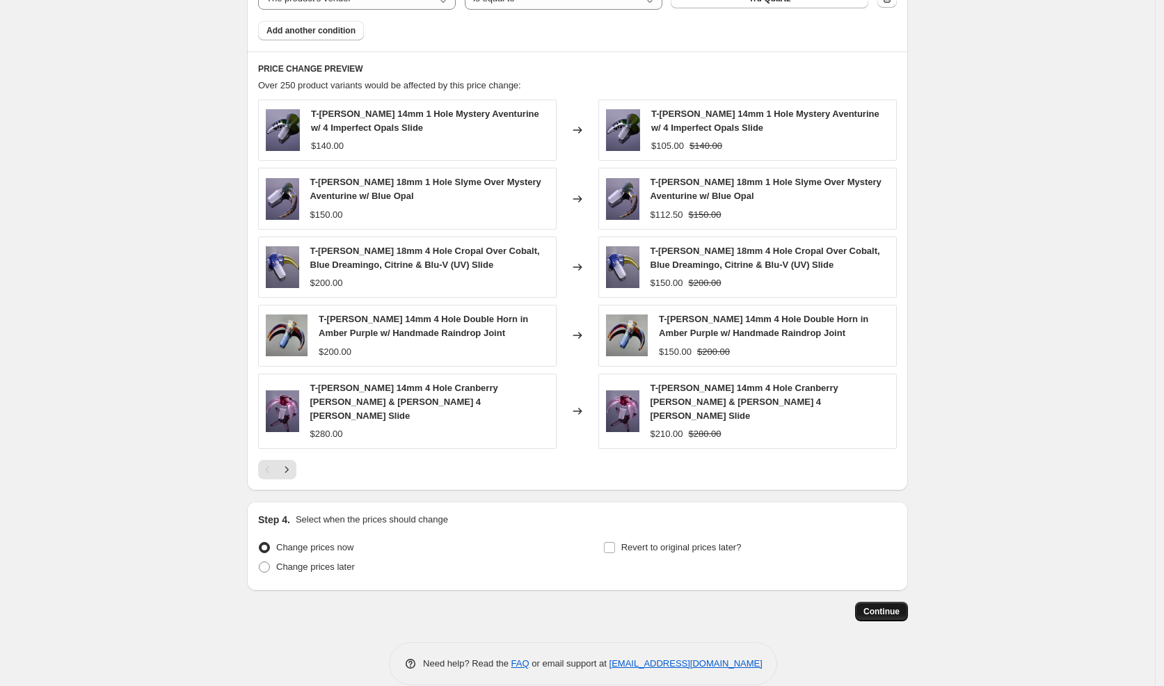
click at [887, 606] on span "Continue" at bounding box center [882, 611] width 36 height 11
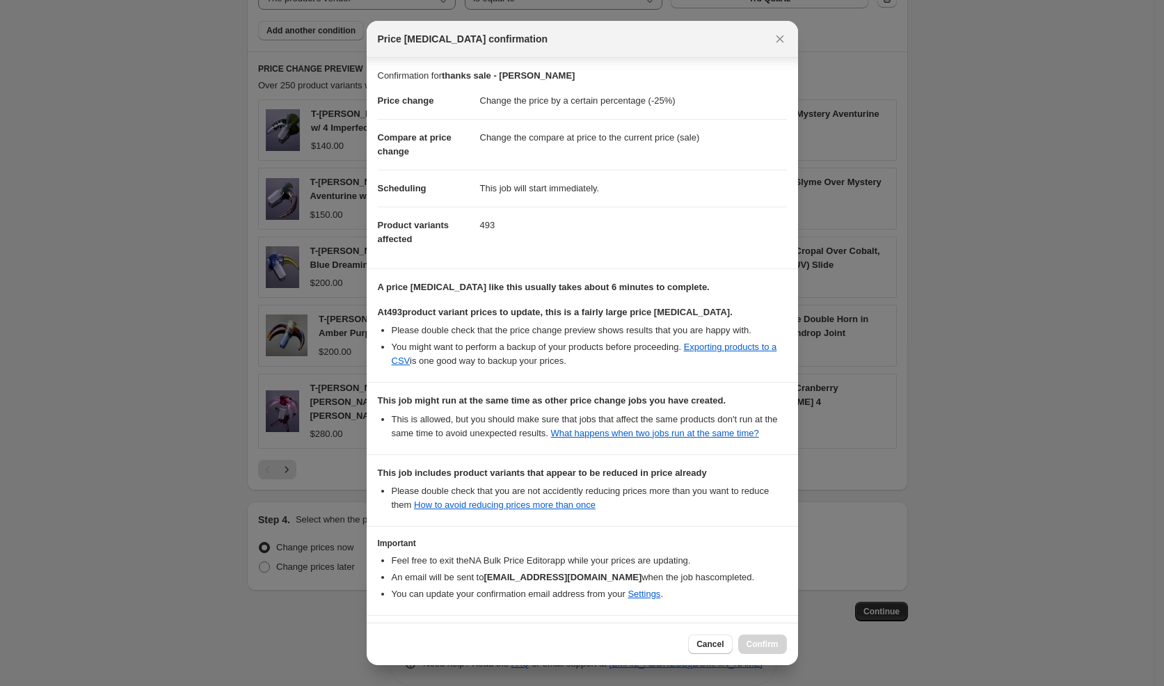
scroll to position [72, 0]
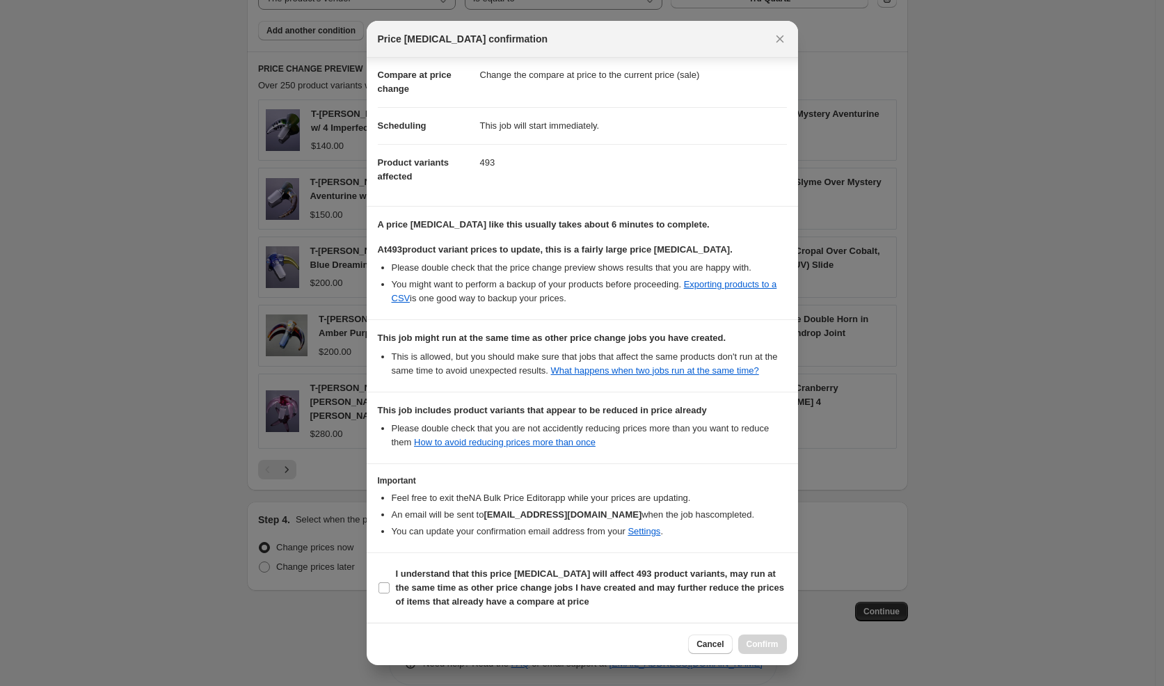
click at [566, 614] on section "I understand that this price [MEDICAL_DATA] will affect 493 product variants, m…" at bounding box center [582, 588] width 431 height 70
click at [539, 588] on b "I understand that this price [MEDICAL_DATA] will affect 493 product variants, m…" at bounding box center [590, 588] width 388 height 38
click at [390, 588] on input "I understand that this price [MEDICAL_DATA] will affect 493 product variants, m…" at bounding box center [384, 587] width 11 height 11
click at [760, 648] on span "Confirm" at bounding box center [763, 644] width 32 height 11
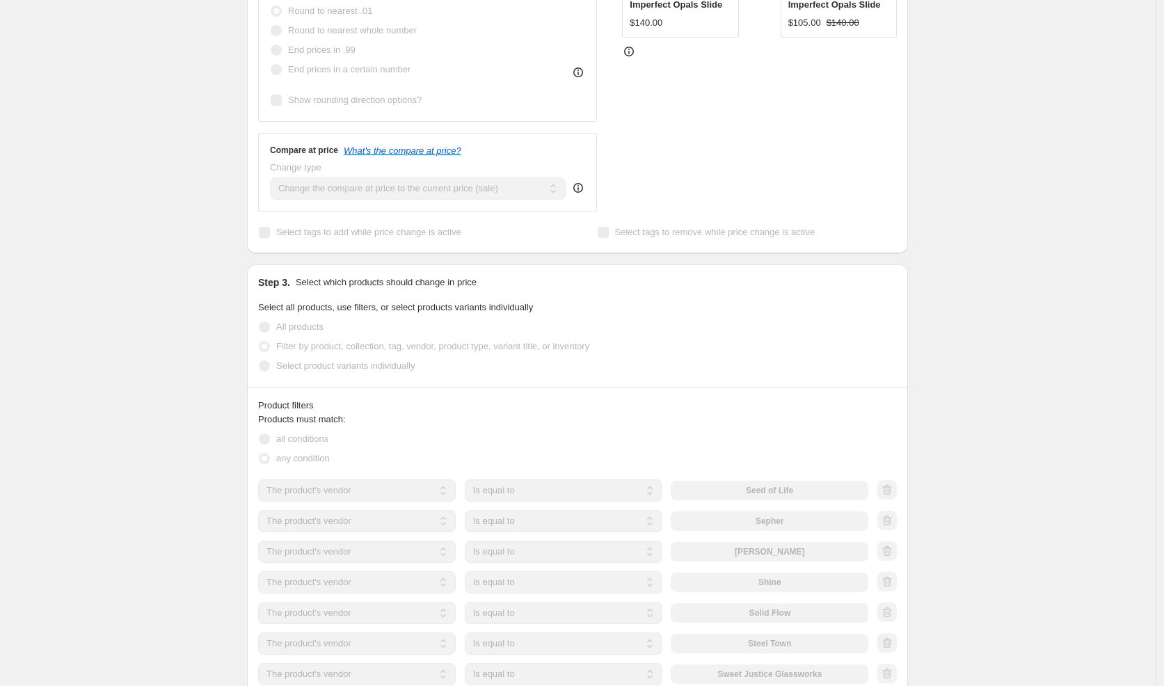
scroll to position [23, 0]
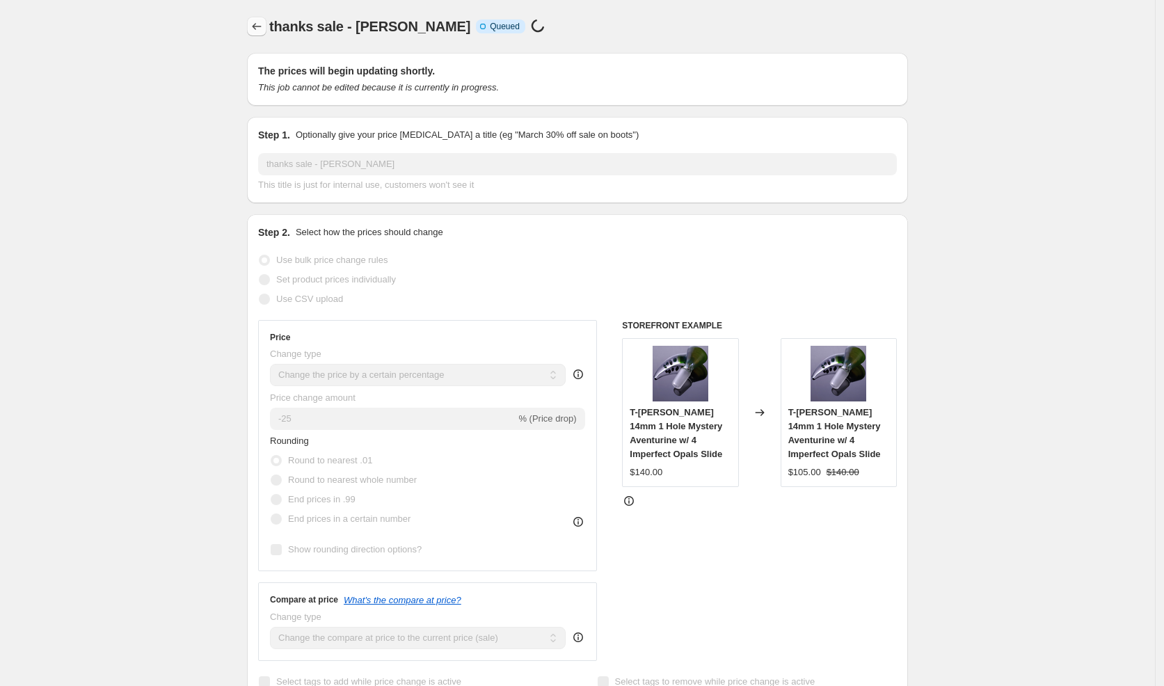
click at [259, 21] on icon "Price change jobs" at bounding box center [257, 26] width 14 height 14
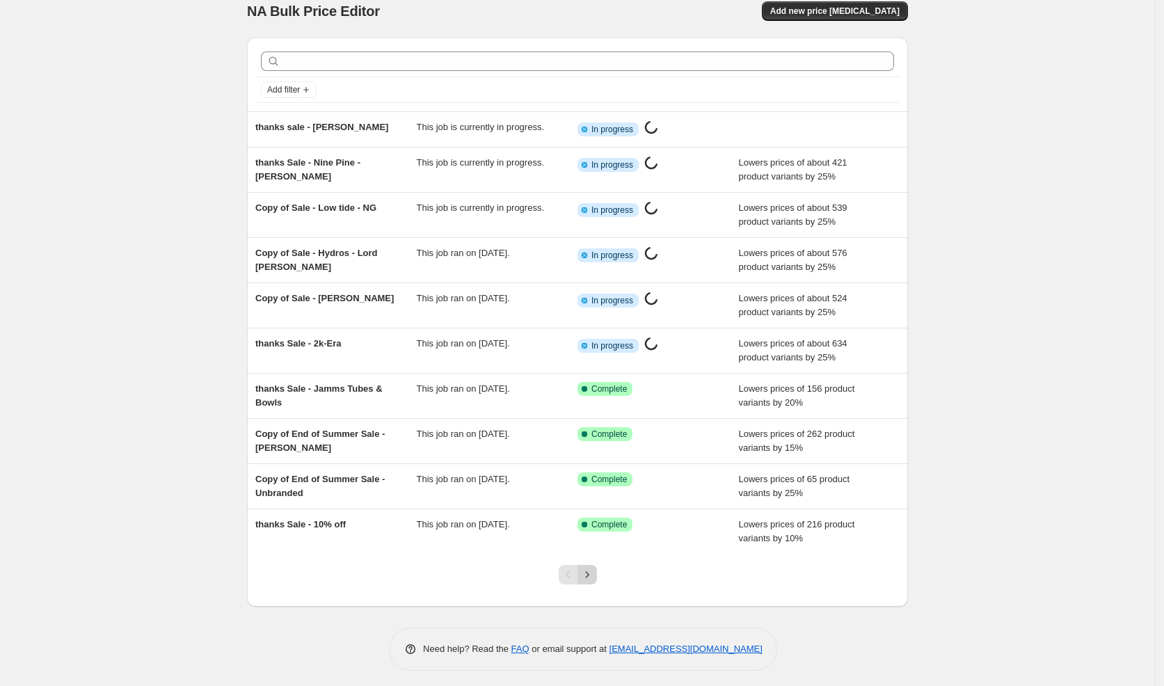
click at [594, 568] on icon "Next" at bounding box center [587, 575] width 14 height 14
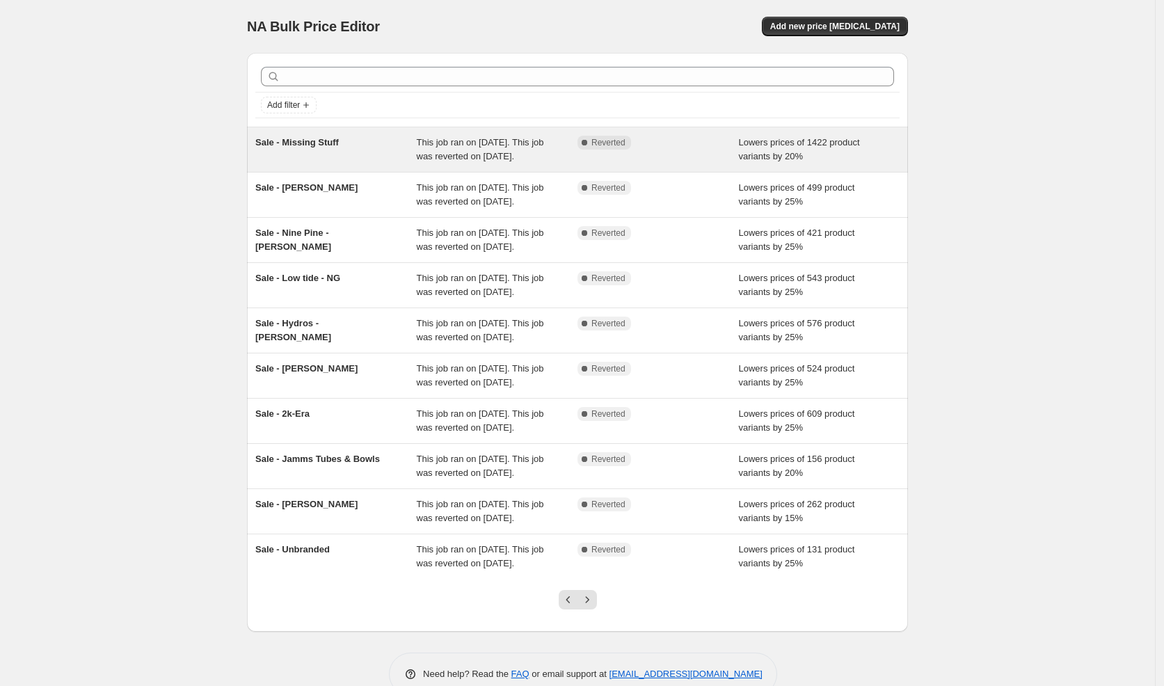
click at [364, 137] on div "Sale - Missing Stuff" at bounding box center [335, 150] width 161 height 28
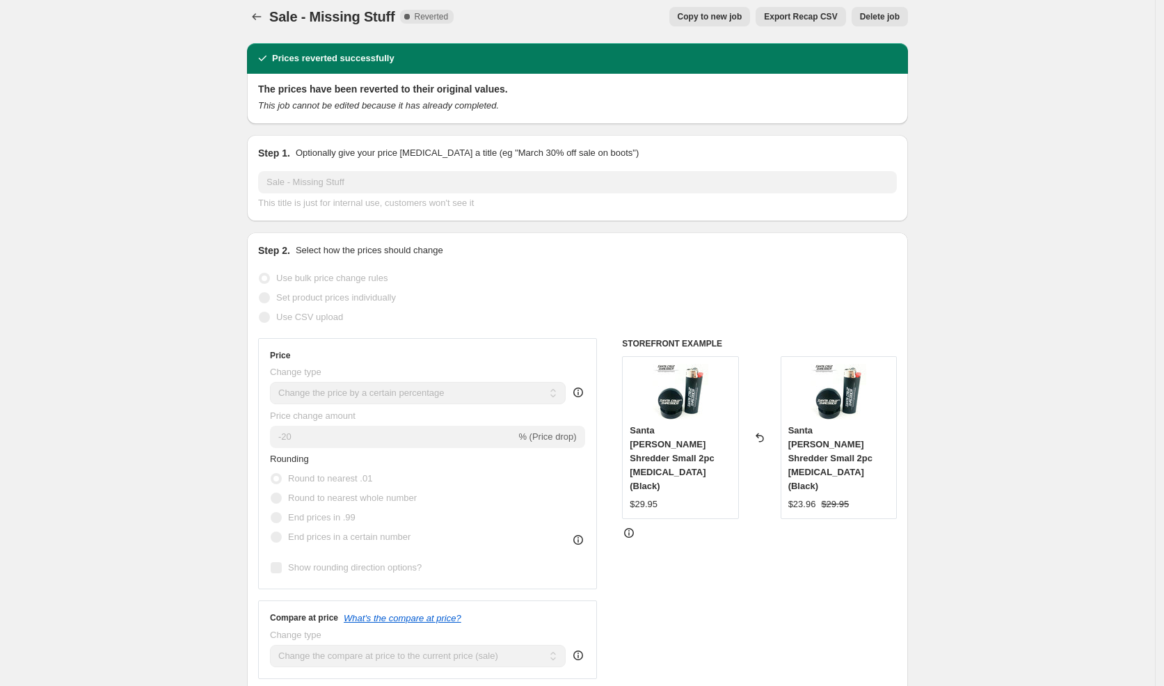
click at [690, 19] on span "Copy to new job" at bounding box center [710, 16] width 65 height 11
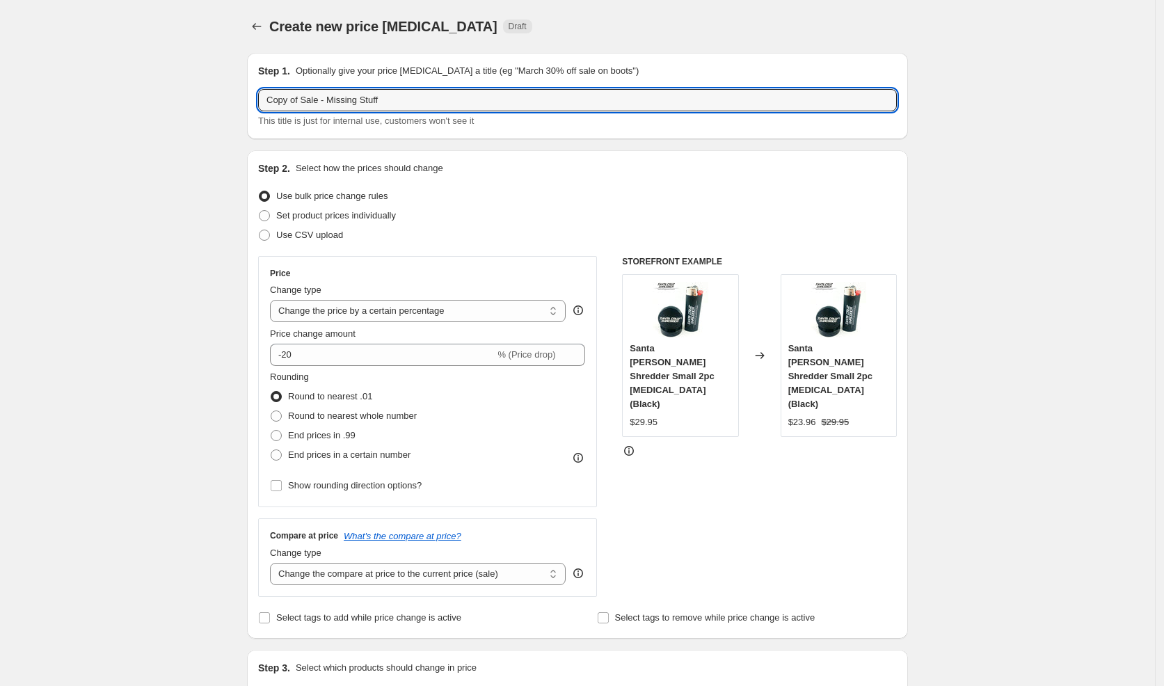
drag, startPoint x: 296, startPoint y: 102, endPoint x: 189, endPoint y: 87, distance: 108.8
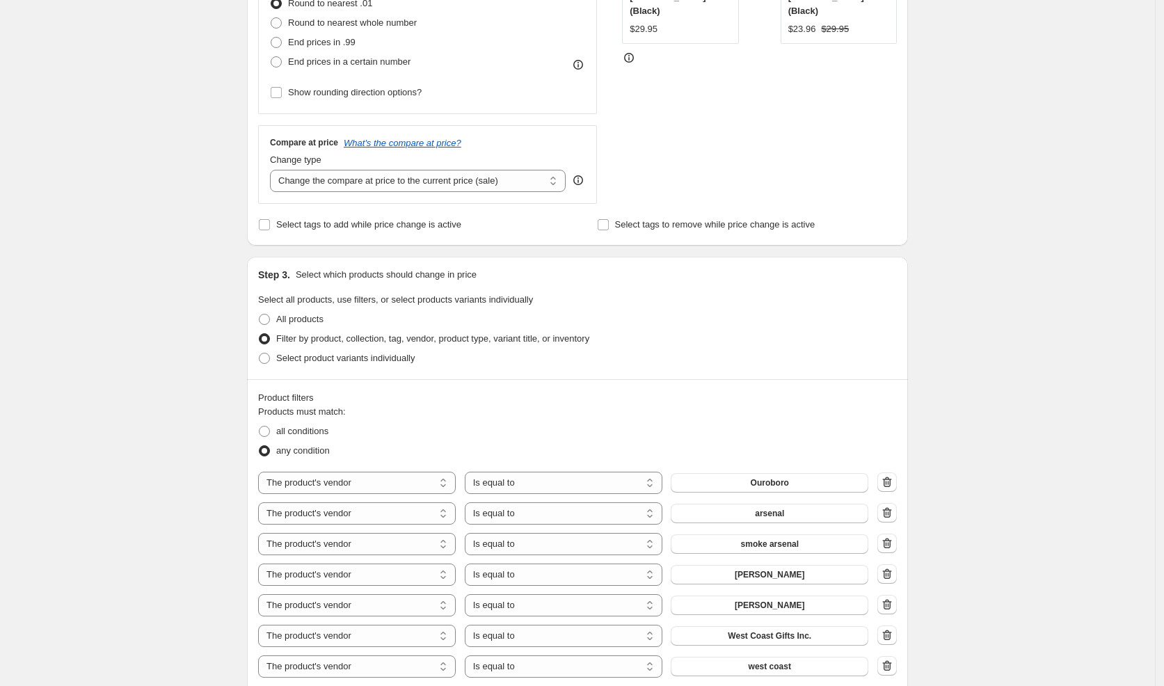
scroll to position [1131, 0]
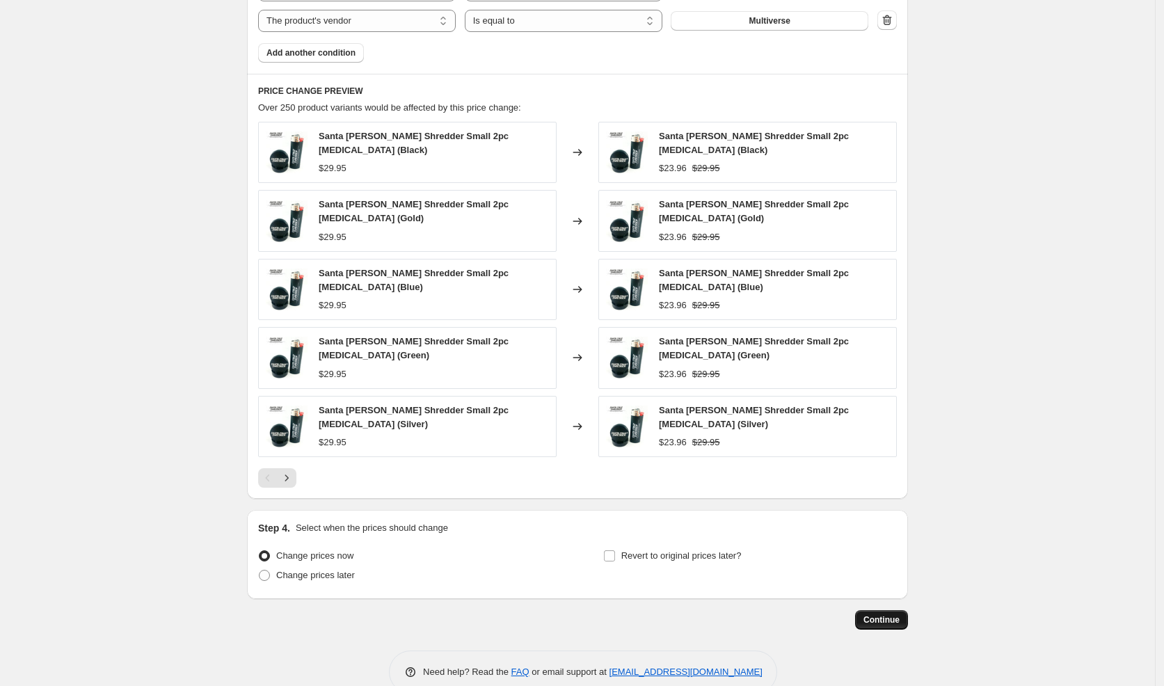
click at [890, 614] on span "Continue" at bounding box center [882, 619] width 36 height 11
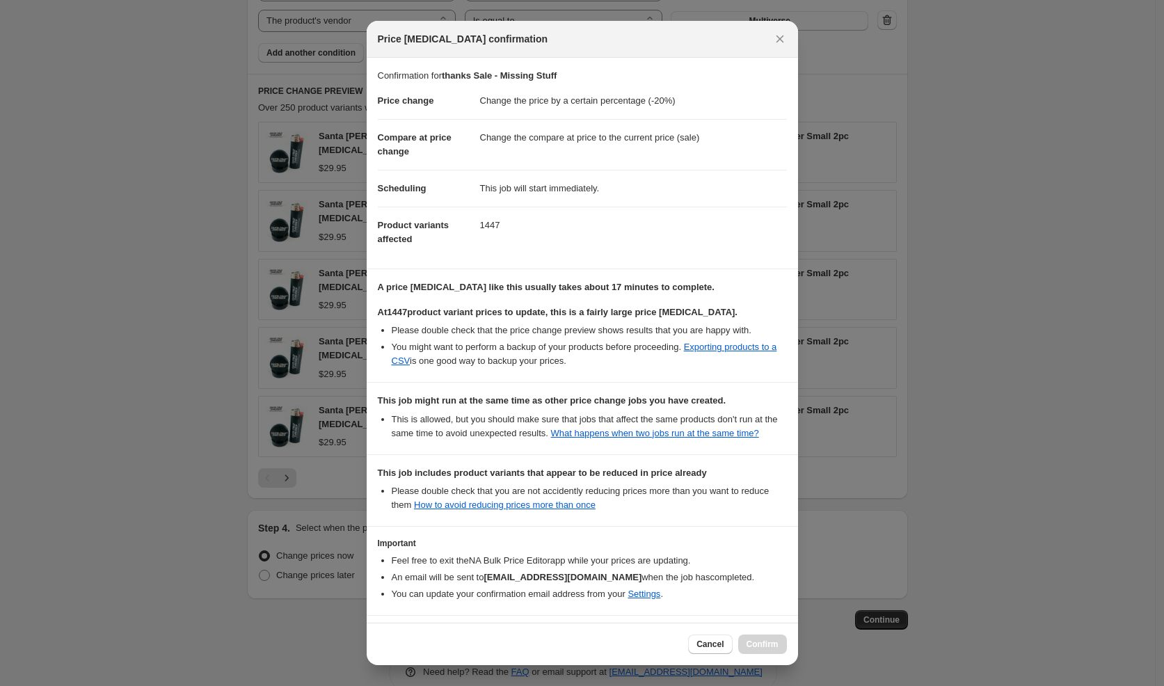
scroll to position [72, 0]
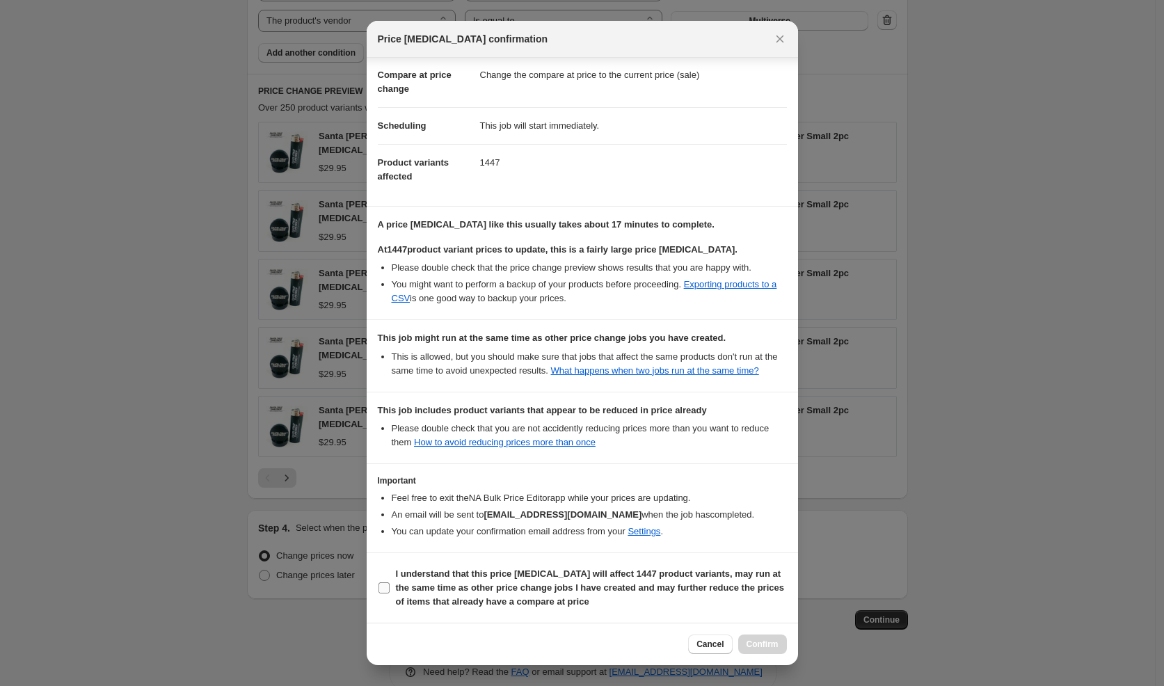
click at [555, 588] on b "I understand that this price [MEDICAL_DATA] will affect 1447 product variants, …" at bounding box center [590, 588] width 388 height 38
click at [390, 588] on input "I understand that this price [MEDICAL_DATA] will affect 1447 product variants, …" at bounding box center [384, 587] width 11 height 11
click at [756, 649] on span "Confirm" at bounding box center [763, 644] width 32 height 11
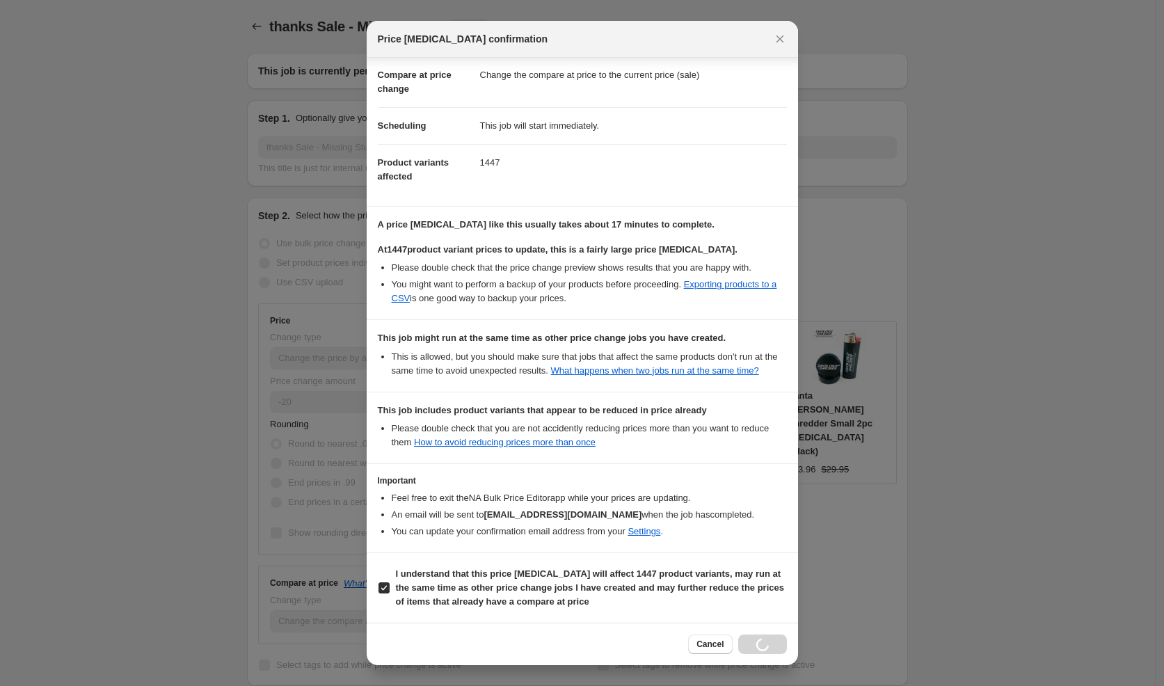
scroll to position [1131, 0]
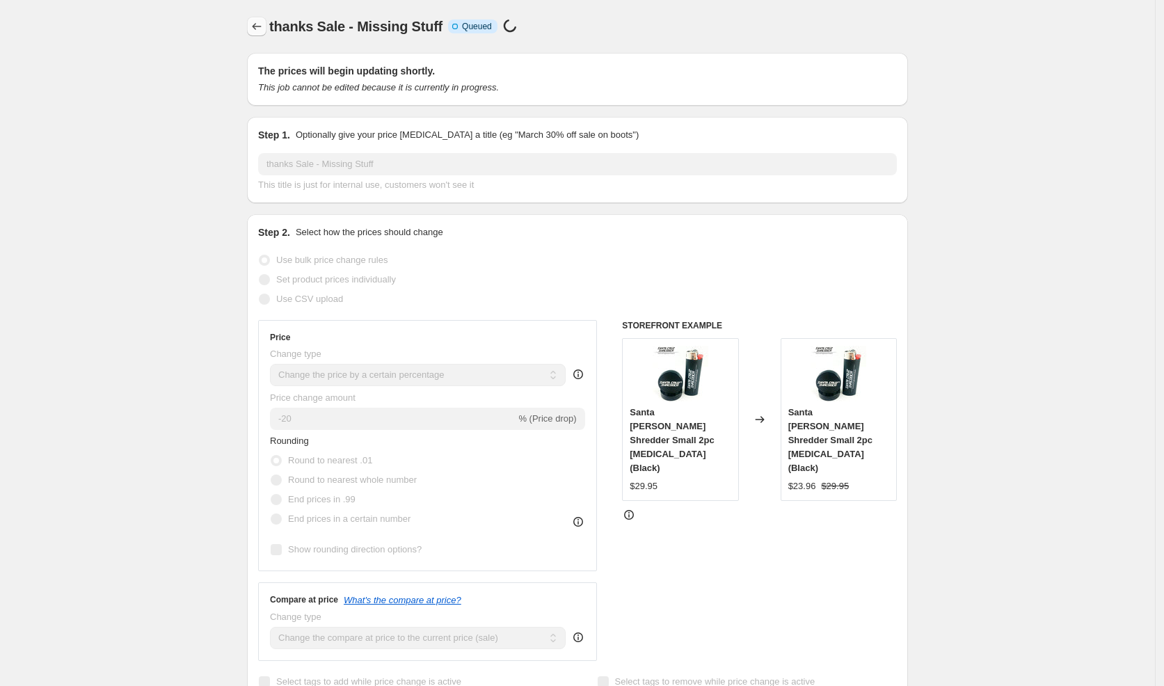
click at [258, 29] on icon "Price change jobs" at bounding box center [257, 26] width 14 height 14
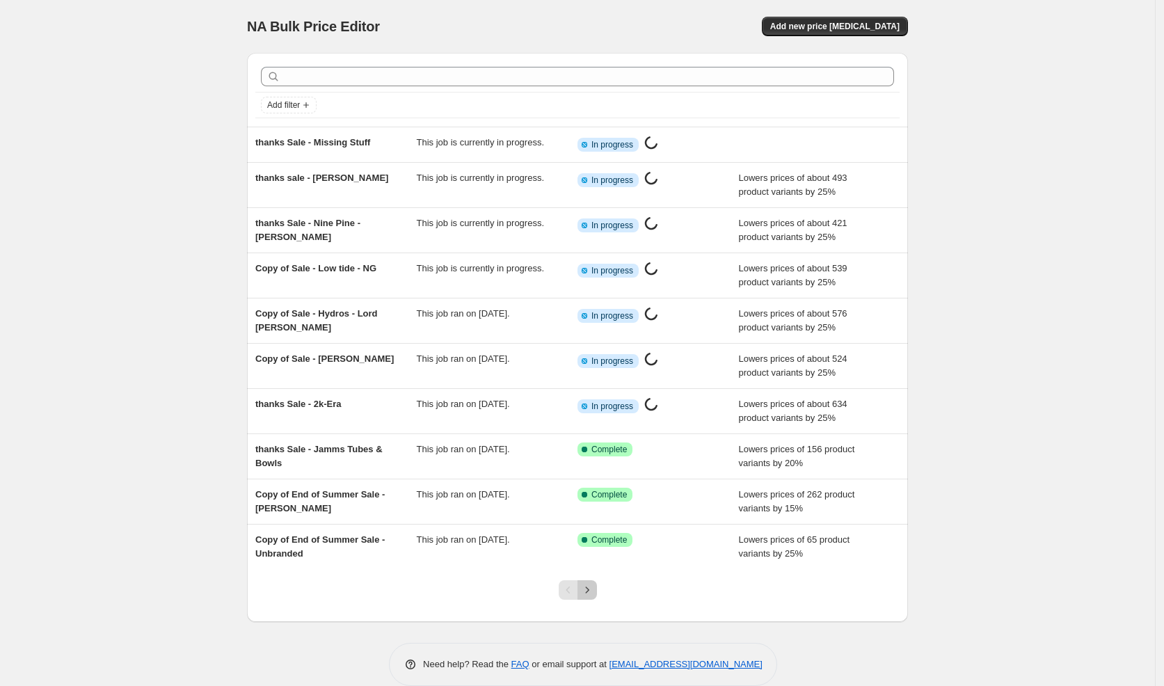
click at [594, 583] on icon "Next" at bounding box center [587, 590] width 14 height 14
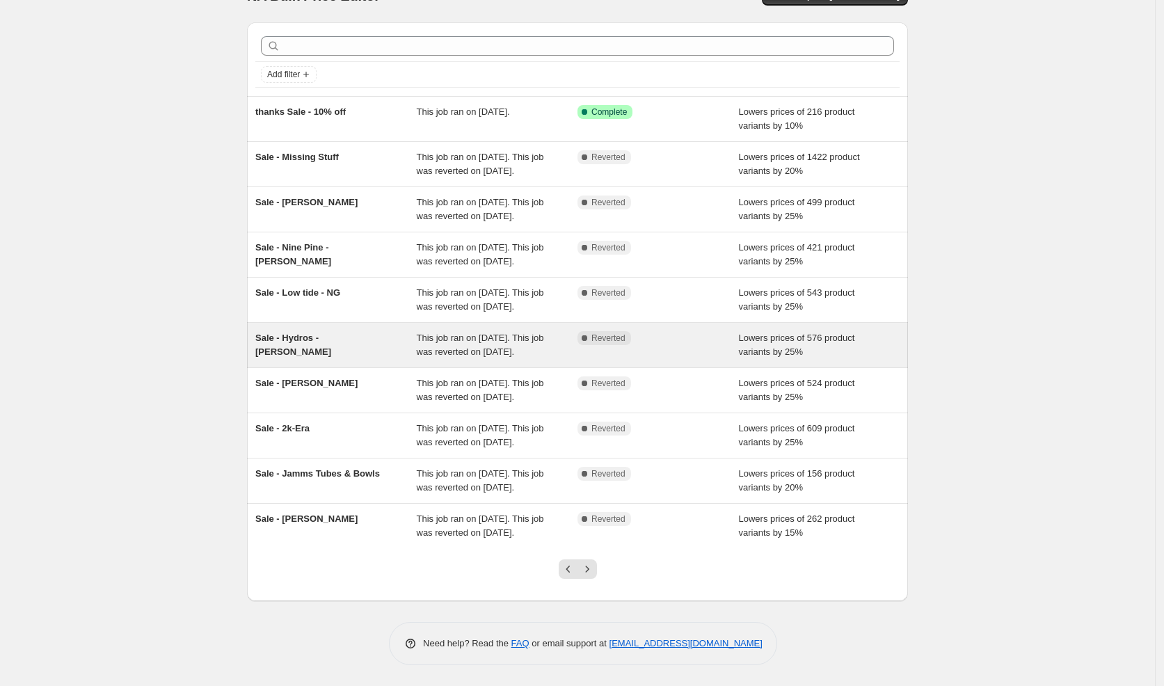
scroll to position [151, 0]
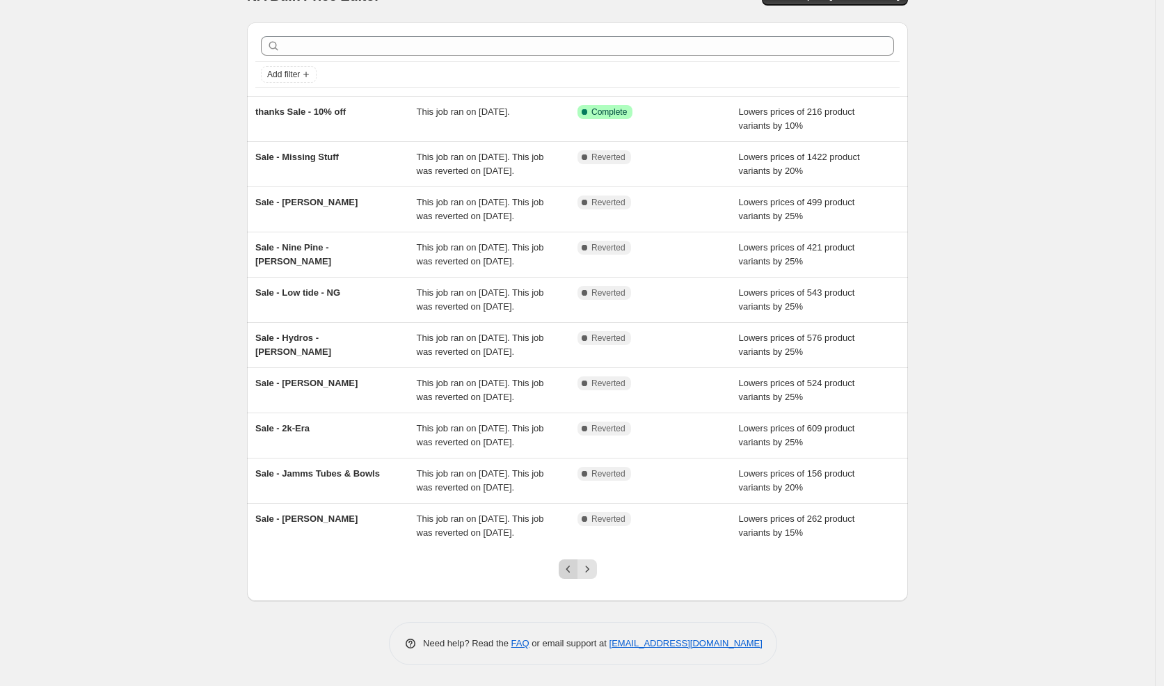
click at [569, 571] on icon "Previous" at bounding box center [569, 569] width 14 height 14
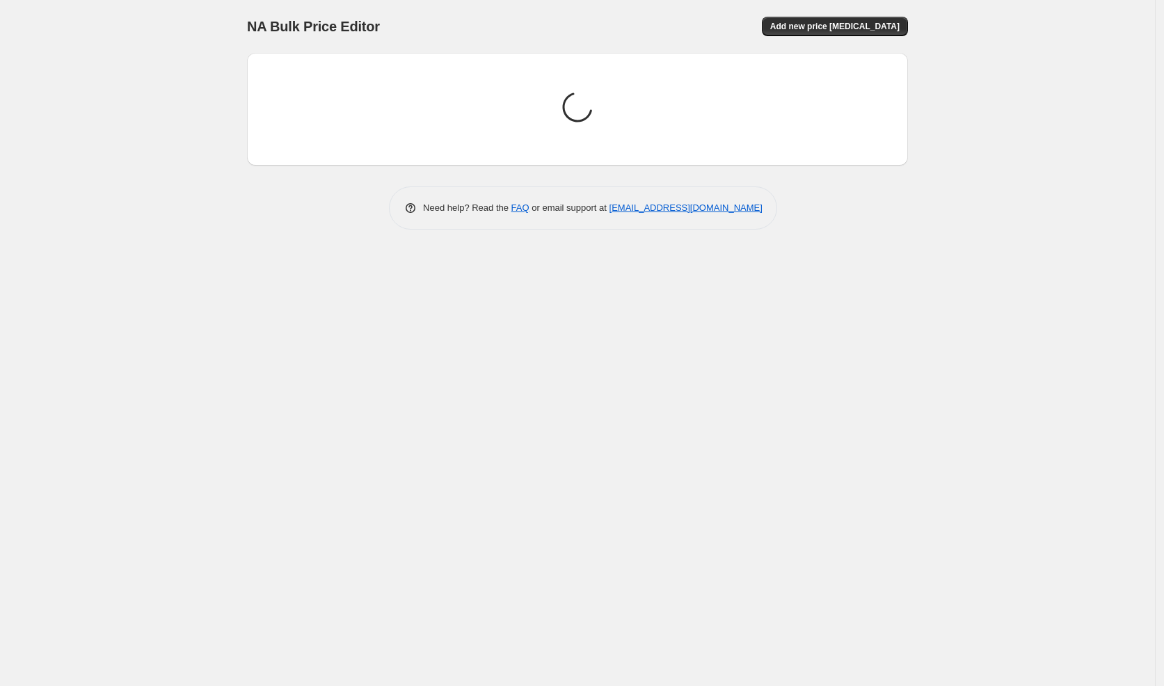
scroll to position [0, 0]
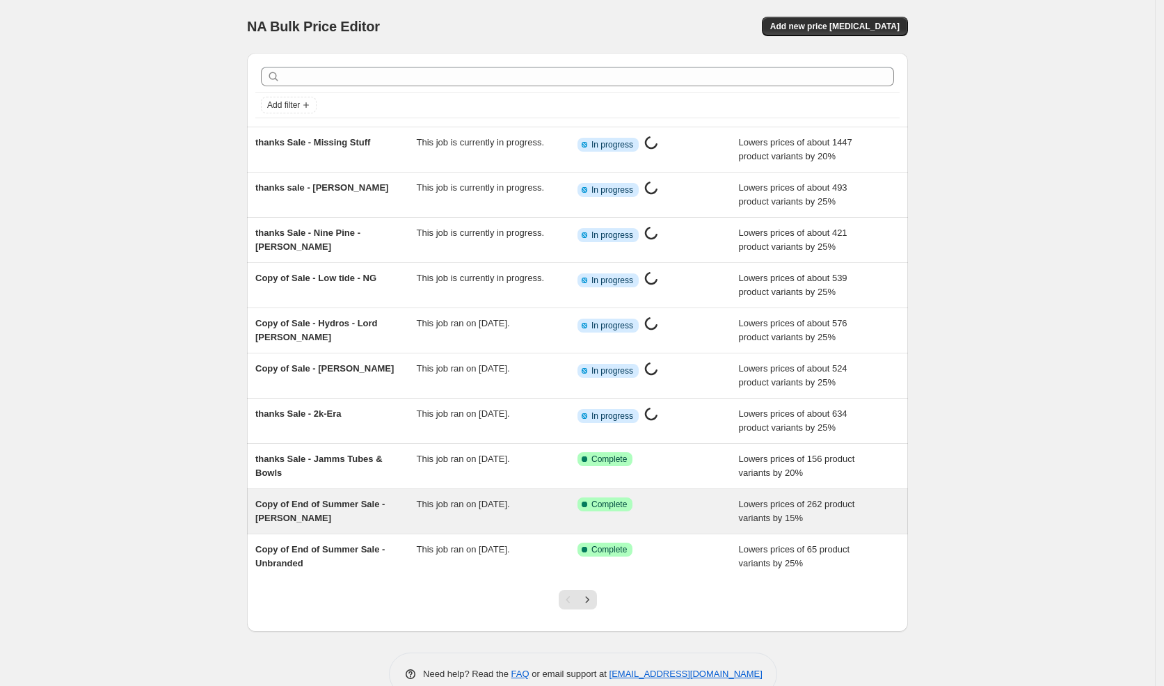
click at [345, 512] on div "Copy of End of Summer Sale - [PERSON_NAME]" at bounding box center [335, 512] width 161 height 28
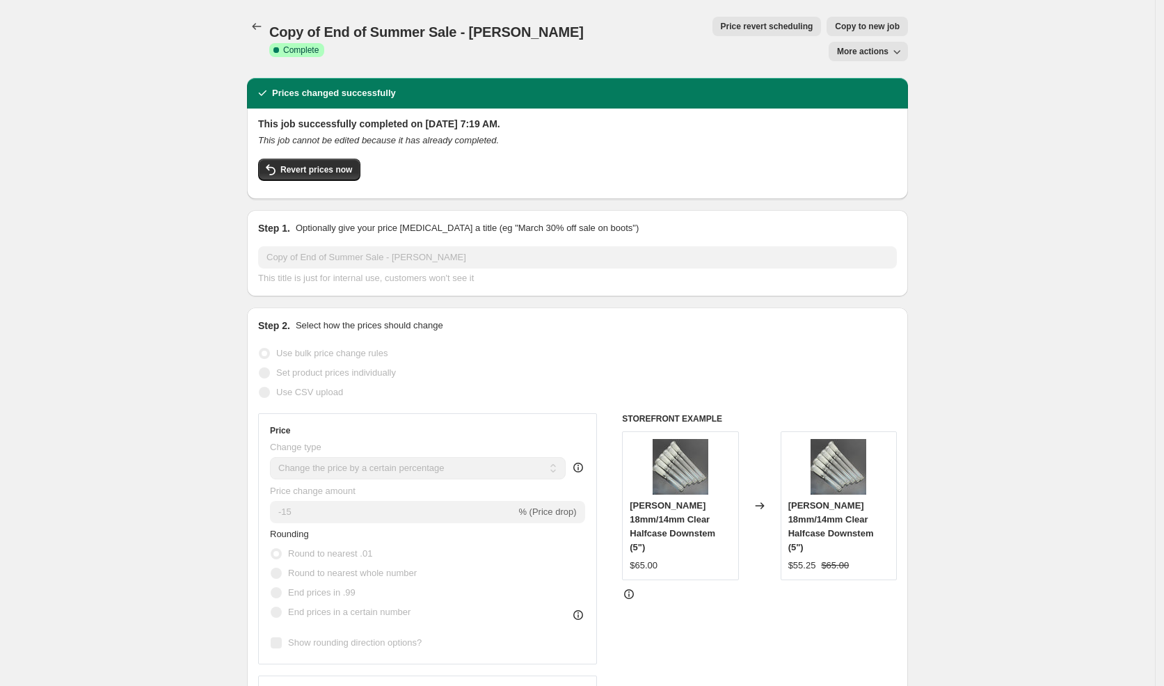
click at [897, 45] on icon "button" at bounding box center [897, 52] width 14 height 14
drag, startPoint x: 955, startPoint y: 56, endPoint x: 690, endPoint y: 12, distance: 268.7
click at [261, 26] on icon "Price change jobs" at bounding box center [257, 26] width 14 height 14
